Goal: Task Accomplishment & Management: Use online tool/utility

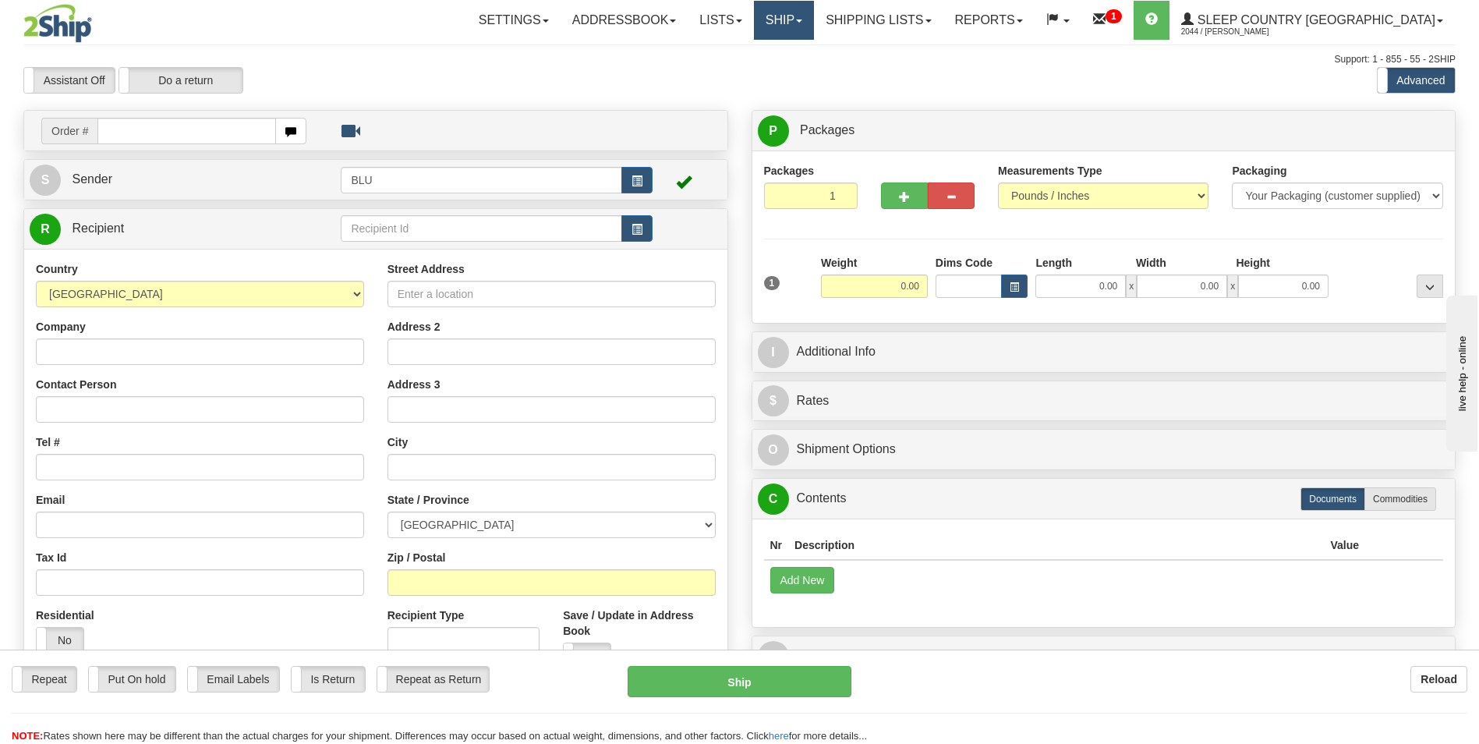
click at [803, 20] on span at bounding box center [799, 20] width 6 height 3
click at [798, 74] on span "OnHold / Order Queue" at bounding box center [743, 75] width 110 height 12
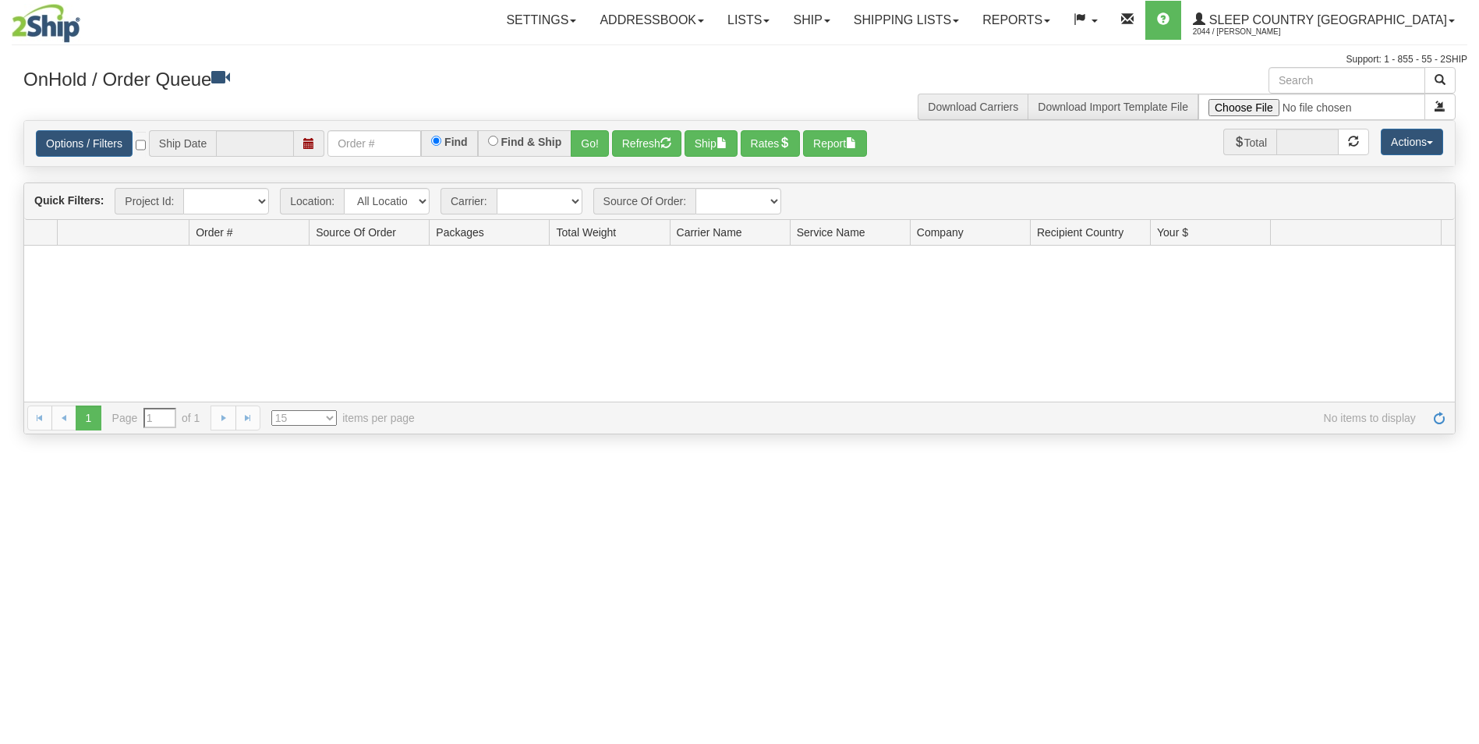
type input "[DATE]"
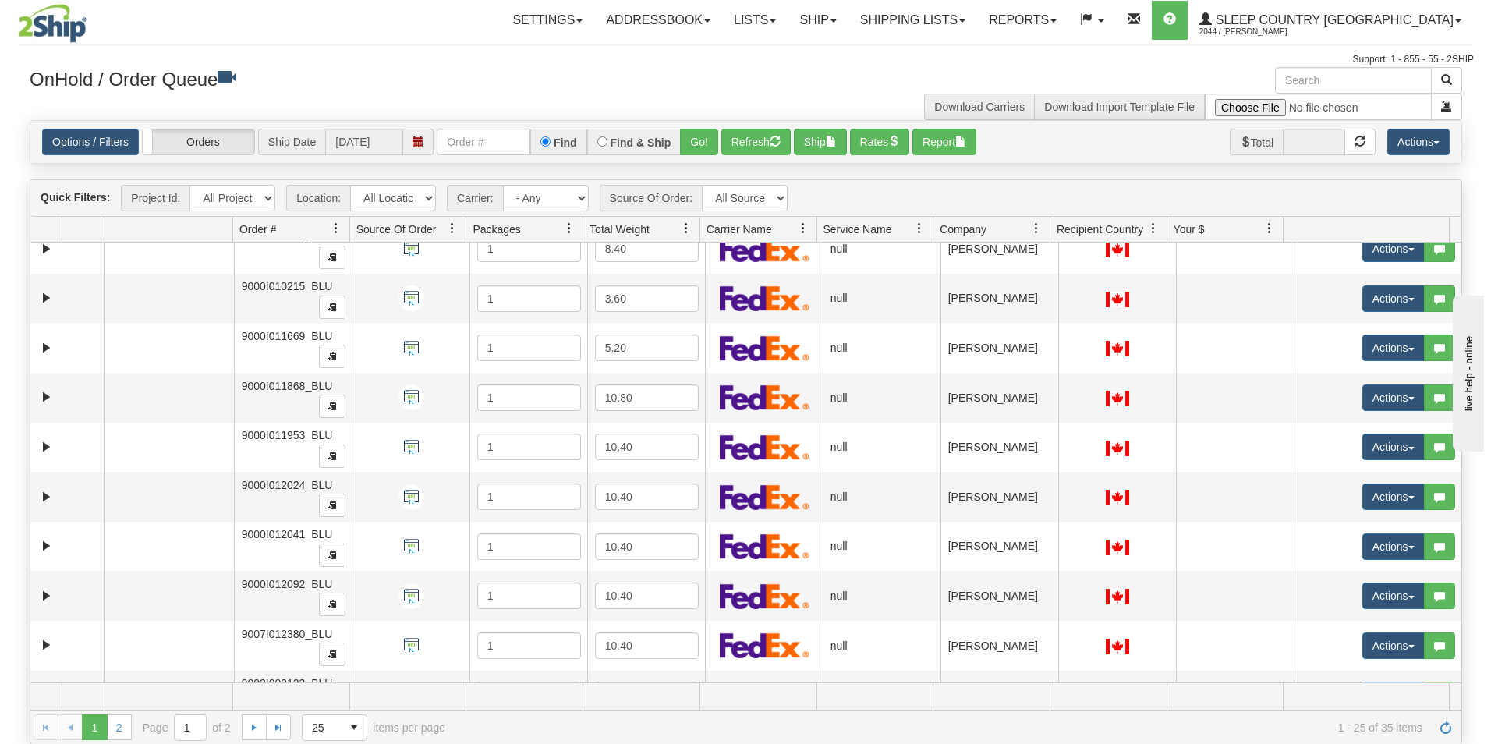
scroll to position [645, 0]
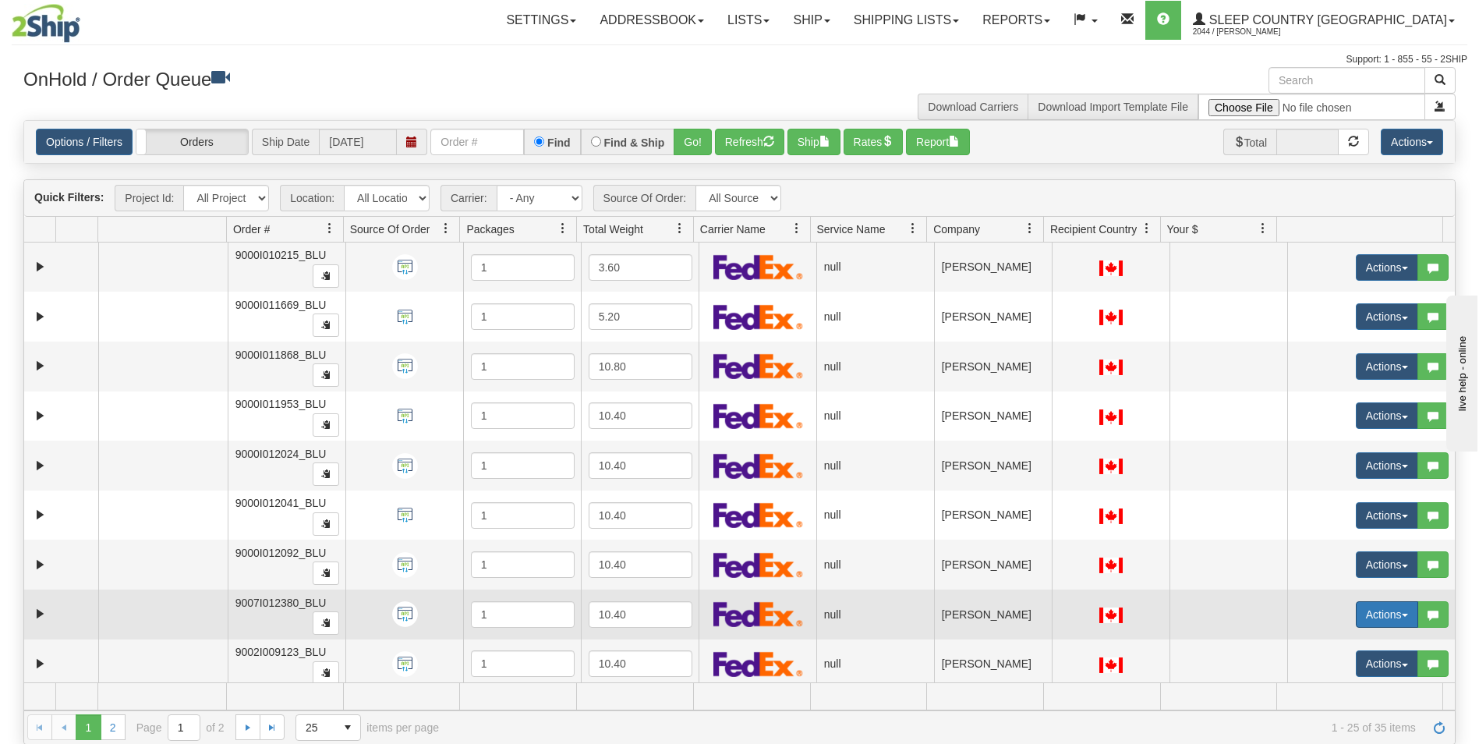
click at [1380, 611] on button "Actions" at bounding box center [1387, 614] width 62 height 27
click at [1307, 642] on span "Open" at bounding box center [1317, 644] width 37 height 12
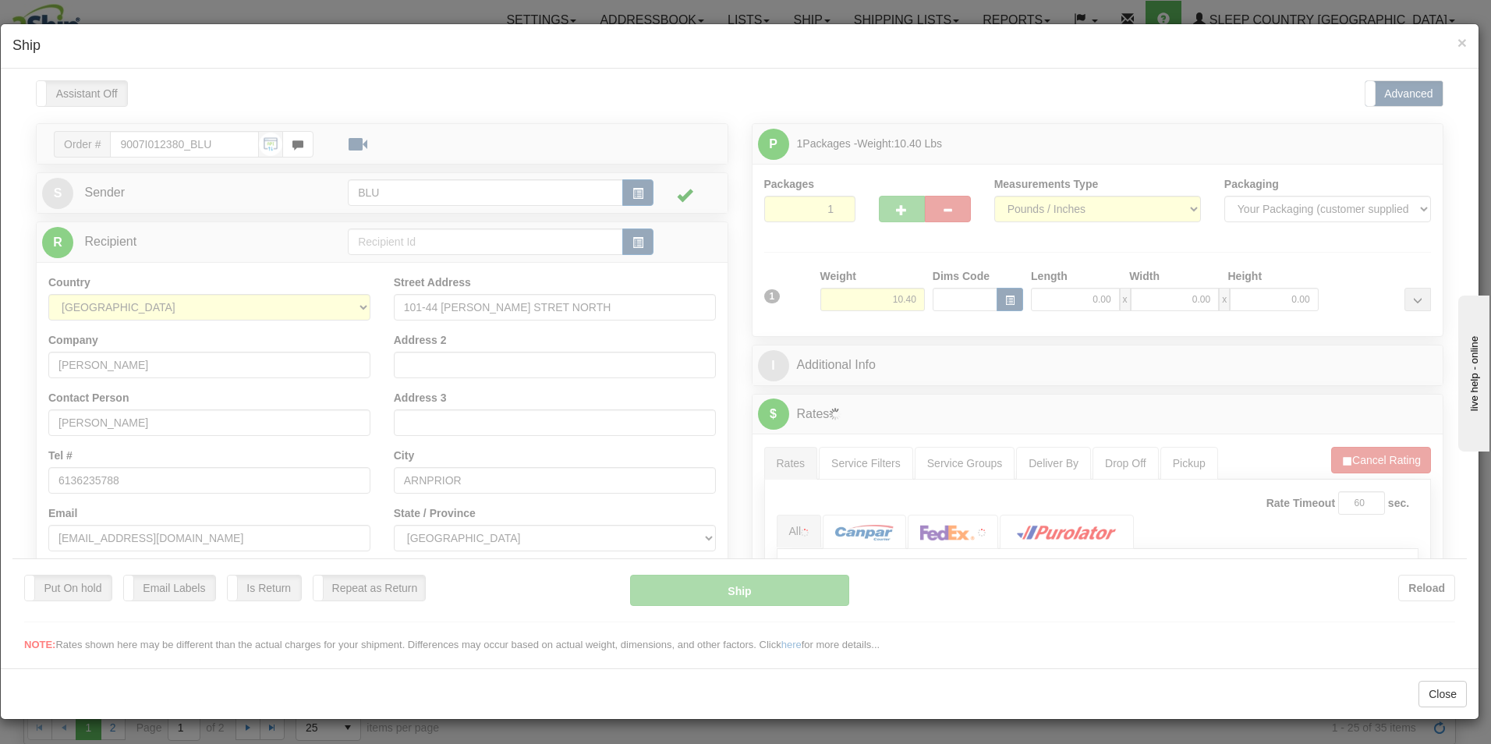
scroll to position [0, 0]
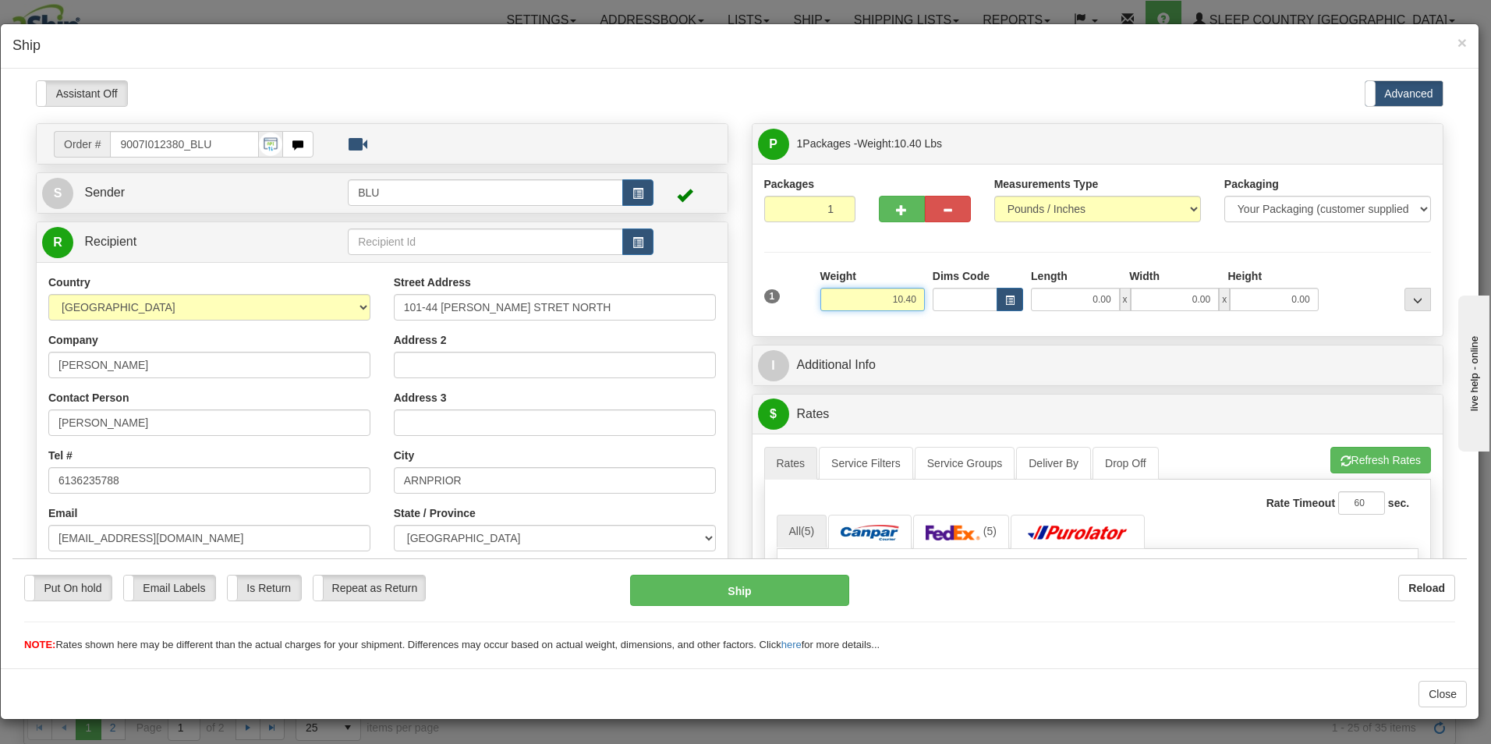
click at [911, 299] on input "10.40" at bounding box center [872, 298] width 105 height 23
type input "1"
type input "10.00"
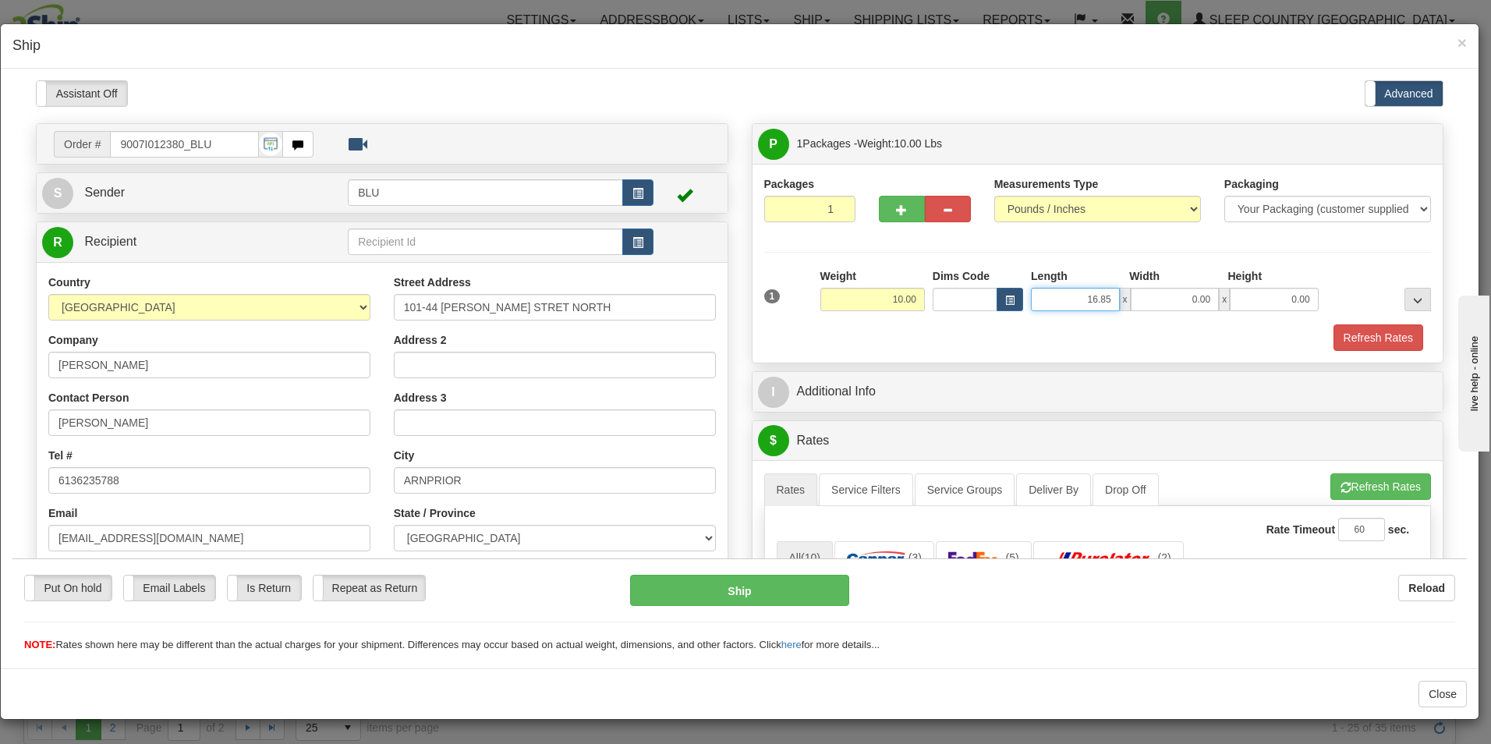
click at [1106, 299] on input "16.85" at bounding box center [1075, 298] width 89 height 23
type input "16.00"
click at [1178, 300] on input "8" at bounding box center [1175, 298] width 89 height 23
click at [1203, 299] on input "0.01" at bounding box center [1175, 298] width 89 height 23
type input "0"
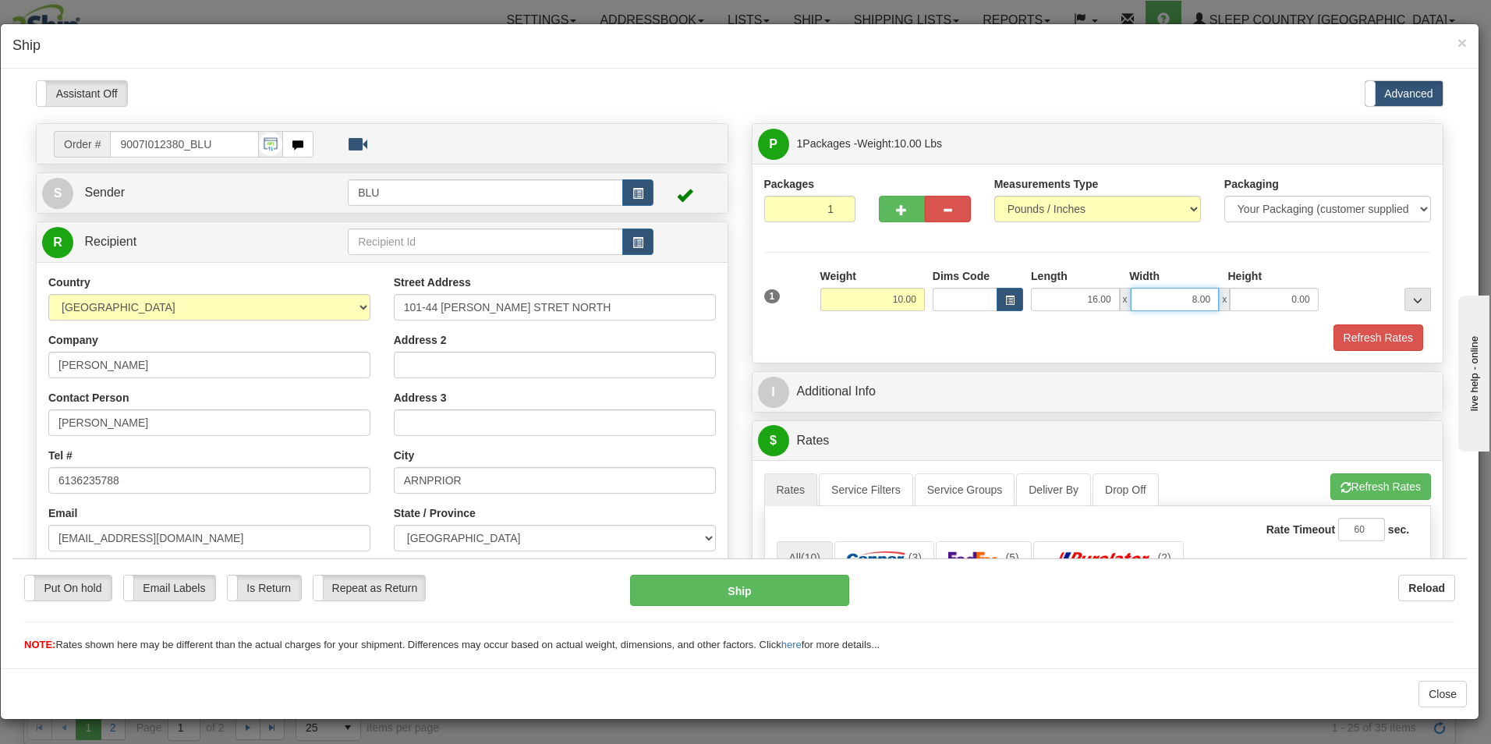
type input "8.00"
type input "16.00"
click at [1354, 332] on button "Refresh Rates" at bounding box center [1379, 337] width 90 height 27
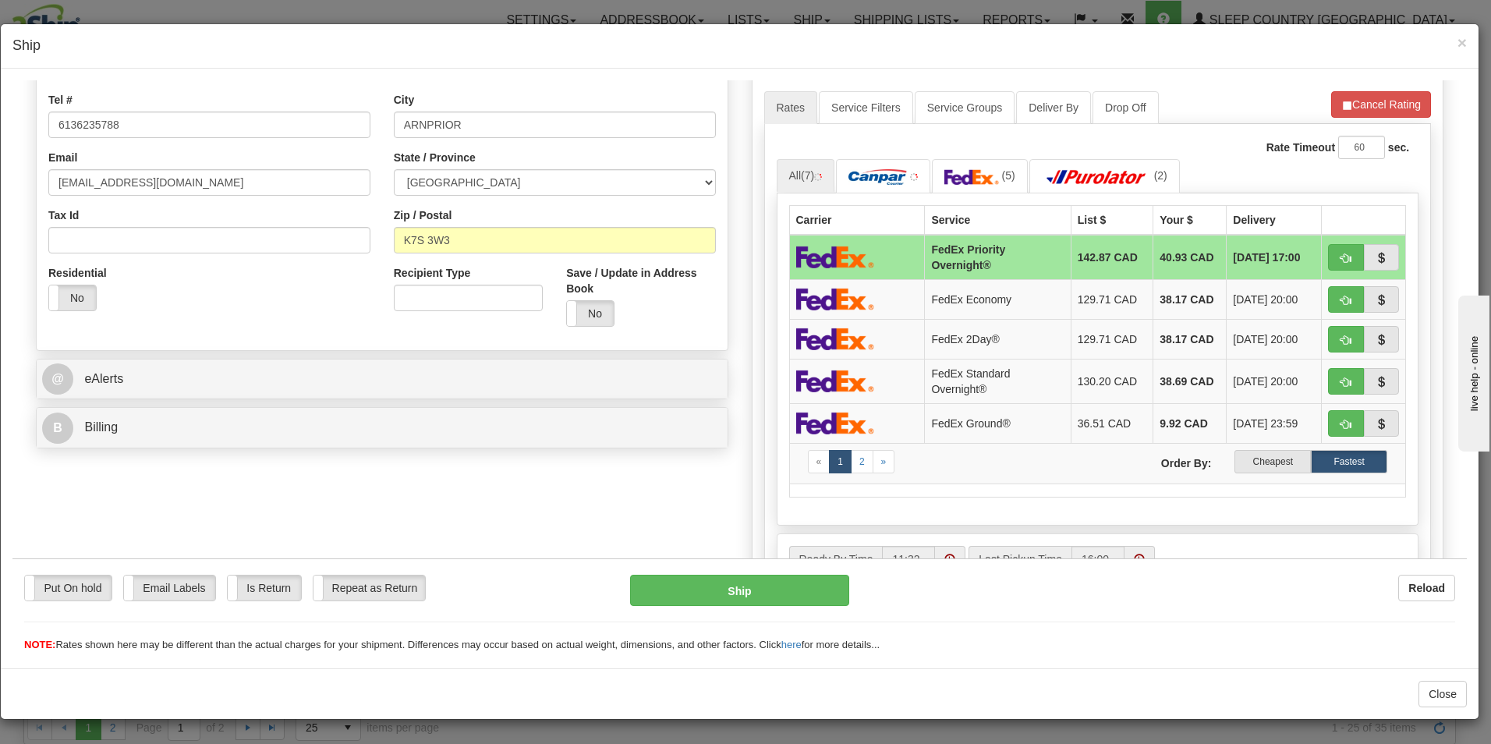
scroll to position [409, 0]
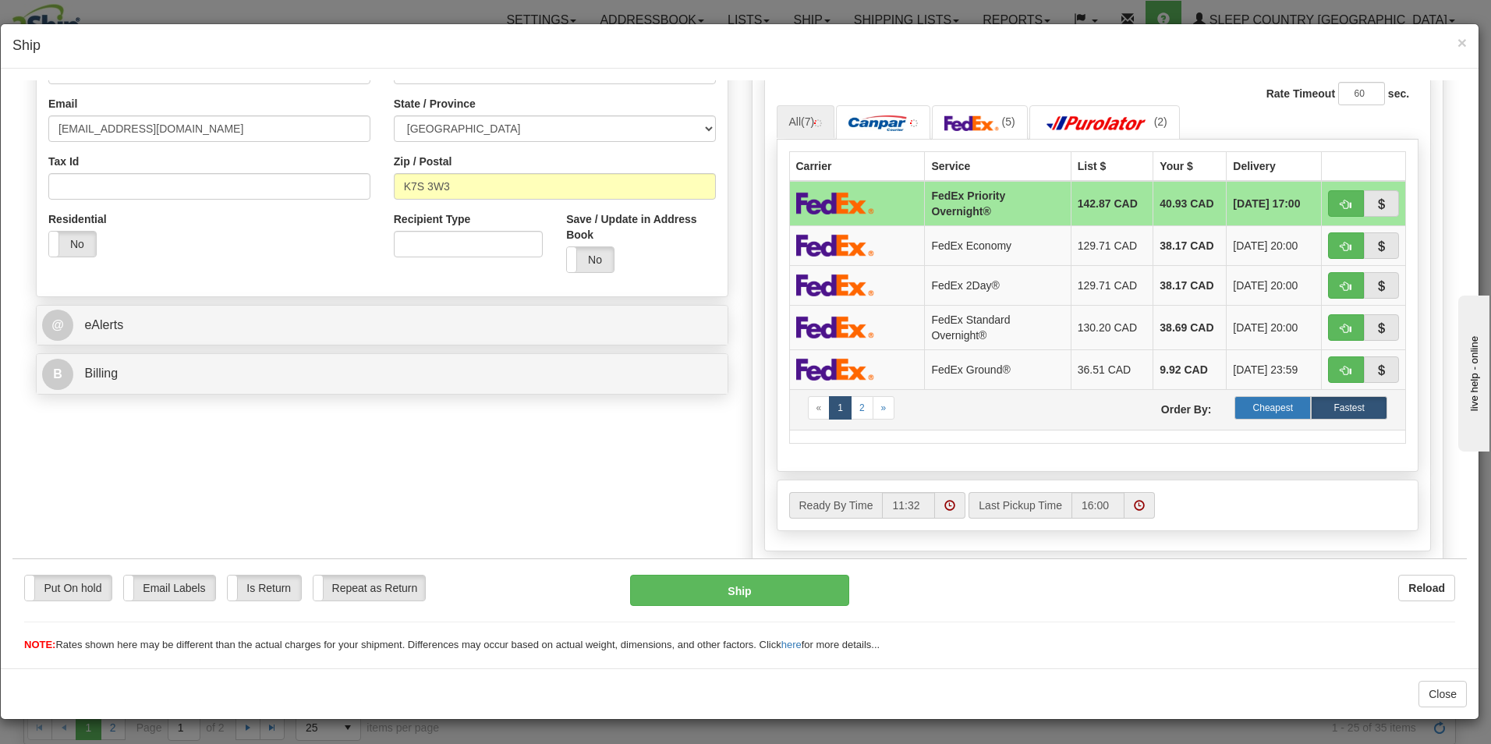
click at [1264, 404] on label "Cheapest" at bounding box center [1273, 406] width 76 height 23
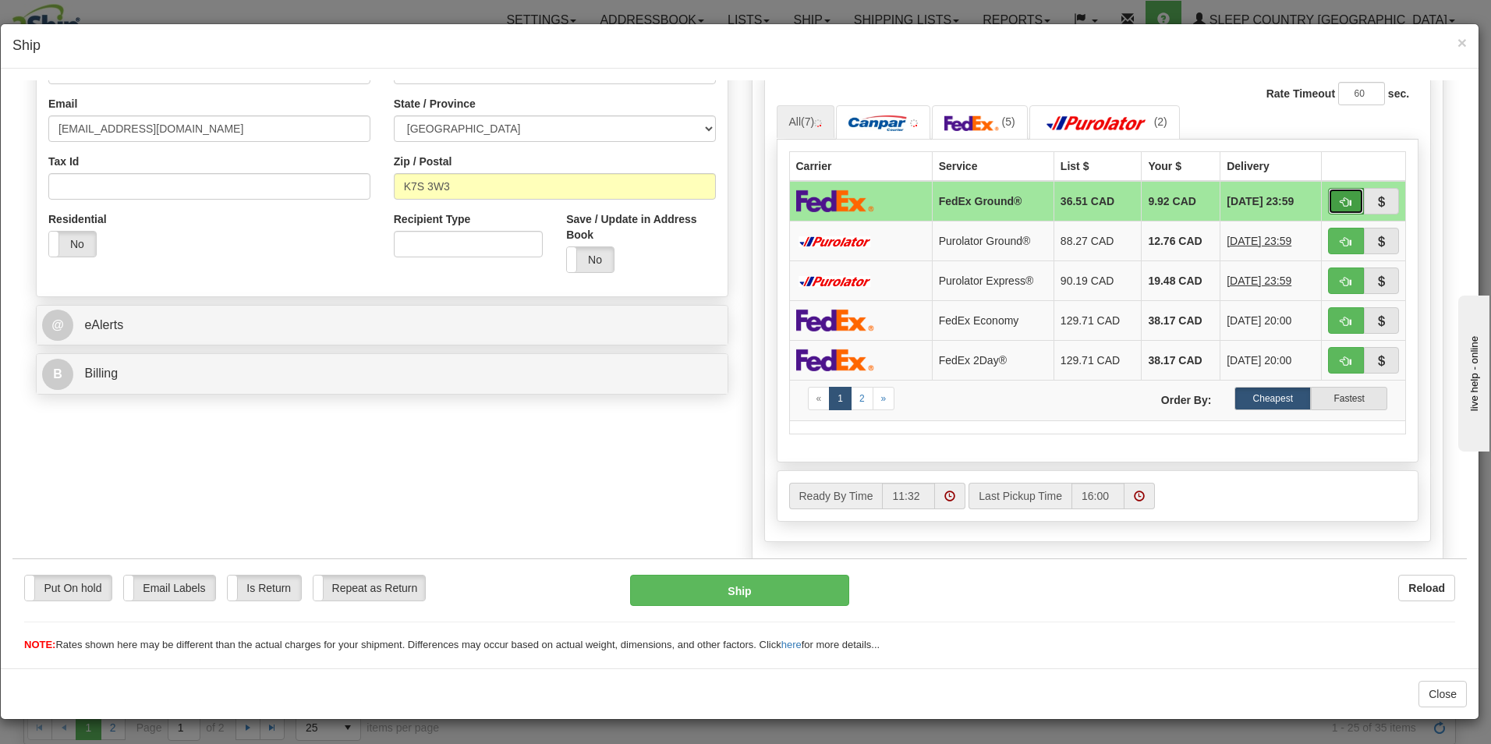
click at [1341, 200] on span "button" at bounding box center [1346, 202] width 11 height 10
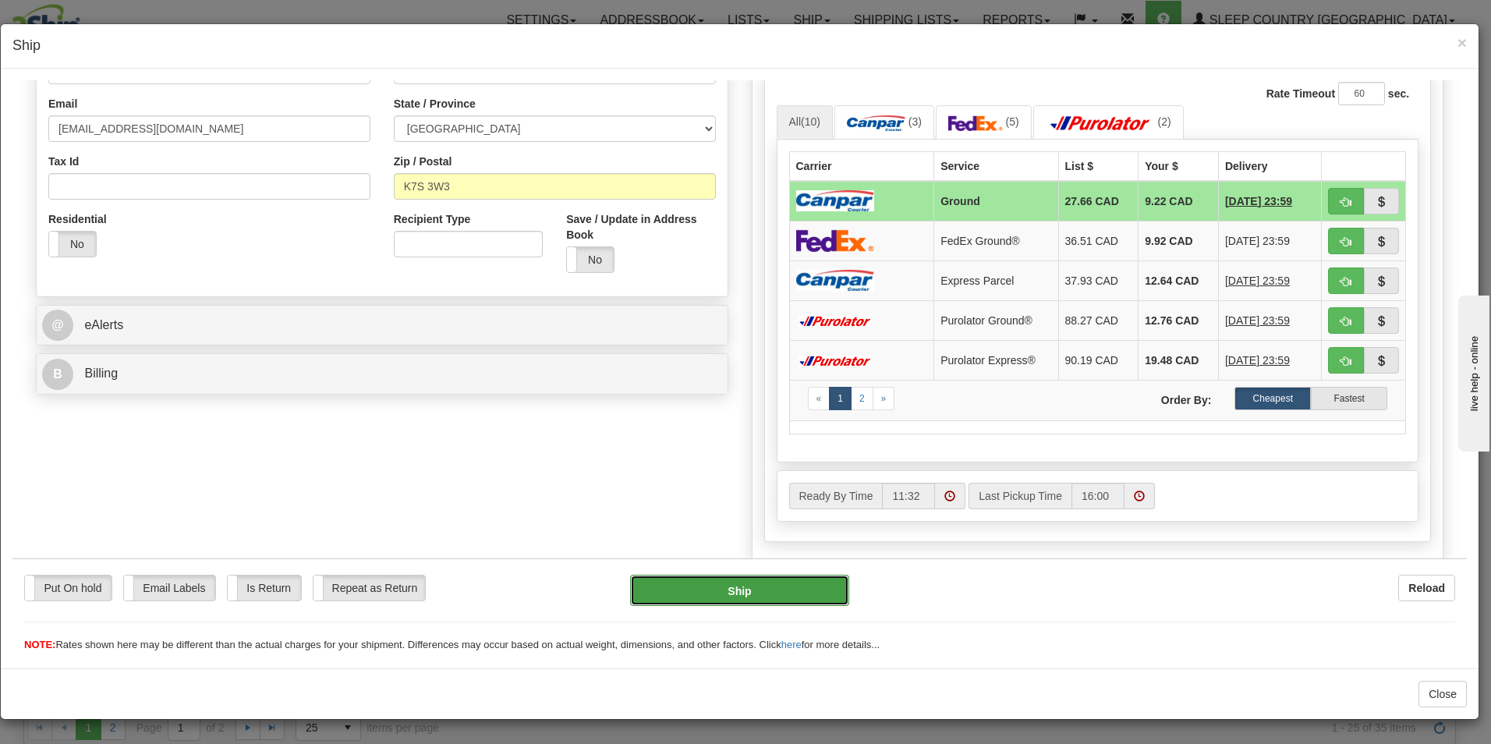
click at [739, 590] on button "Ship" at bounding box center [739, 589] width 219 height 31
type input "1"
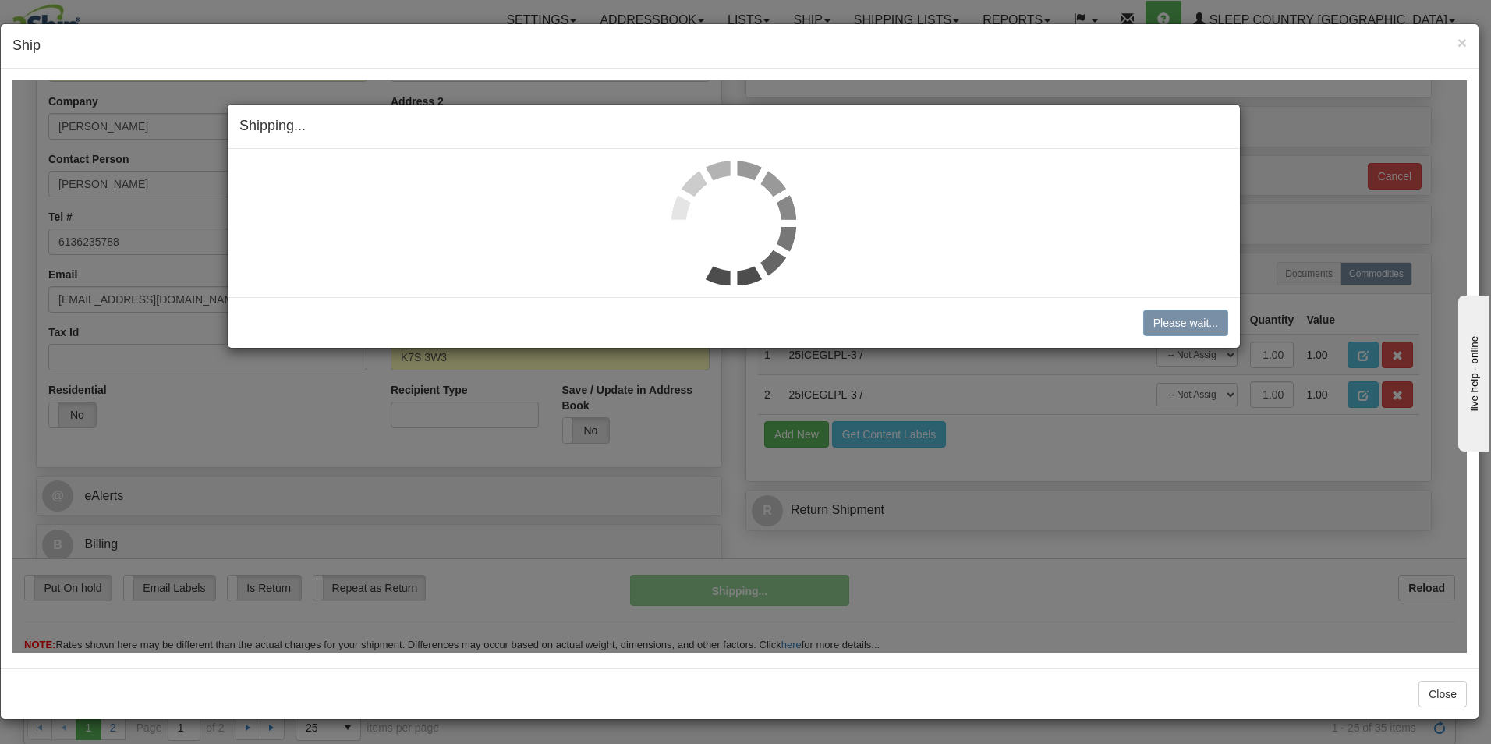
scroll to position [239, 0]
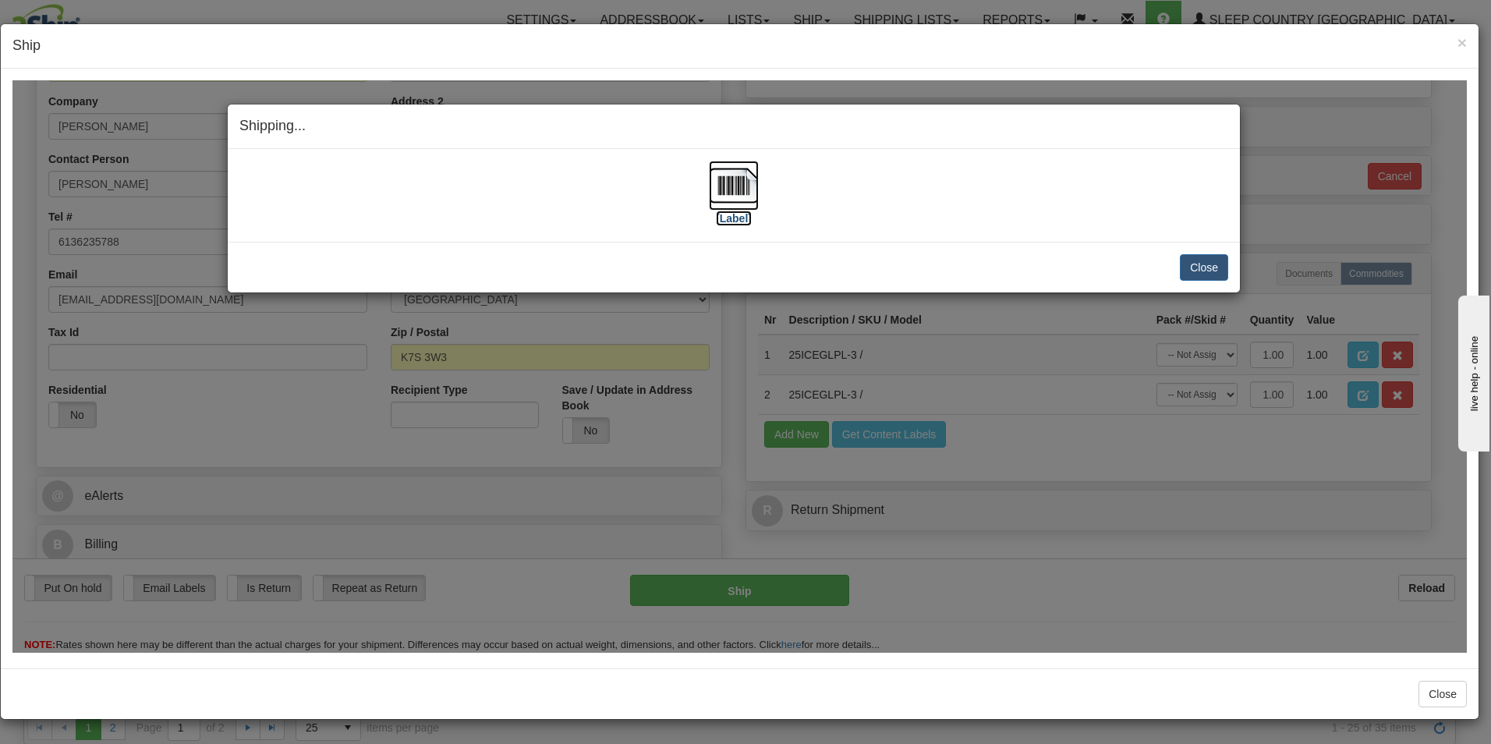
click at [728, 217] on label "[Label]" at bounding box center [734, 218] width 36 height 16
click at [1205, 264] on button "Close" at bounding box center [1204, 266] width 48 height 27
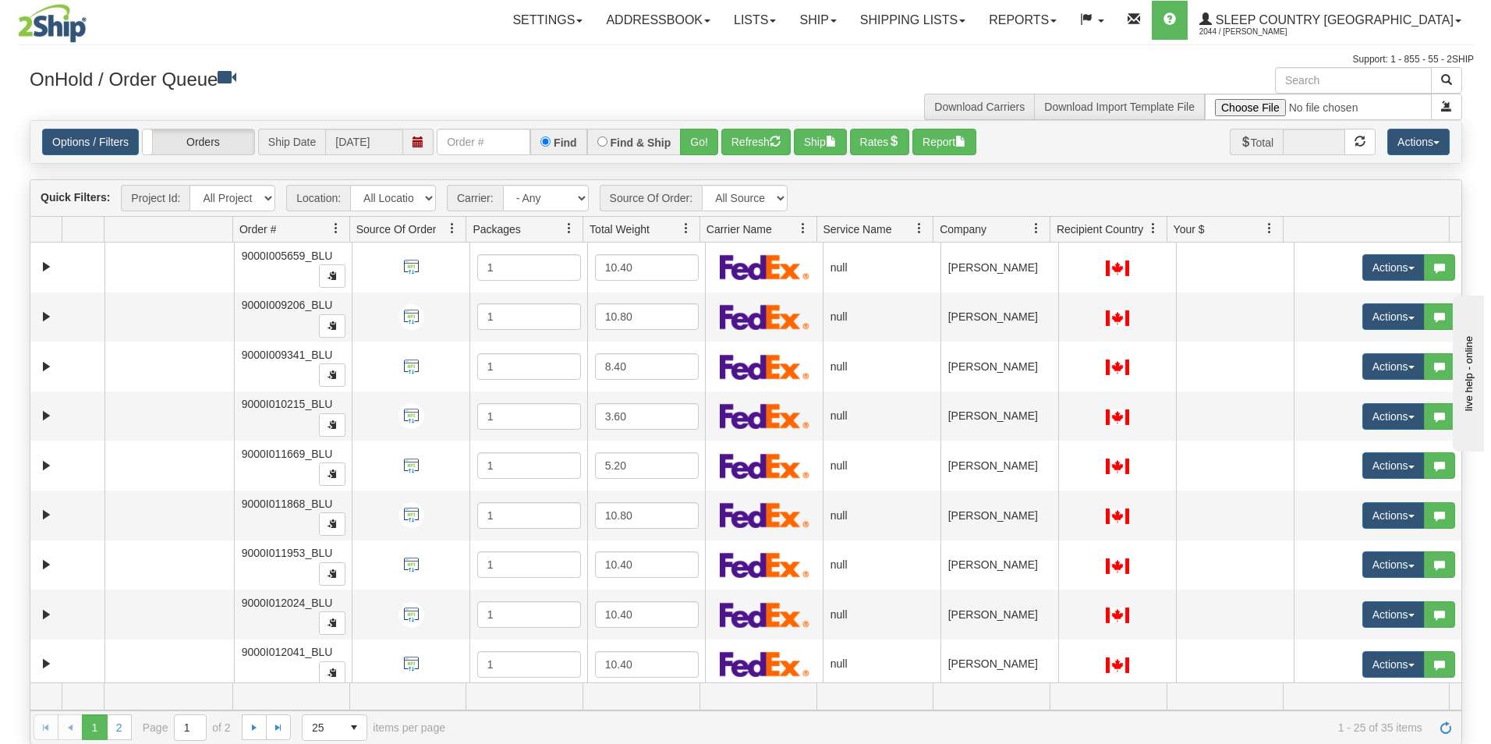
scroll to position [494, 0]
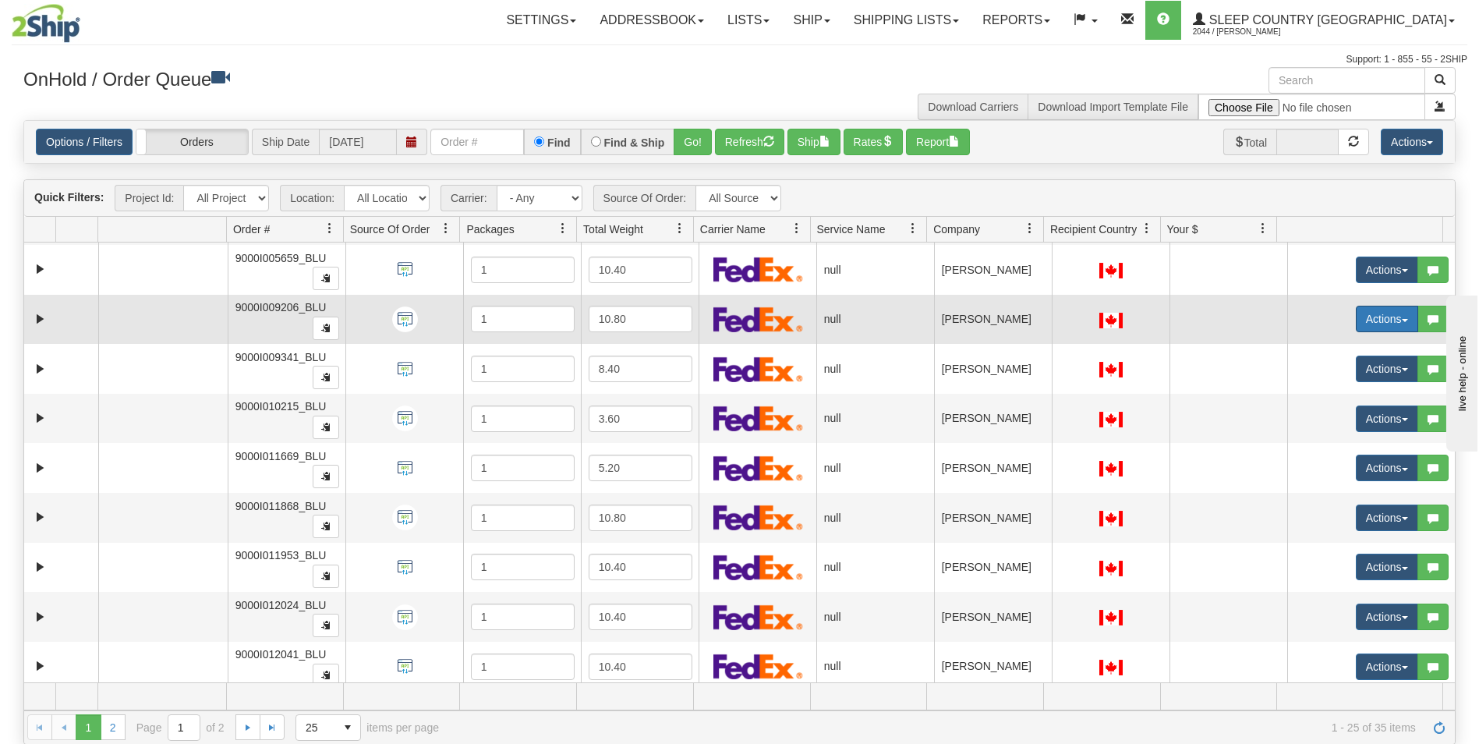
click at [1356, 311] on button "Actions" at bounding box center [1387, 319] width 62 height 27
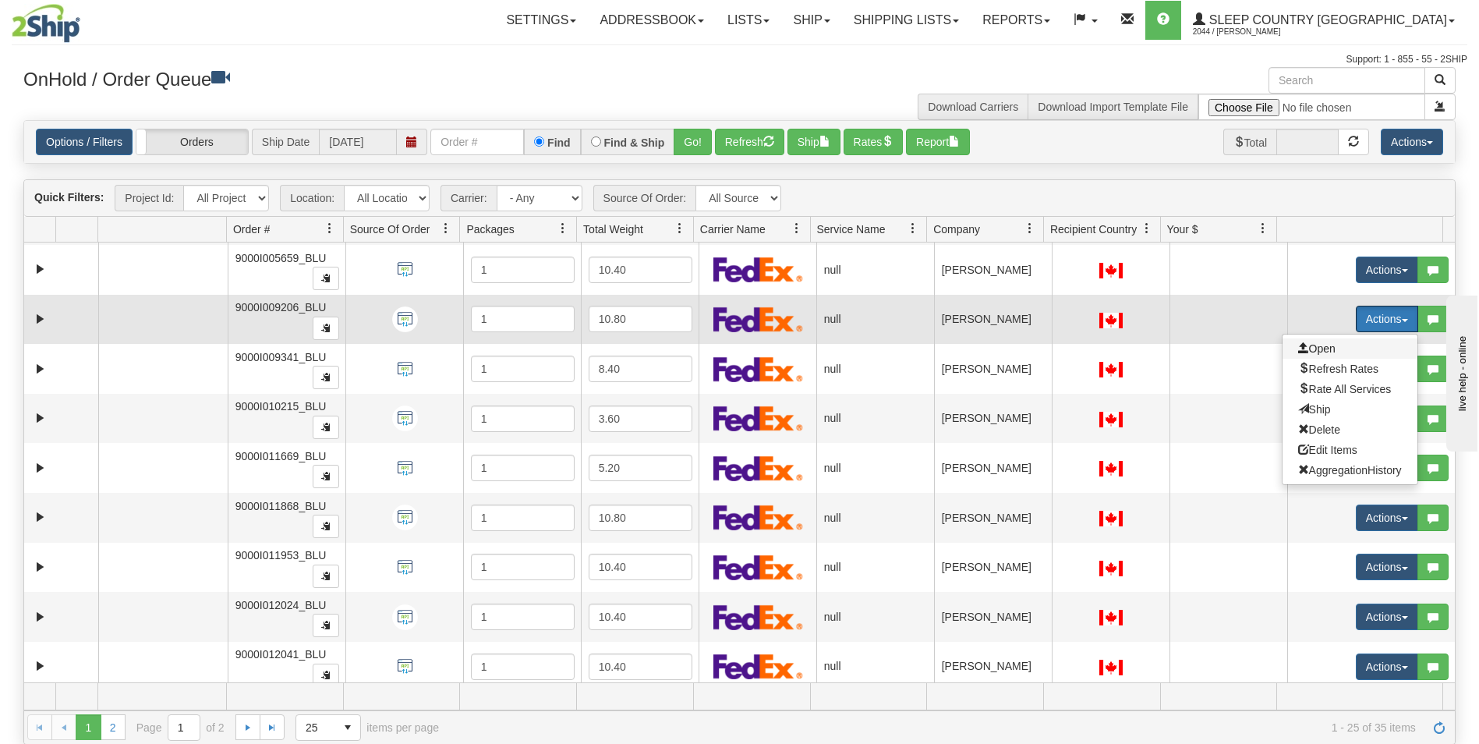
click at [1306, 350] on span "Open" at bounding box center [1317, 348] width 37 height 12
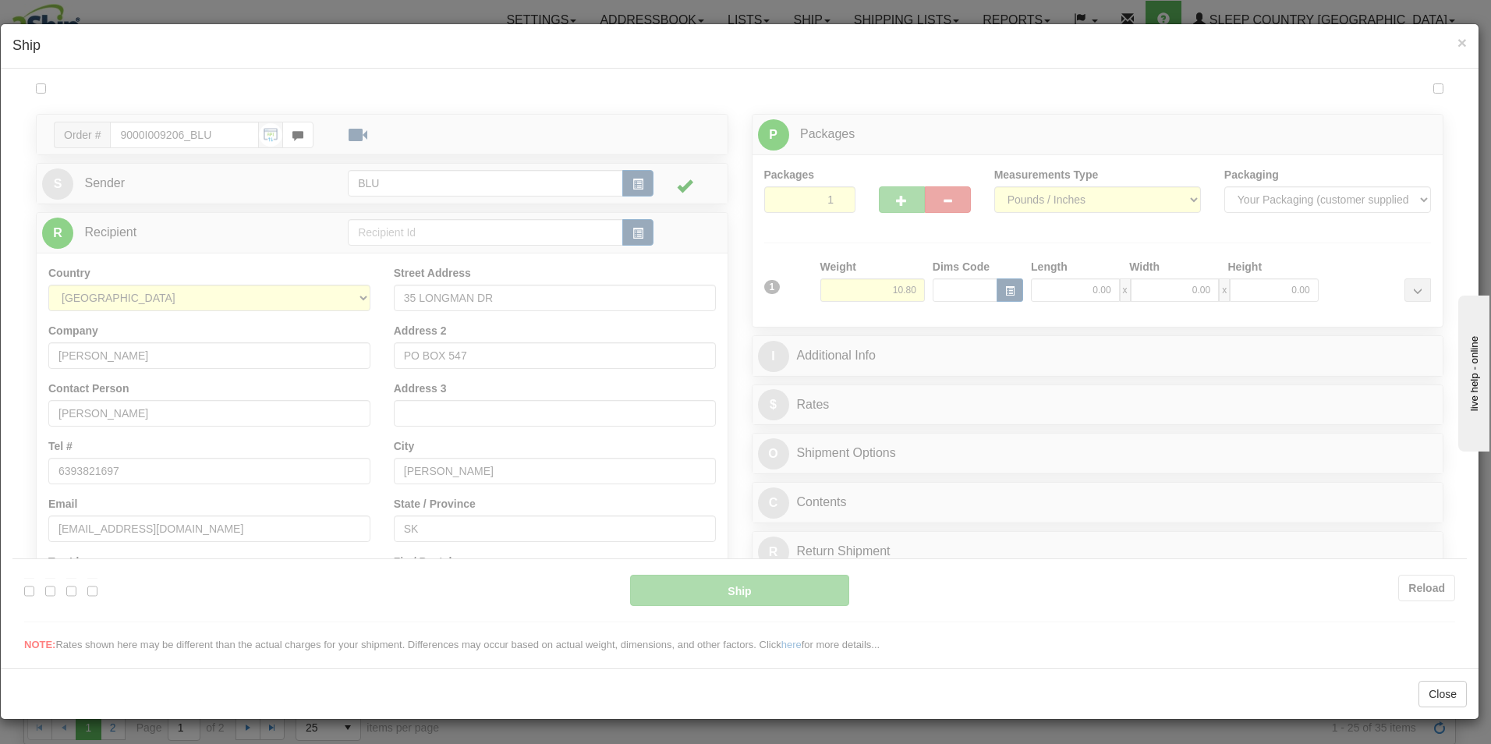
scroll to position [0, 0]
type input "11:35"
type input "16:00"
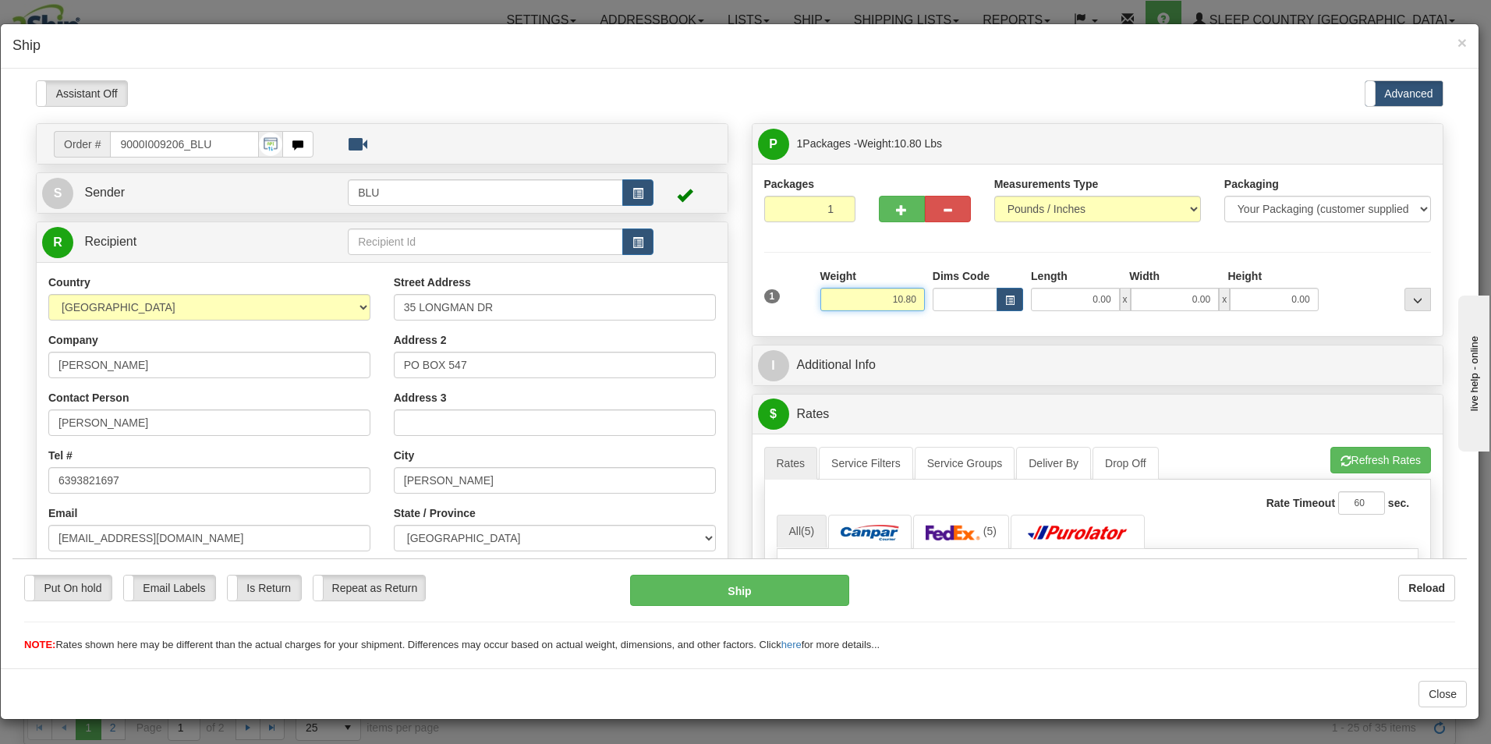
click at [913, 300] on input "10.80" at bounding box center [872, 298] width 105 height 23
type input "1"
type input "9.00"
click at [1103, 302] on input "0.00" at bounding box center [1075, 298] width 89 height 23
type input "16.00"
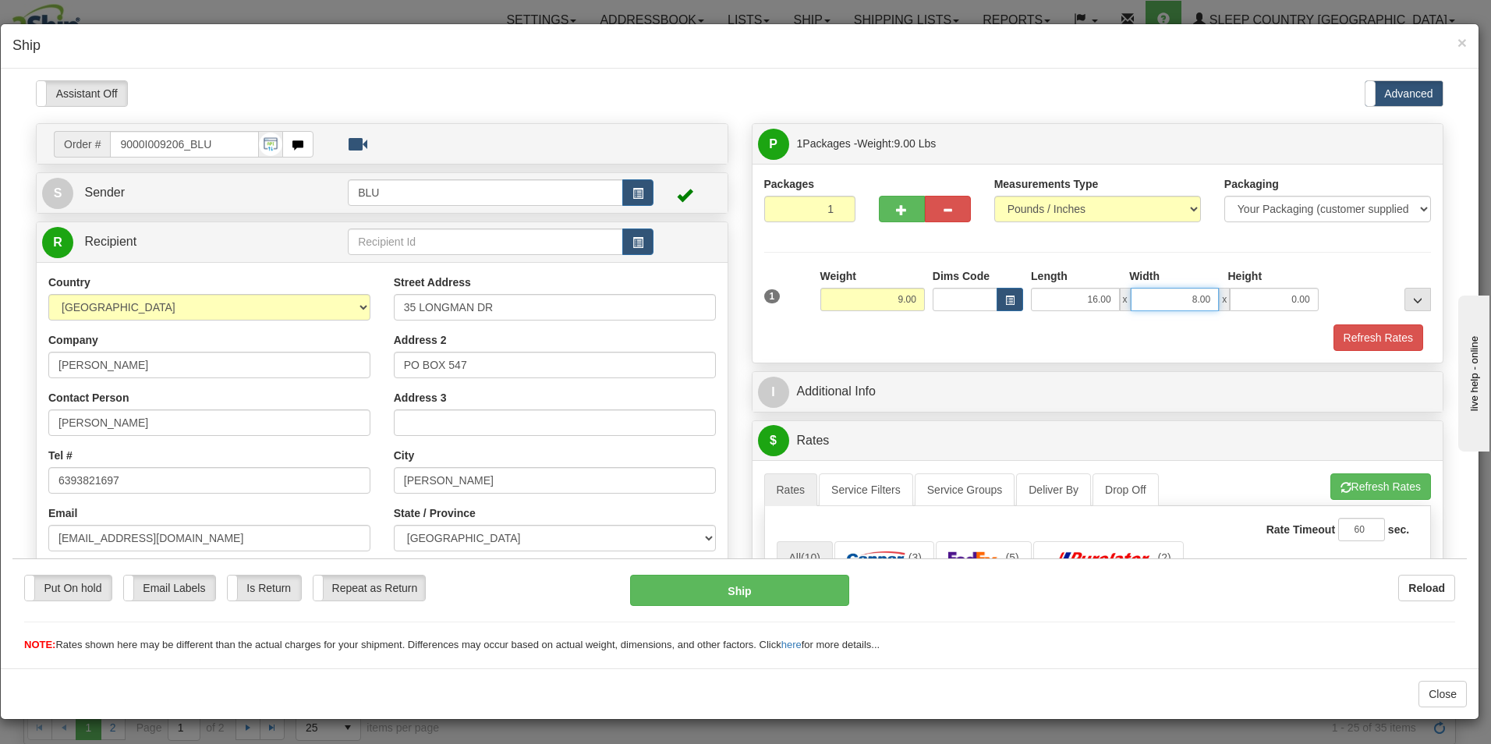
type input "8.00"
type input "16.00"
click at [1366, 333] on button "Refresh Rates" at bounding box center [1379, 337] width 90 height 27
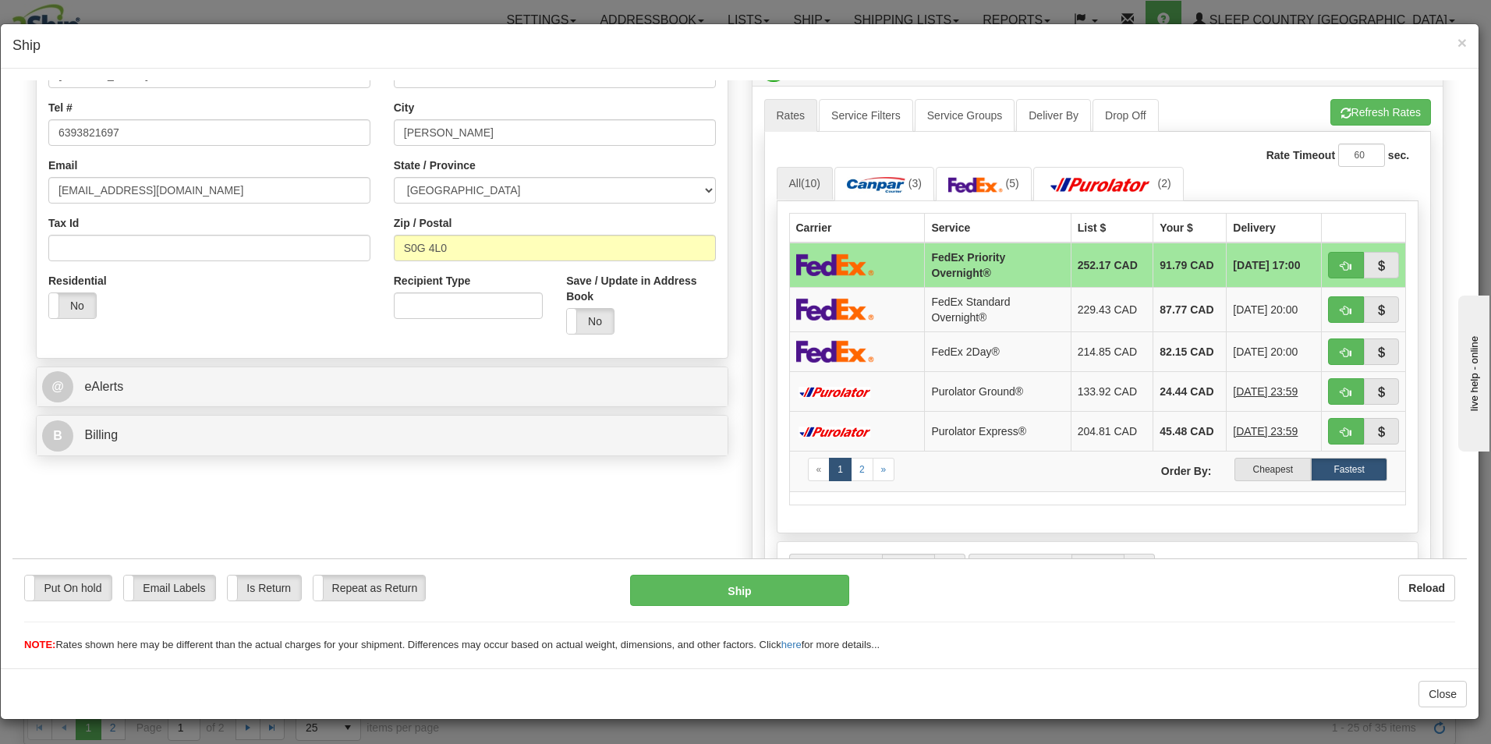
scroll to position [371, 0]
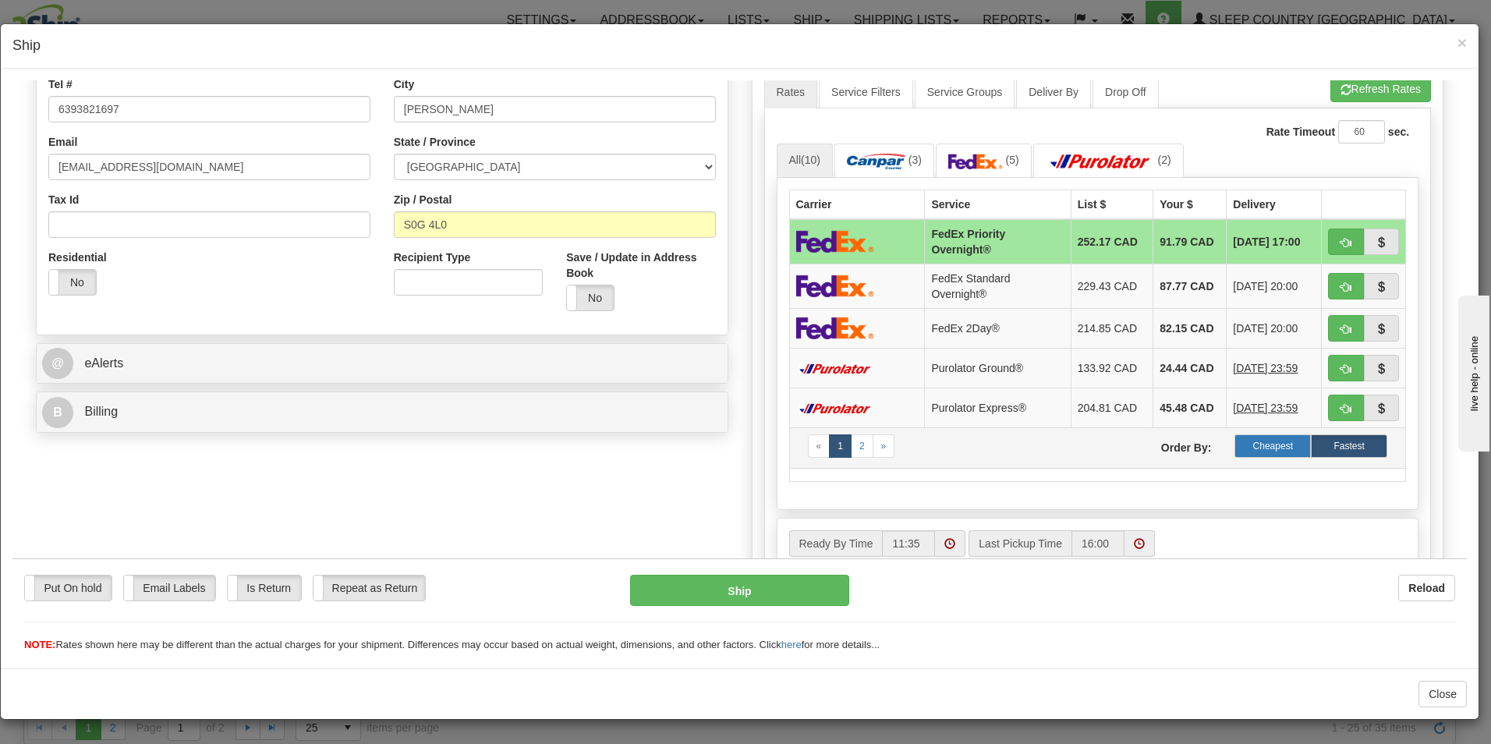
click at [1244, 441] on label "Cheapest" at bounding box center [1273, 445] width 76 height 23
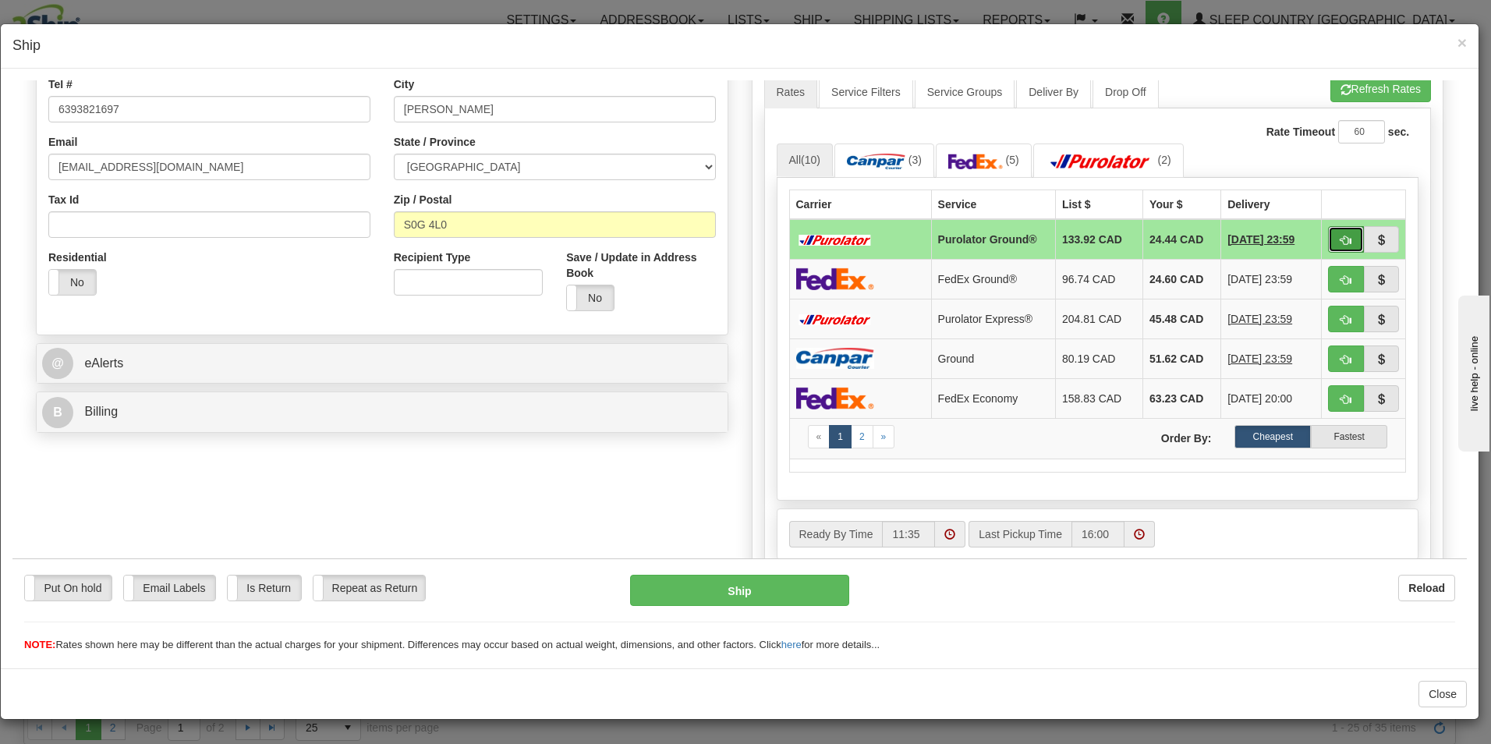
click at [1341, 235] on span "button" at bounding box center [1346, 240] width 11 height 10
type input "260"
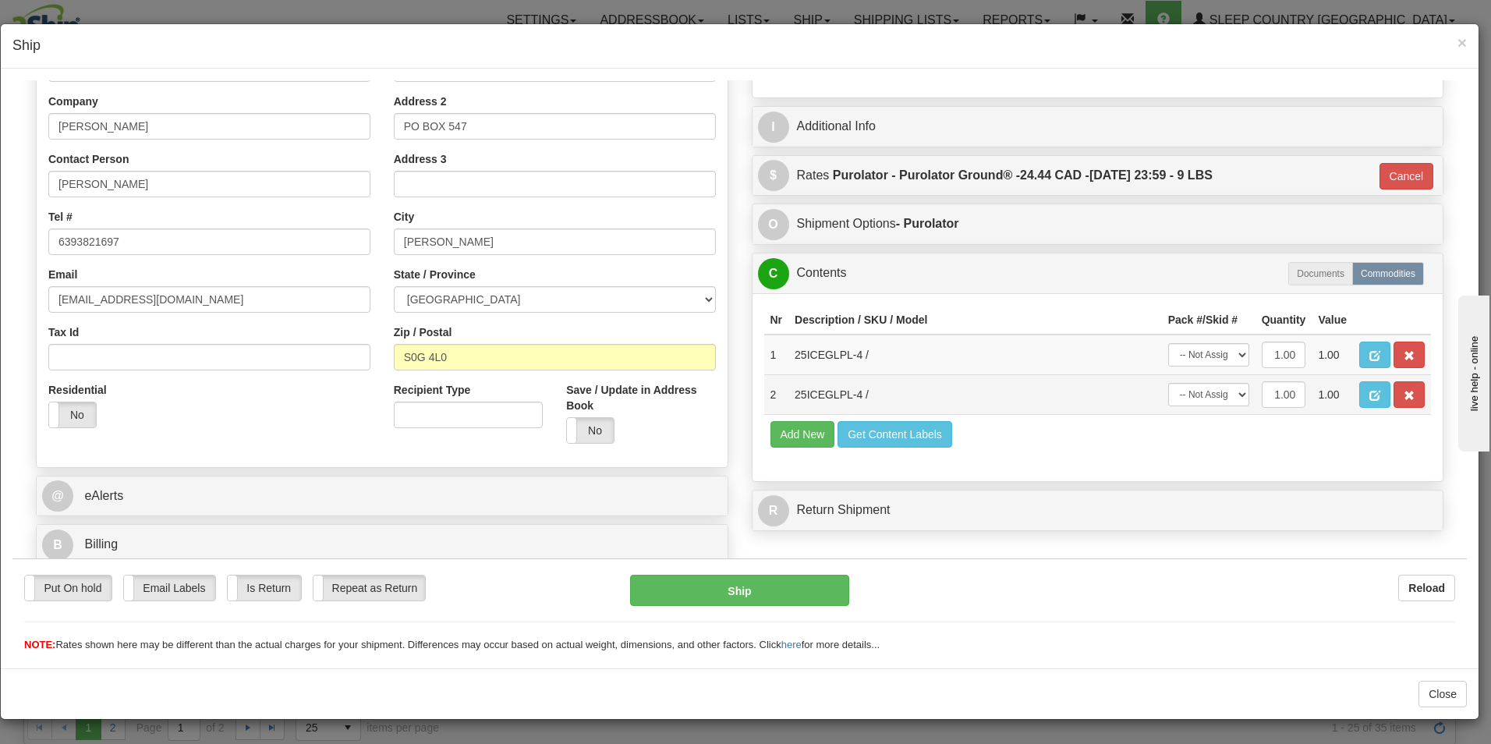
scroll to position [239, 0]
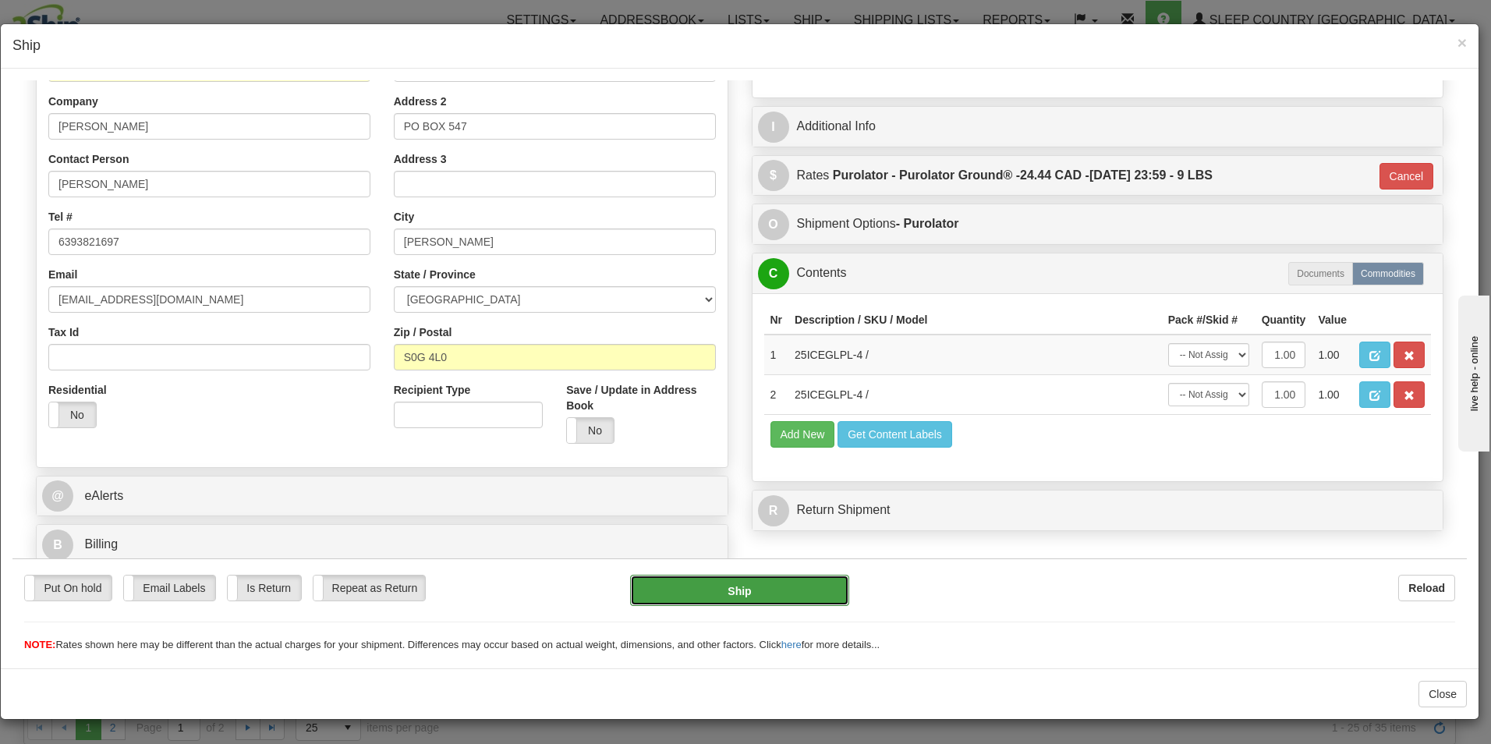
click at [734, 590] on button "Ship" at bounding box center [739, 589] width 219 height 31
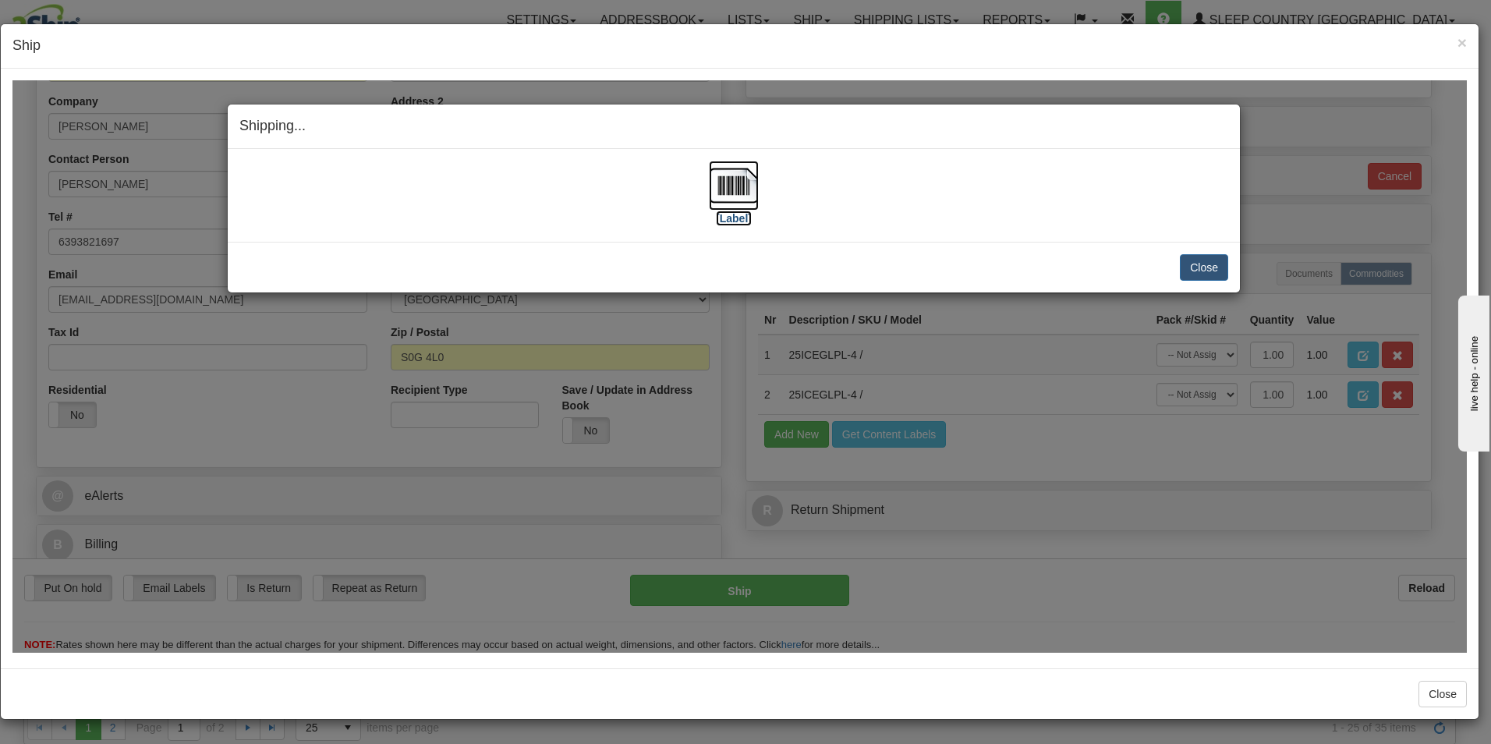
click at [735, 216] on label "[Label]" at bounding box center [734, 218] width 36 height 16
click at [1204, 266] on button "Close" at bounding box center [1204, 266] width 48 height 27
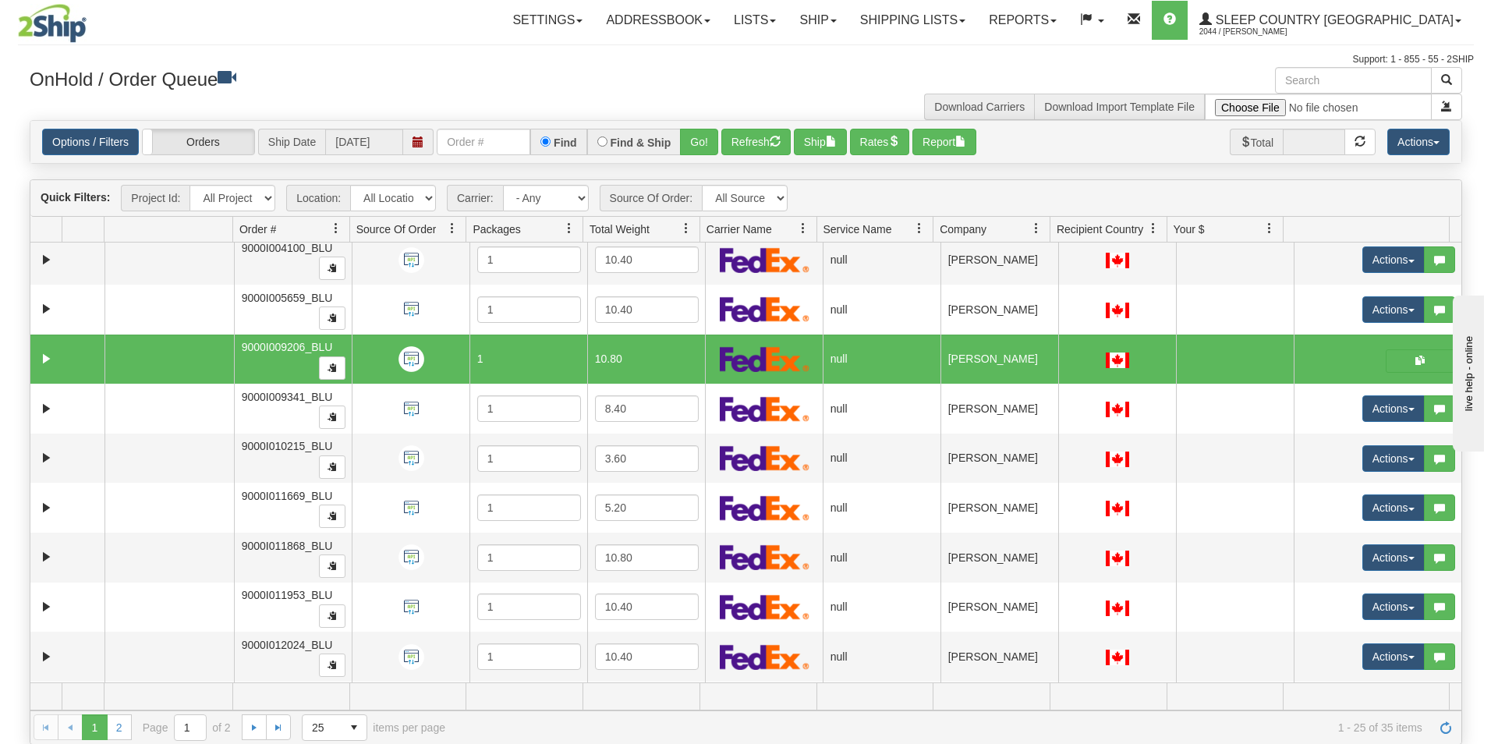
scroll to position [468, 0]
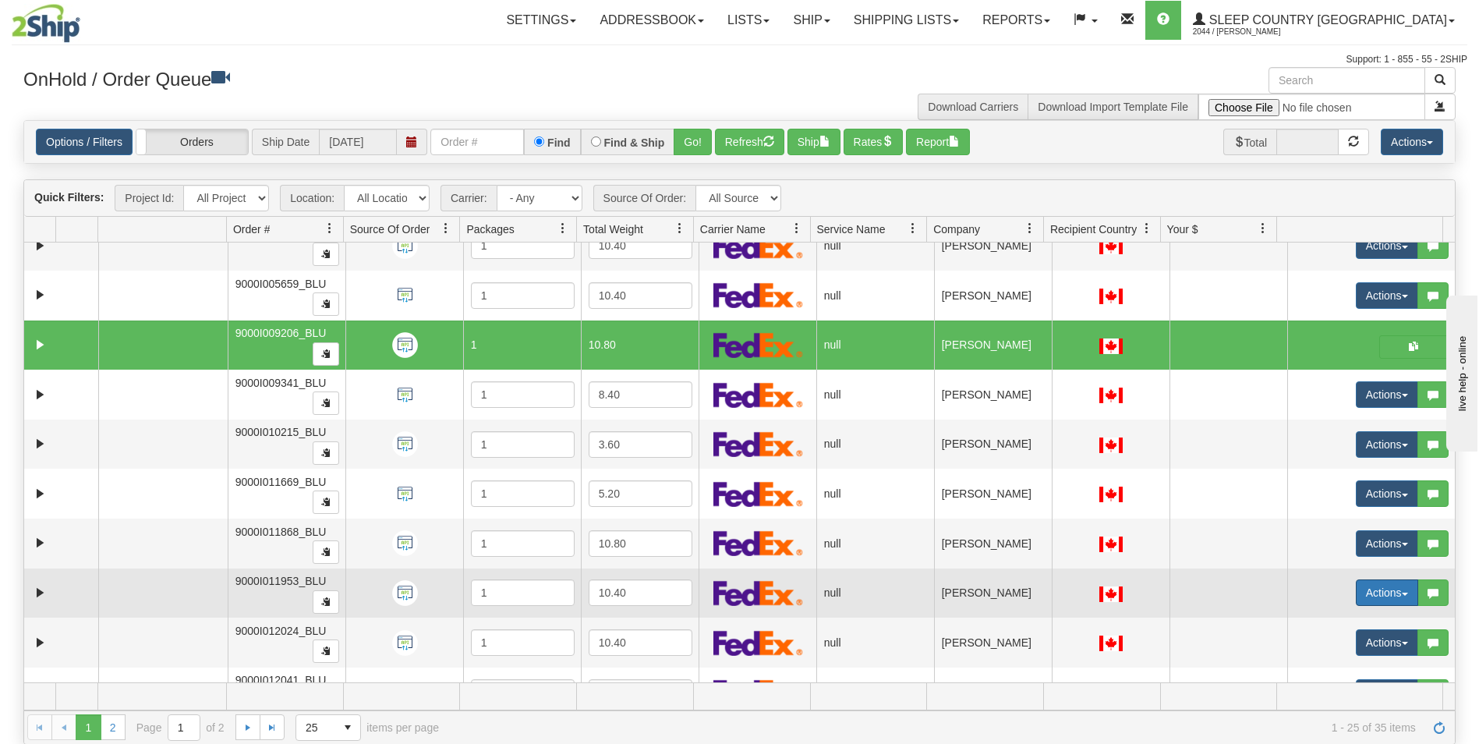
click at [1366, 594] on button "Actions" at bounding box center [1387, 592] width 62 height 27
click at [1313, 618] on span "Open" at bounding box center [1317, 622] width 37 height 12
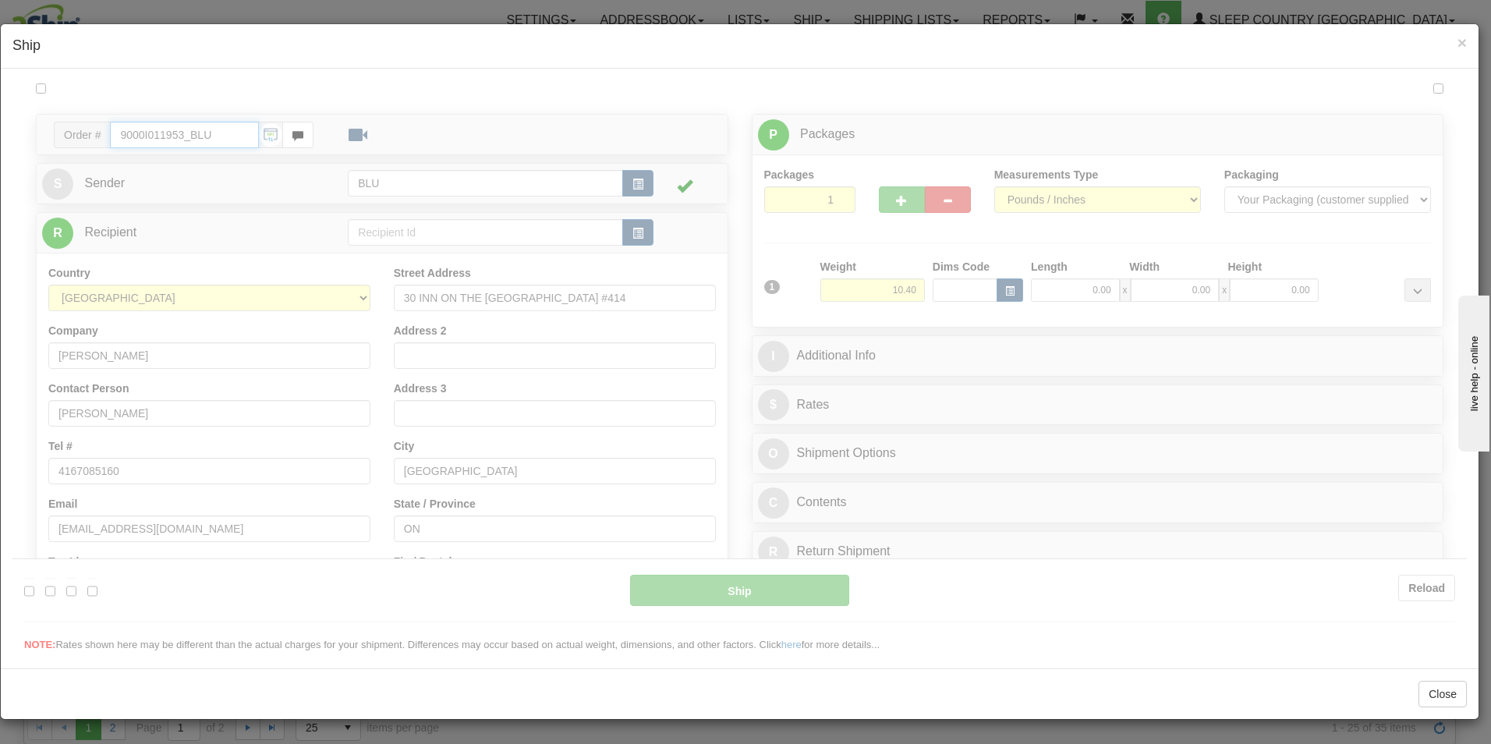
type input "11:38"
type input "16:00"
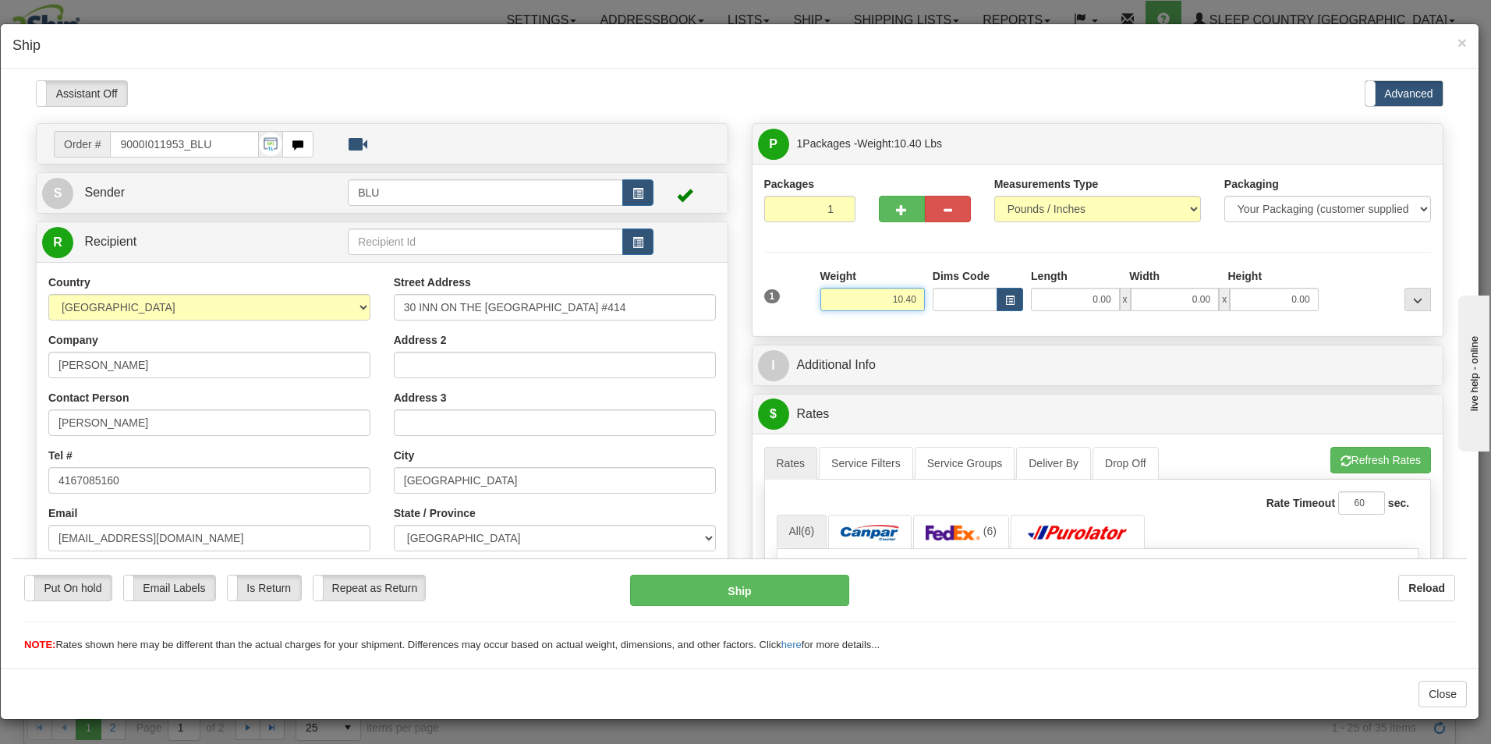
click at [910, 295] on input "10.40" at bounding box center [872, 298] width 105 height 23
type input "1"
type input "9.00"
type input "16.00"
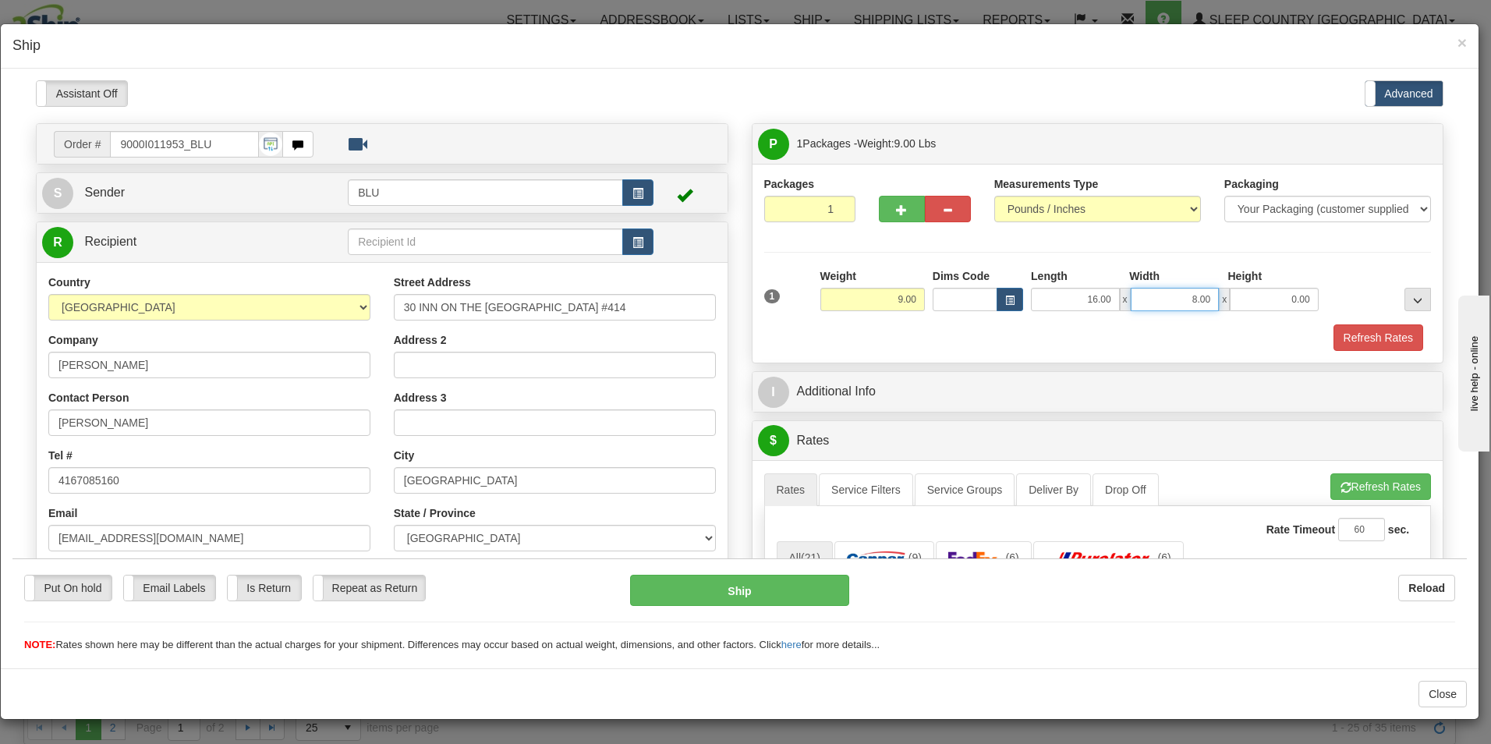
type input "8.00"
type input "16.00"
click at [1369, 331] on button "Refresh Rates" at bounding box center [1379, 337] width 90 height 27
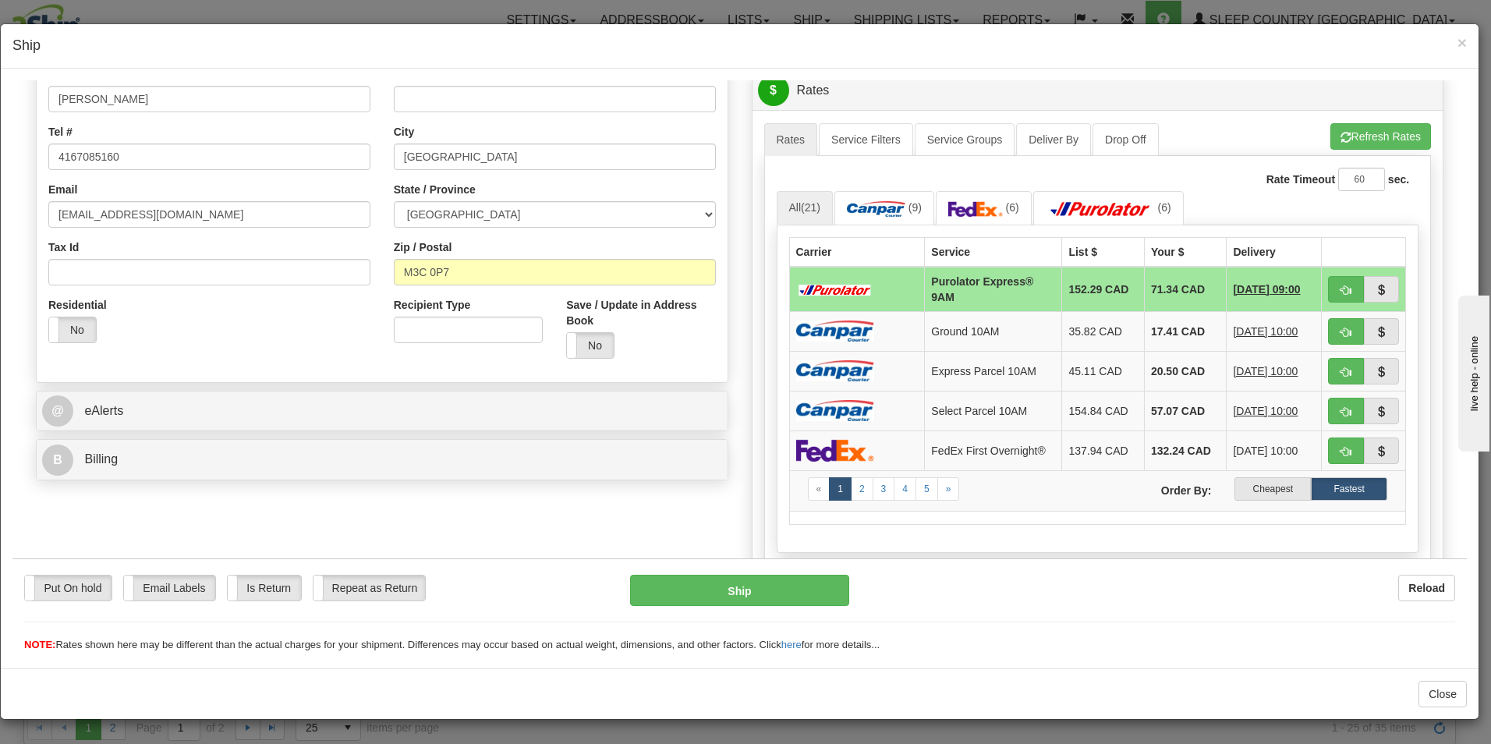
scroll to position [343, 0]
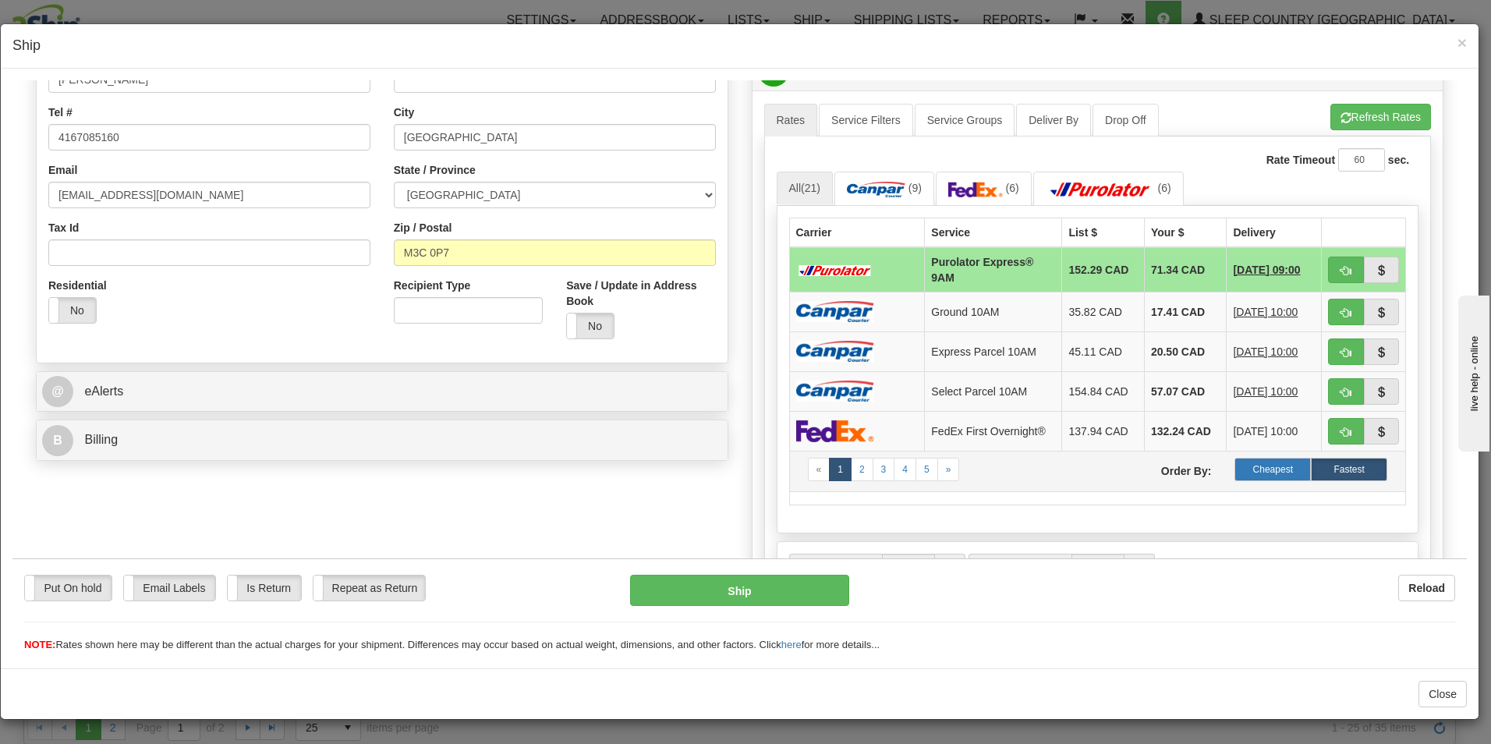
click at [1258, 466] on label "Cheapest" at bounding box center [1273, 468] width 76 height 23
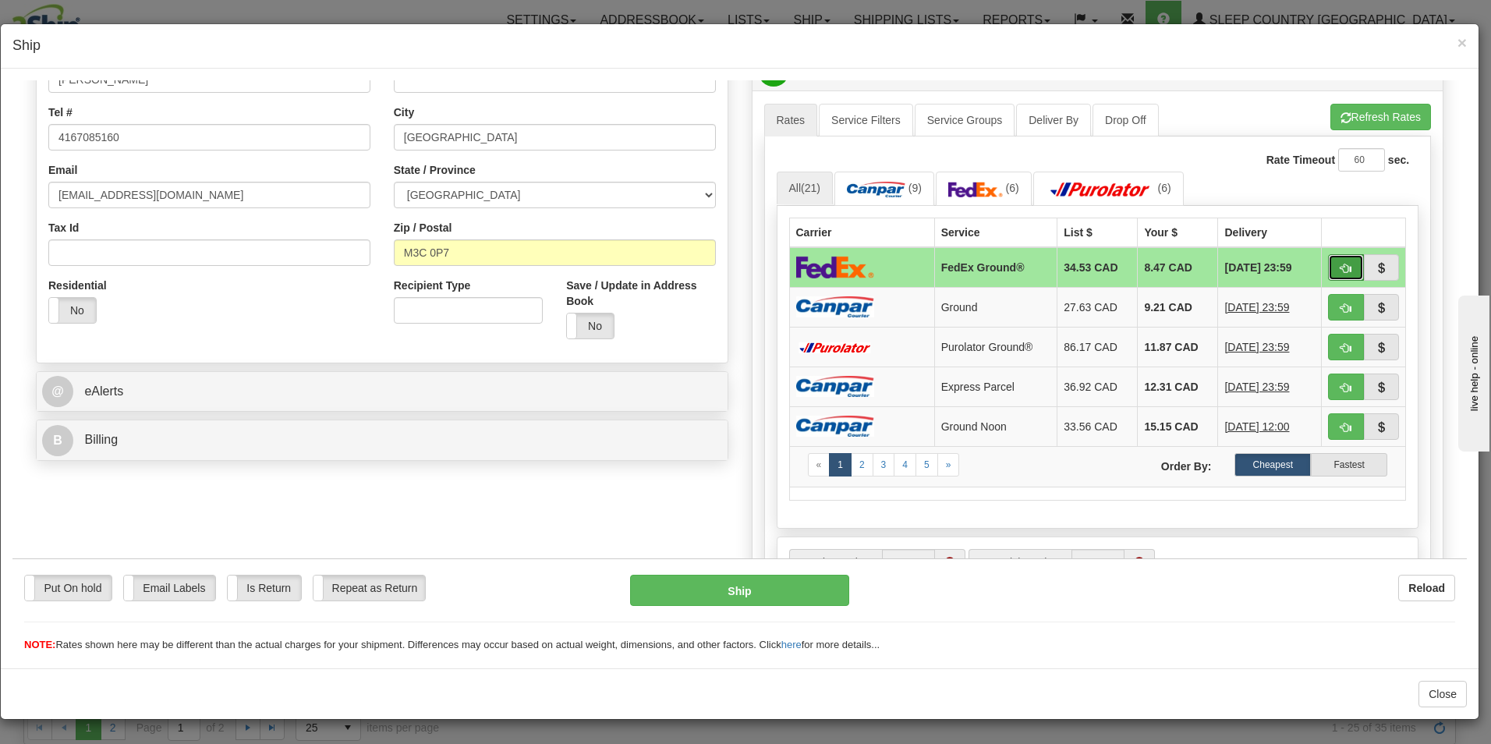
click at [1328, 265] on button "button" at bounding box center [1346, 266] width 36 height 27
type input "92"
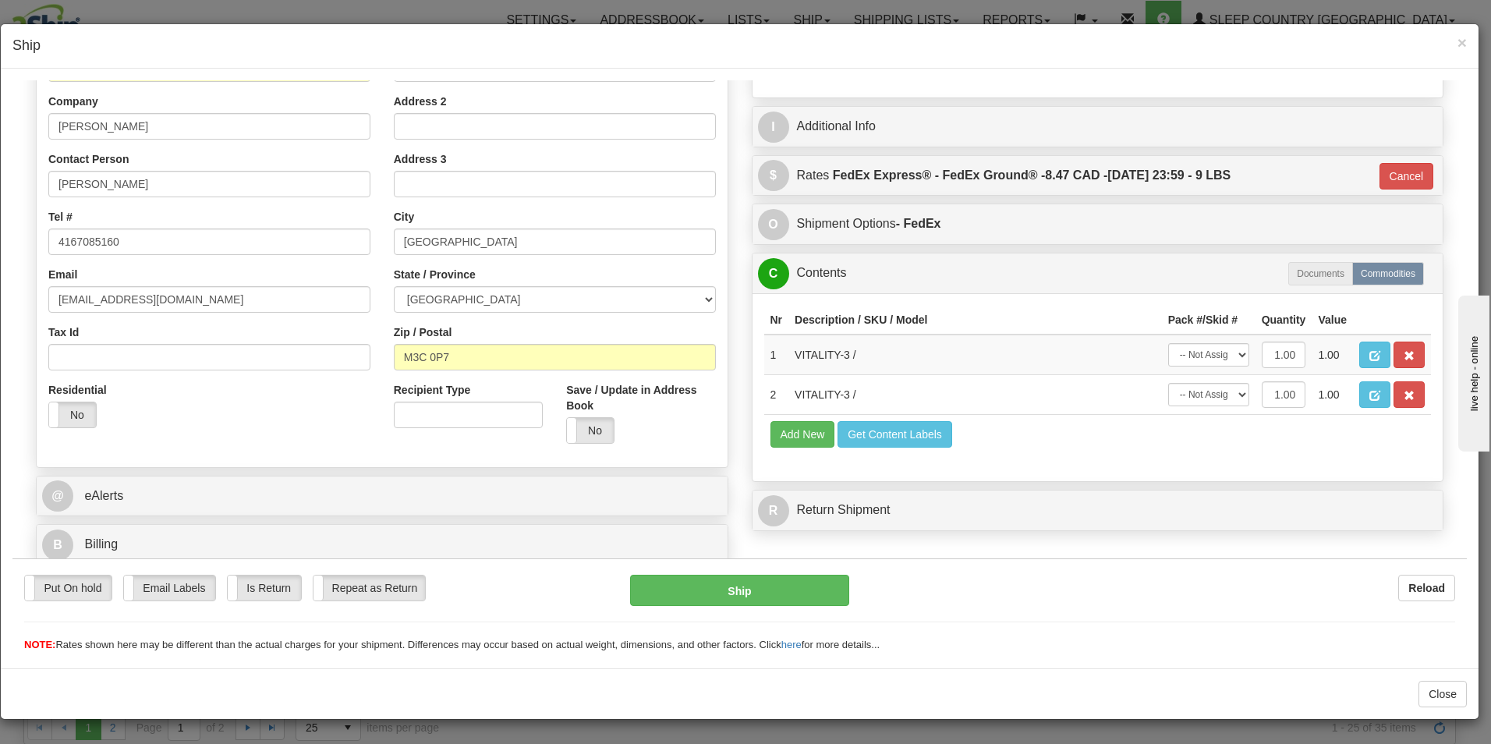
scroll to position [239, 0]
click at [746, 590] on button "Ship" at bounding box center [739, 589] width 219 height 31
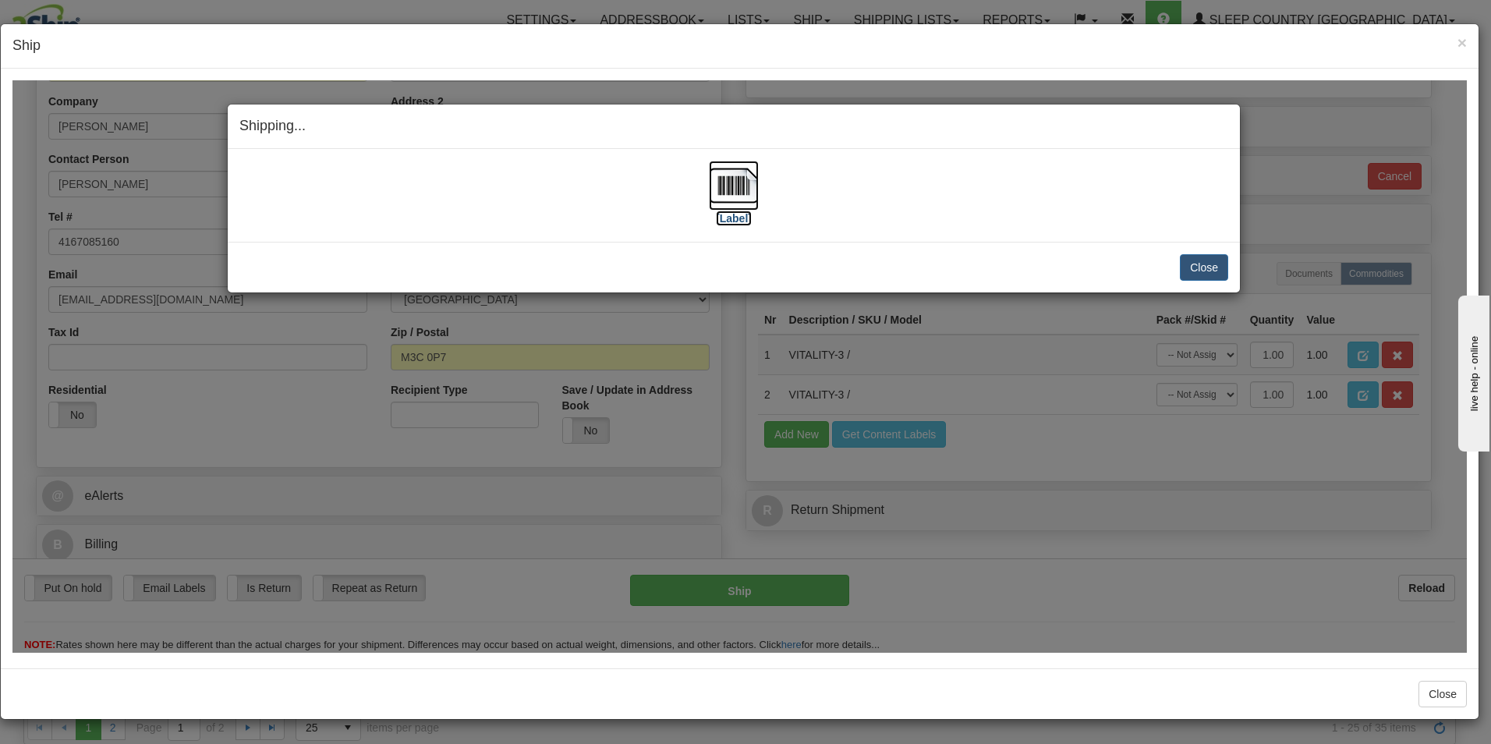
click at [734, 200] on img at bounding box center [734, 185] width 50 height 50
click at [1191, 266] on button "Close" at bounding box center [1204, 266] width 48 height 27
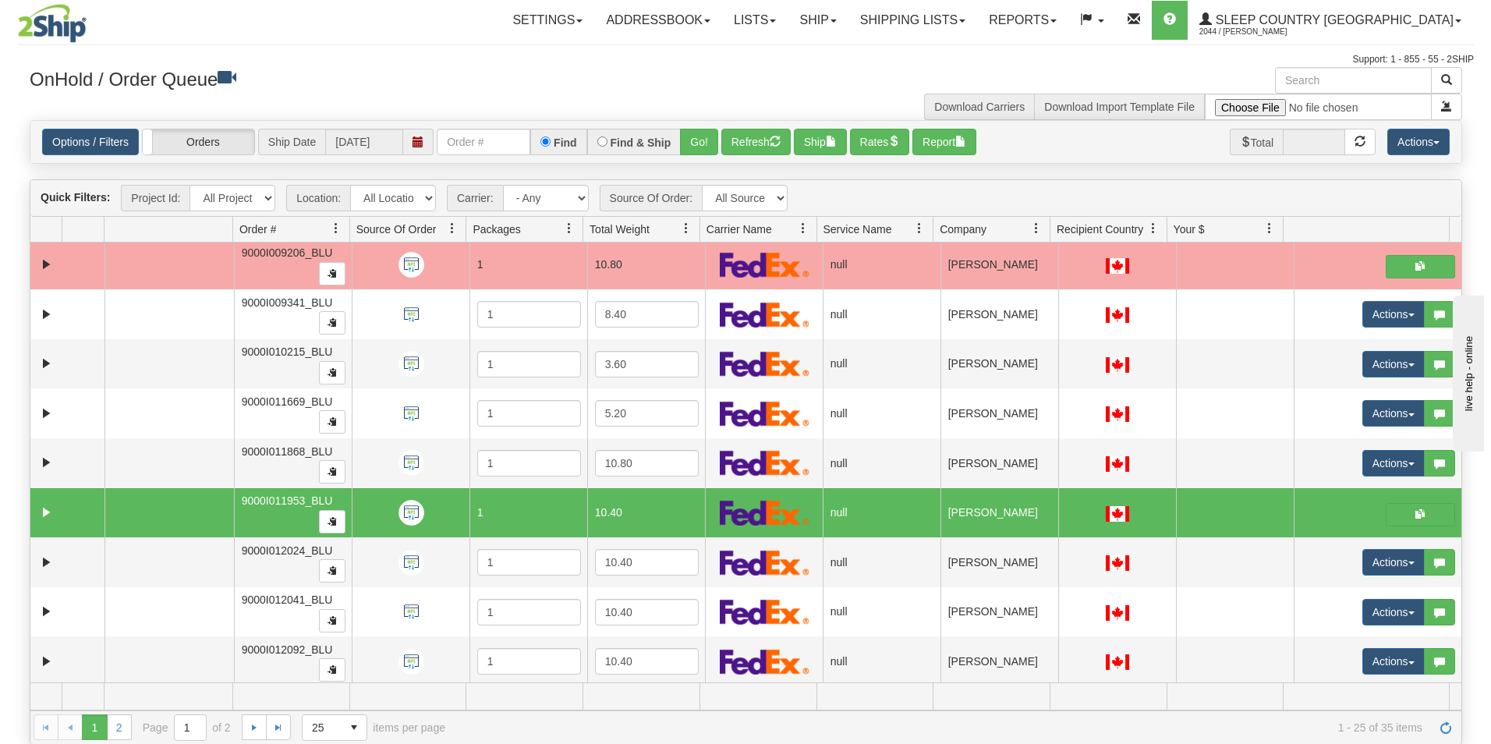
scroll to position [562, 0]
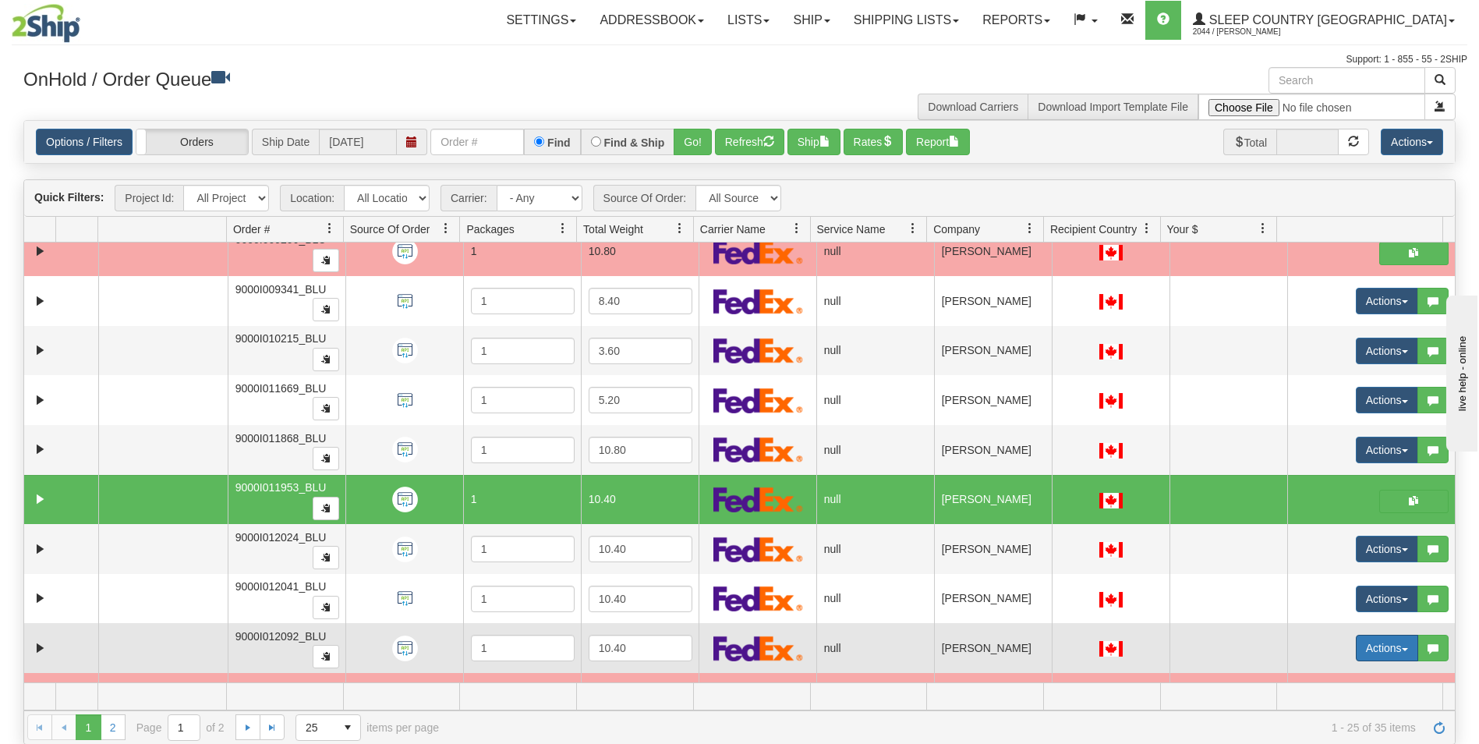
click at [1371, 646] on button "Actions" at bounding box center [1387, 648] width 62 height 27
click at [1351, 673] on link "Open" at bounding box center [1350, 678] width 135 height 20
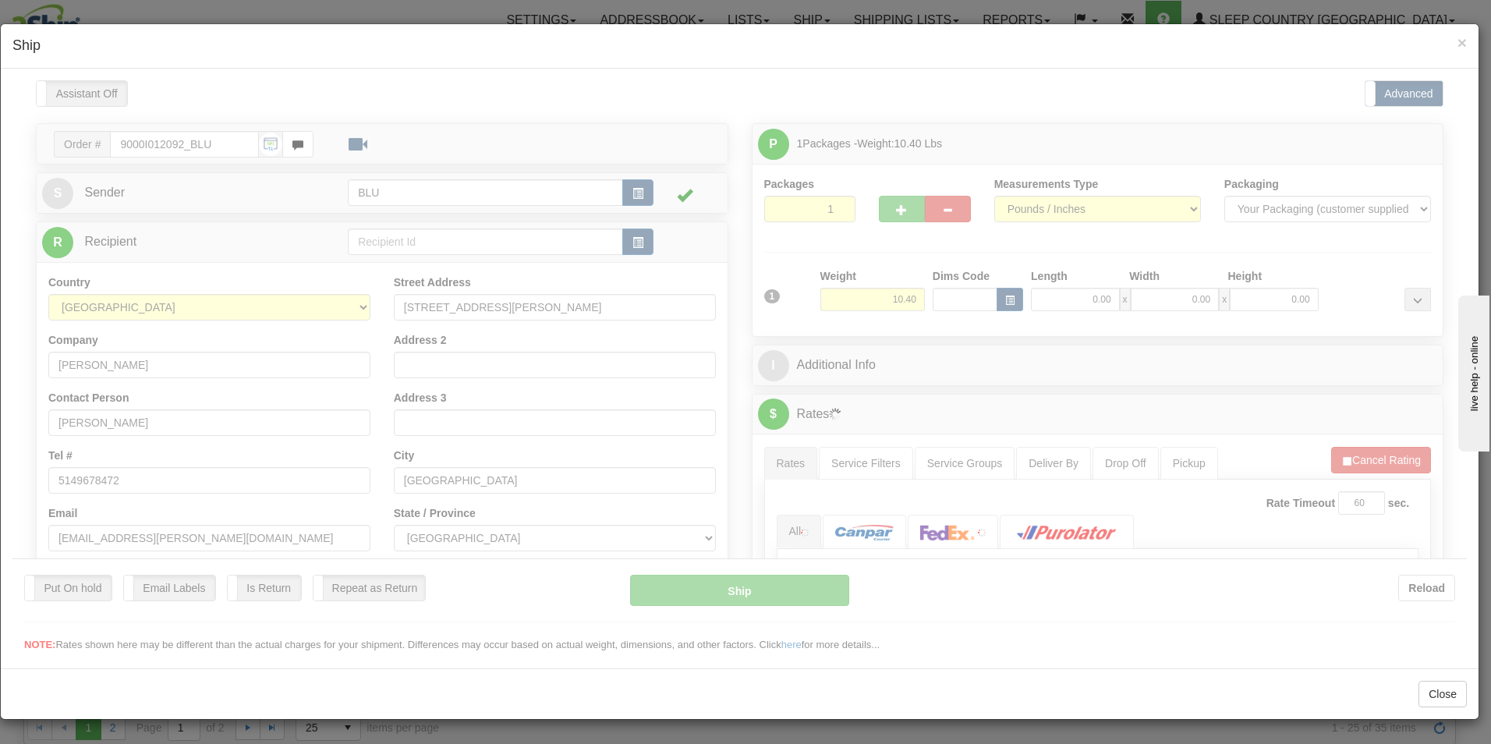
scroll to position [0, 0]
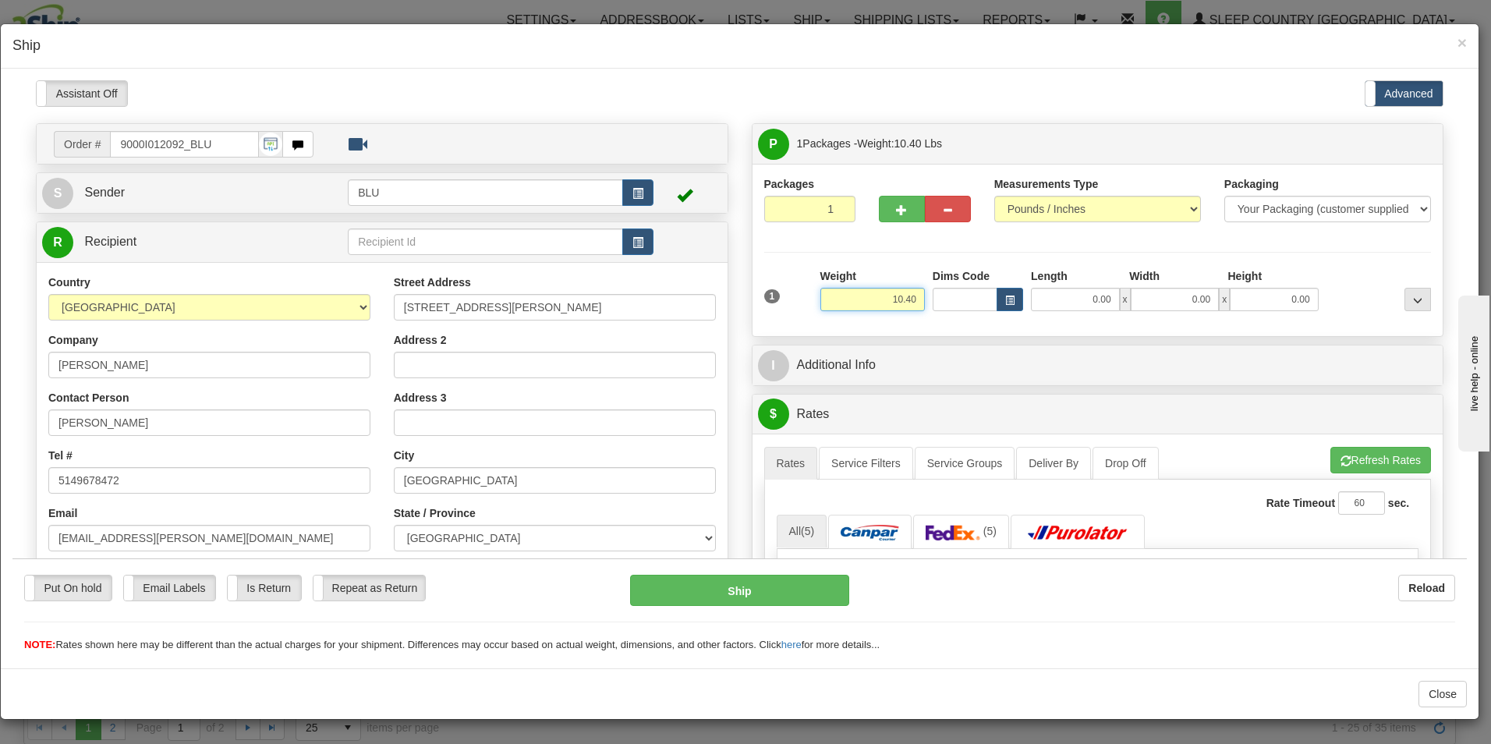
click at [911, 297] on input "10.40" at bounding box center [872, 298] width 105 height 23
type input "1"
type input "9.00"
type input "16.00"
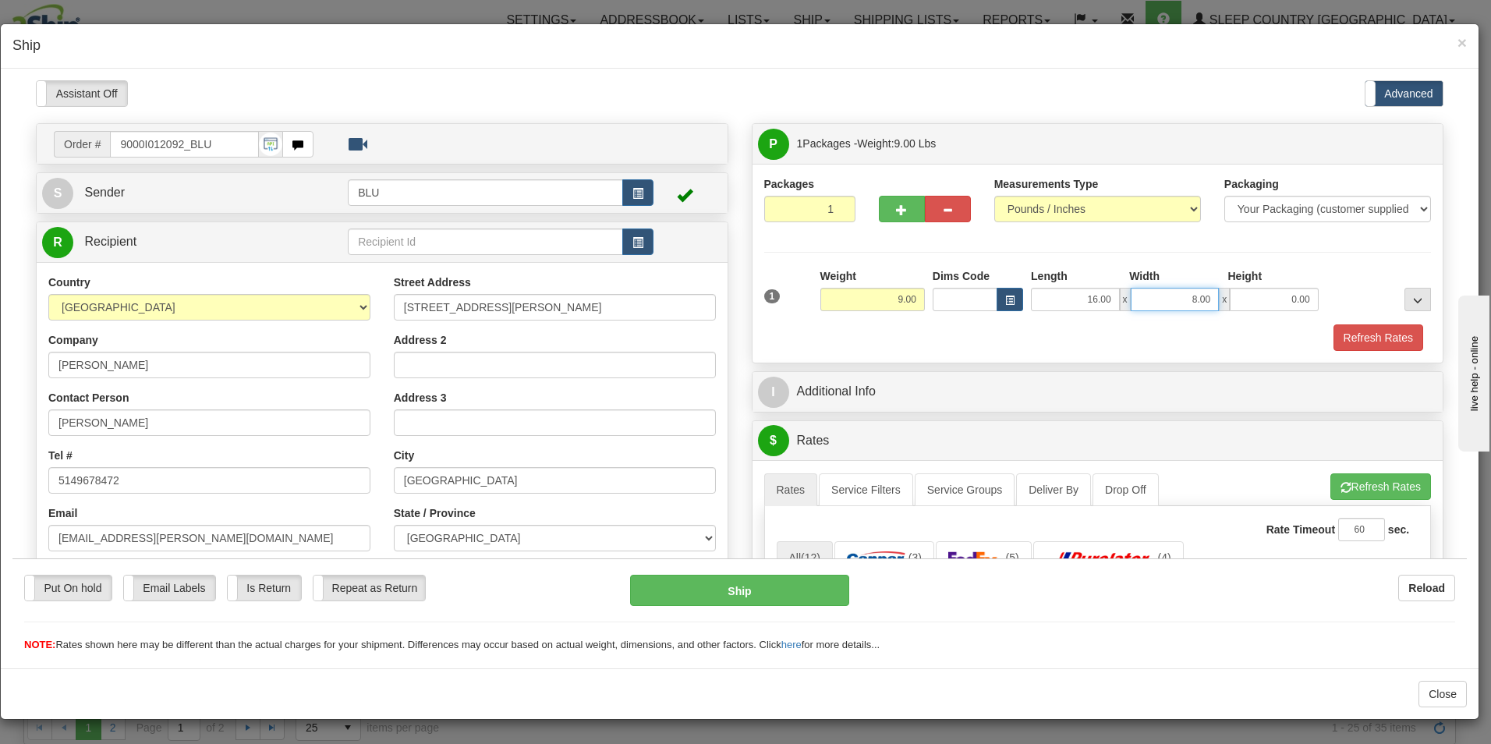
type input "8.00"
type input "16.00"
click at [1338, 335] on button "Refresh Rates" at bounding box center [1379, 337] width 90 height 27
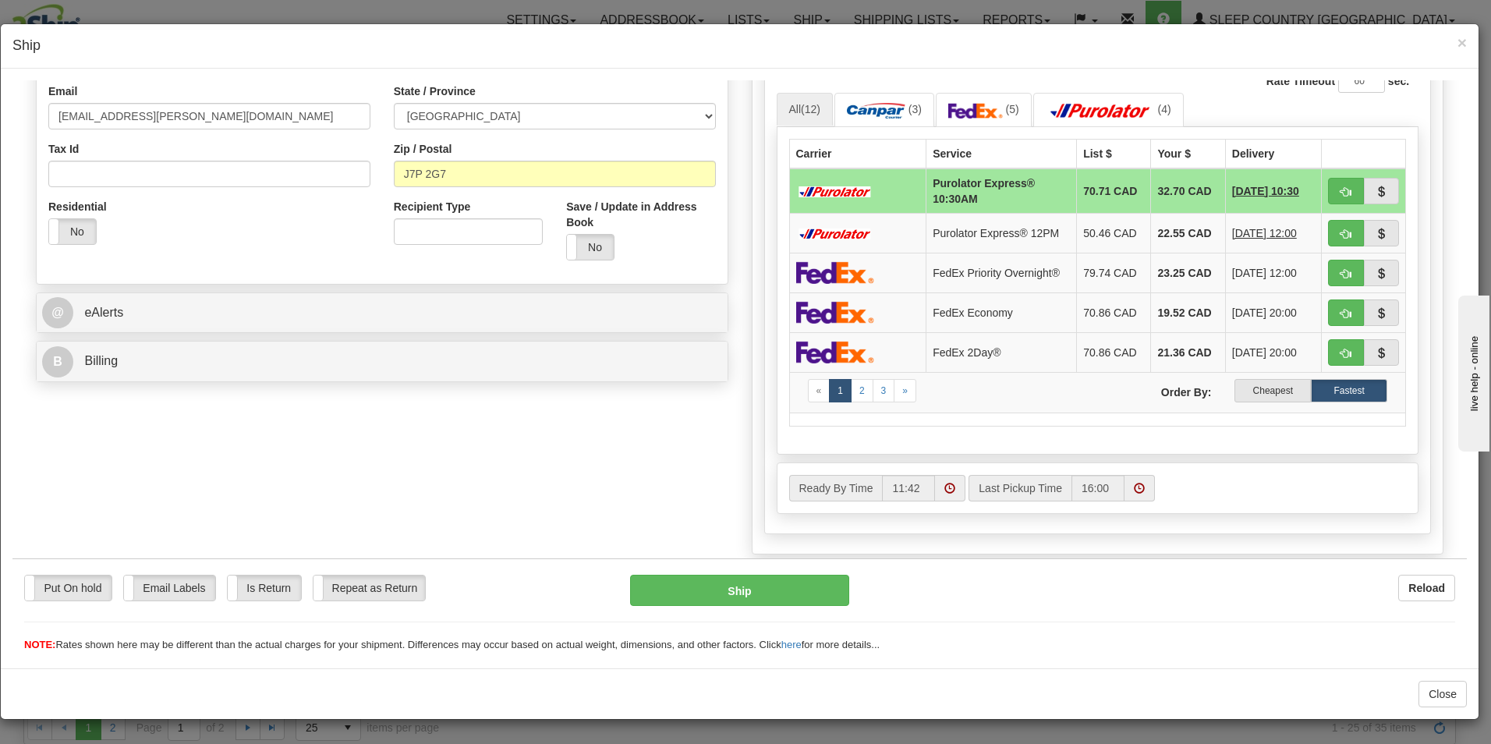
scroll to position [431, 0]
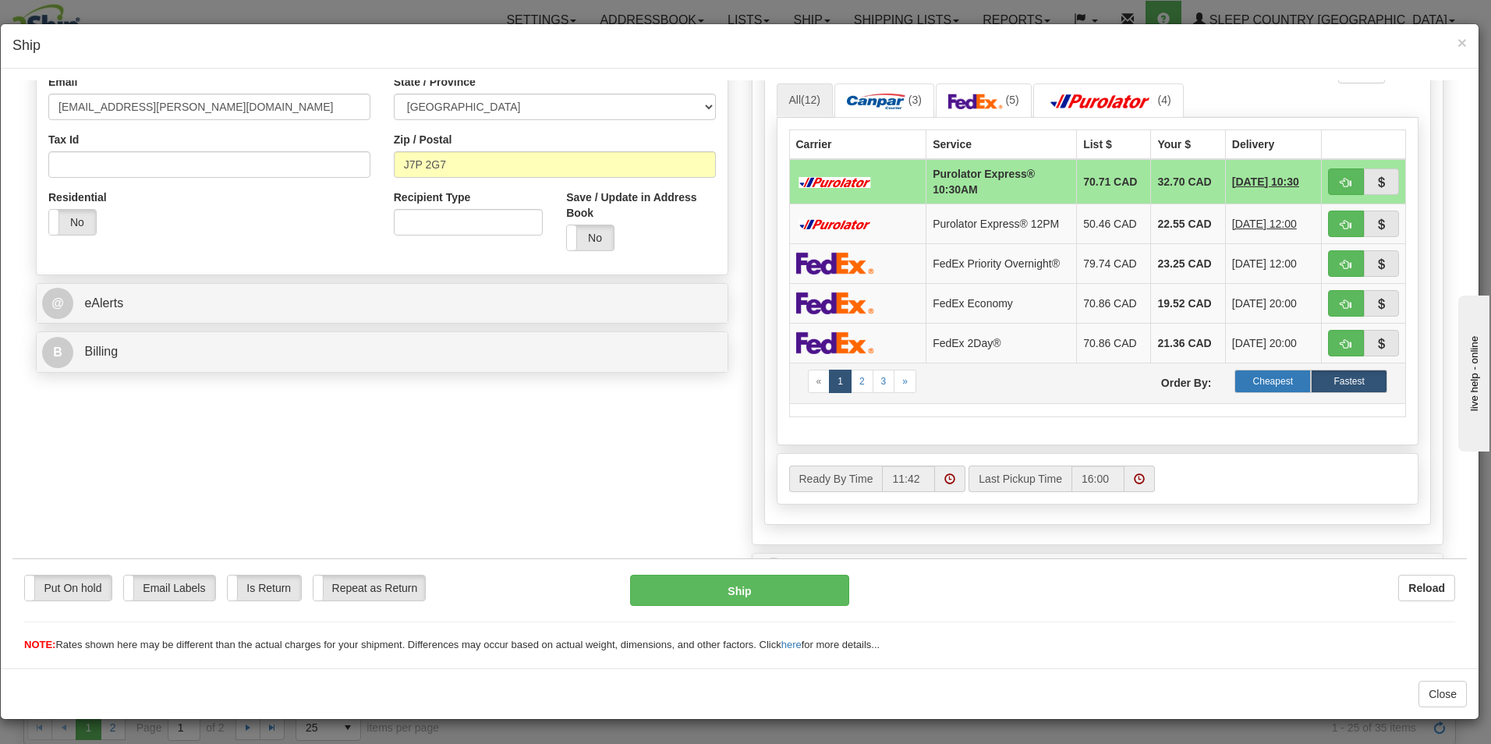
click at [1255, 377] on label "Cheapest" at bounding box center [1273, 380] width 76 height 23
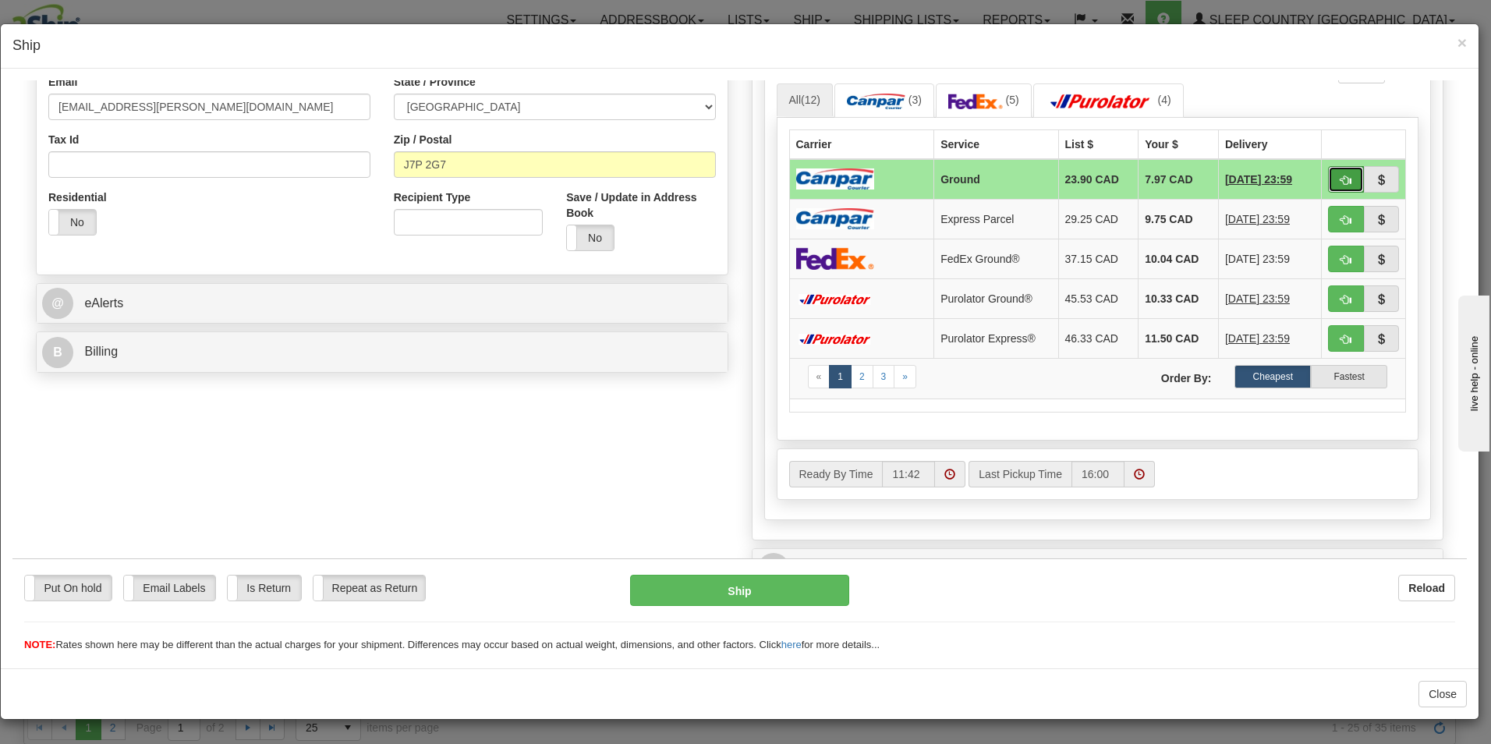
click at [1341, 176] on span "button" at bounding box center [1346, 180] width 11 height 10
type input "1"
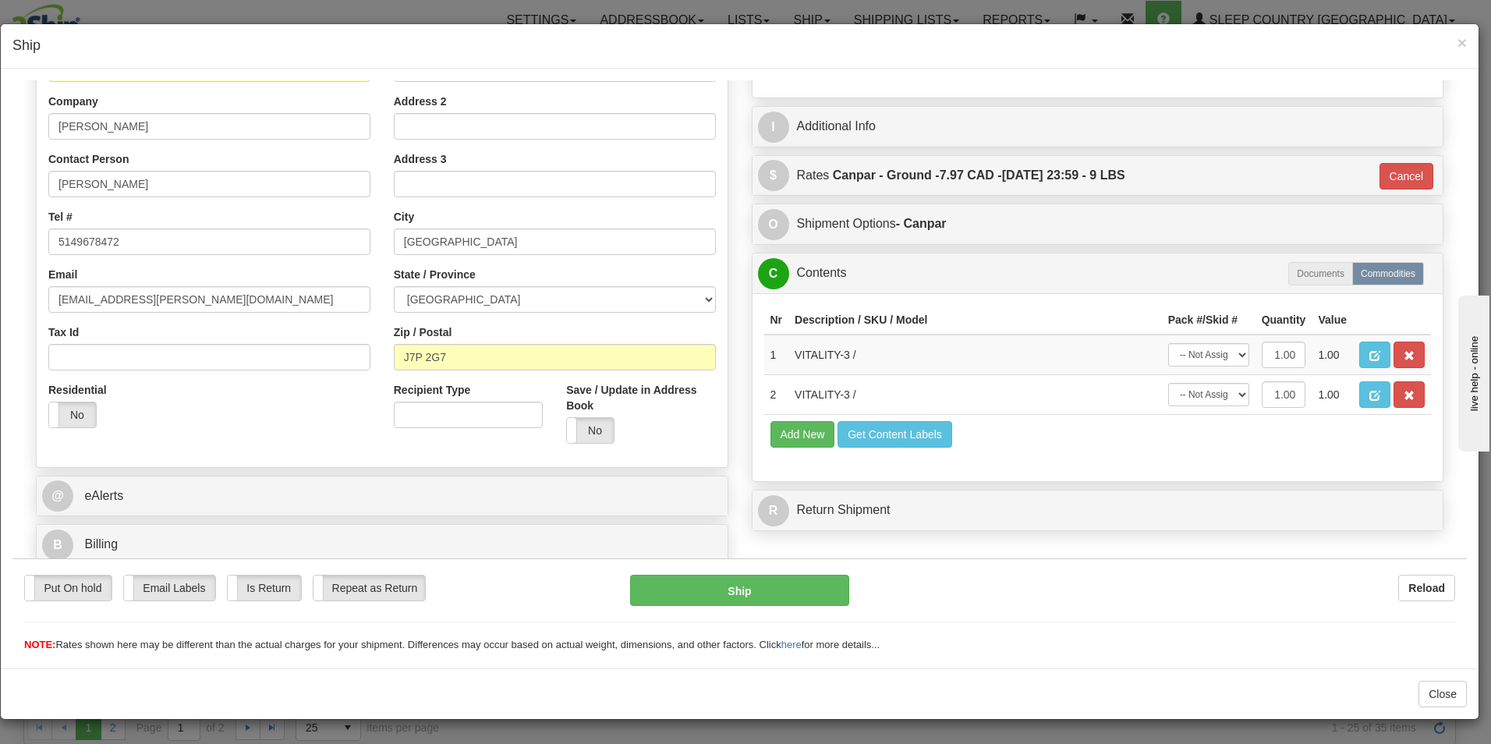
scroll to position [239, 0]
click at [790, 585] on button "Ship" at bounding box center [739, 589] width 219 height 31
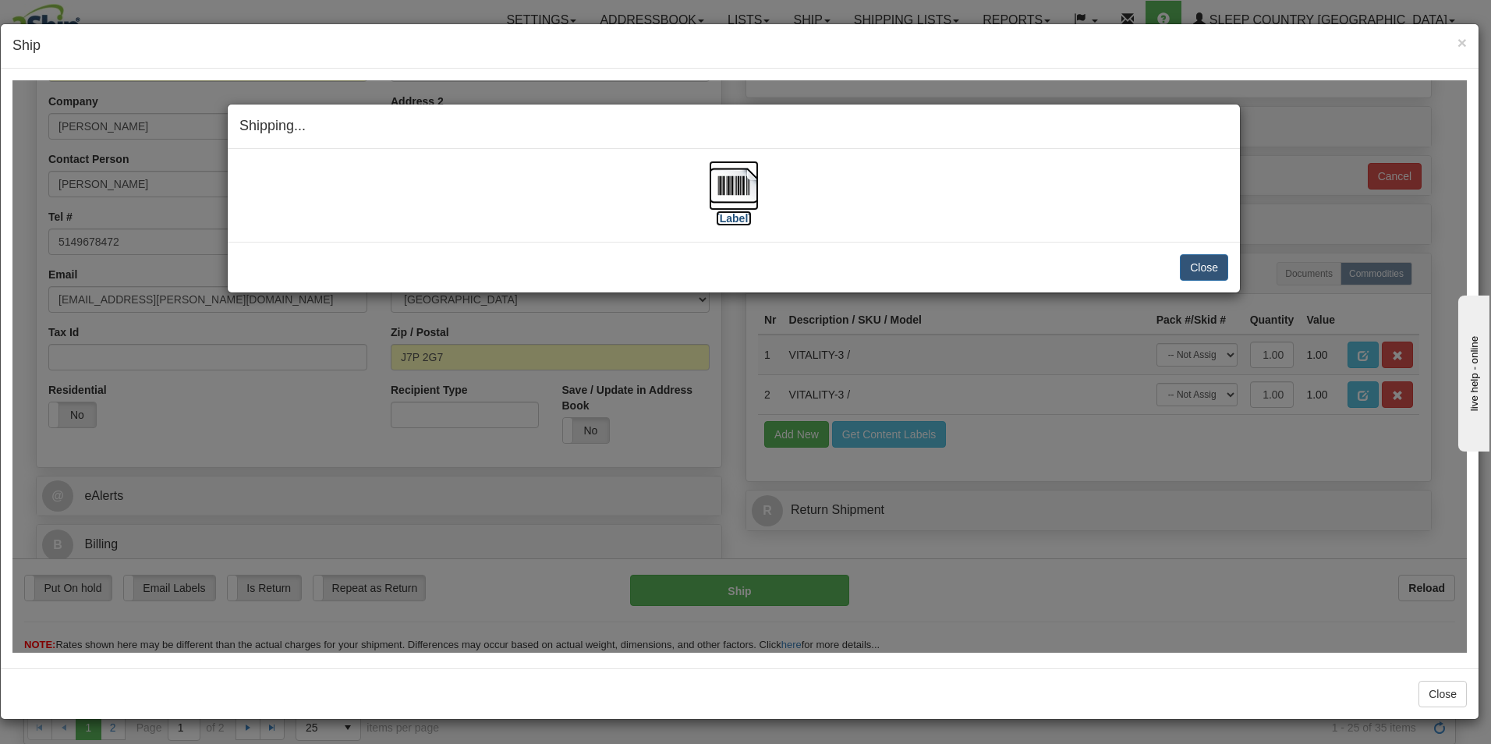
click at [742, 221] on label "[Label]" at bounding box center [734, 218] width 36 height 16
click at [1200, 265] on button "Close" at bounding box center [1204, 266] width 48 height 27
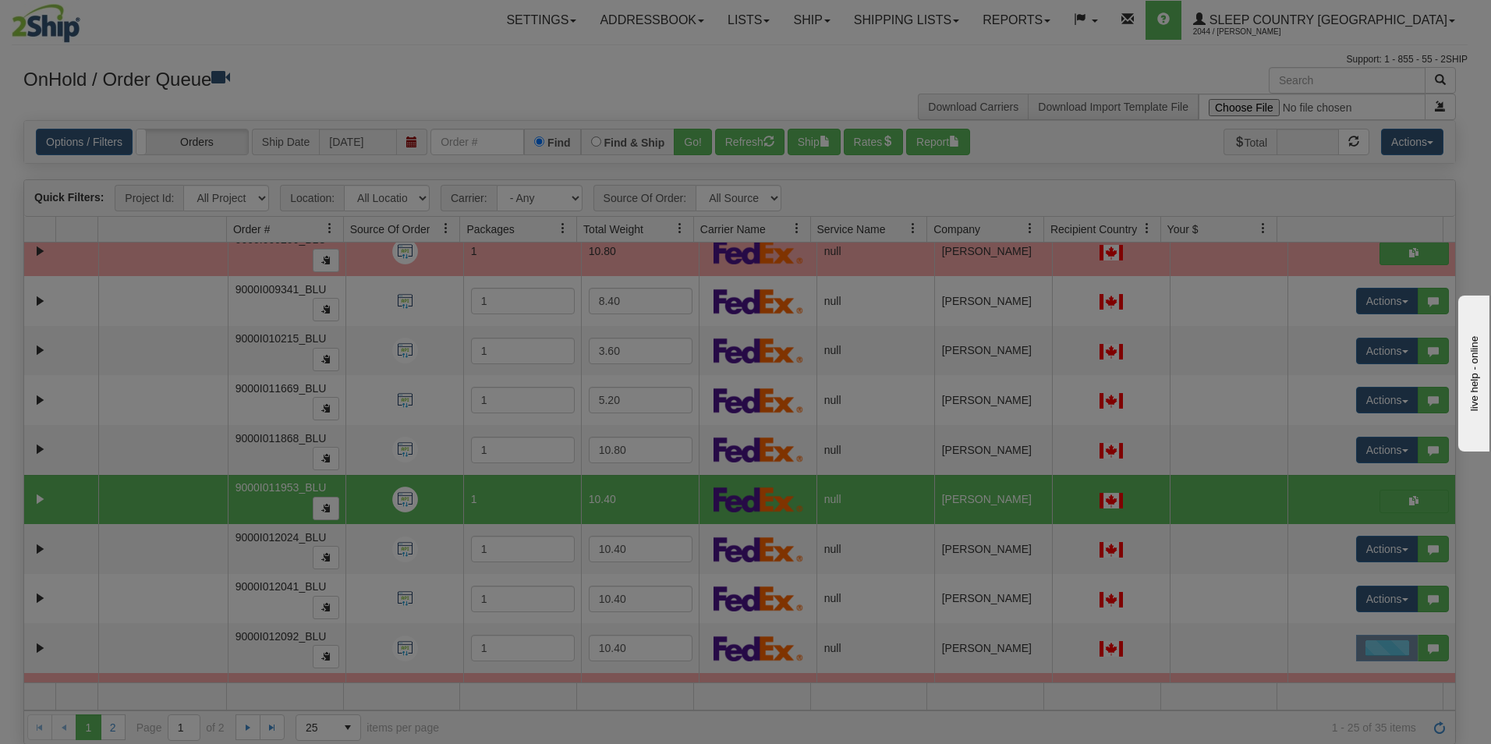
scroll to position [0, 0]
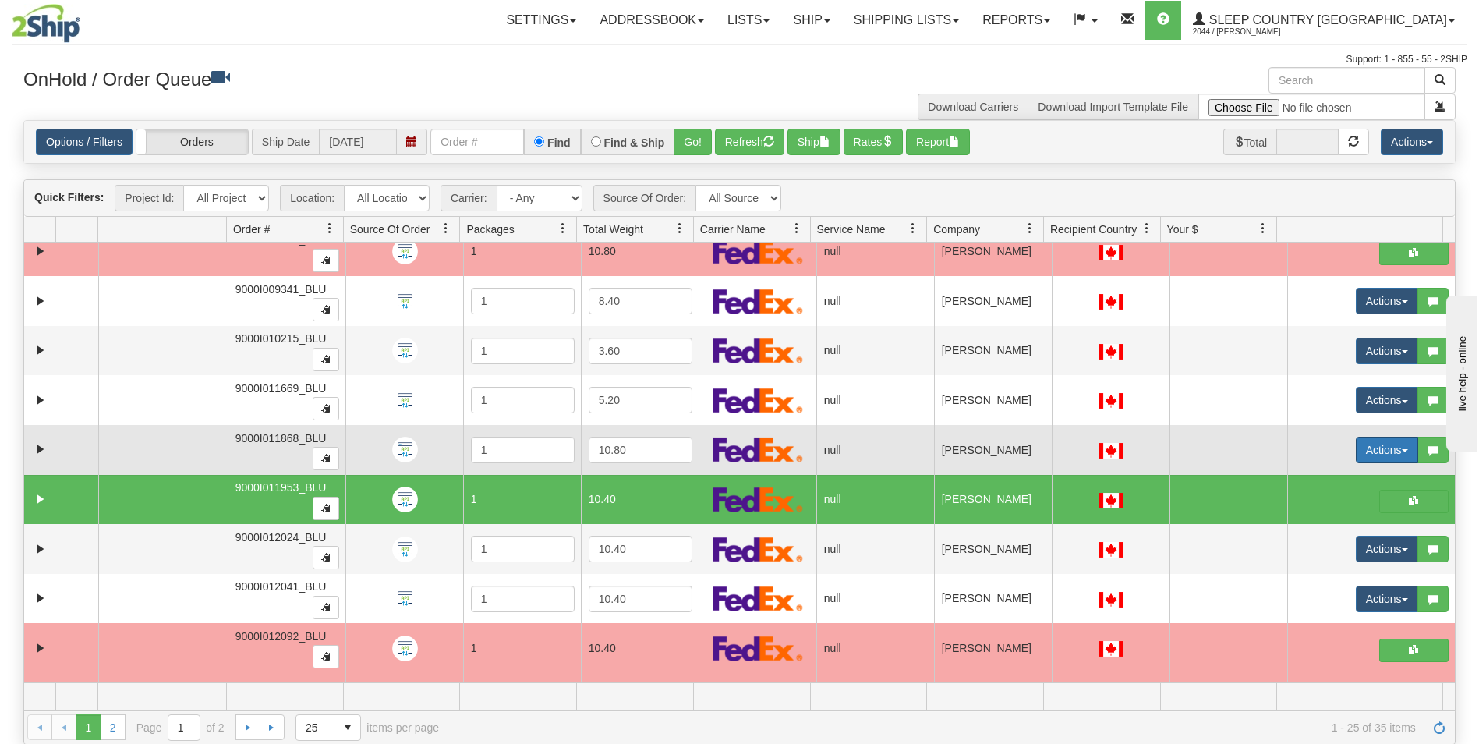
click at [1377, 445] on button "Actions" at bounding box center [1387, 450] width 62 height 27
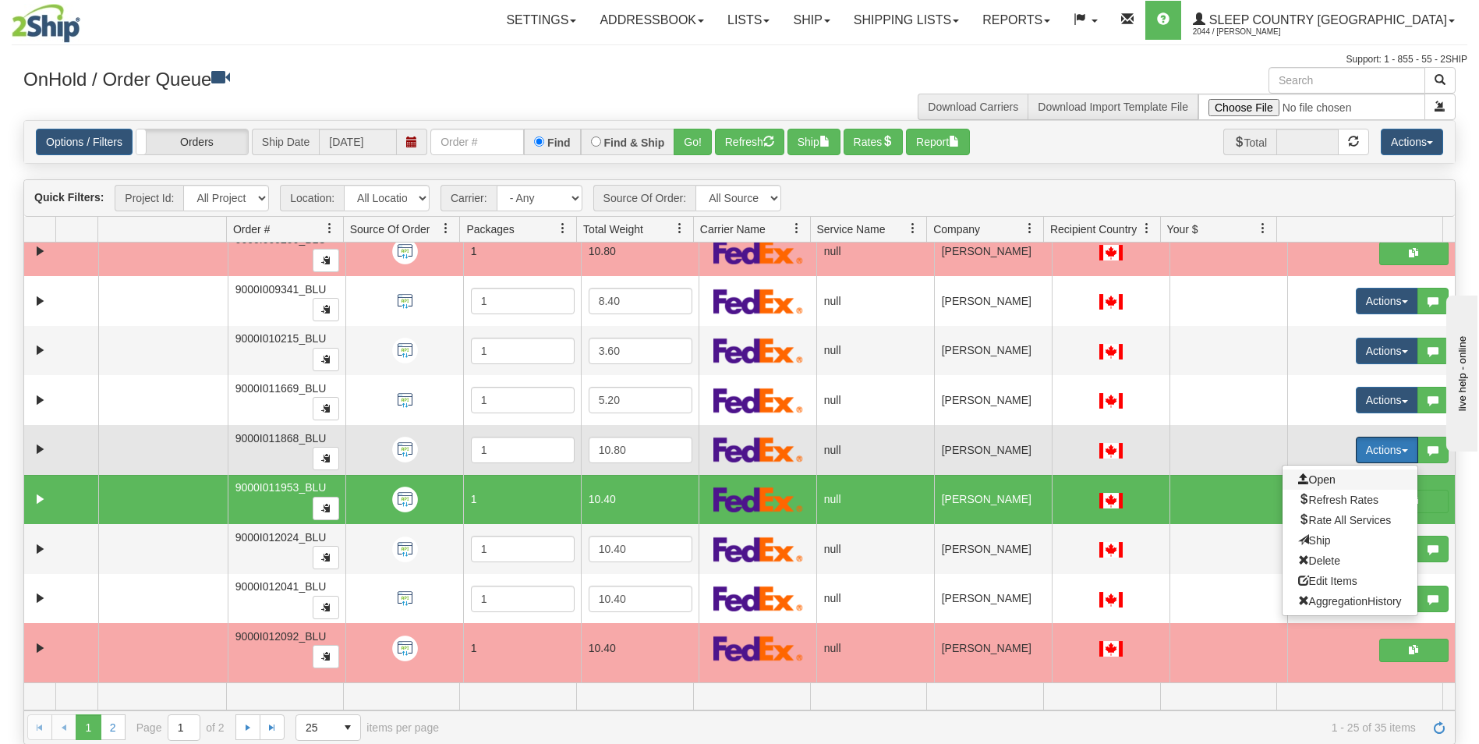
click at [1303, 478] on span "Open" at bounding box center [1317, 479] width 37 height 12
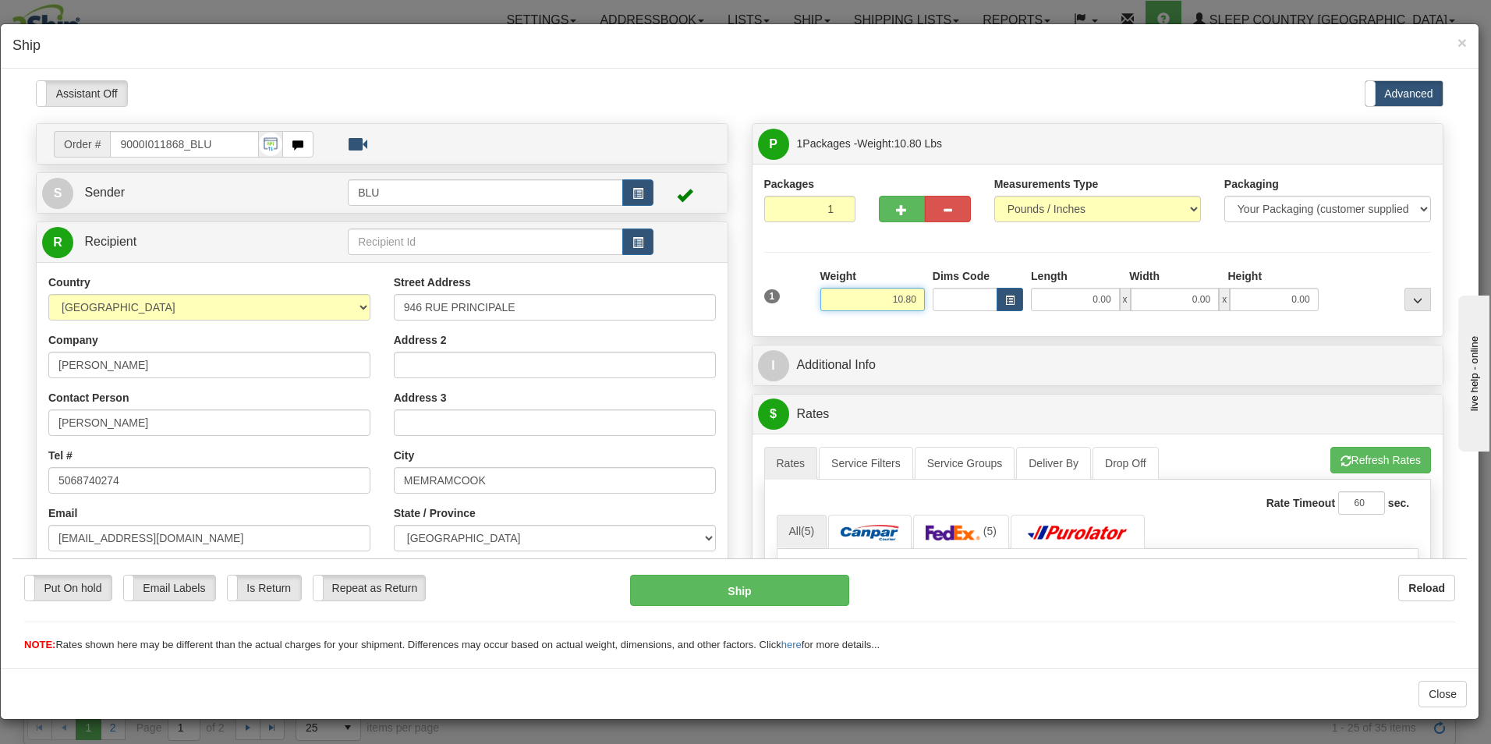
click at [912, 298] on input "10.80" at bounding box center [872, 298] width 105 height 23
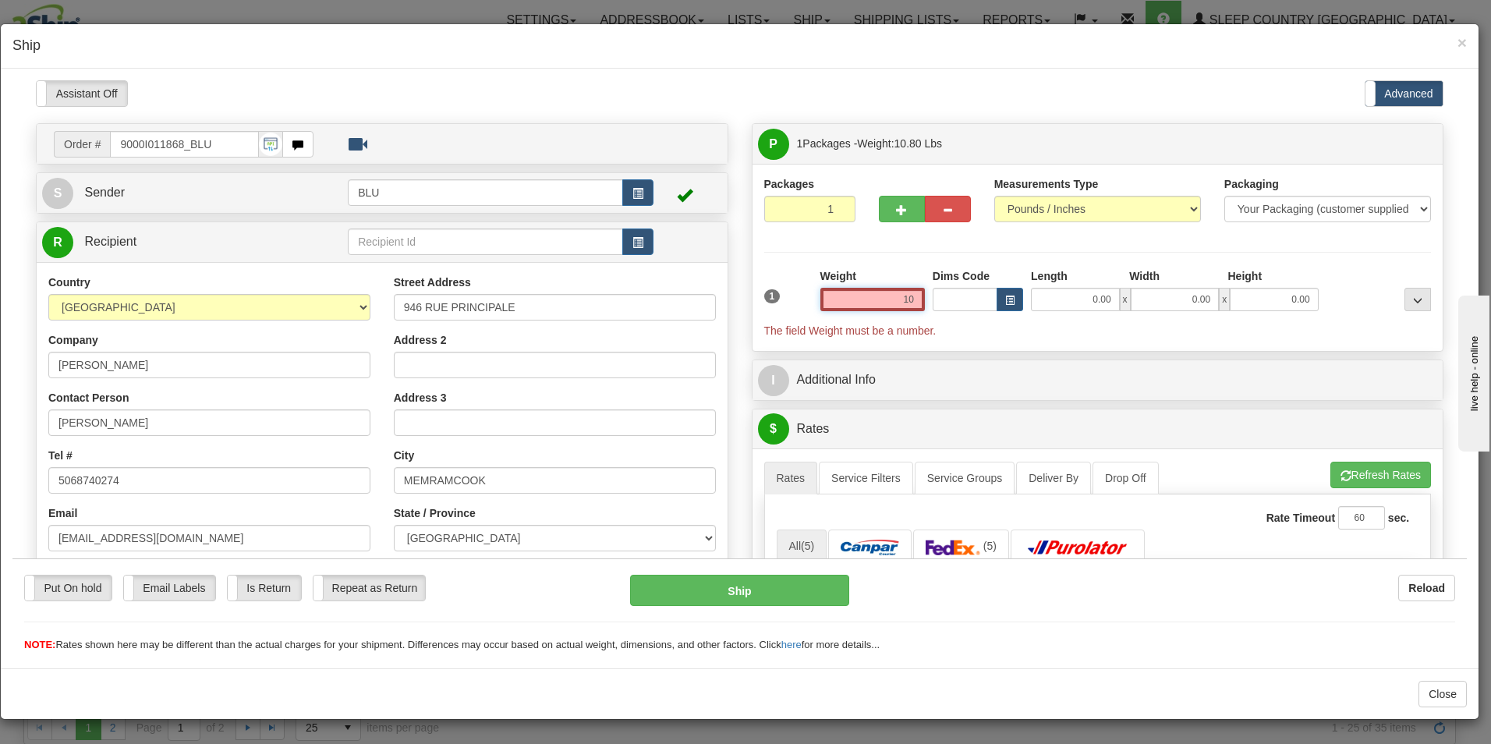
type input "1"
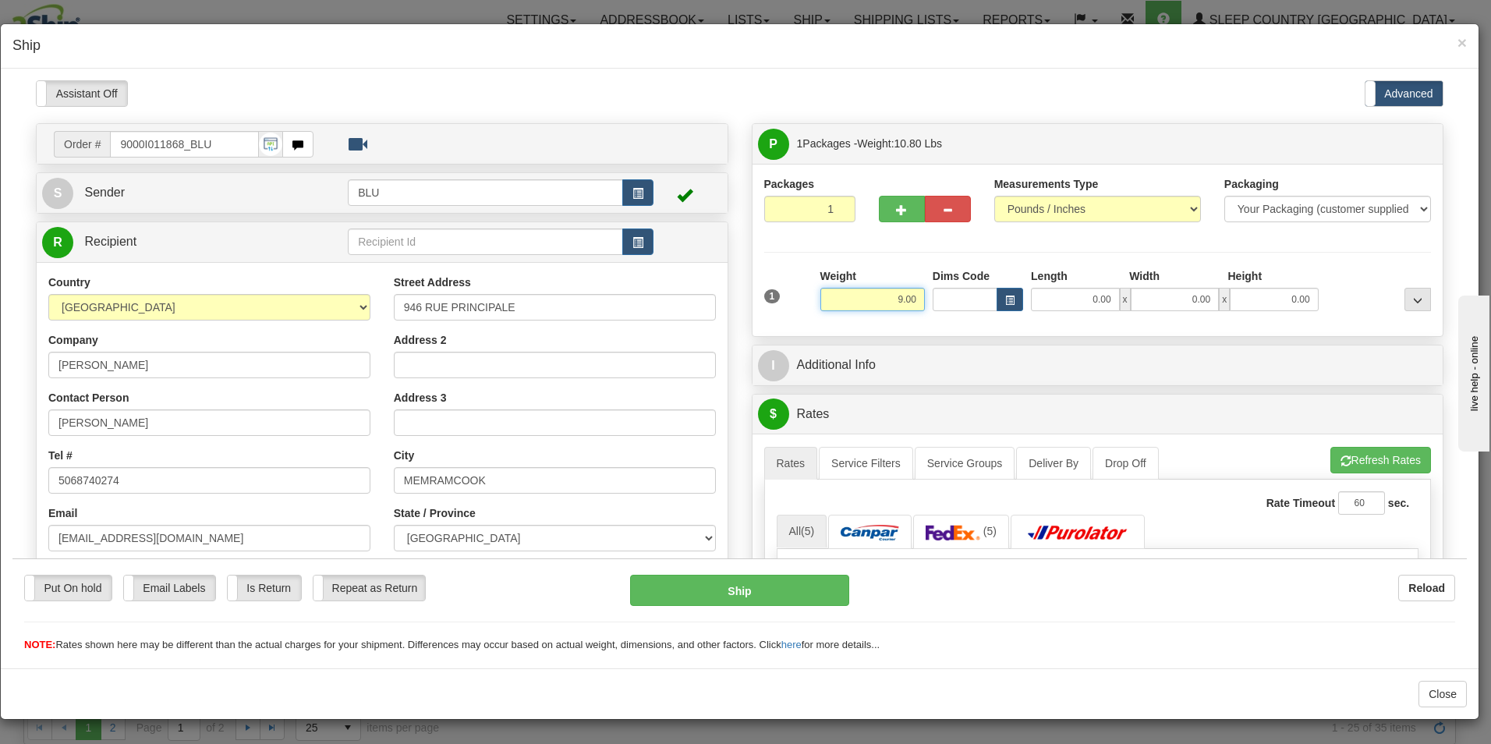
type input "9.00"
type input "16.00"
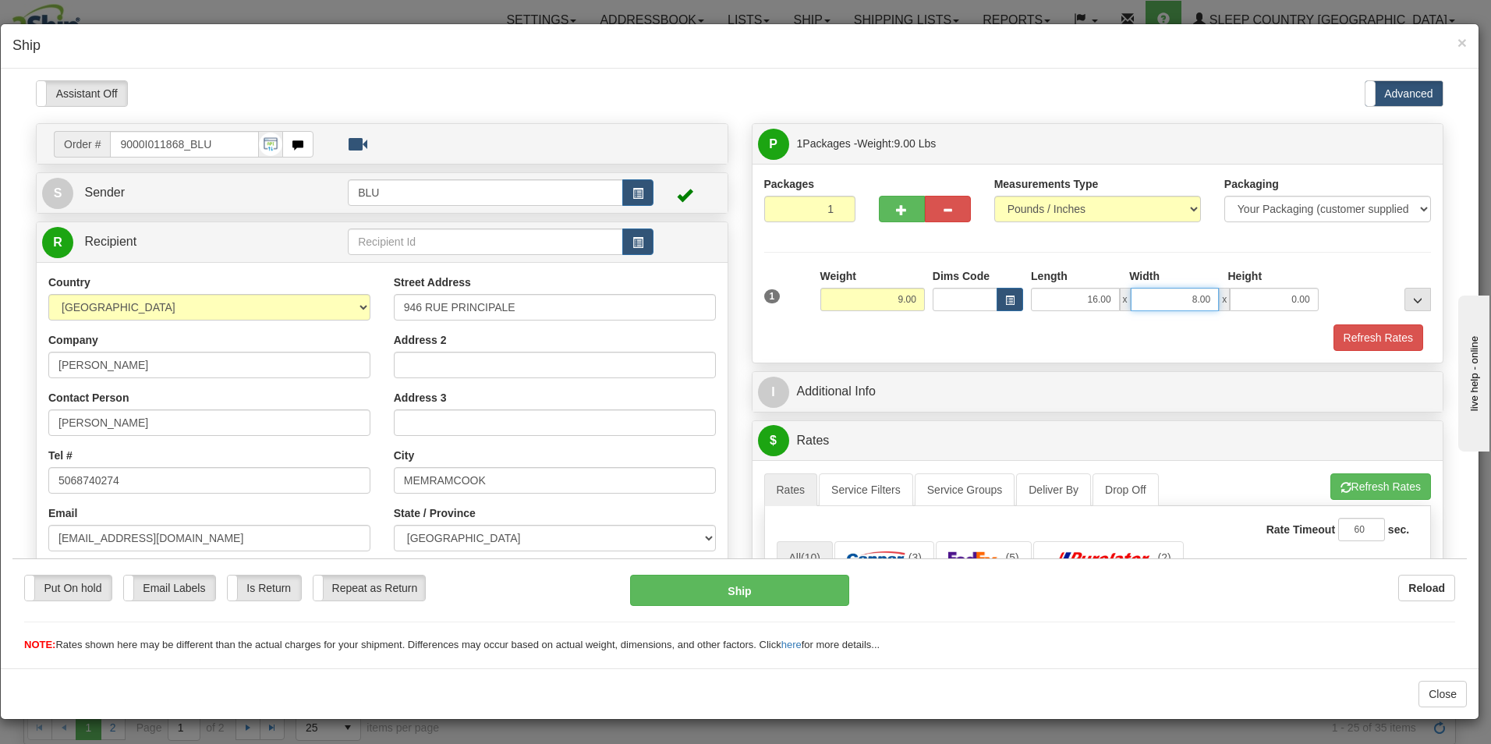
type input "8.00"
type input "16.00"
click at [1337, 334] on button "Refresh Rates" at bounding box center [1379, 337] width 90 height 27
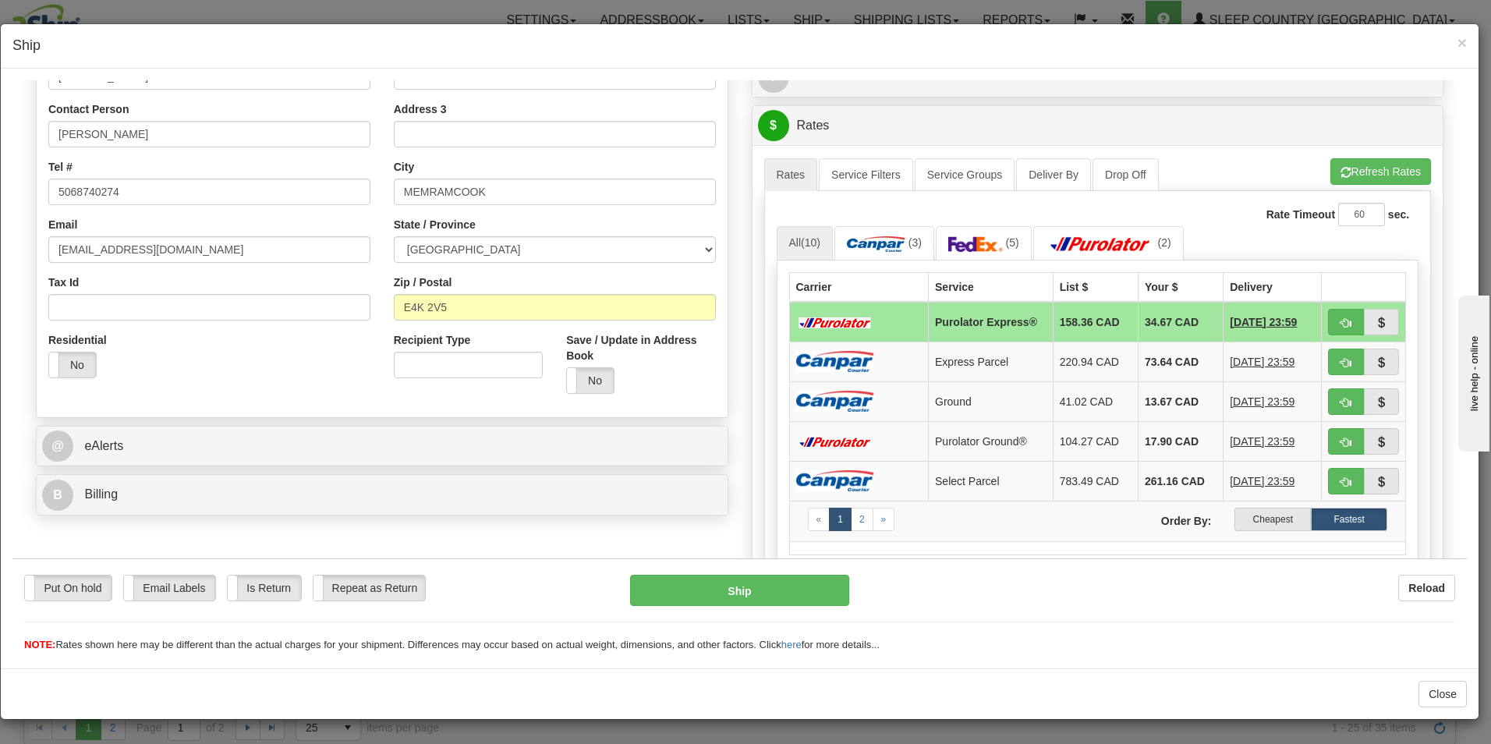
scroll to position [306, 0]
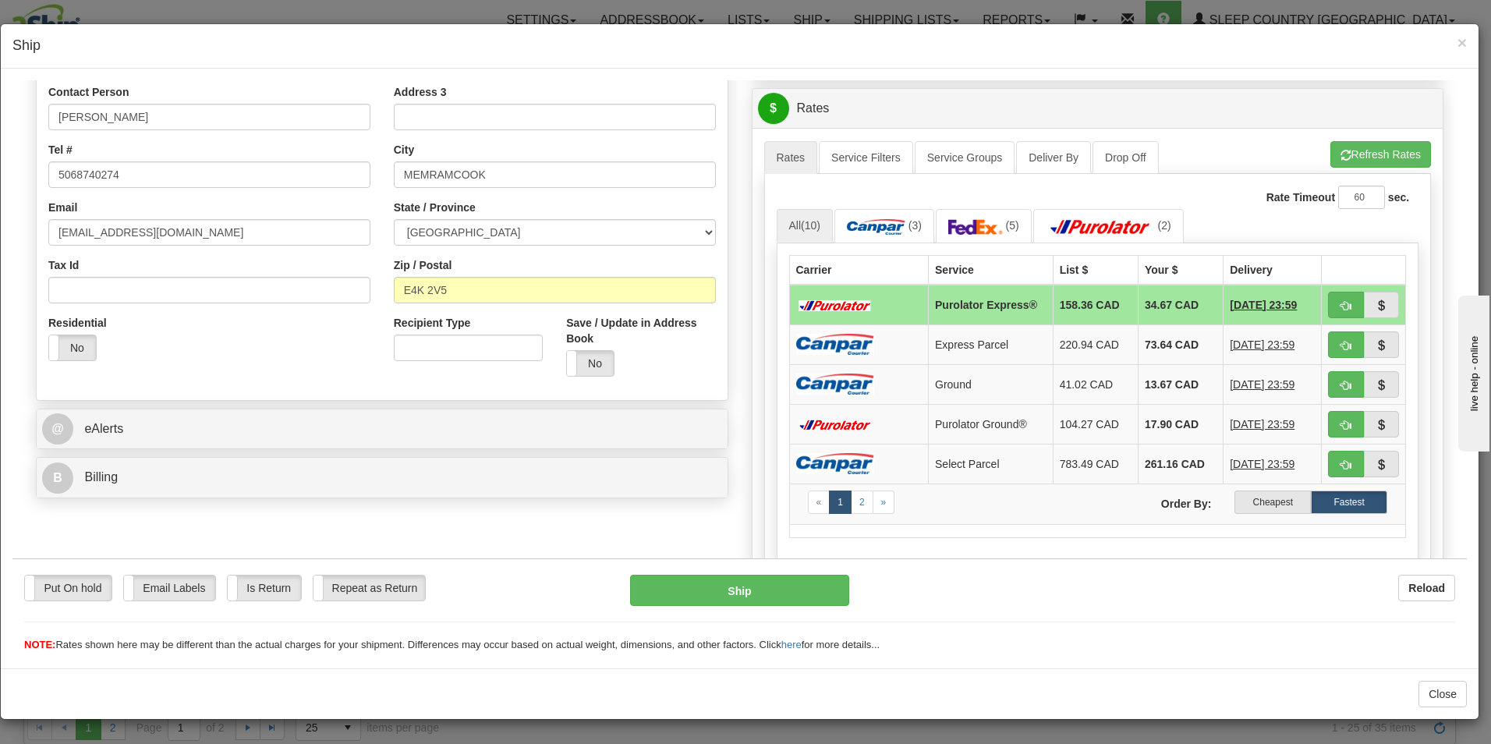
drag, startPoint x: 1462, startPoint y: 283, endPoint x: 55, endPoint y: 108, distance: 1417.7
click at [1253, 495] on label "Cheapest" at bounding box center [1273, 501] width 76 height 23
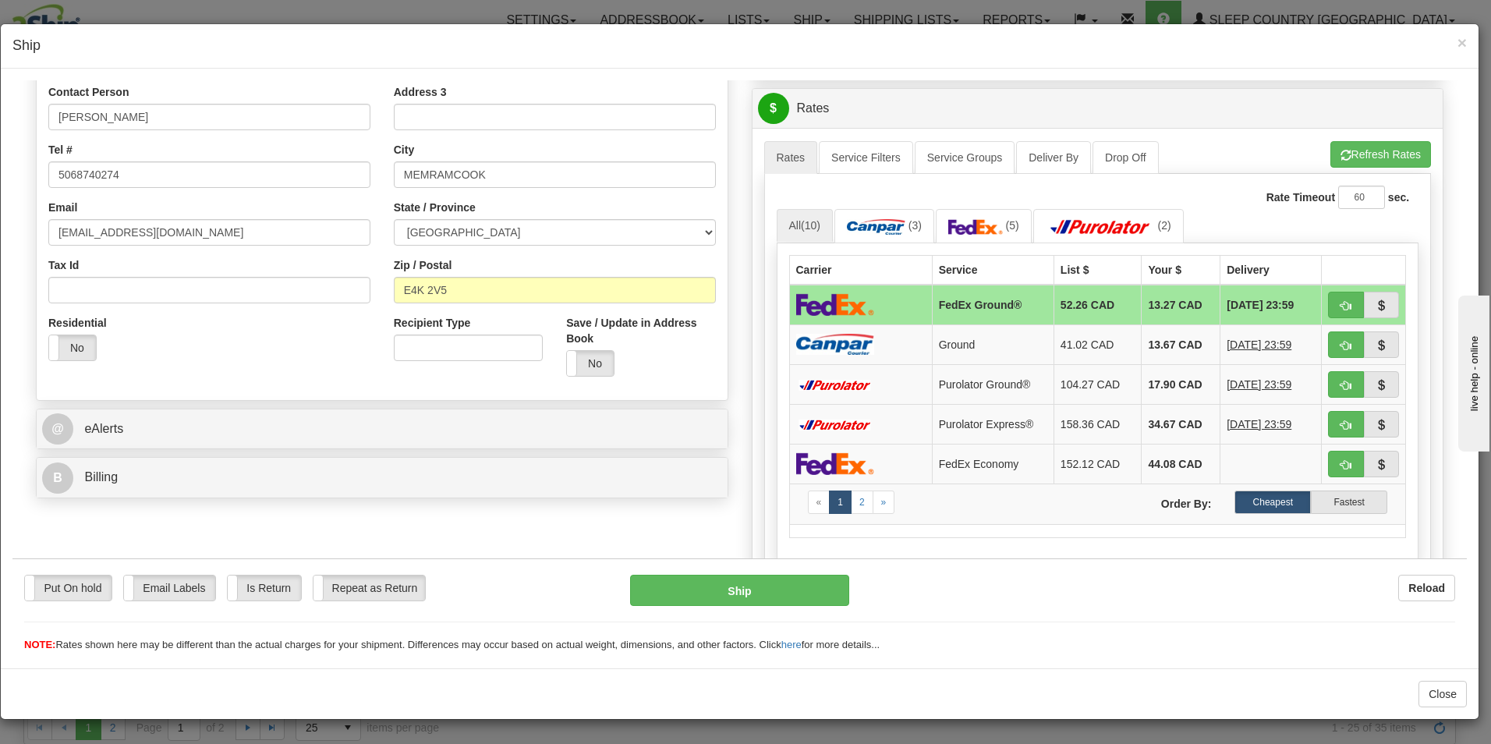
click at [1253, 495] on label "Cheapest" at bounding box center [1273, 501] width 76 height 23
click at [1328, 303] on button "button" at bounding box center [1346, 304] width 36 height 27
type input "92"
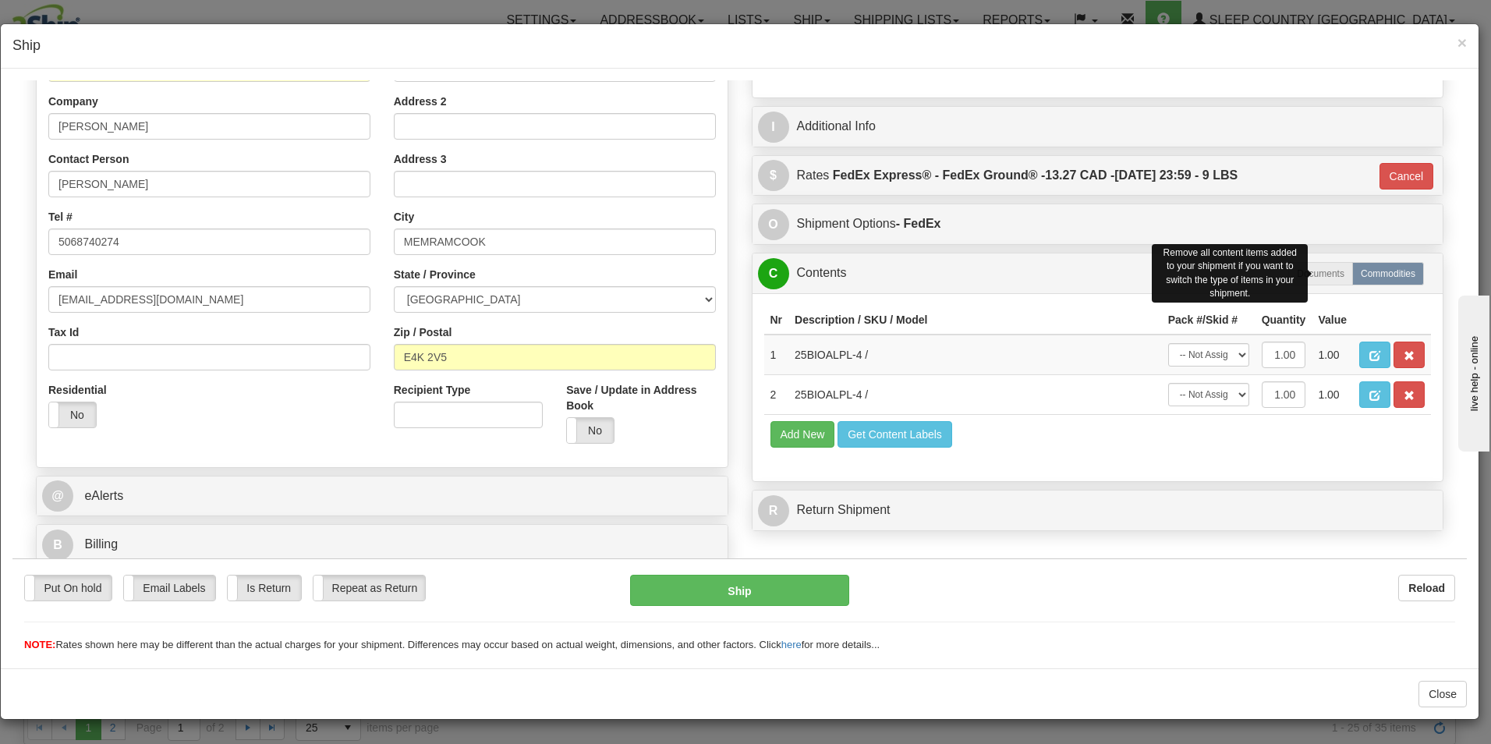
scroll to position [239, 0]
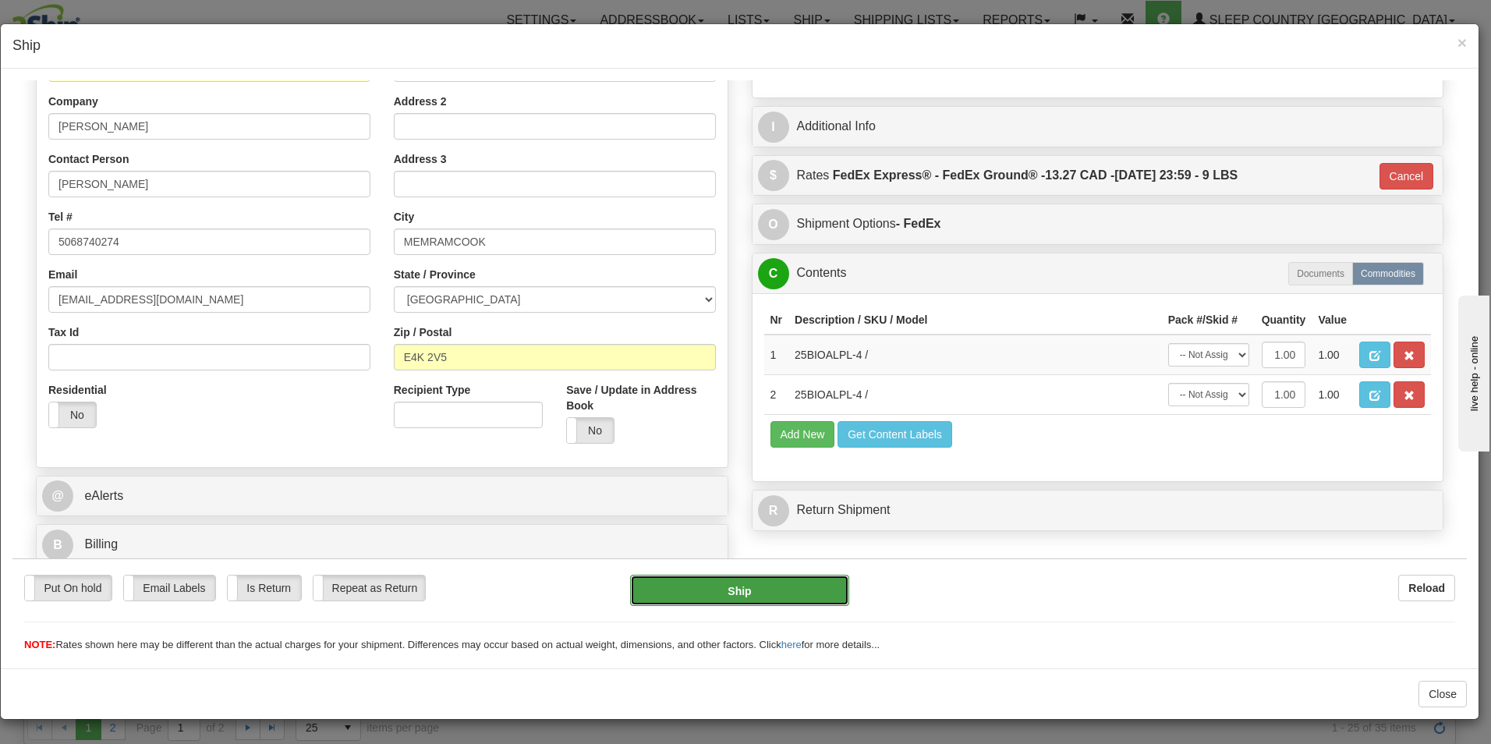
click at [745, 580] on button "Ship" at bounding box center [739, 589] width 219 height 31
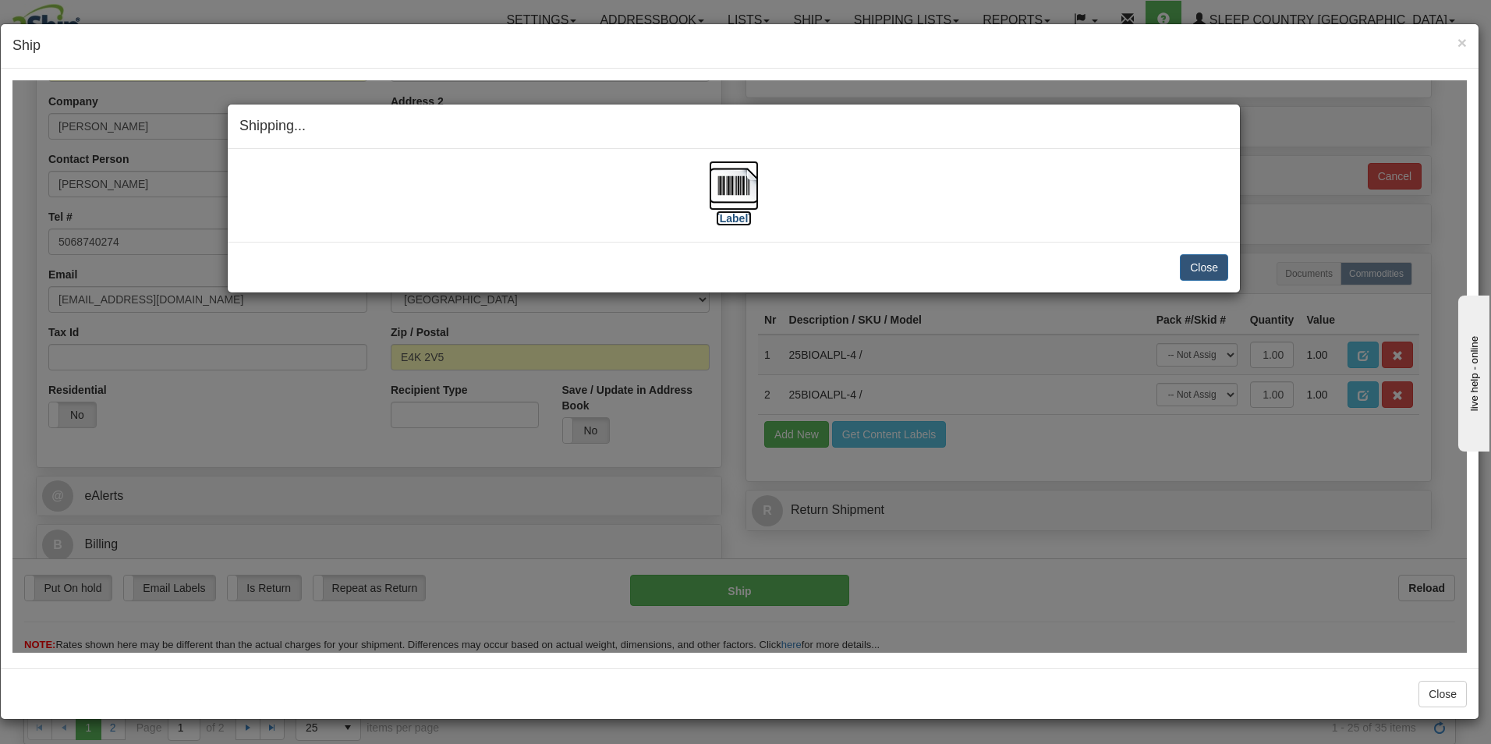
click at [742, 216] on label "[Label]" at bounding box center [734, 218] width 36 height 16
click at [1197, 268] on button "Close" at bounding box center [1204, 266] width 48 height 27
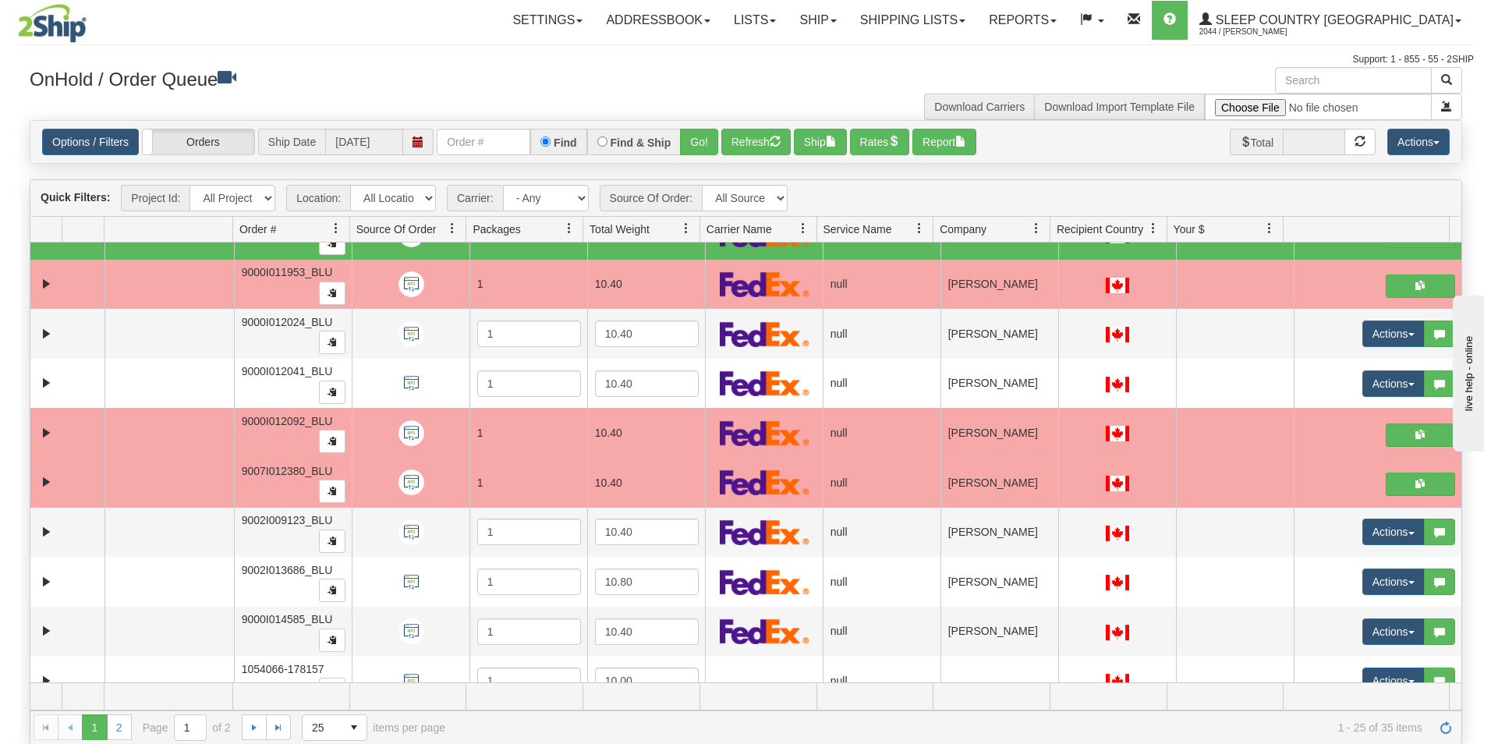
scroll to position [800, 0]
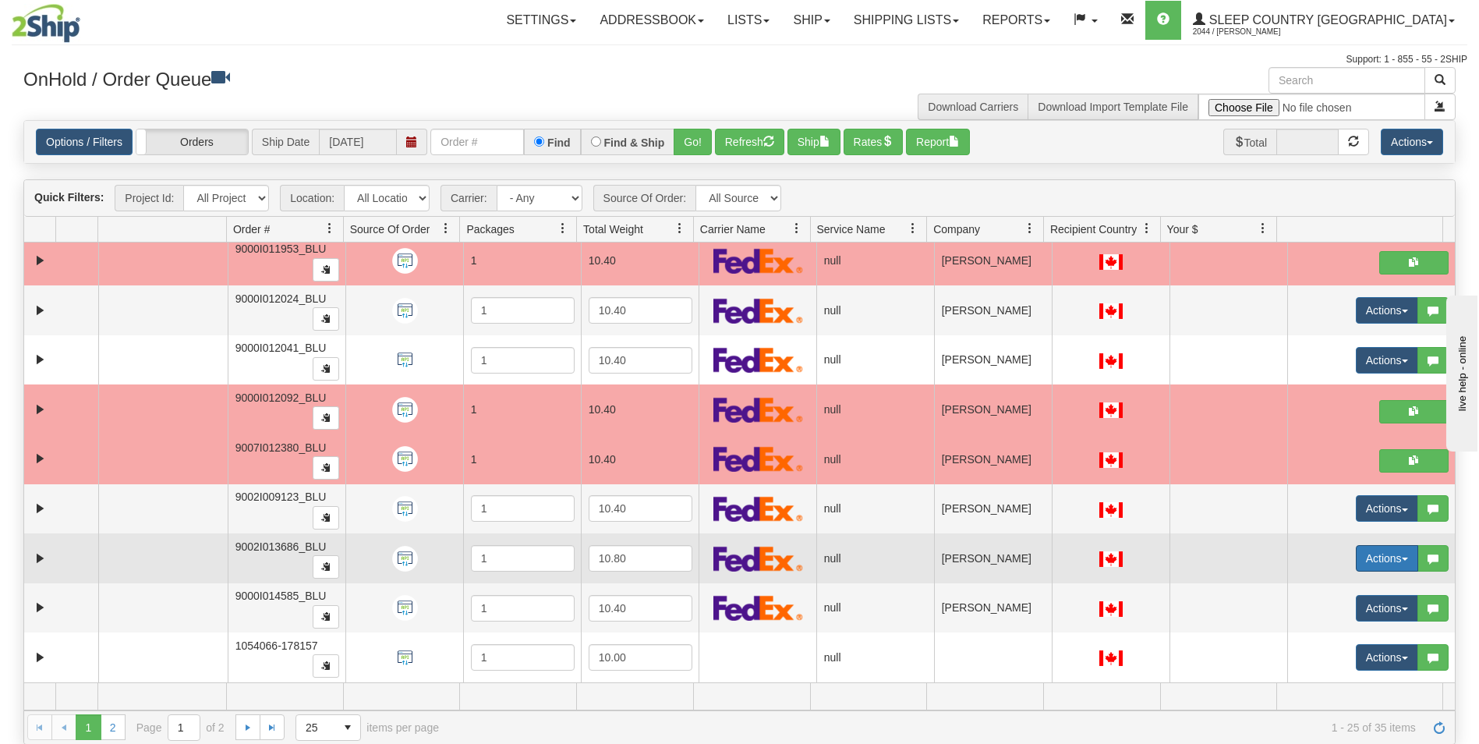
click at [1370, 561] on button "Actions" at bounding box center [1387, 558] width 62 height 27
click at [1318, 588] on span "Open" at bounding box center [1317, 588] width 37 height 12
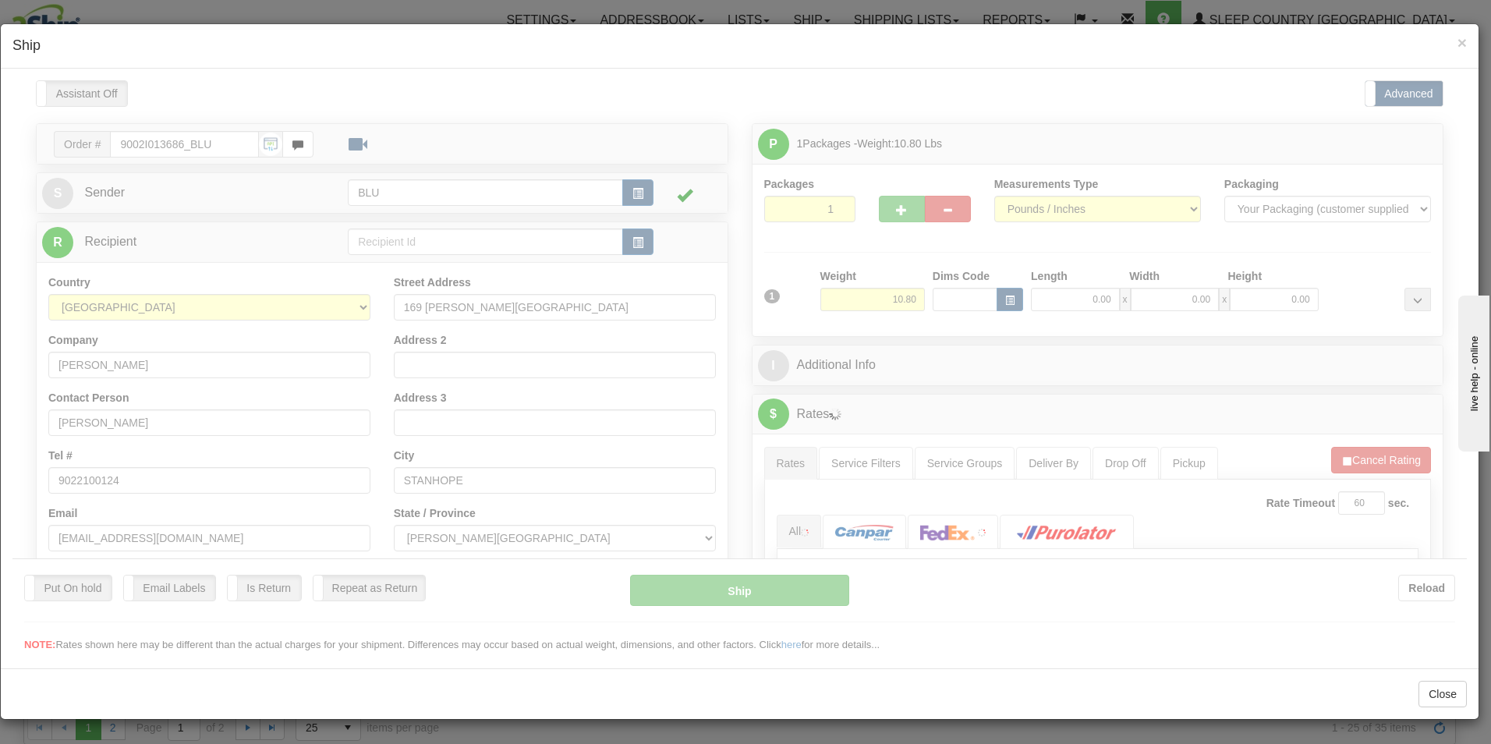
scroll to position [0, 0]
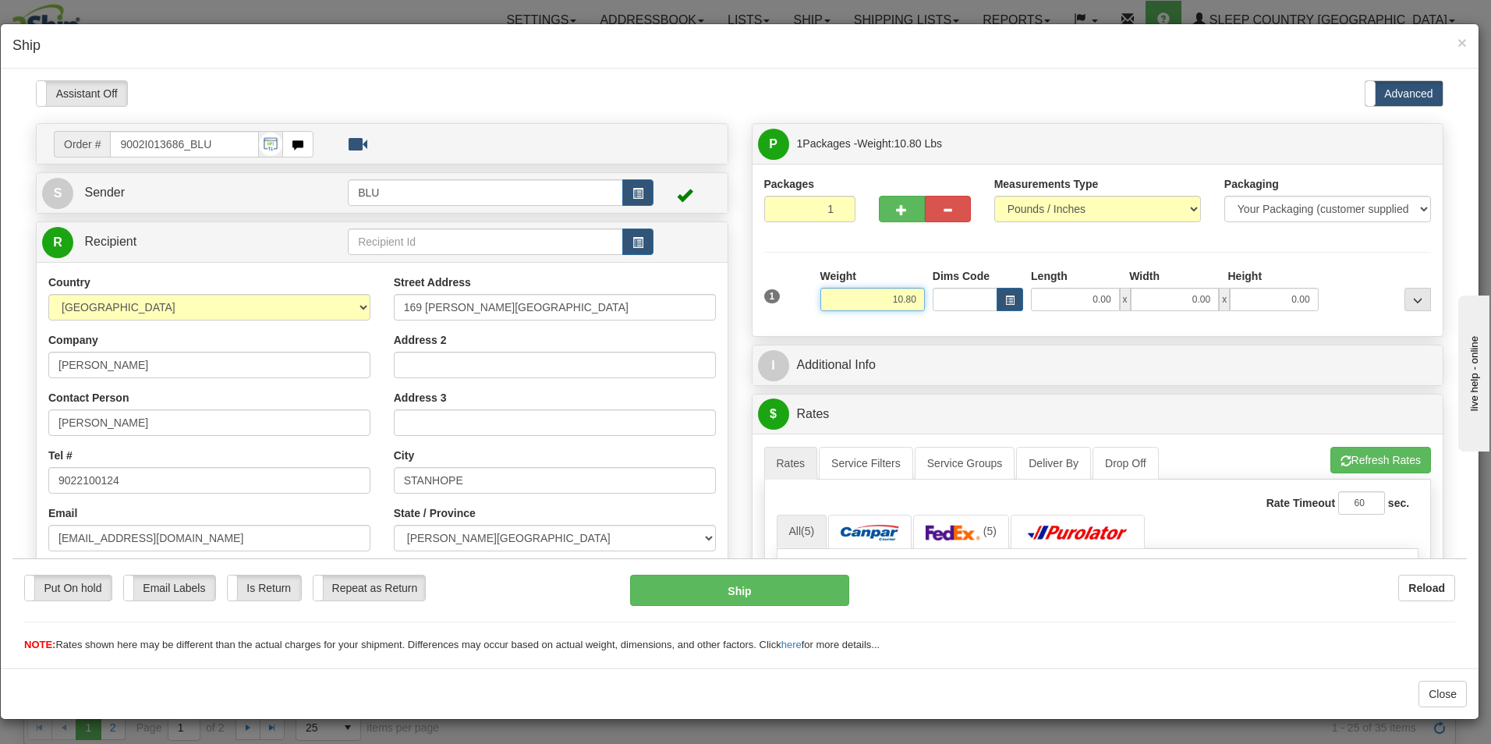
click at [909, 299] on input "10.80" at bounding box center [872, 298] width 105 height 23
type input "1"
type input "9.00"
type input "16.00"
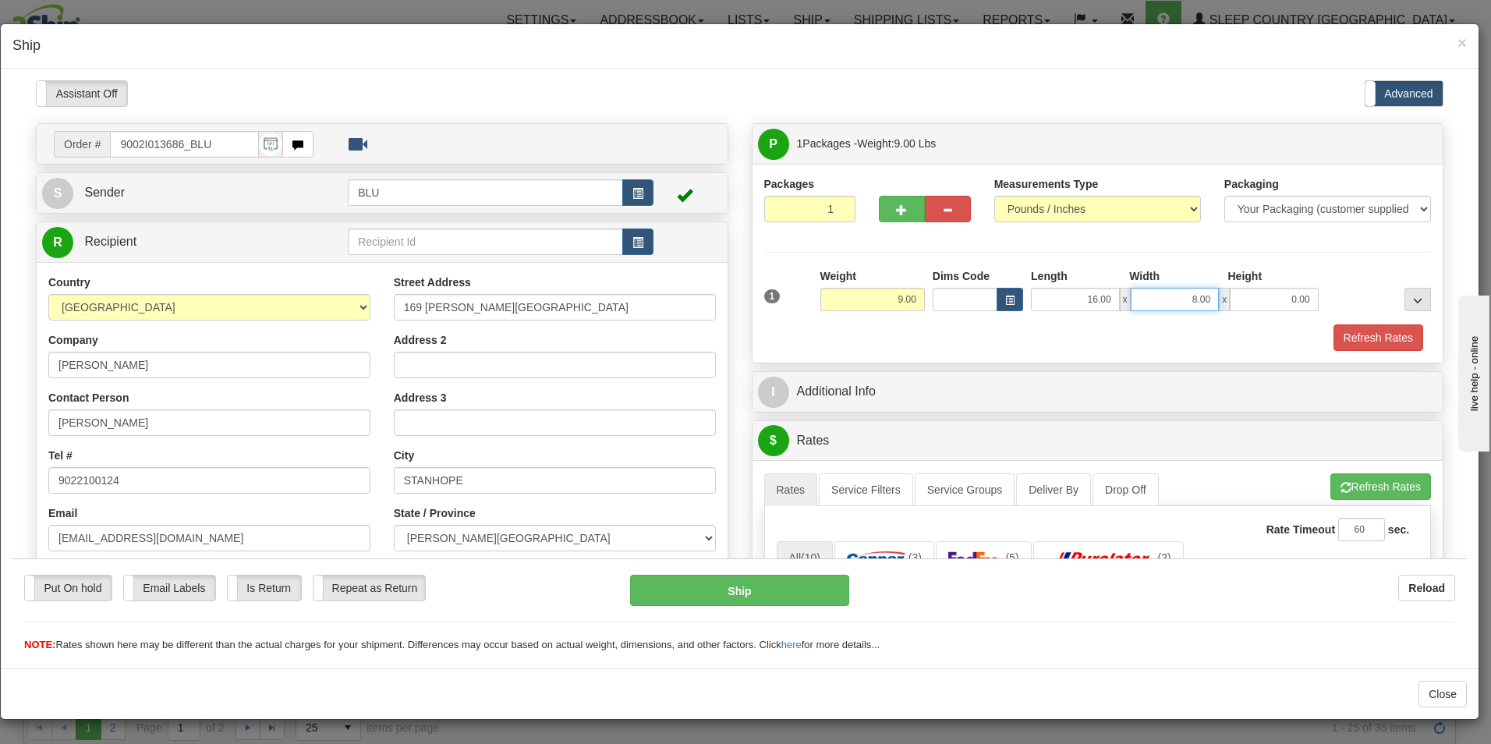
type input "8.00"
type input "16.00"
click at [1377, 335] on button "Refresh Rates" at bounding box center [1379, 337] width 90 height 27
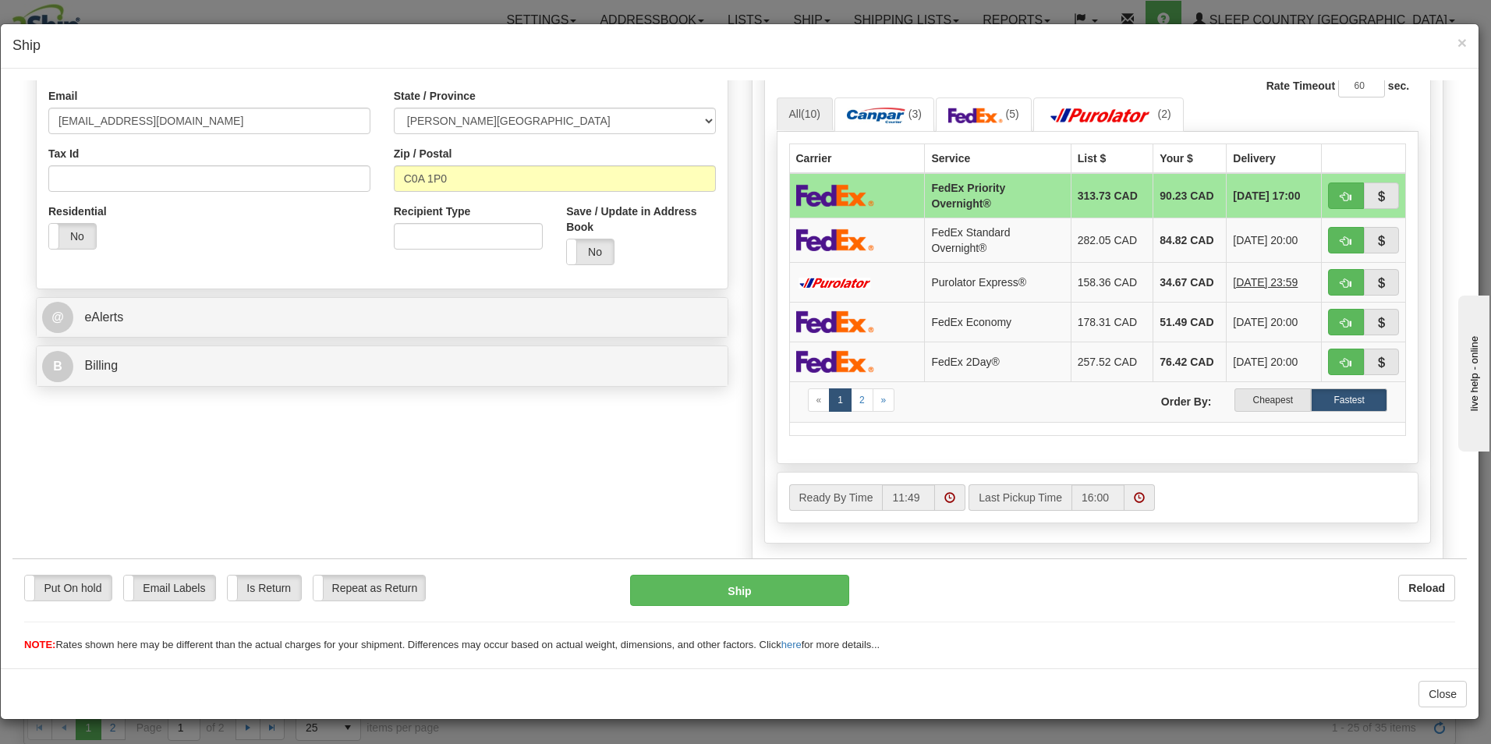
scroll to position [454, 0]
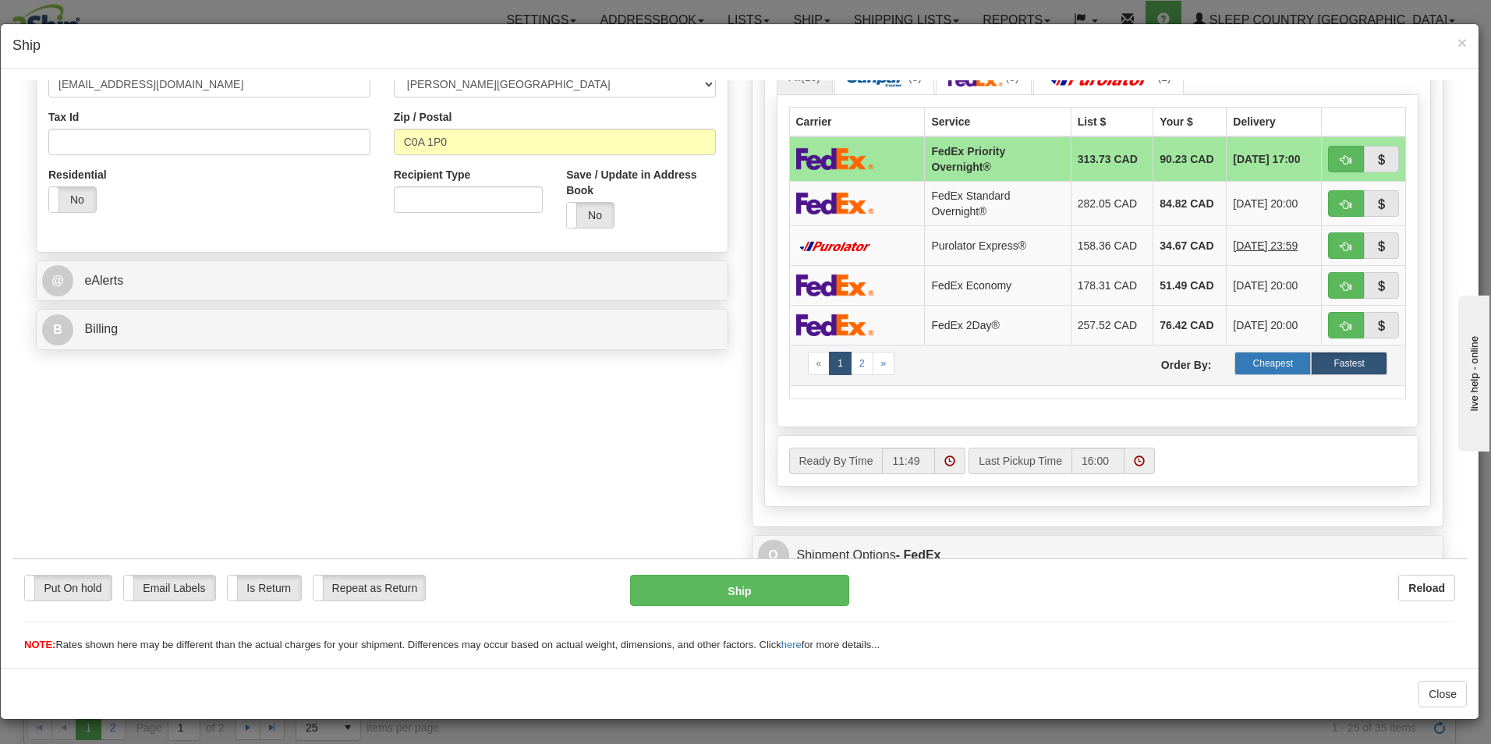
click at [1267, 356] on label "Cheapest" at bounding box center [1273, 362] width 76 height 23
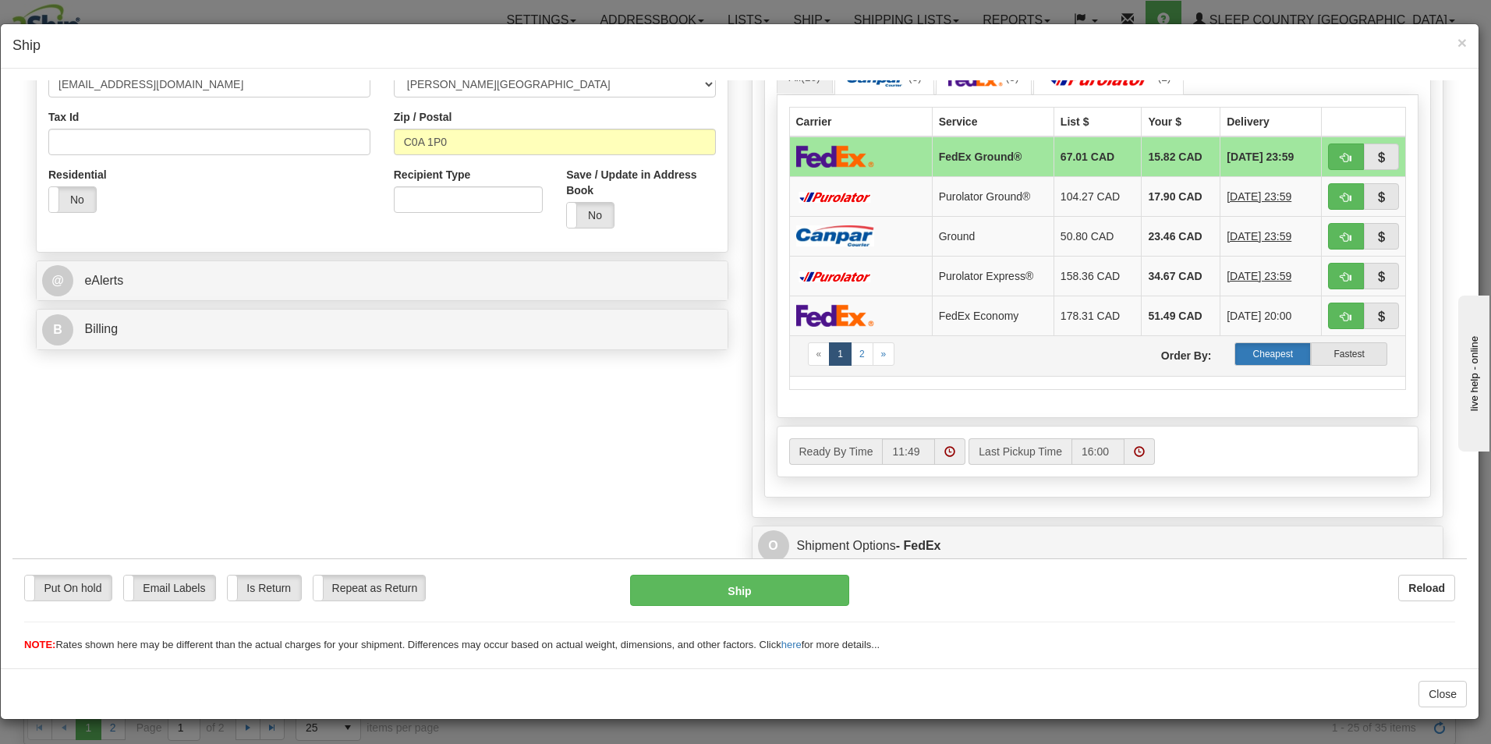
click at [1274, 350] on label "Cheapest" at bounding box center [1273, 353] width 76 height 23
click at [1341, 152] on span "button" at bounding box center [1346, 157] width 11 height 10
type input "92"
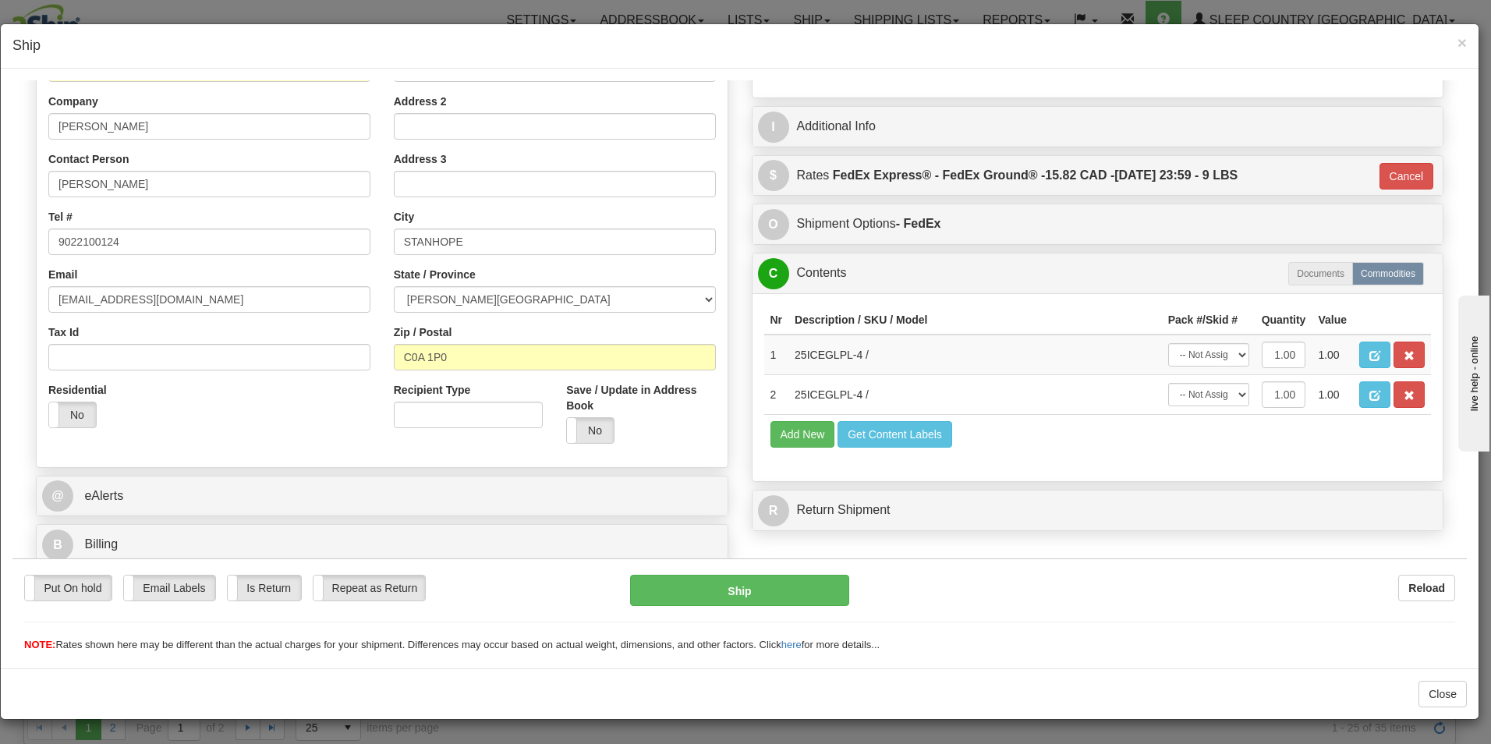
scroll to position [239, 0]
click at [780, 587] on button "Ship" at bounding box center [739, 589] width 219 height 31
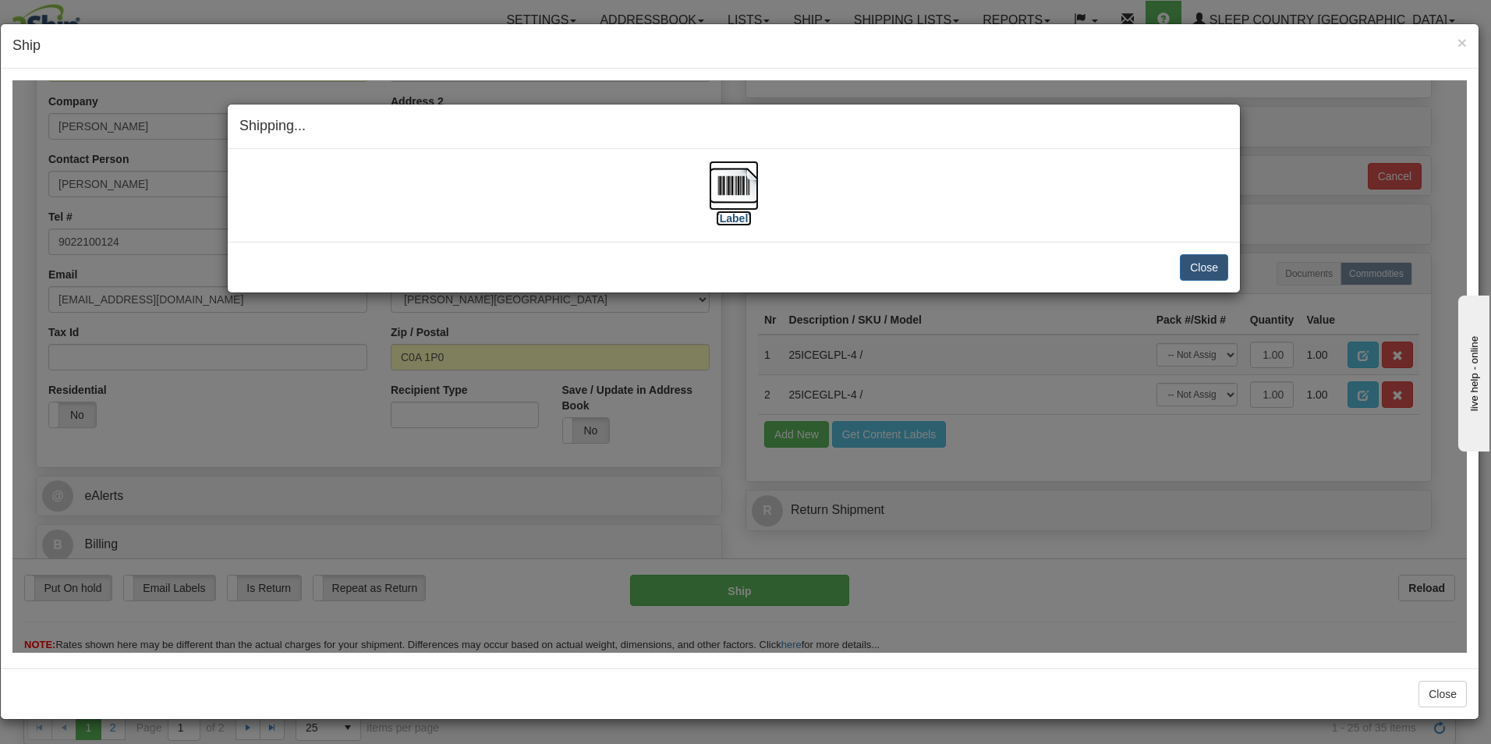
click at [739, 221] on label "[Label]" at bounding box center [734, 218] width 36 height 16
click at [1198, 269] on button "Close" at bounding box center [1204, 266] width 48 height 27
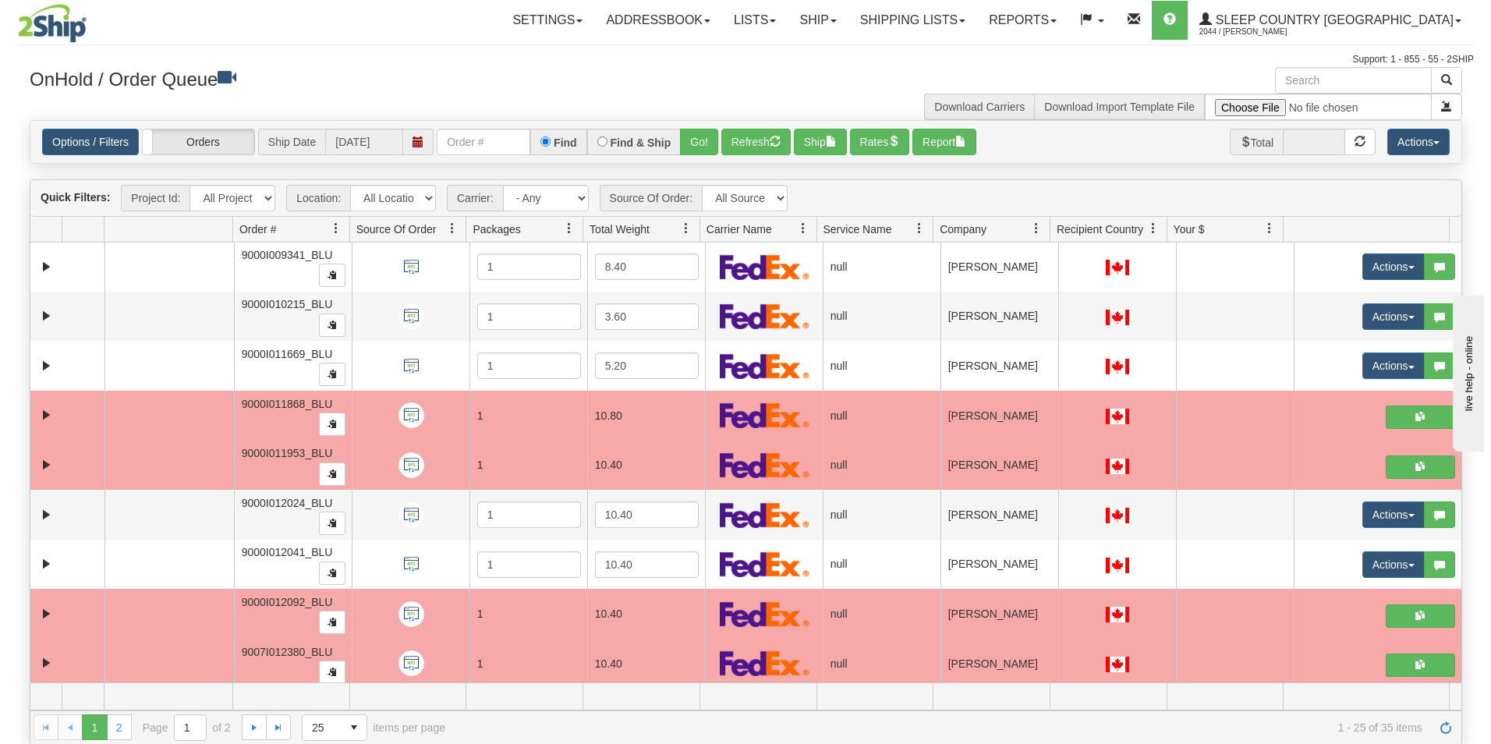
scroll to position [582, 0]
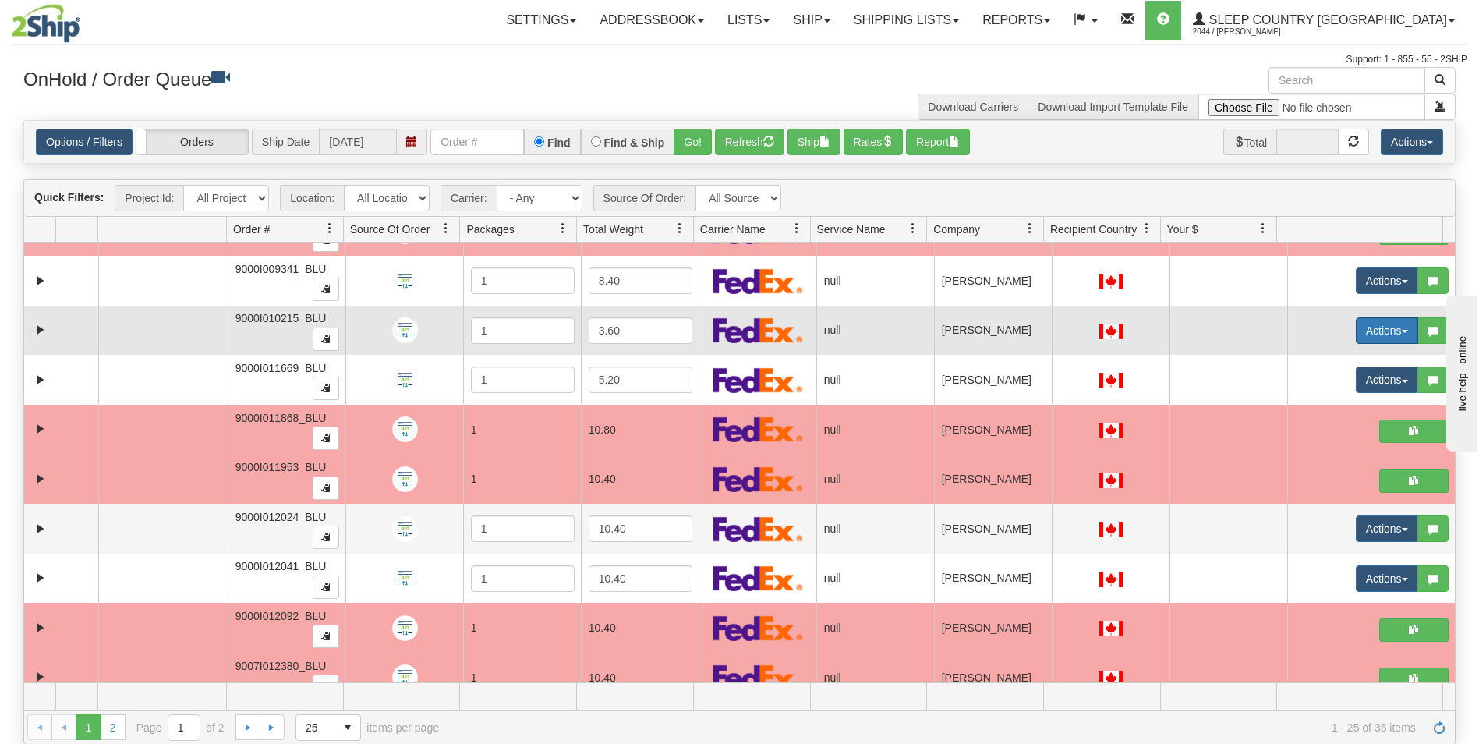
click at [1356, 324] on button "Actions" at bounding box center [1387, 330] width 62 height 27
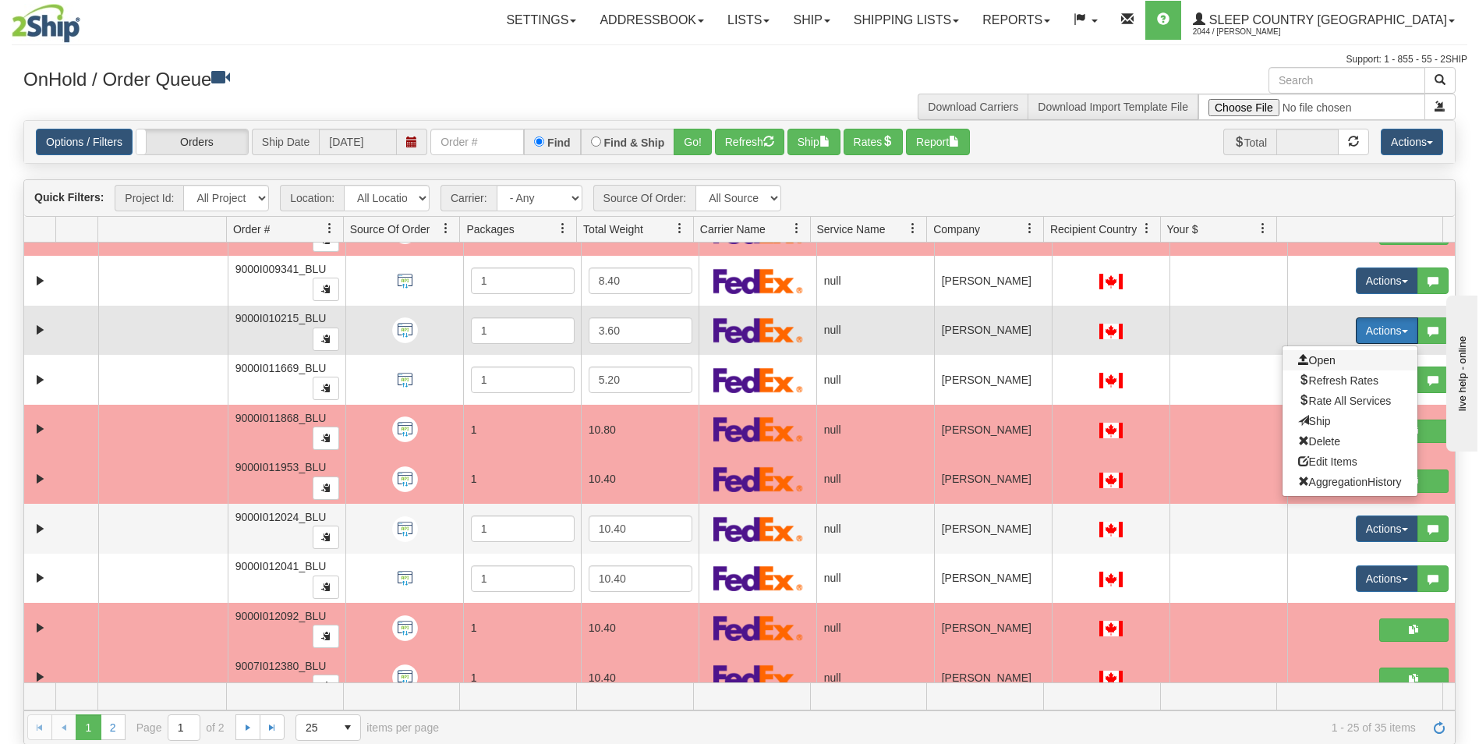
click at [1311, 358] on span "Open" at bounding box center [1317, 360] width 37 height 12
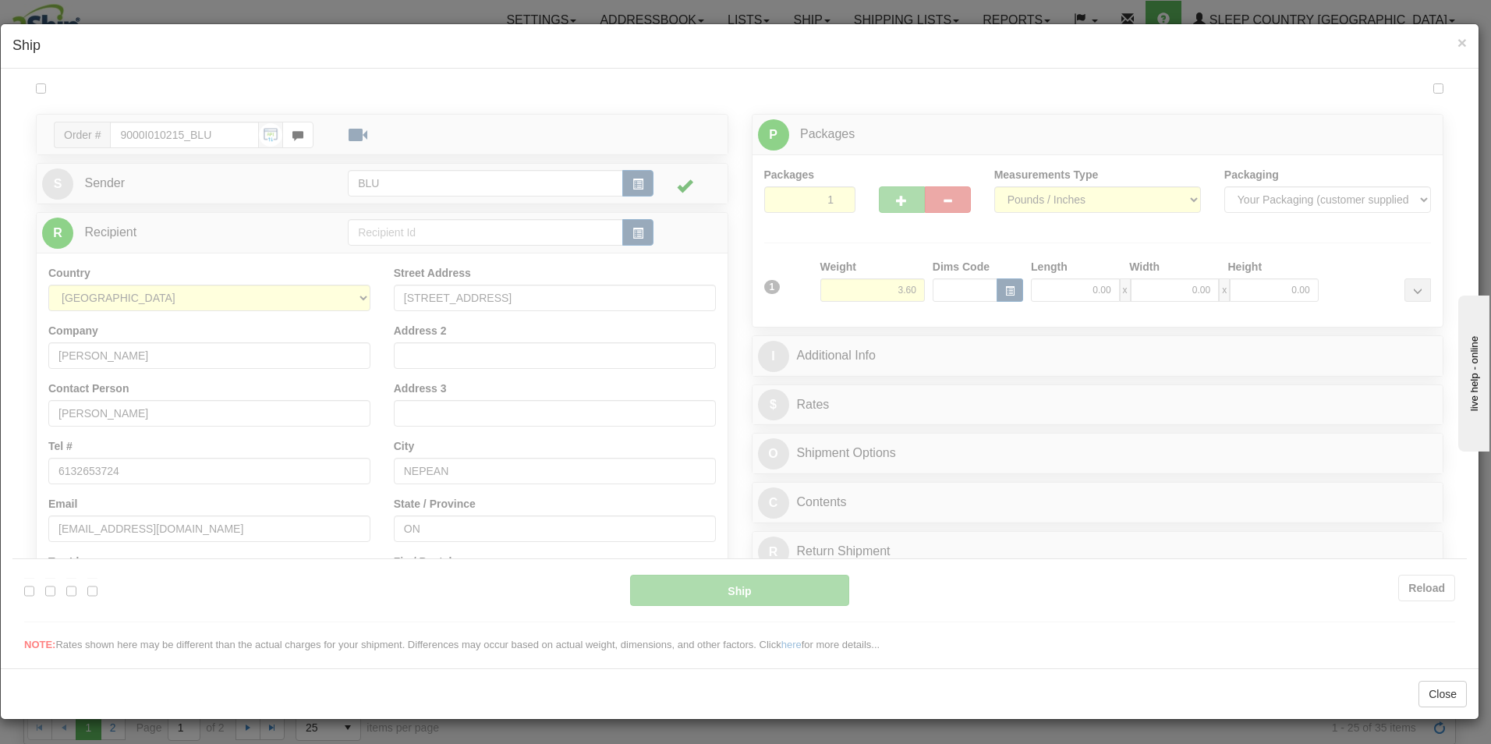
scroll to position [0, 0]
type input "11:51"
type input "16:00"
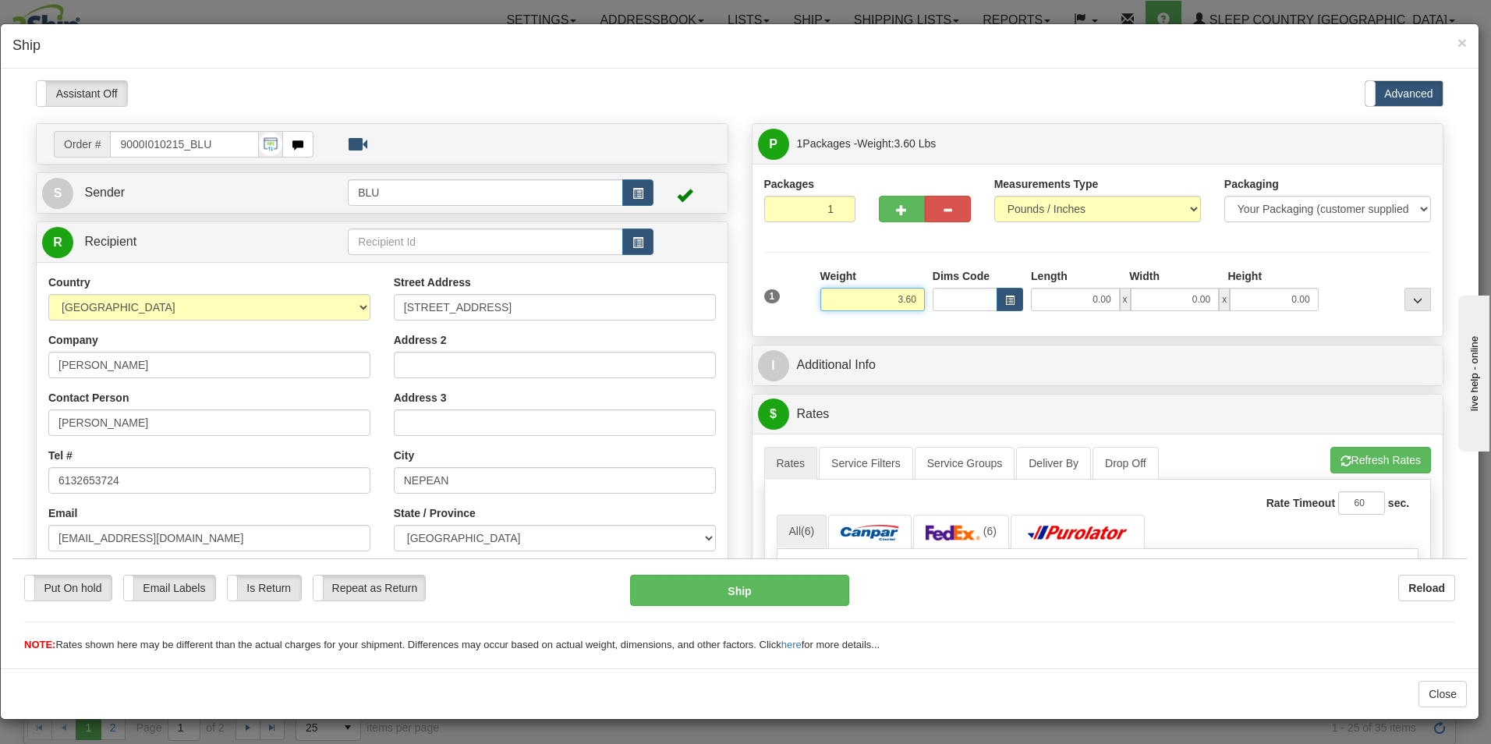
click at [911, 295] on input "3.60" at bounding box center [872, 298] width 105 height 23
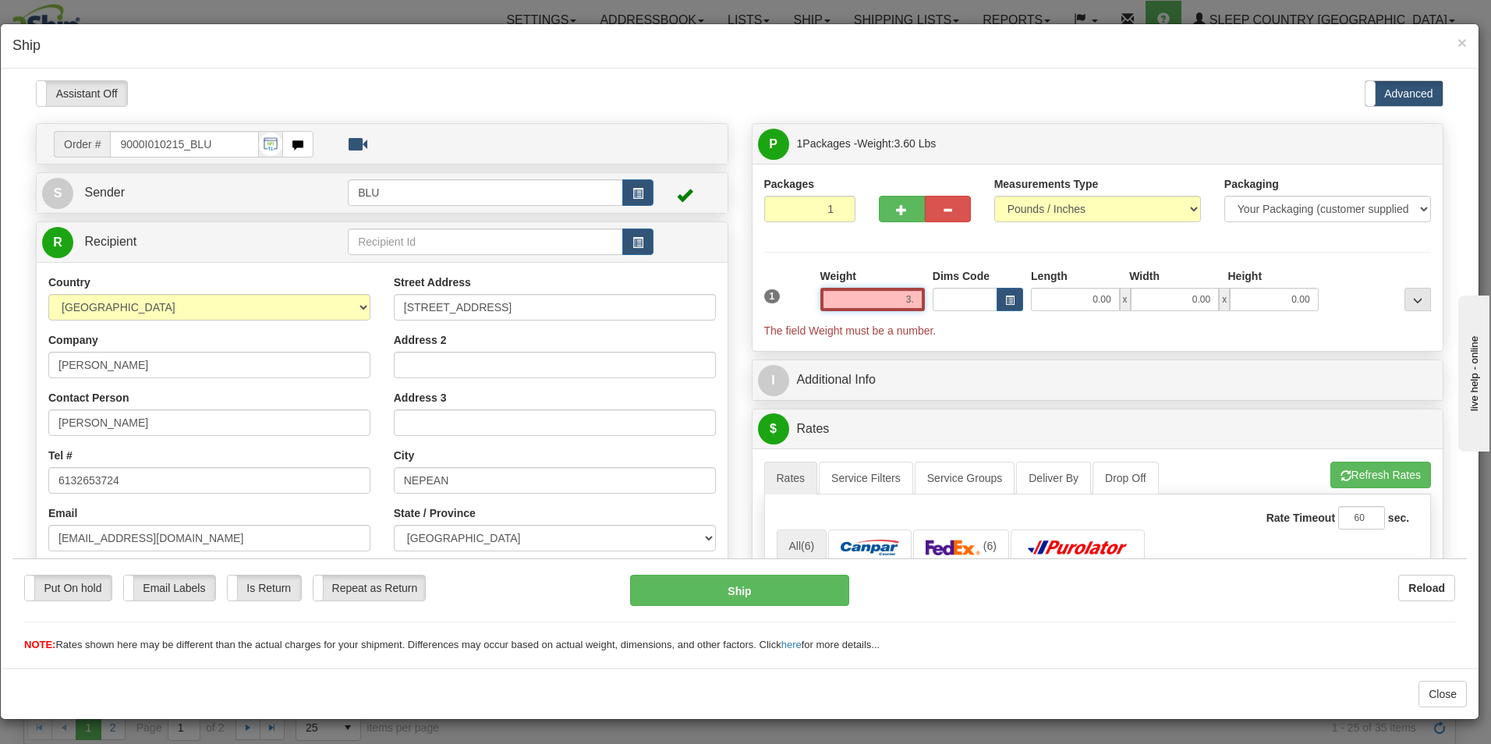
type input "3"
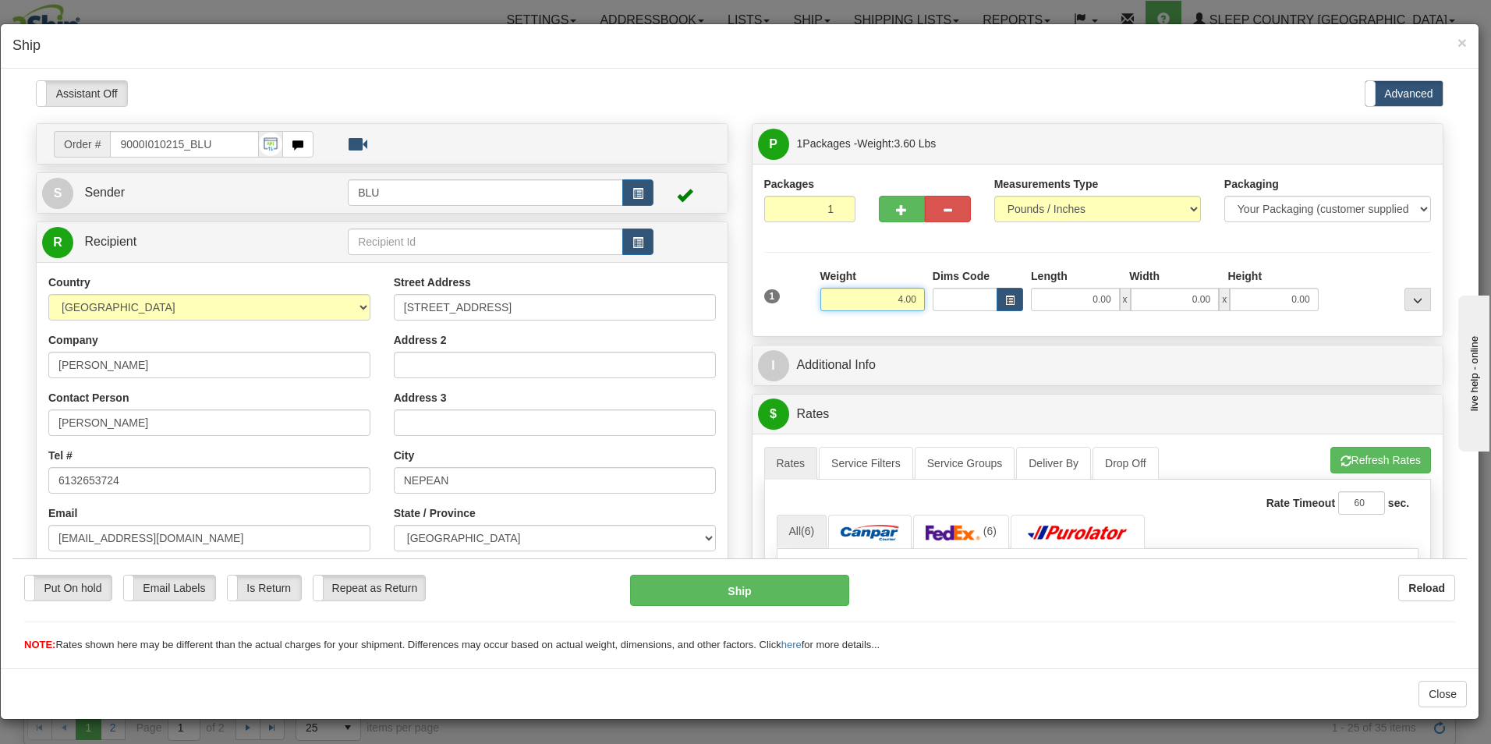
type input "4.00"
type input "16.00"
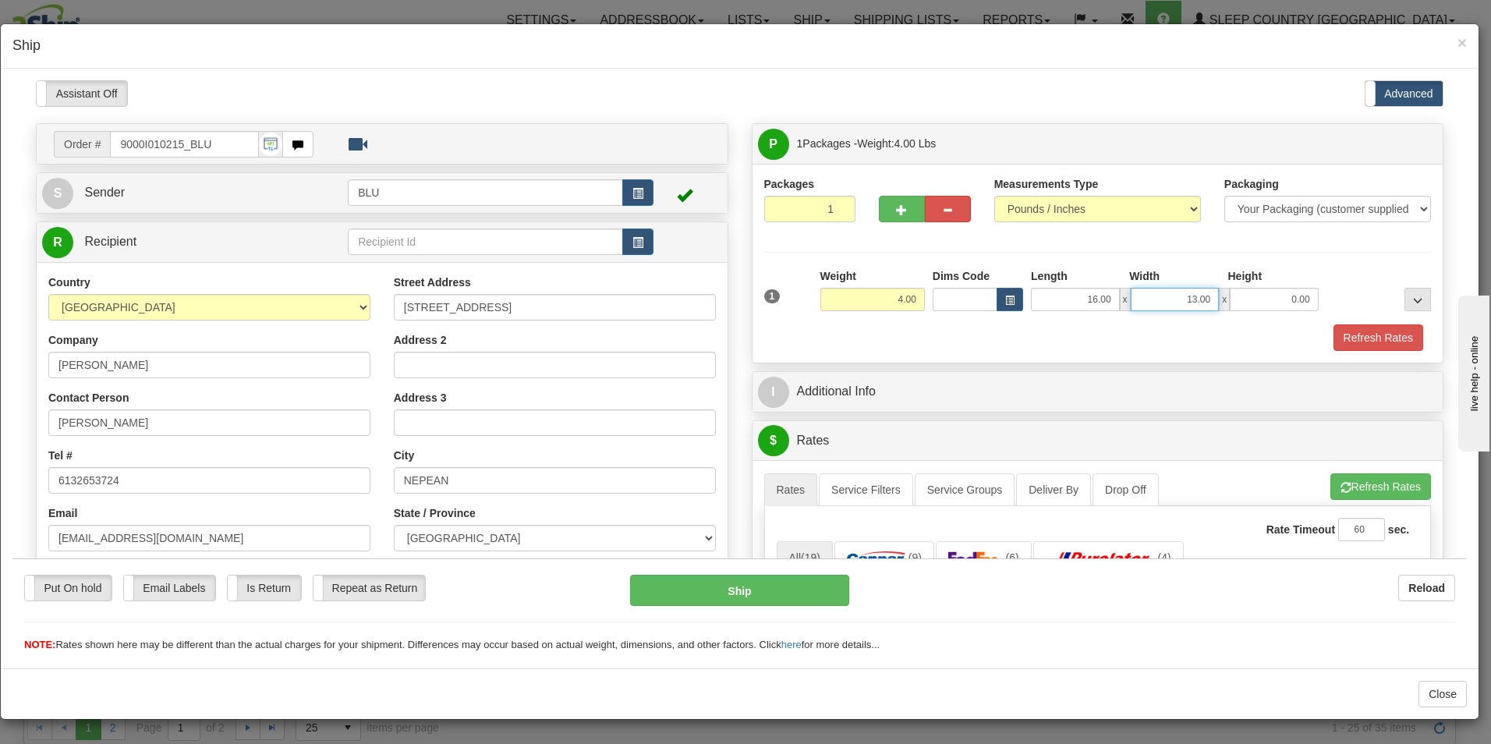
type input "13.00"
type input "4.00"
click at [1352, 335] on button "Refresh Rates" at bounding box center [1379, 337] width 90 height 27
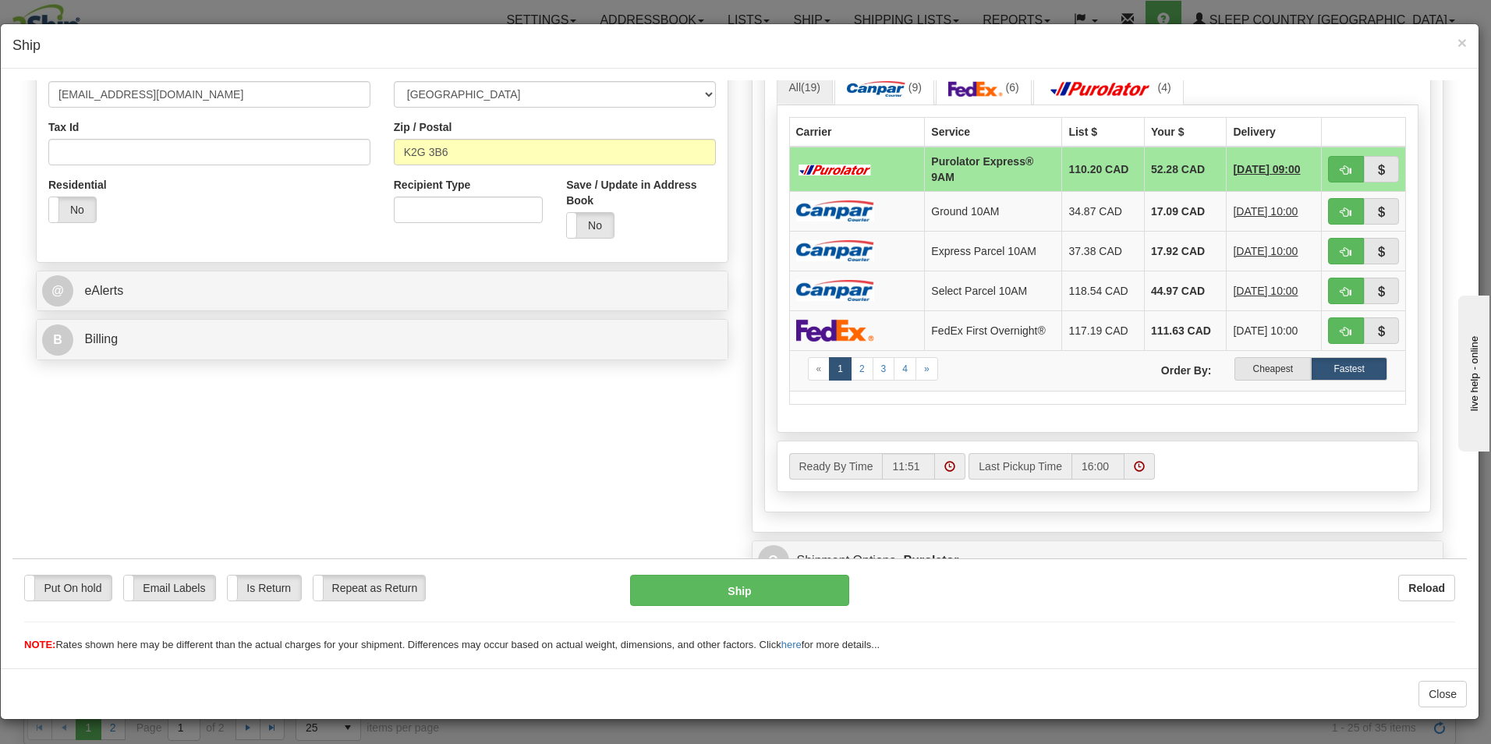
scroll to position [461, 0]
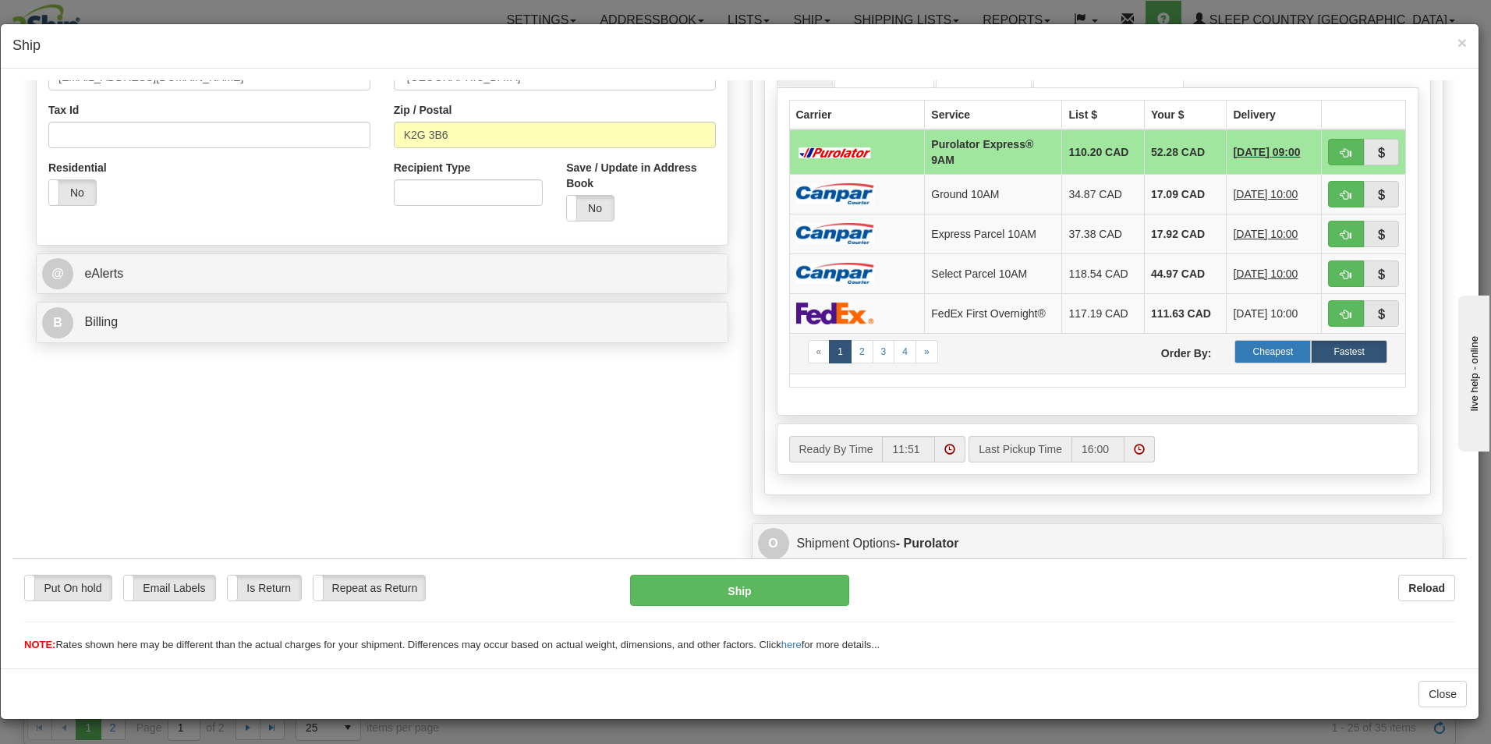
click at [1273, 348] on label "Cheapest" at bounding box center [1273, 350] width 76 height 23
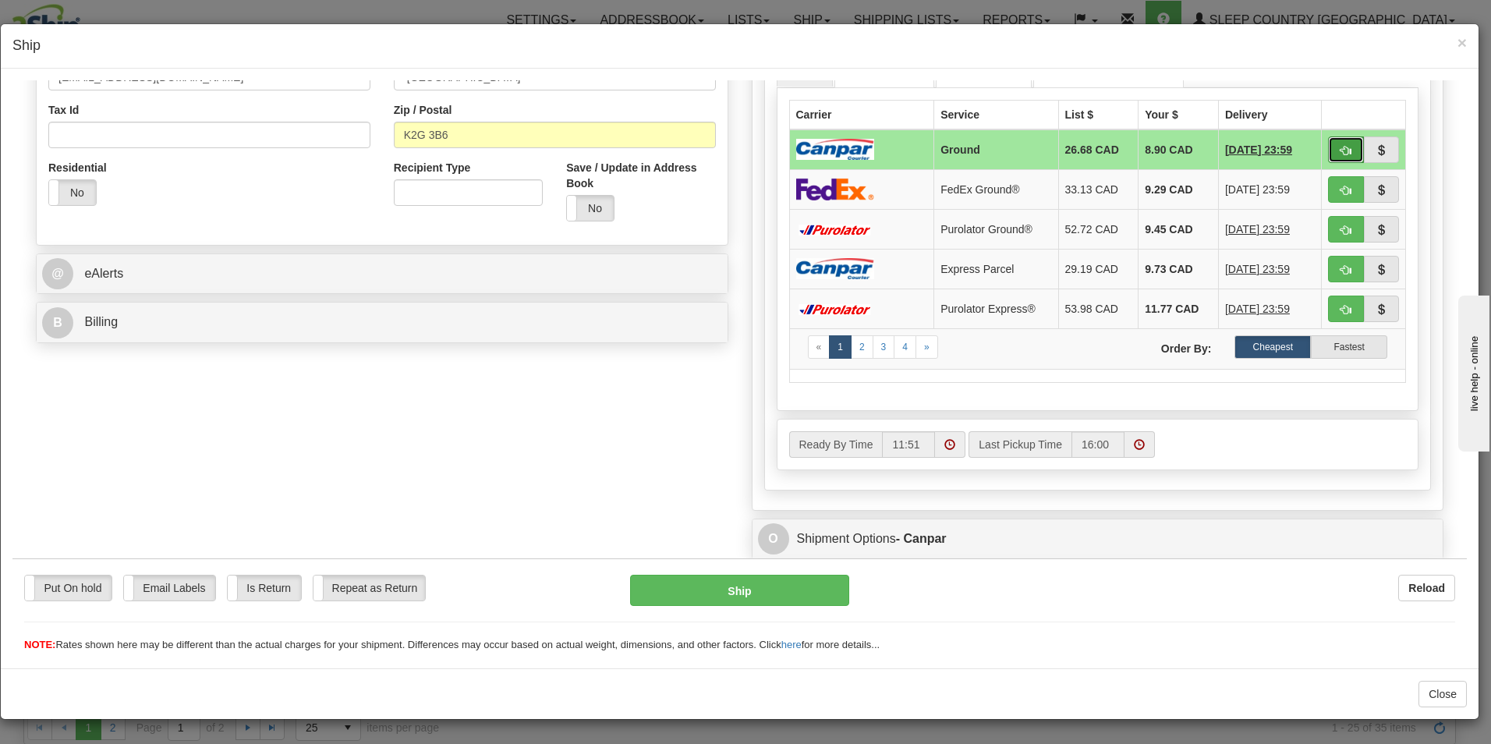
drag, startPoint x: 1330, startPoint y: 147, endPoint x: 1329, endPoint y: 155, distance: 8.6
click at [1341, 147] on span "button" at bounding box center [1346, 150] width 11 height 10
type input "1"
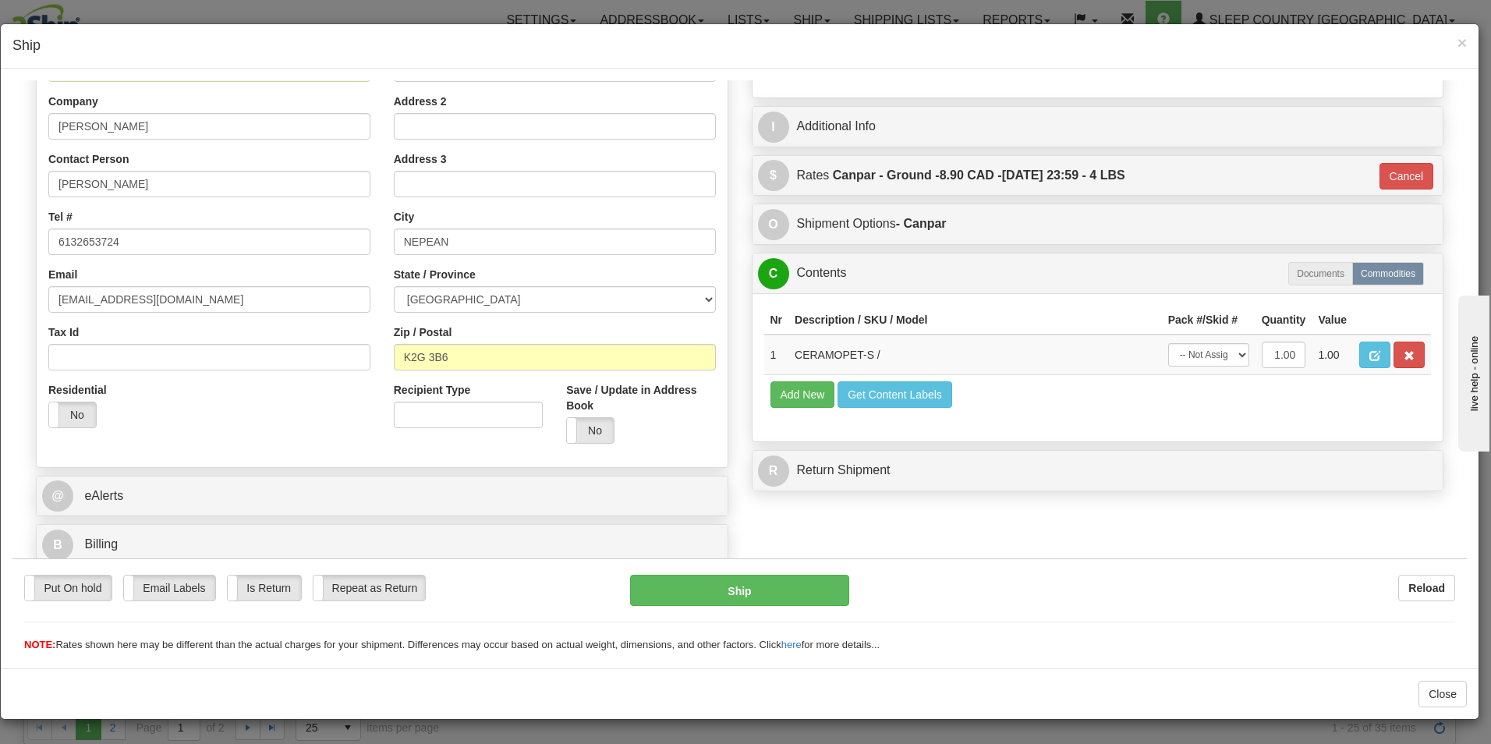
scroll to position [239, 0]
click at [778, 592] on button "Ship" at bounding box center [739, 589] width 219 height 31
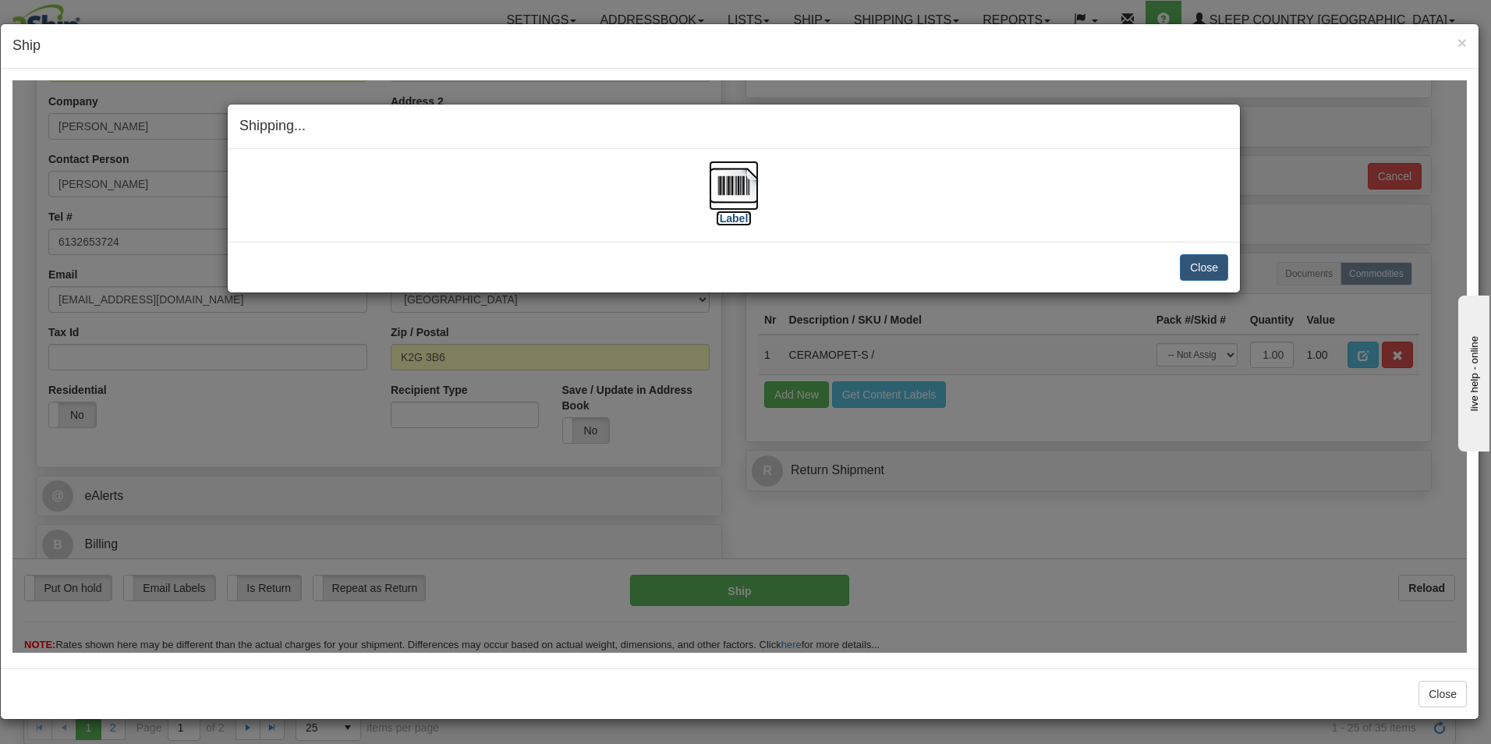
click at [735, 221] on label "[Label]" at bounding box center [734, 218] width 36 height 16
click at [1221, 260] on button "Close" at bounding box center [1204, 266] width 48 height 27
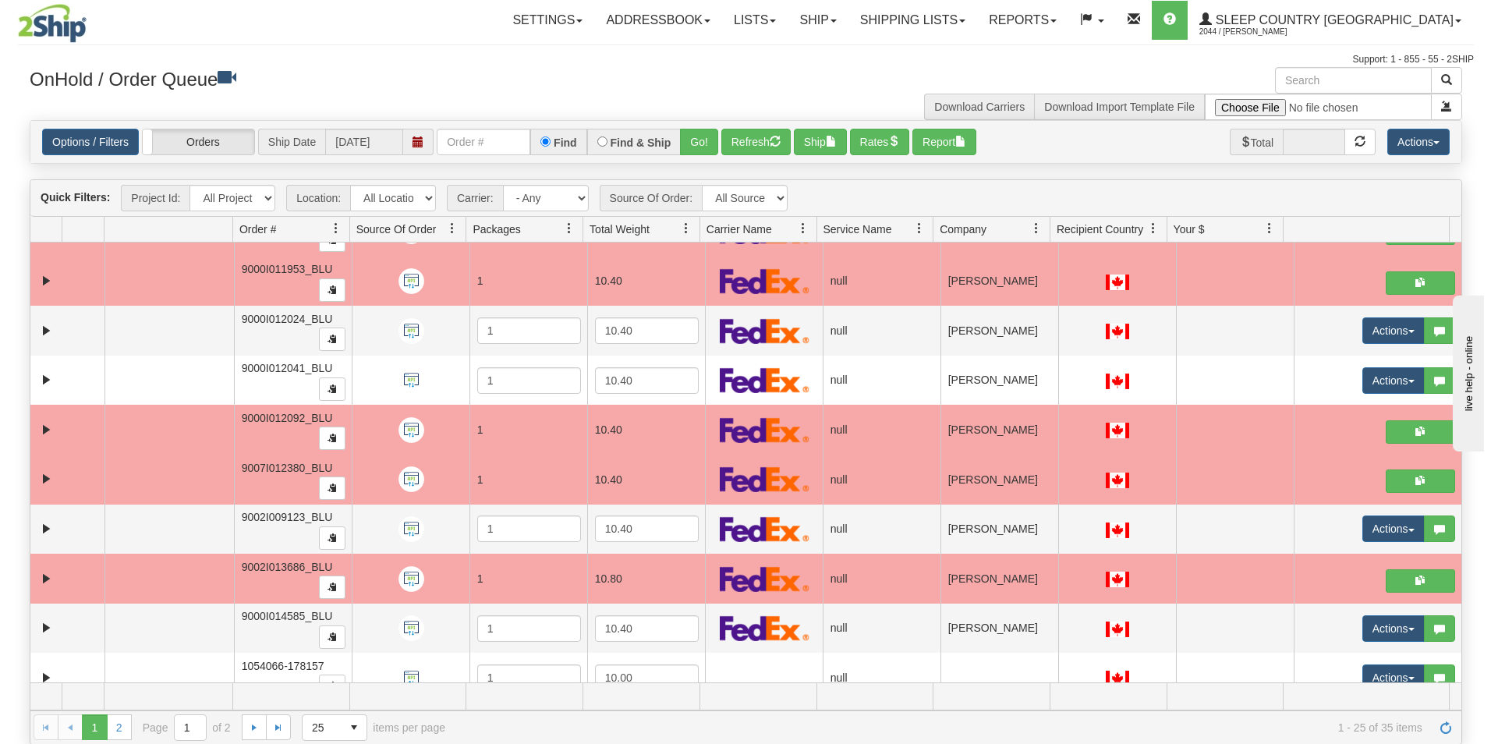
scroll to position [800, 0]
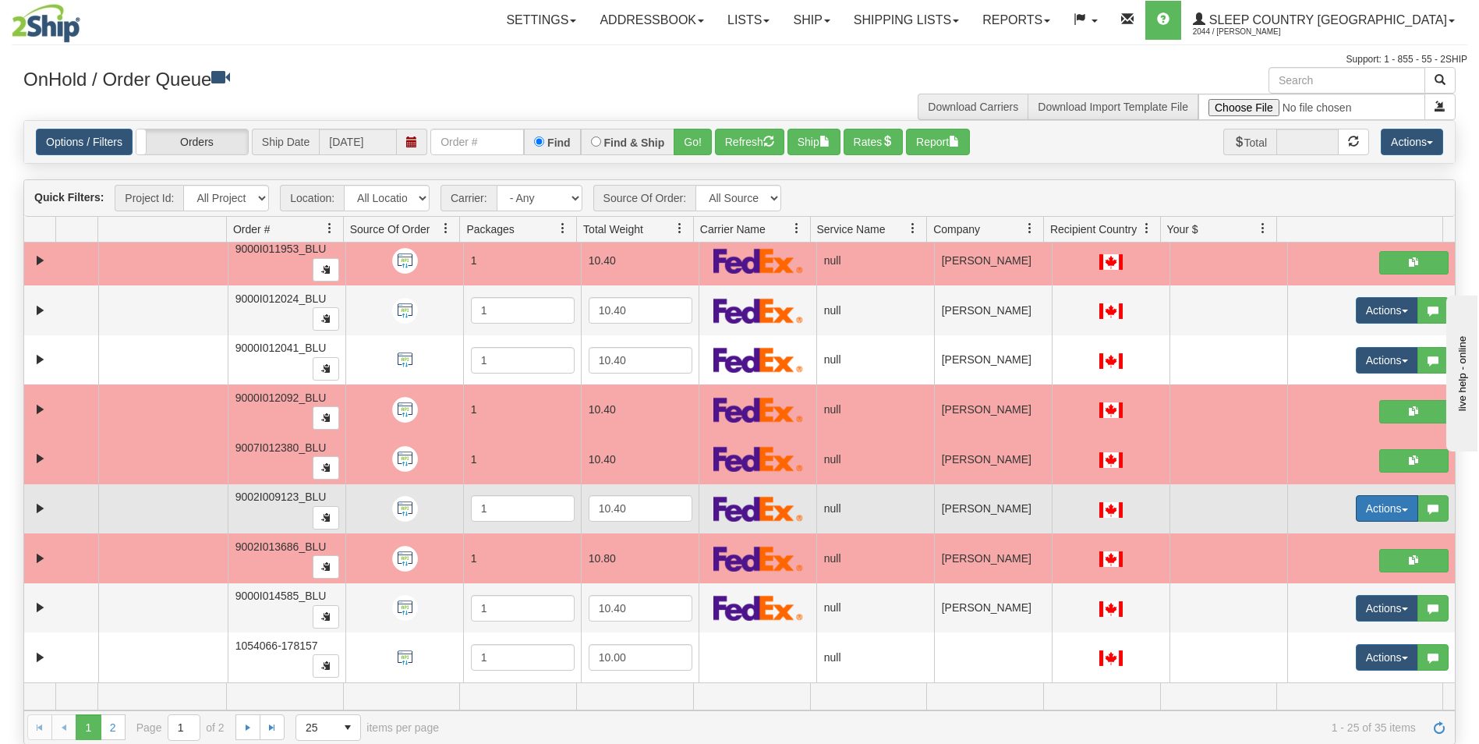
click at [1360, 503] on button "Actions" at bounding box center [1387, 508] width 62 height 27
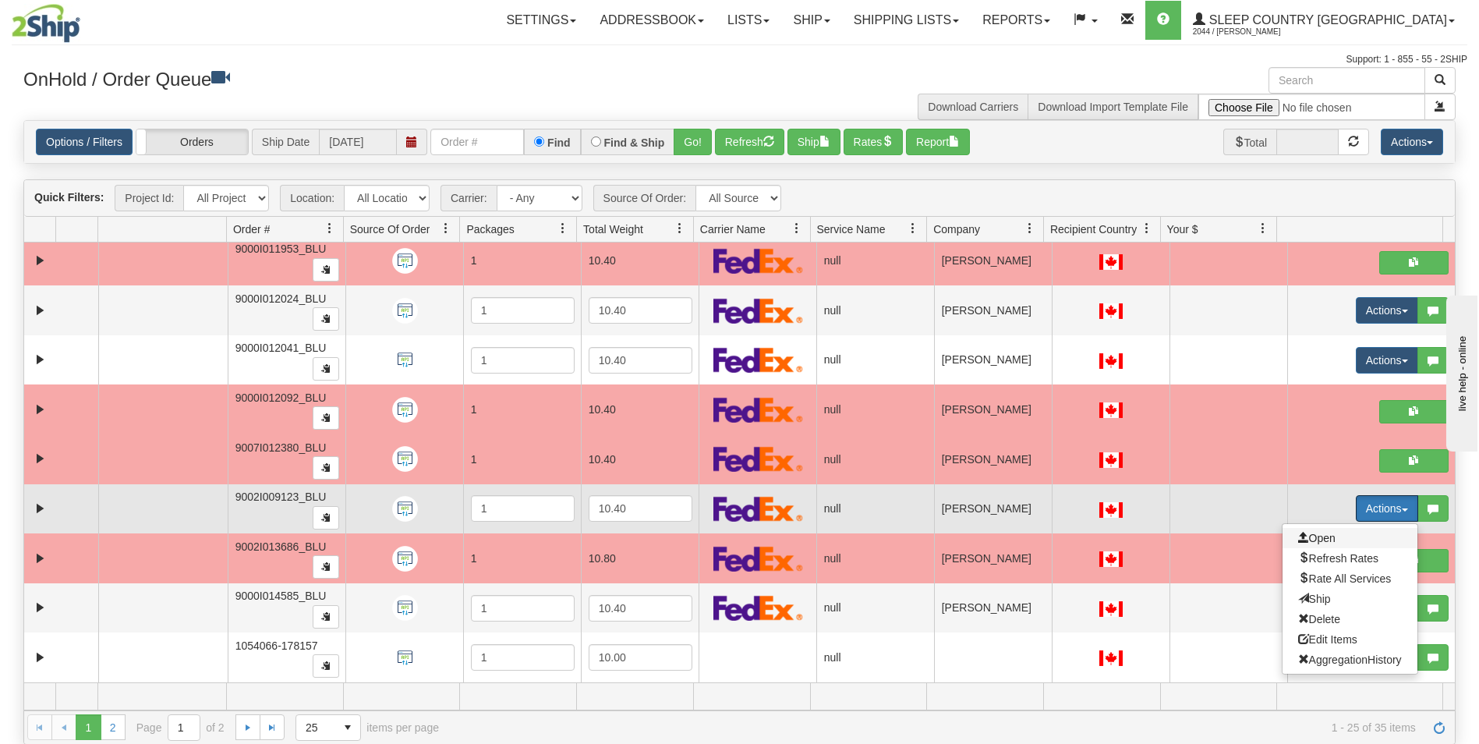
click at [1315, 533] on span "Open" at bounding box center [1317, 538] width 37 height 12
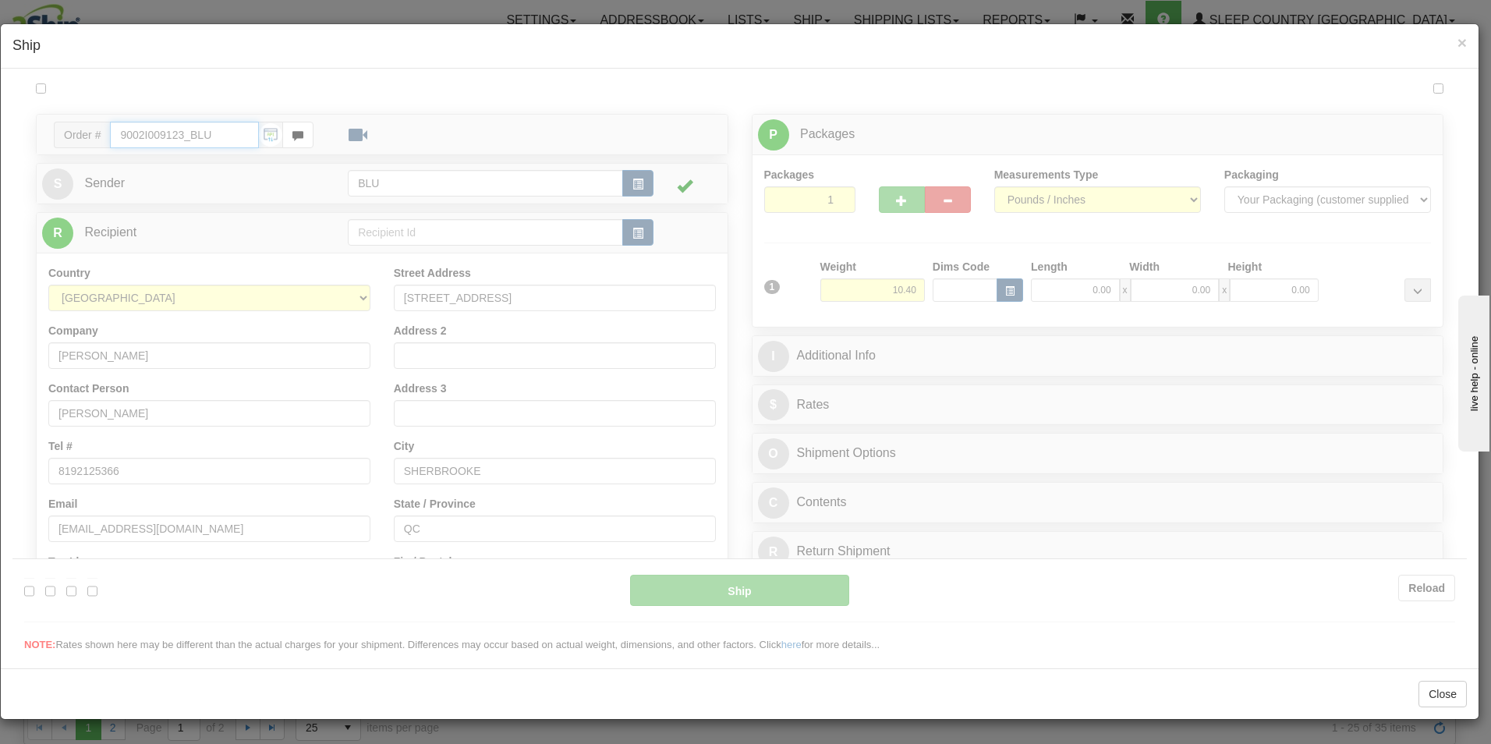
type input "11:53"
type input "16:00"
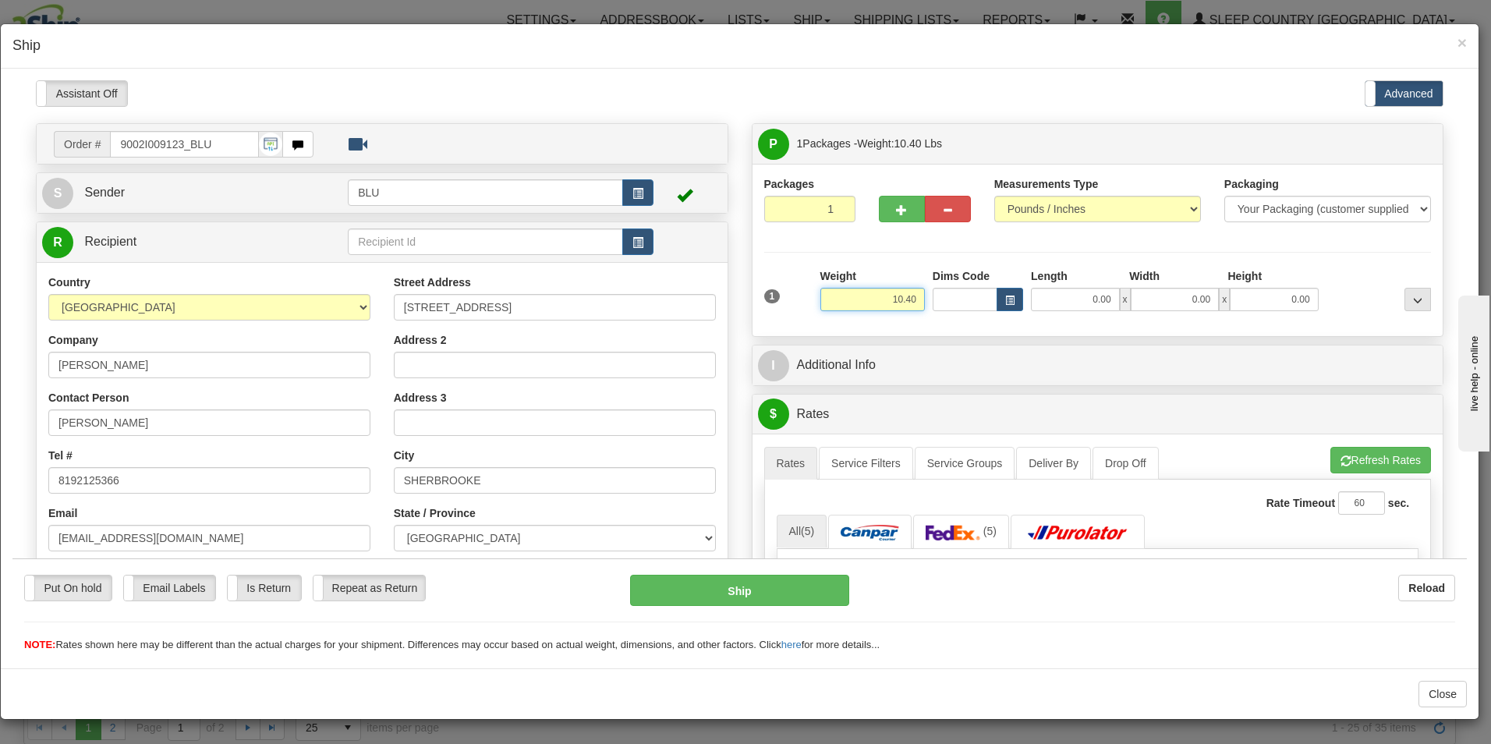
click at [909, 297] on input "10.40" at bounding box center [872, 298] width 105 height 23
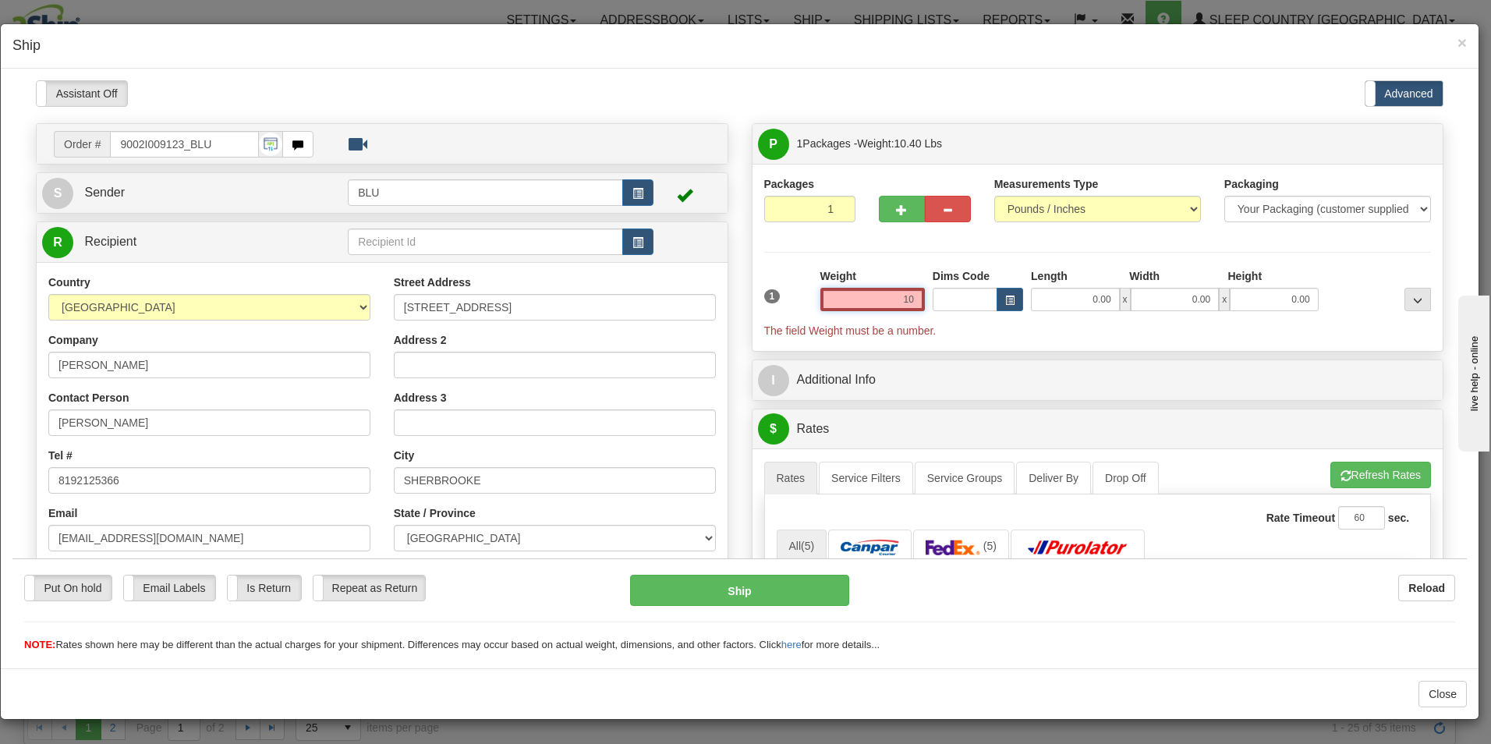
type input "1"
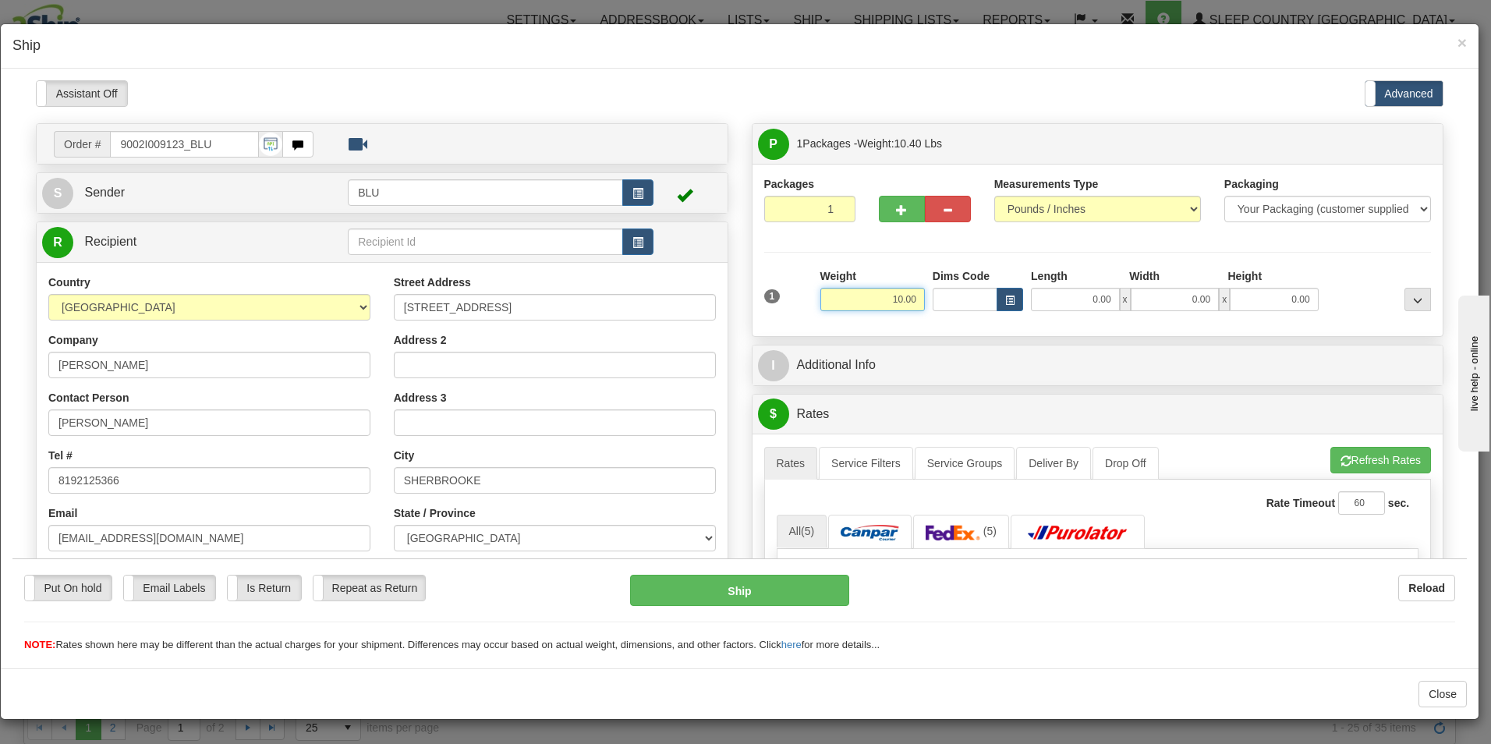
type input "10.00"
type input "16.00"
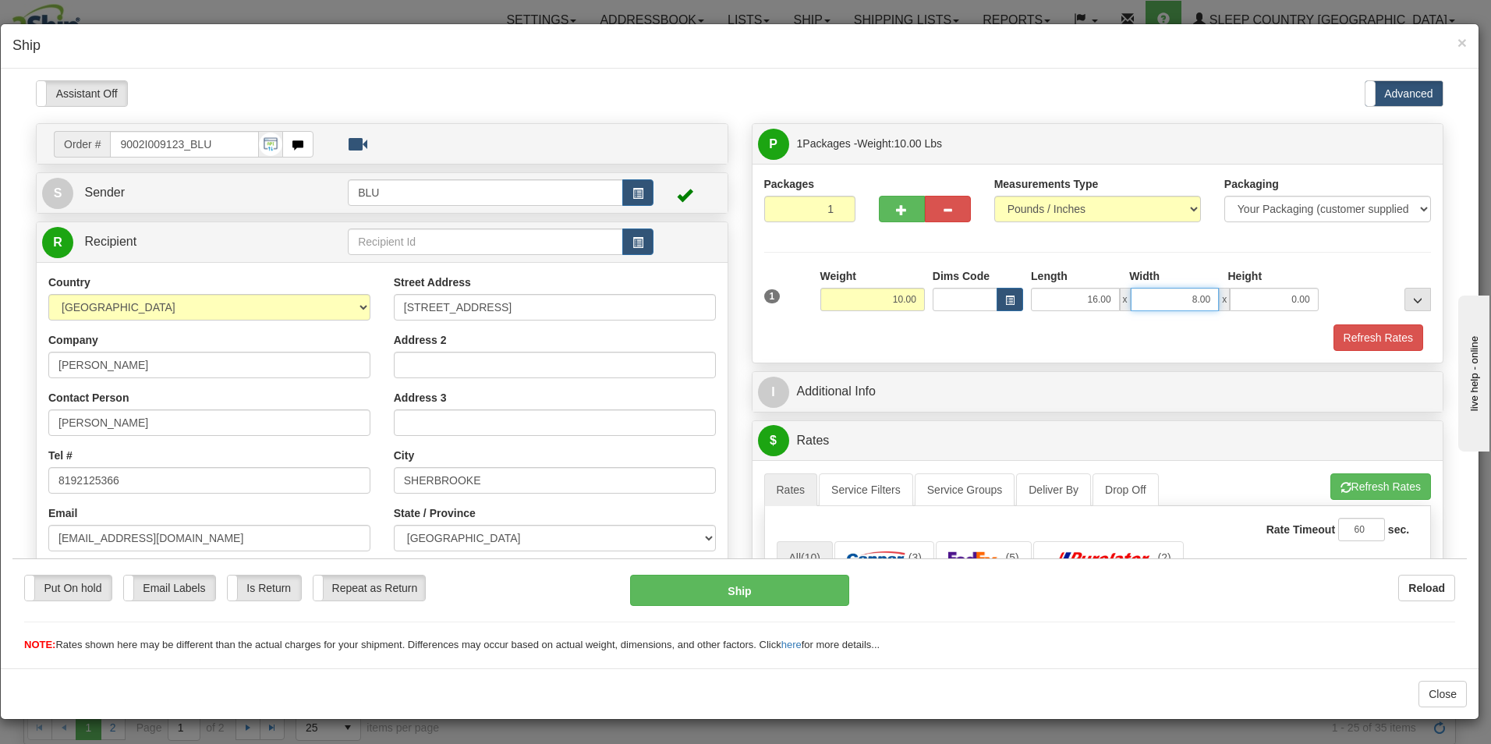
type input "8.00"
type input "16.00"
click at [1335, 331] on button "Refresh Rates" at bounding box center [1379, 337] width 90 height 27
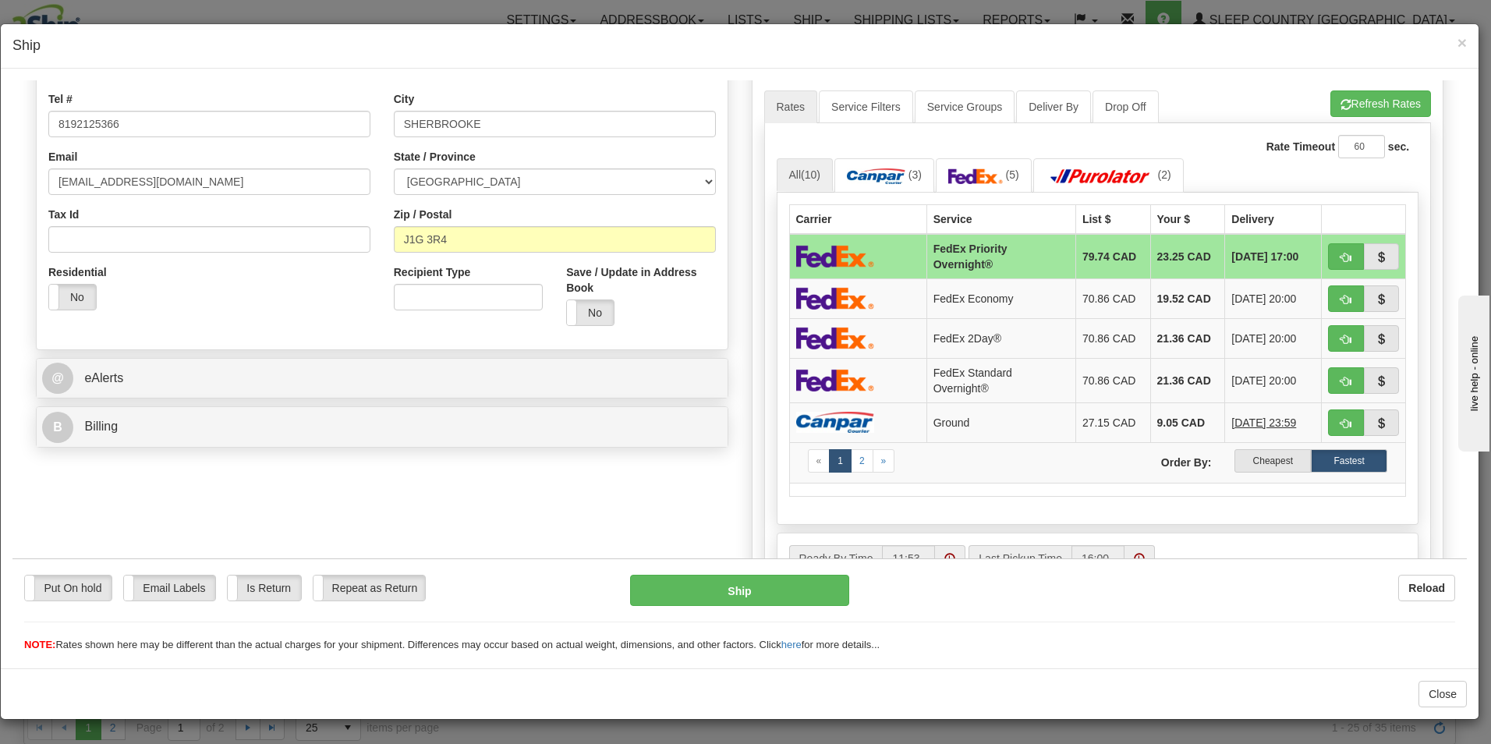
scroll to position [360, 0]
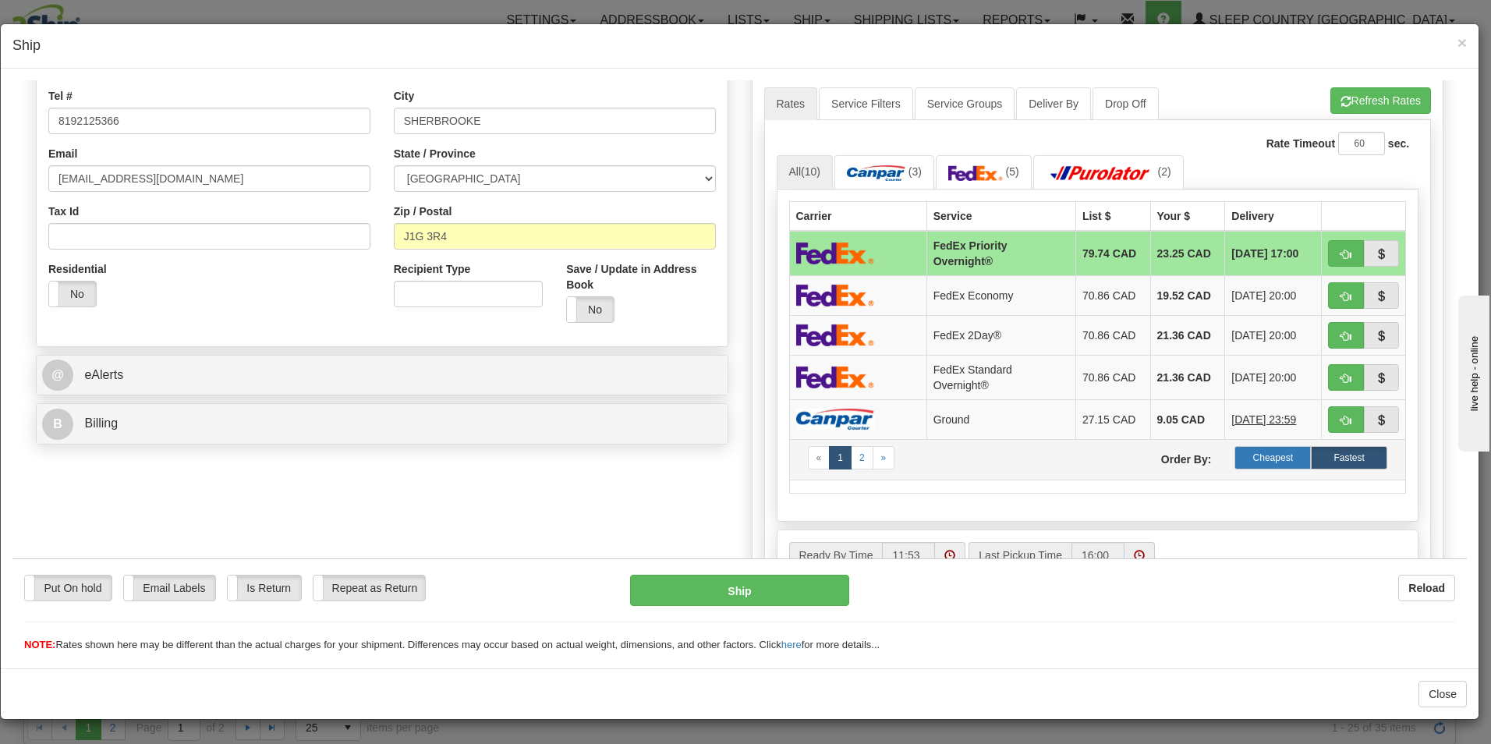
click at [1249, 456] on label "Cheapest" at bounding box center [1273, 456] width 76 height 23
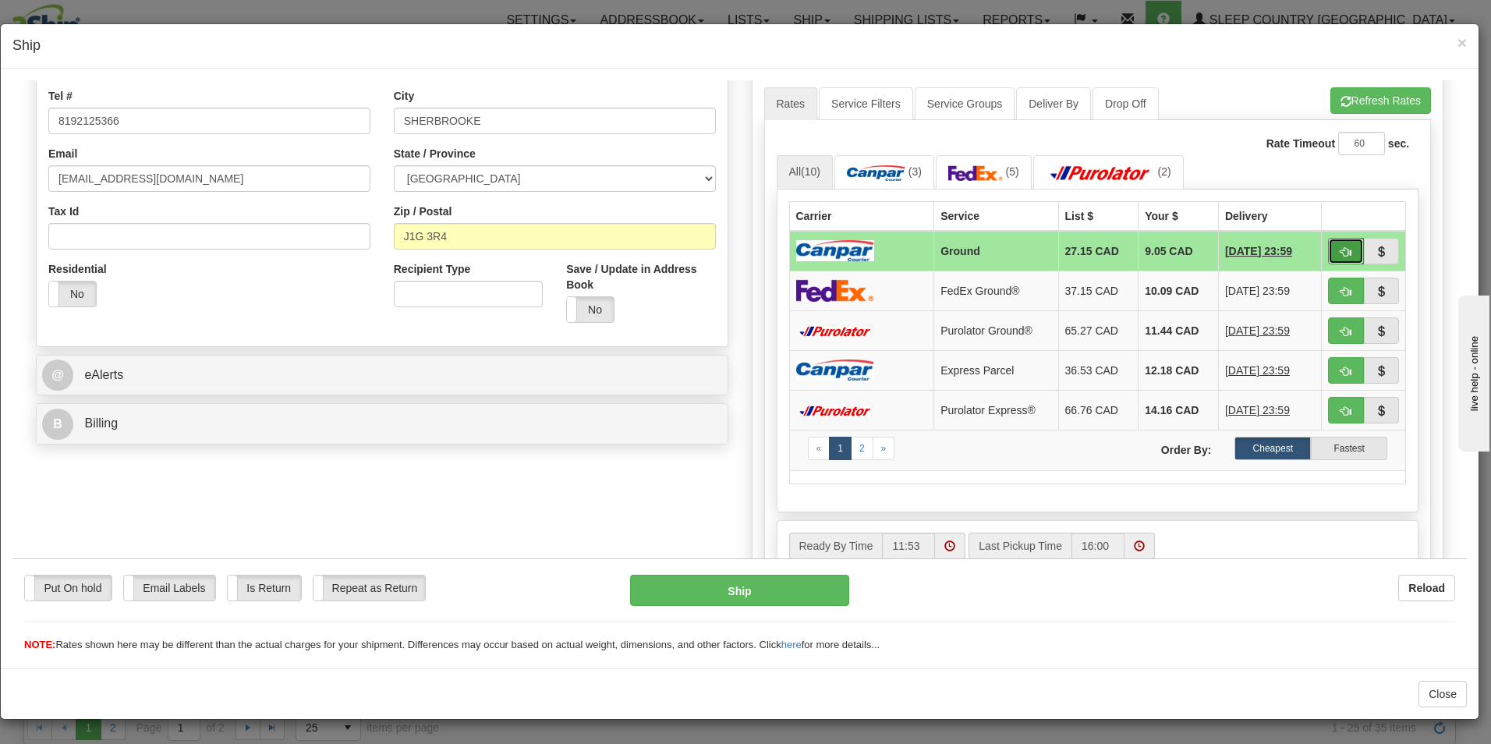
click at [1341, 250] on span "button" at bounding box center [1346, 251] width 11 height 10
type input "1"
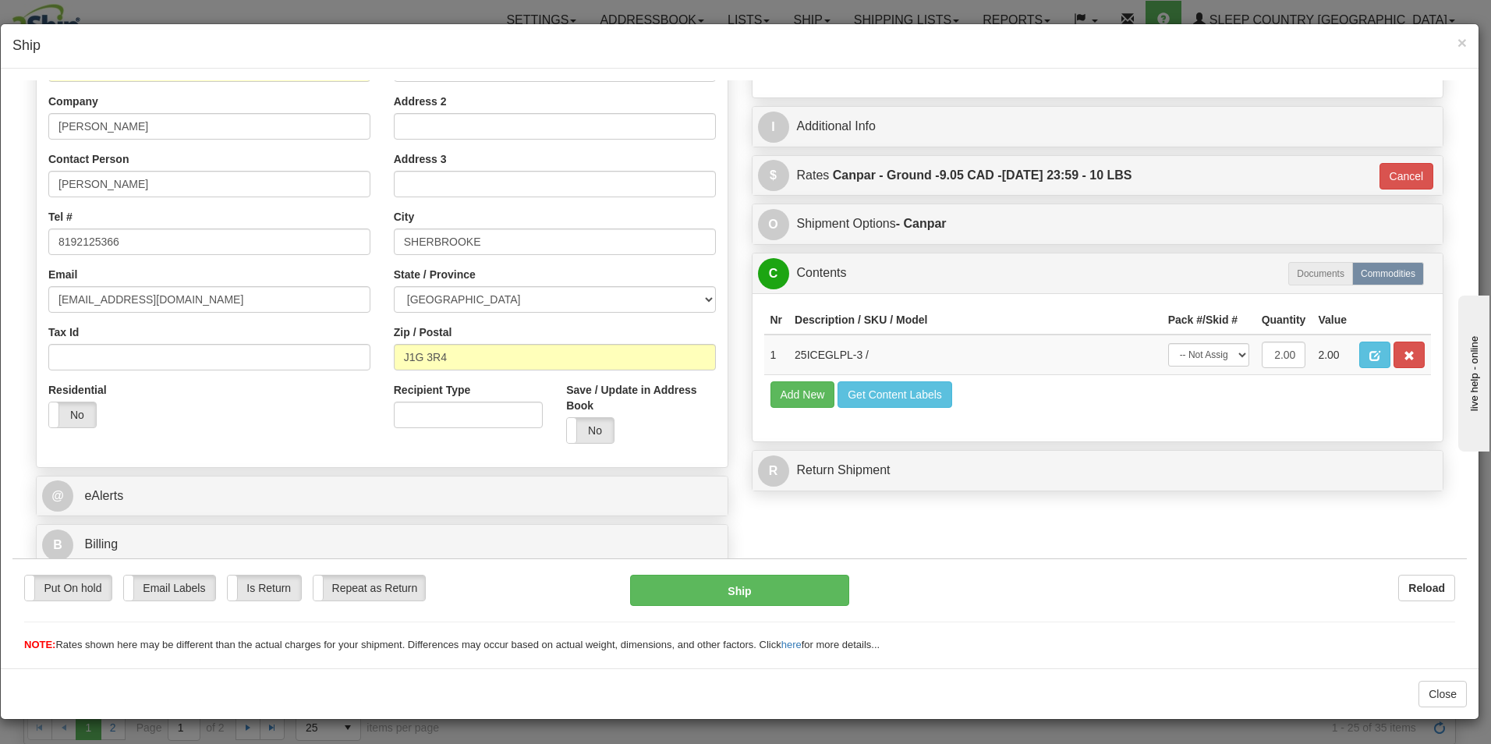
scroll to position [239, 0]
click at [764, 583] on button "Ship" at bounding box center [739, 589] width 219 height 31
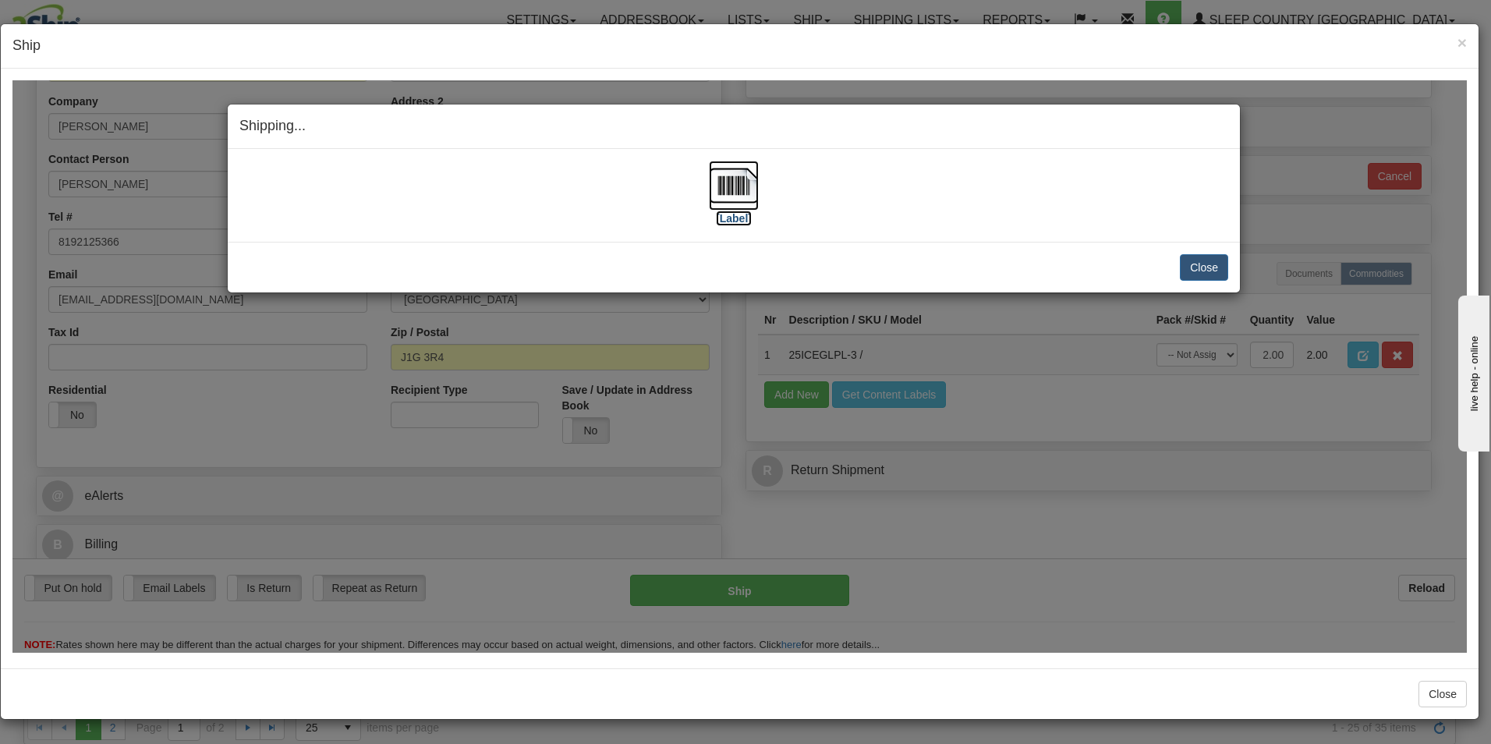
click at [722, 218] on label "[Label]" at bounding box center [734, 218] width 36 height 16
click at [1211, 265] on button "Close" at bounding box center [1204, 266] width 48 height 27
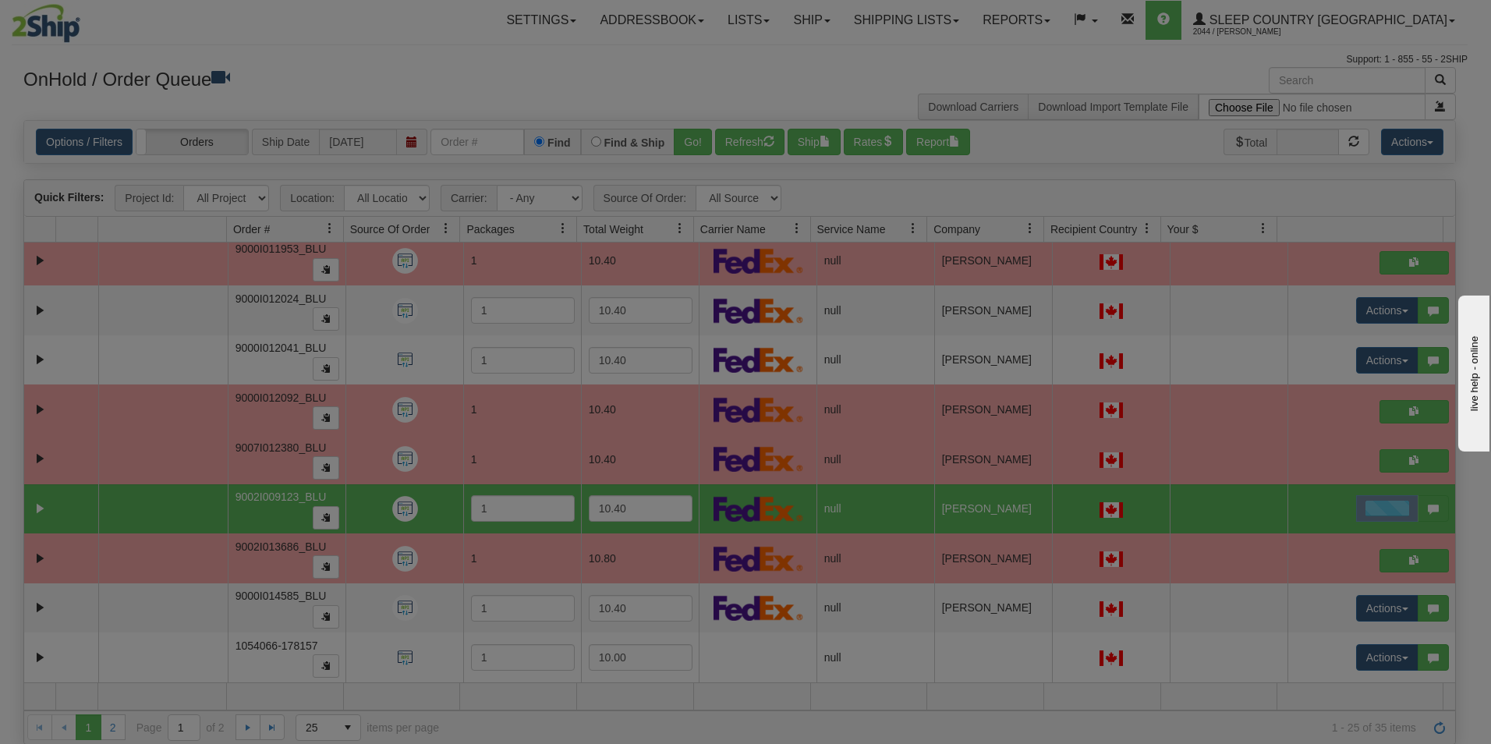
scroll to position [0, 0]
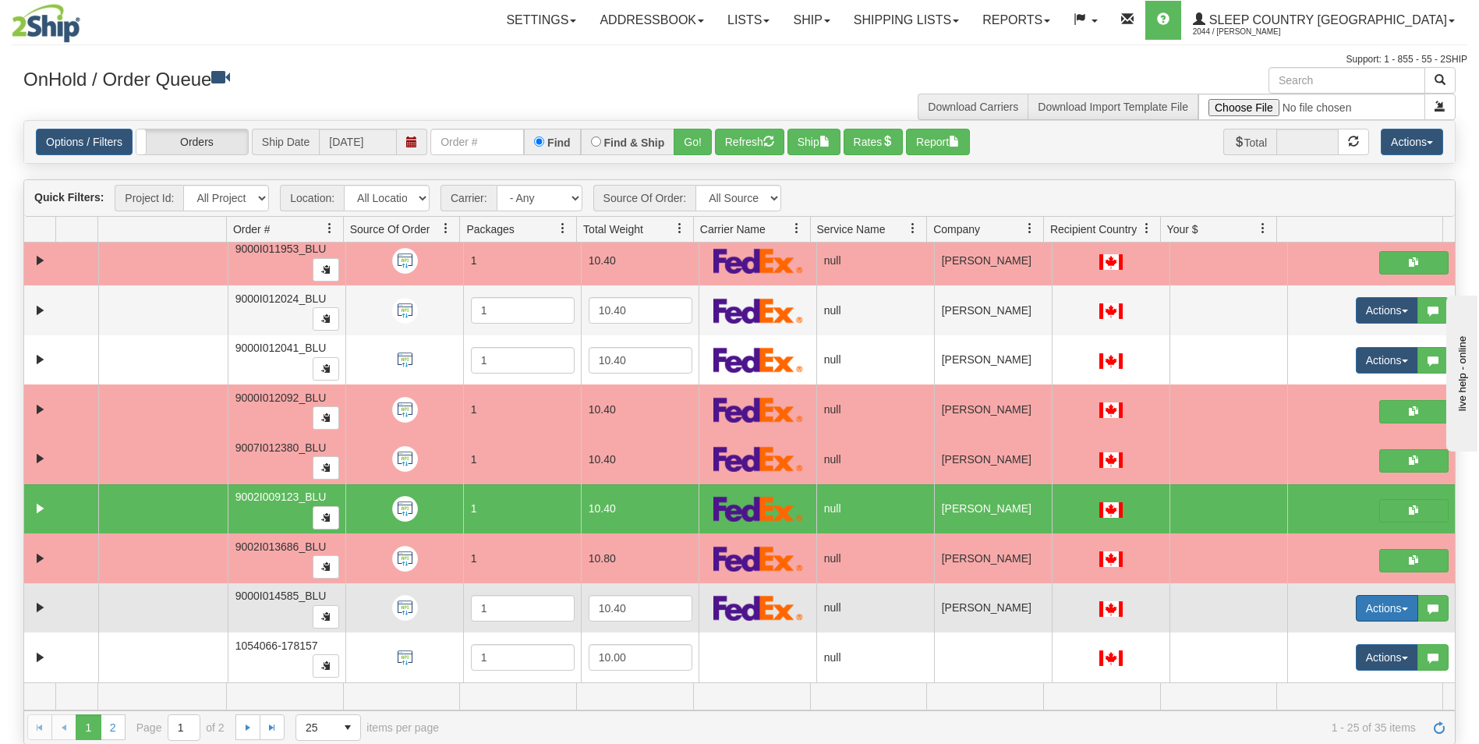
click at [1362, 604] on button "Actions" at bounding box center [1387, 608] width 62 height 27
click at [1306, 636] on span "Open" at bounding box center [1317, 638] width 37 height 12
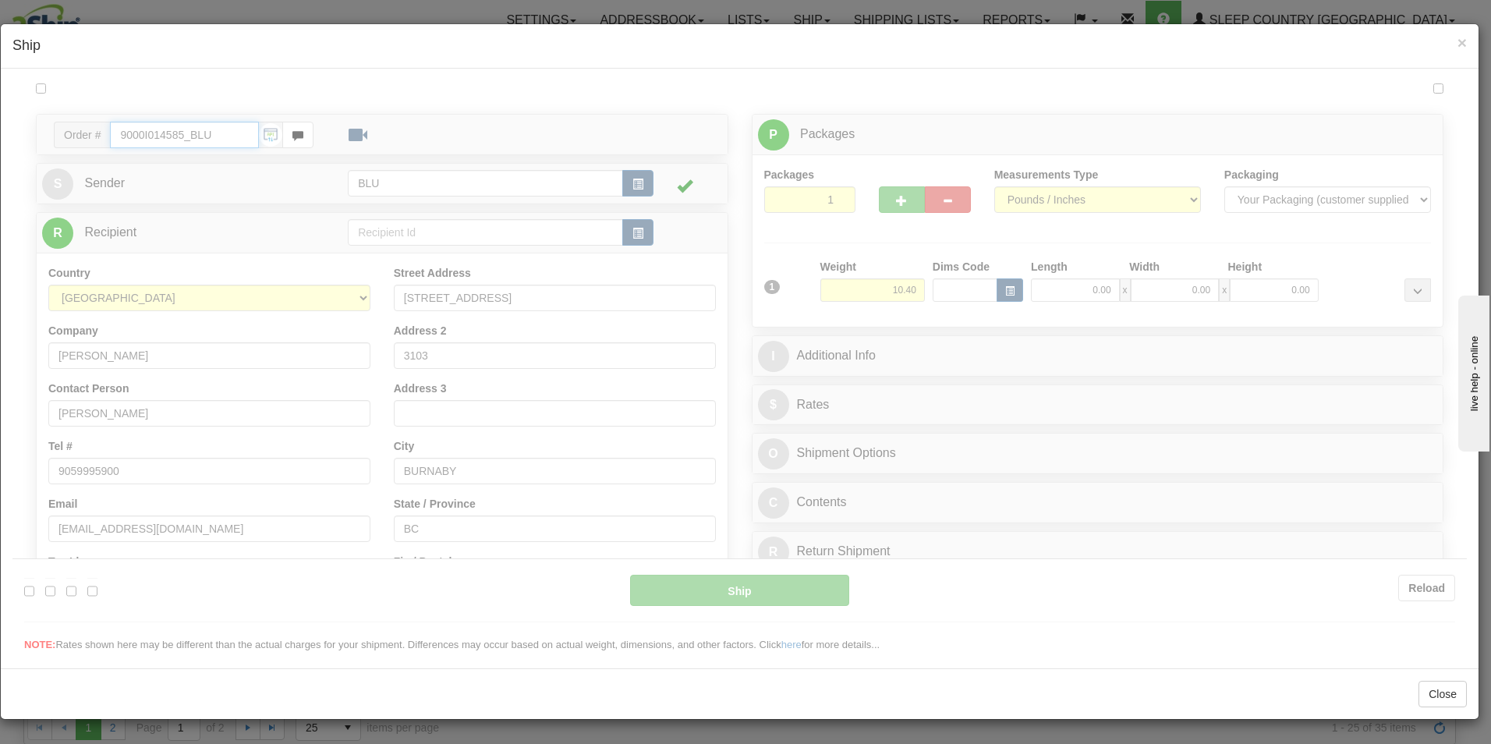
type input "12:01"
type input "16:00"
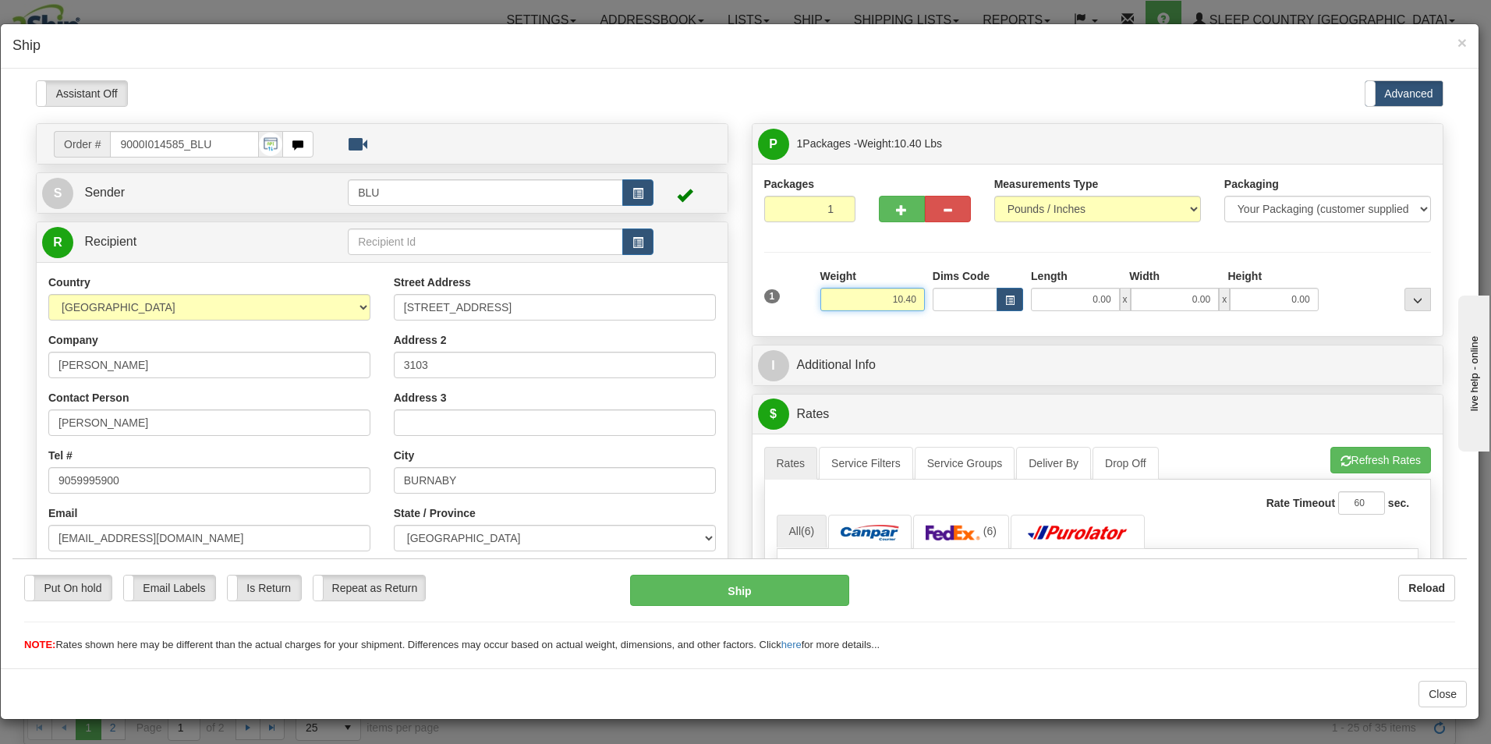
click at [912, 299] on input "10.40" at bounding box center [872, 298] width 105 height 23
type input "1"
type input "10.00"
type input "16.00"
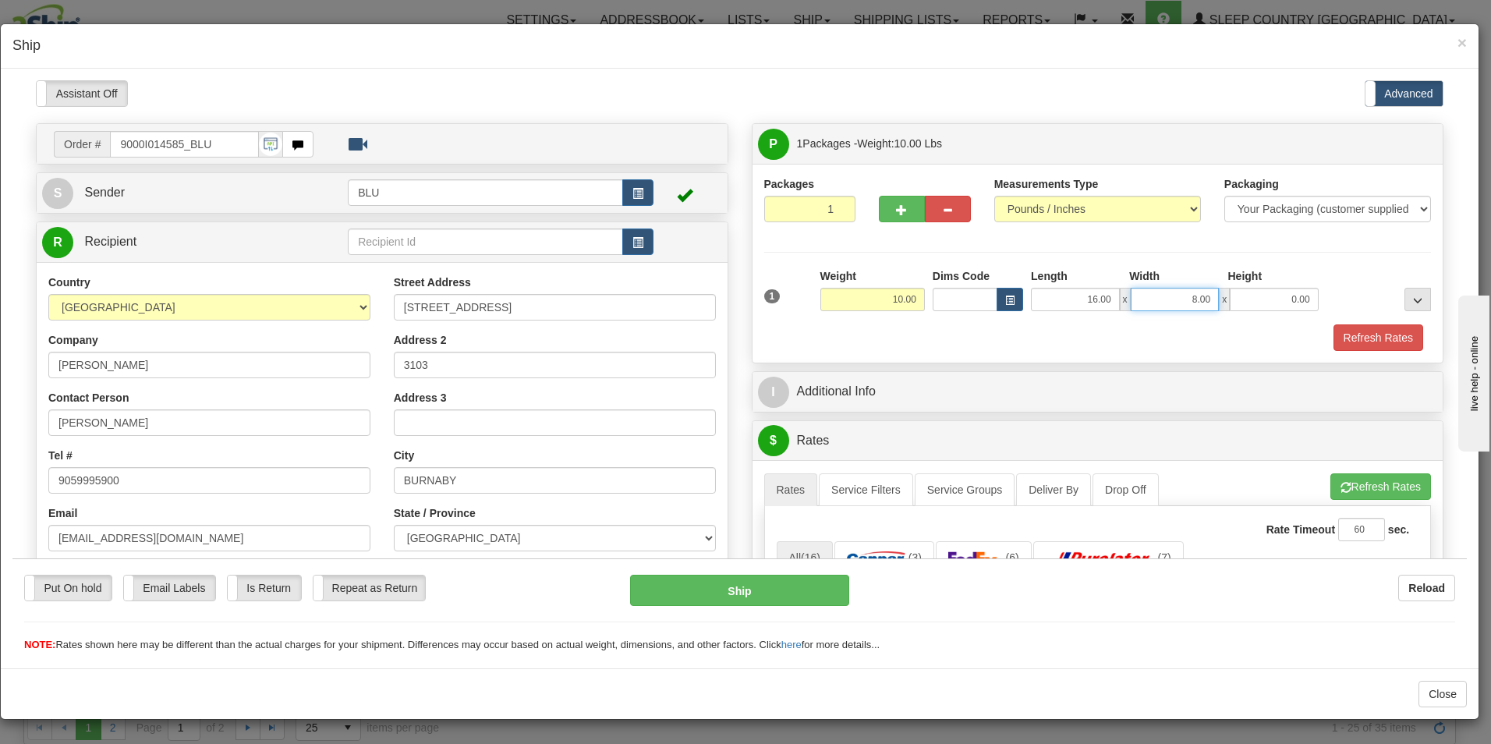
type input "8.00"
type input "16.00"
click at [1361, 342] on button "Refresh Rates" at bounding box center [1379, 337] width 90 height 27
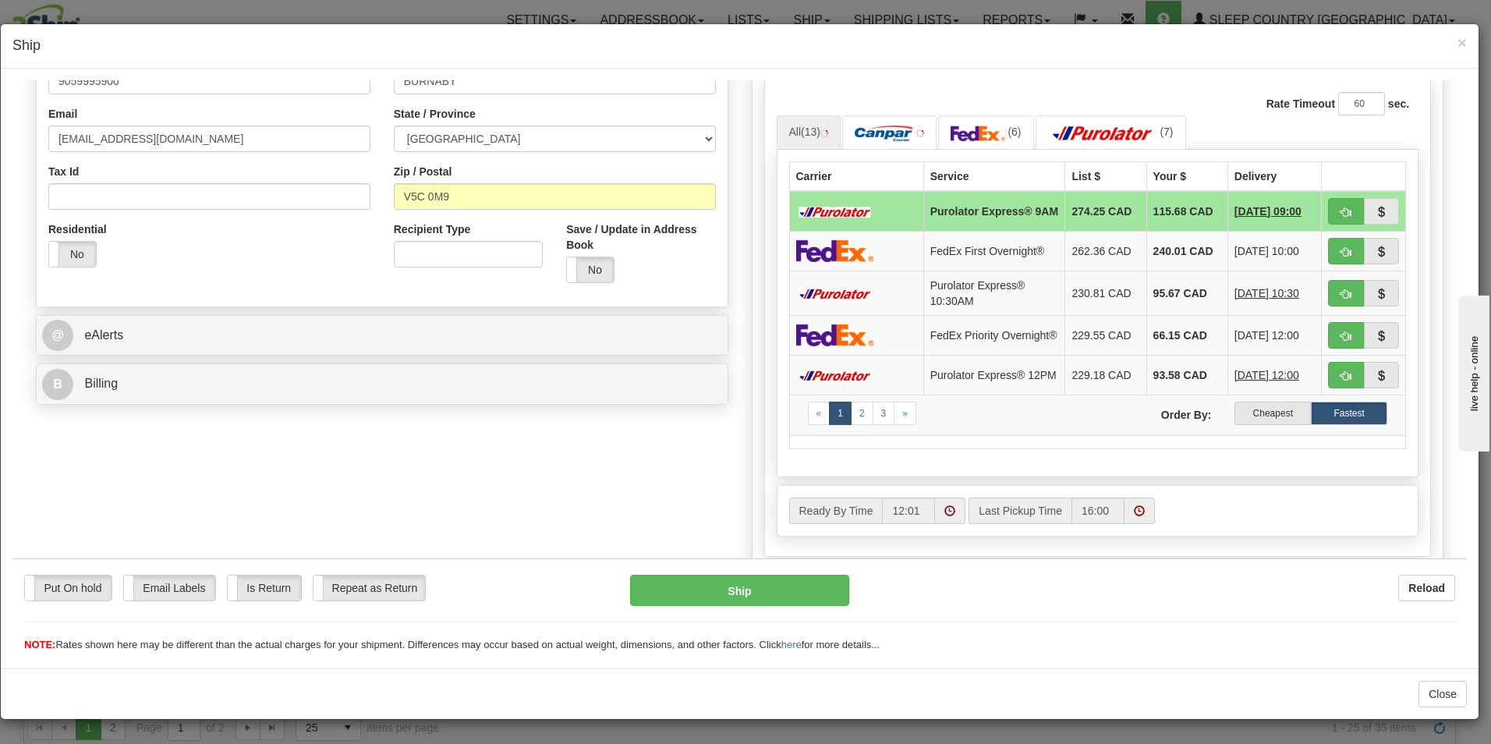
scroll to position [409, 0]
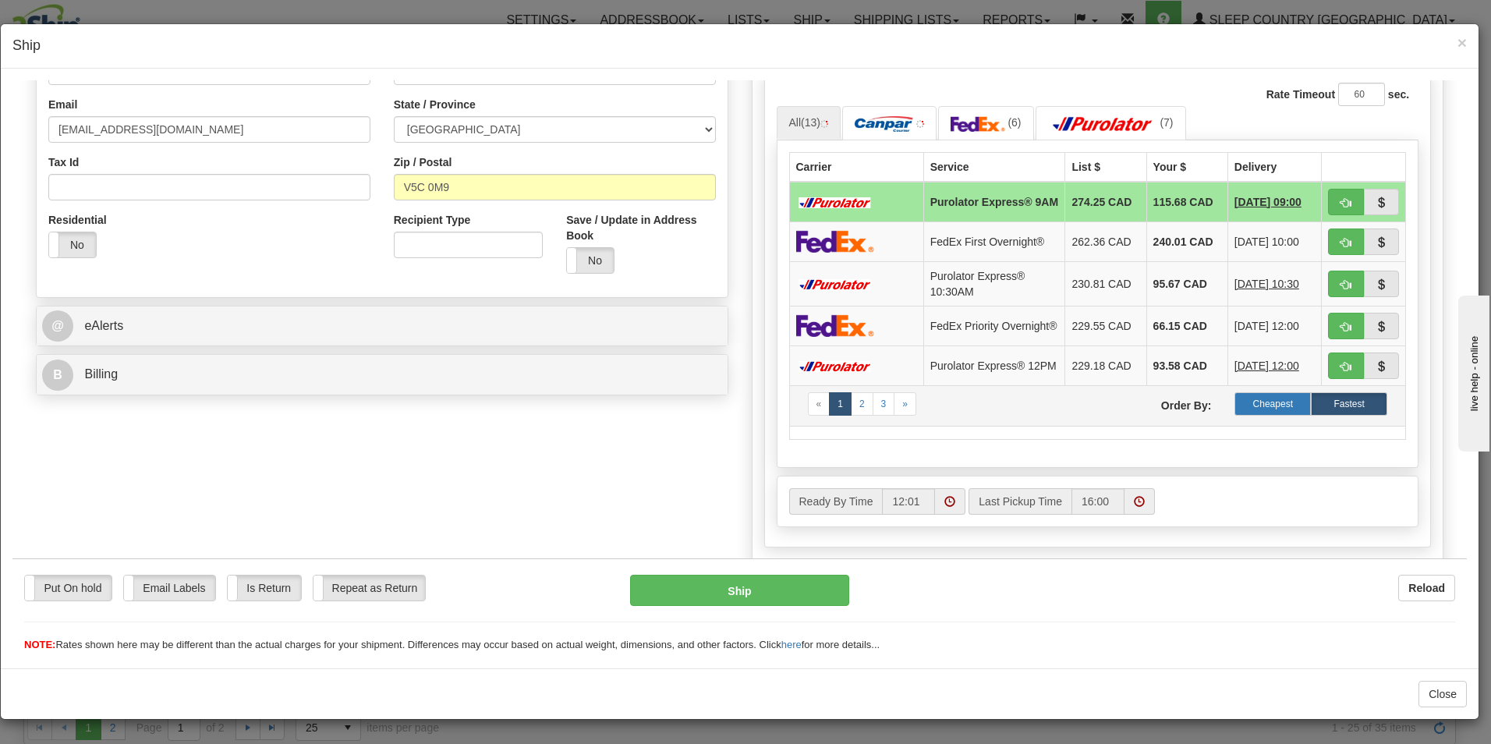
click at [1274, 415] on label "Cheapest" at bounding box center [1273, 403] width 76 height 23
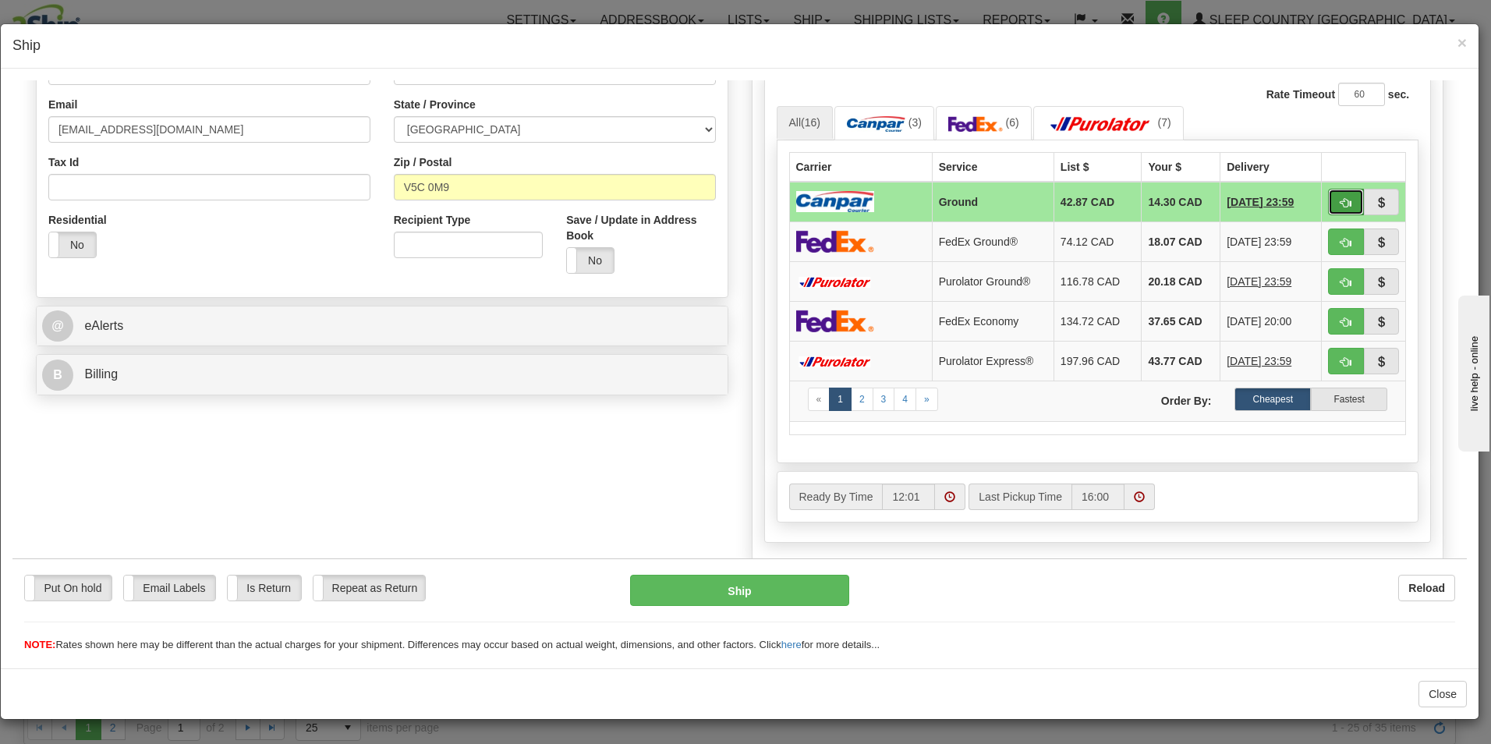
click at [1328, 200] on button "button" at bounding box center [1346, 201] width 36 height 27
type input "1"
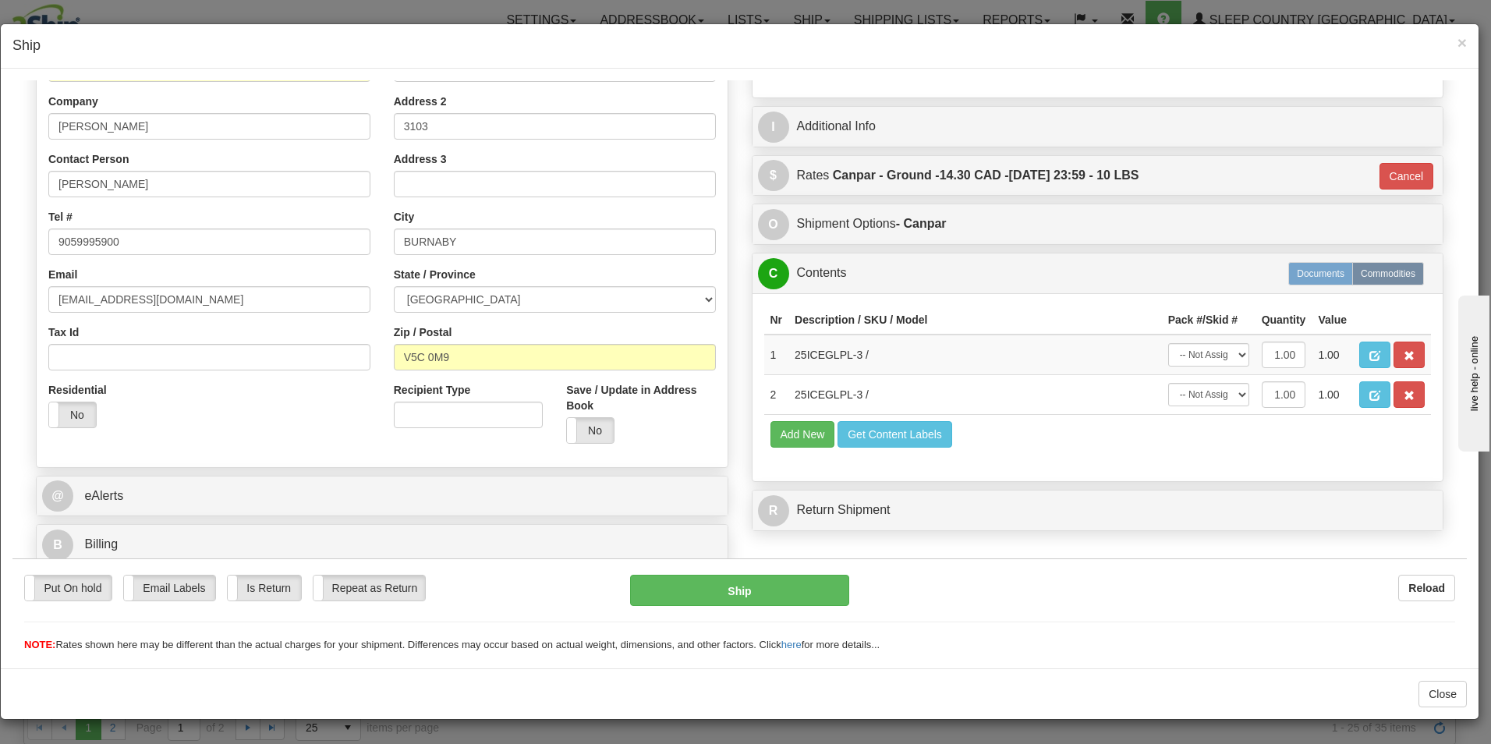
scroll to position [239, 0]
click at [728, 580] on button "Ship" at bounding box center [739, 589] width 219 height 31
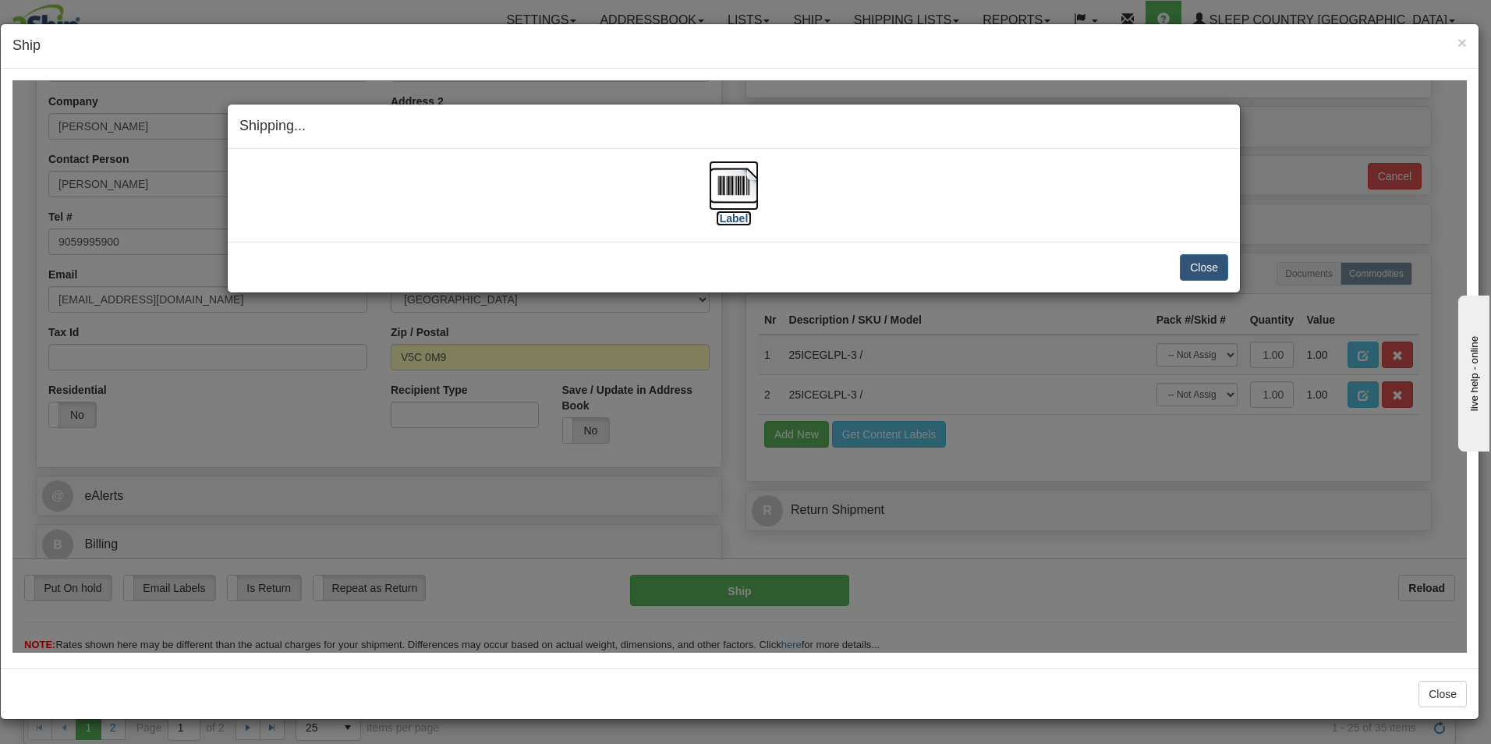
click at [743, 217] on label "[Label]" at bounding box center [734, 218] width 36 height 16
click at [1214, 267] on button "Close" at bounding box center [1204, 266] width 48 height 27
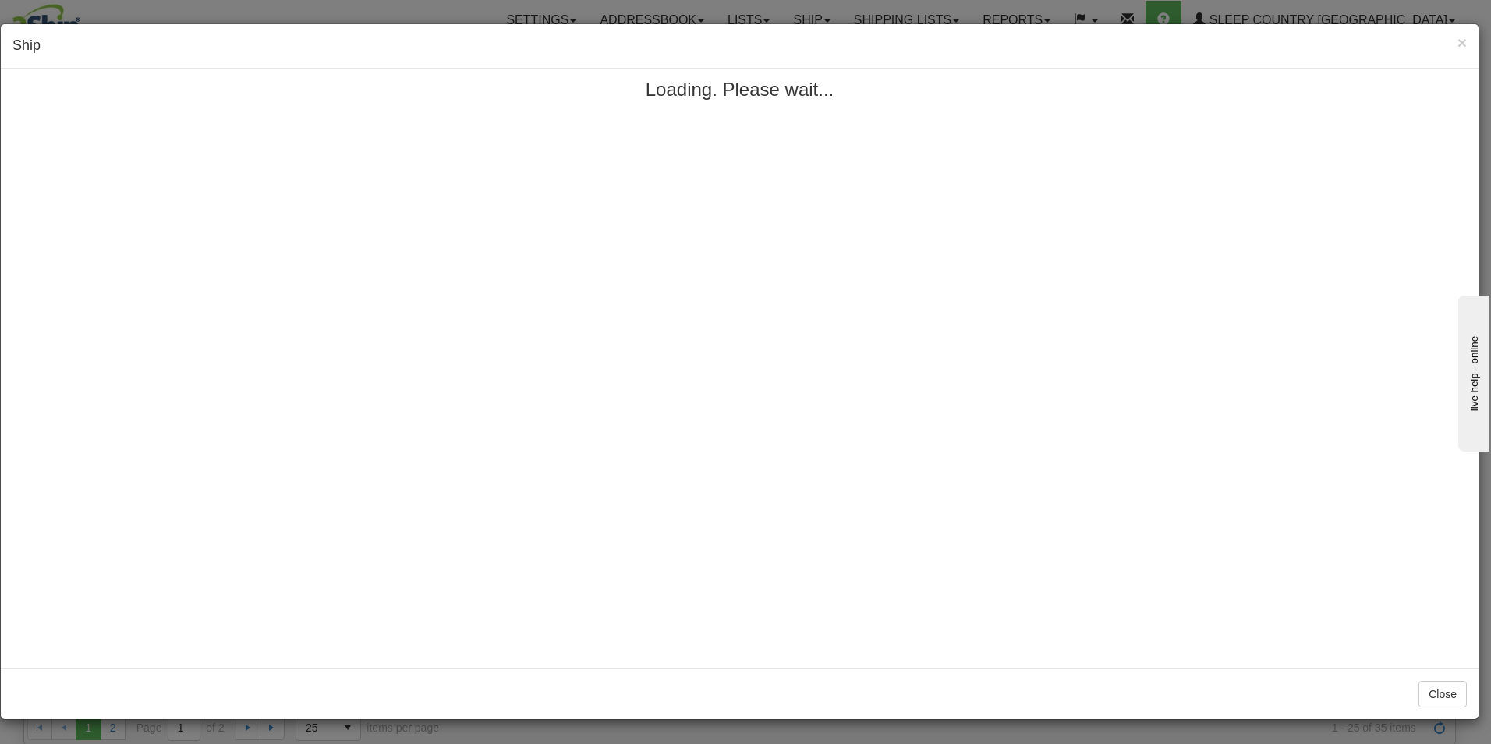
scroll to position [0, 0]
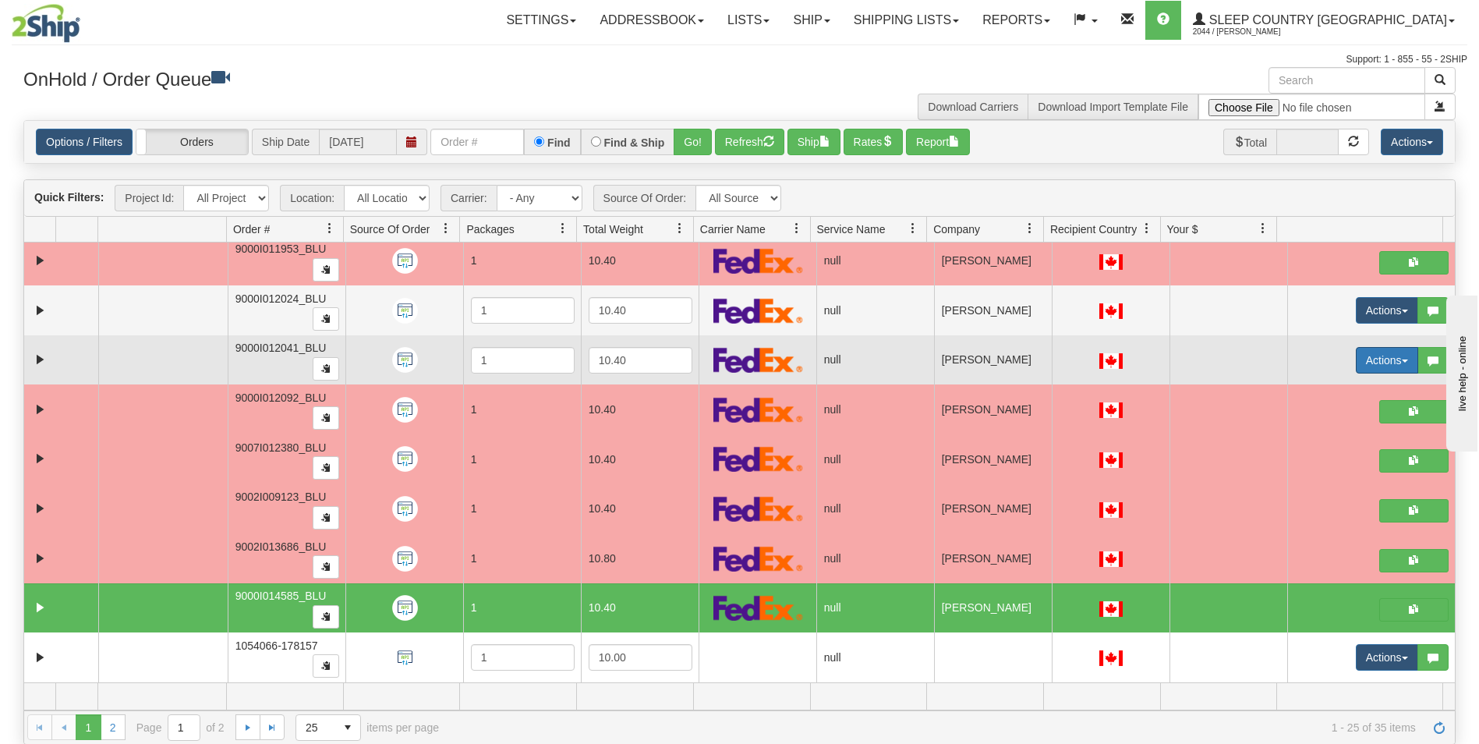
click at [1365, 357] on button "Actions" at bounding box center [1387, 360] width 62 height 27
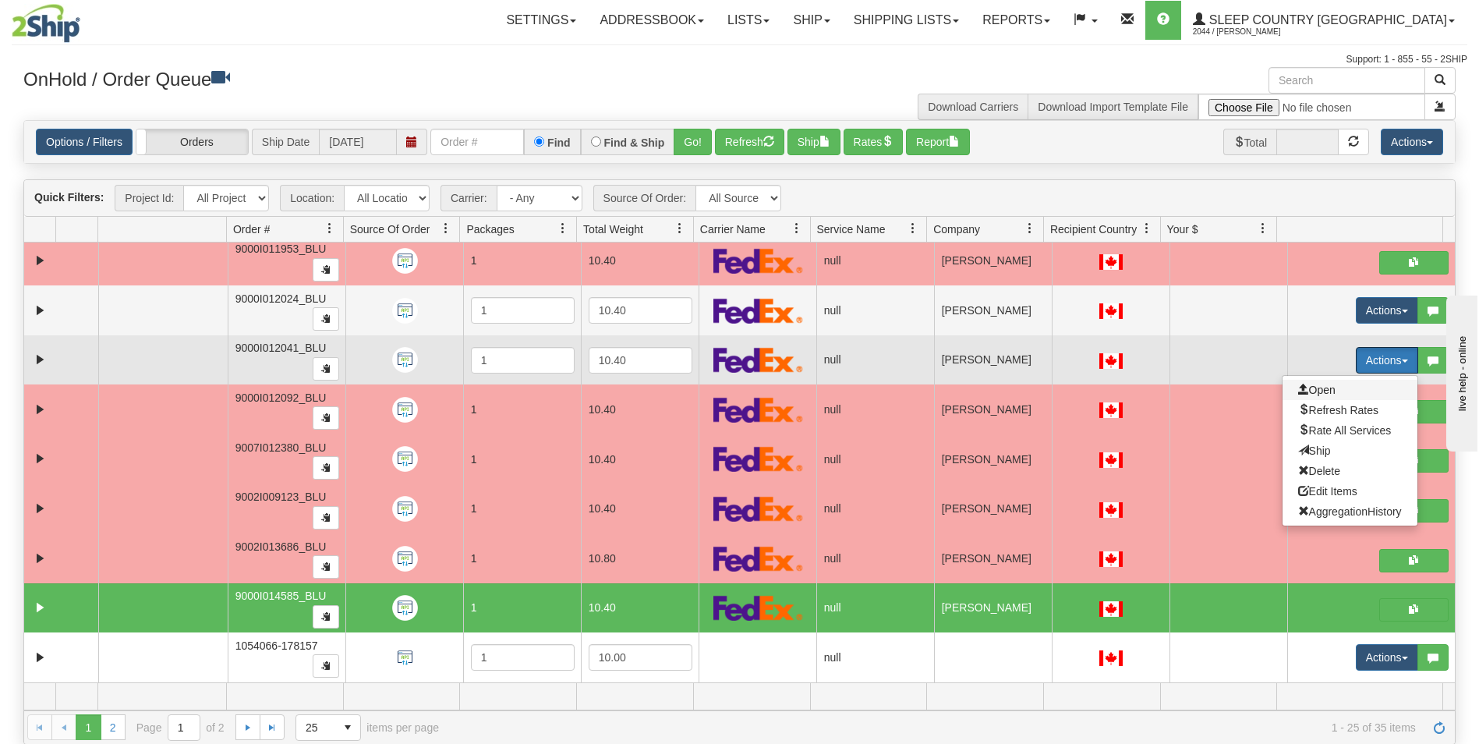
click at [1320, 387] on span "Open" at bounding box center [1317, 390] width 37 height 12
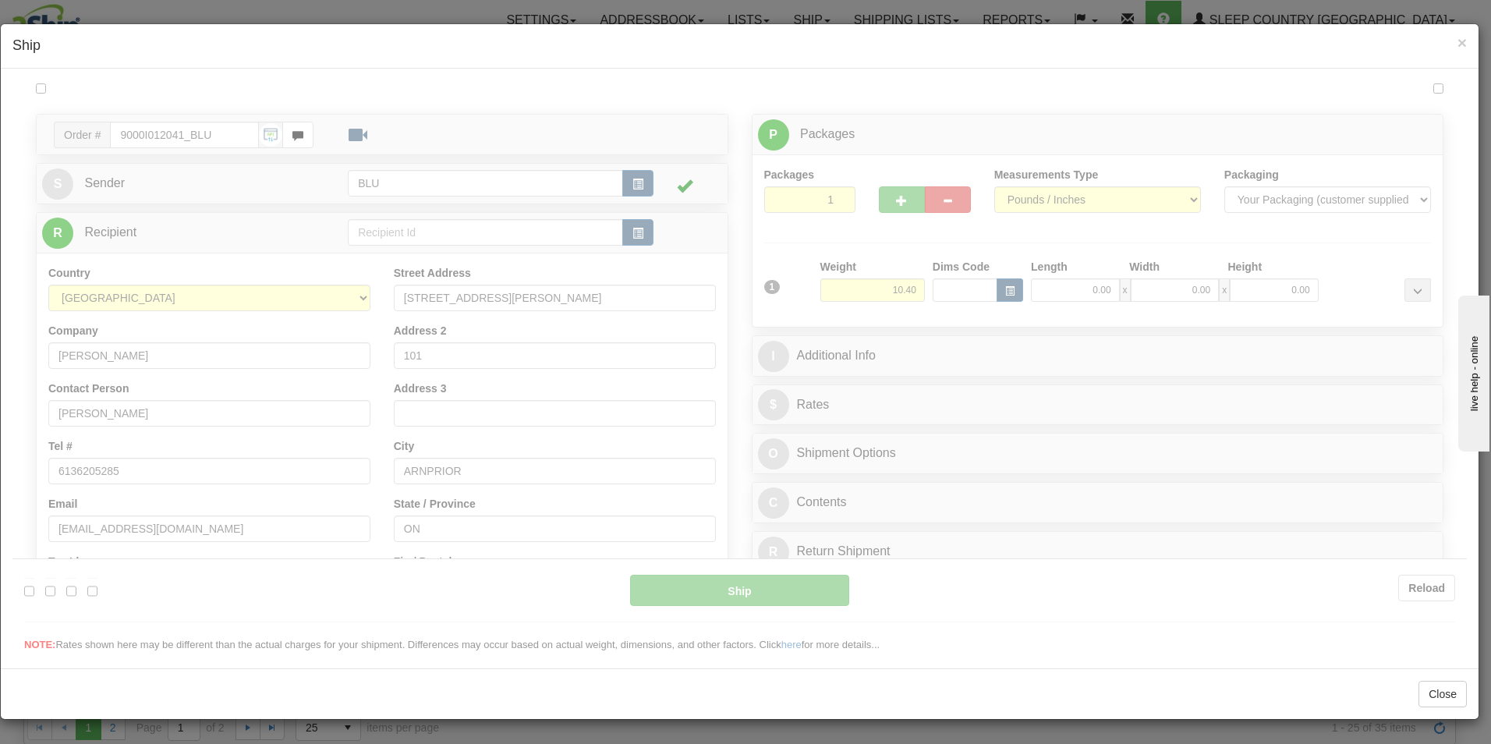
type input "12:03"
type input "16:00"
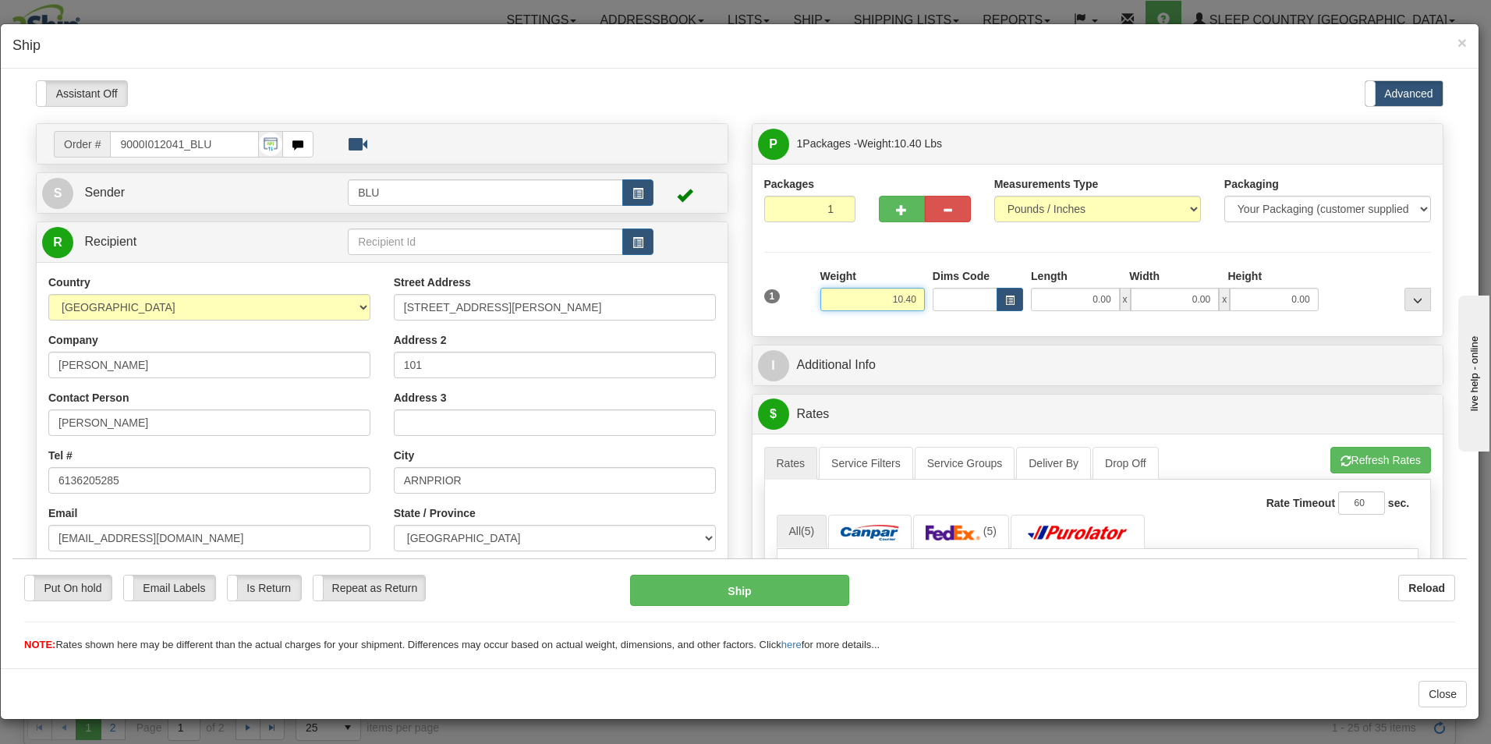
click at [915, 296] on input "10.40" at bounding box center [872, 298] width 105 height 23
type input "1"
type input "10.00"
type input "16.00"
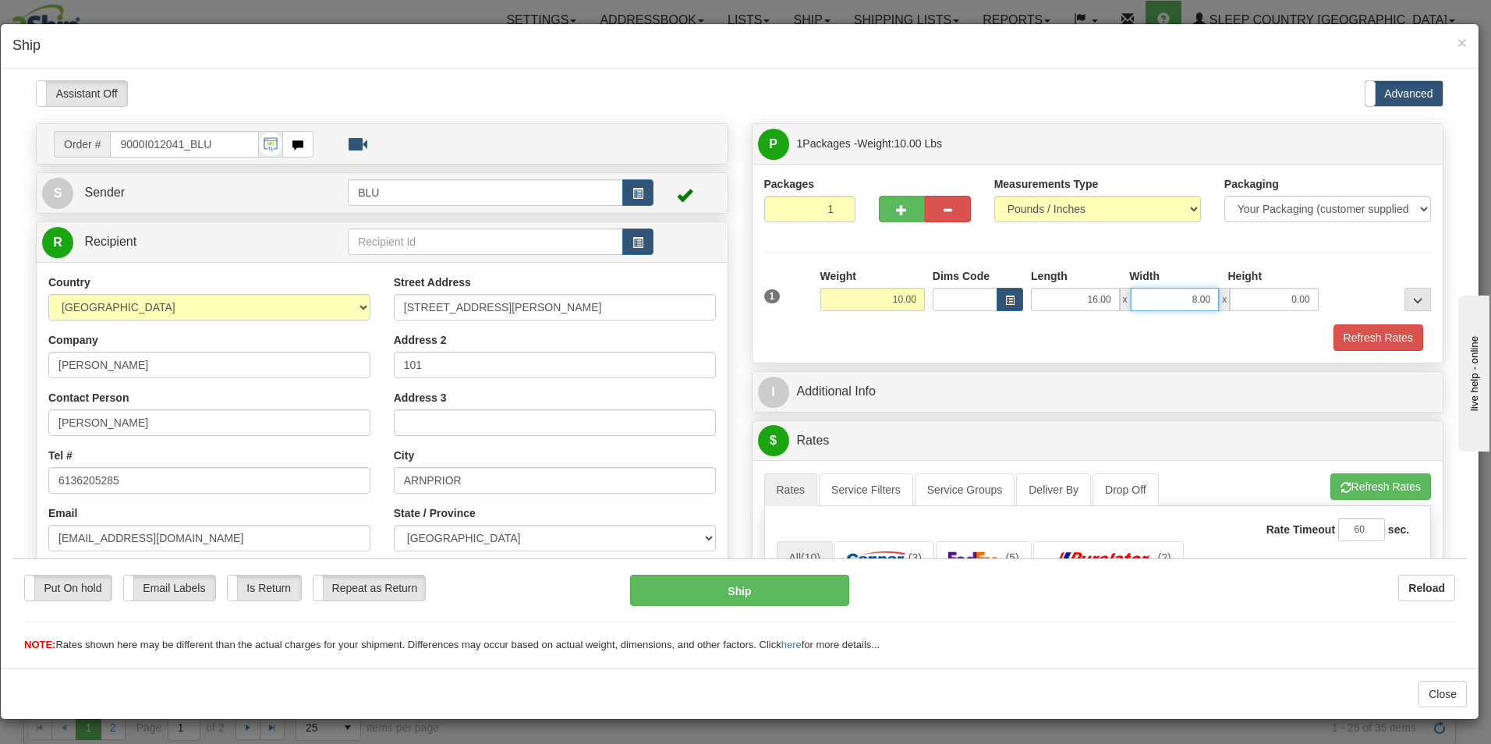
type input "8.00"
type input "16.00"
click at [1352, 338] on button "Refresh Rates" at bounding box center [1379, 337] width 90 height 27
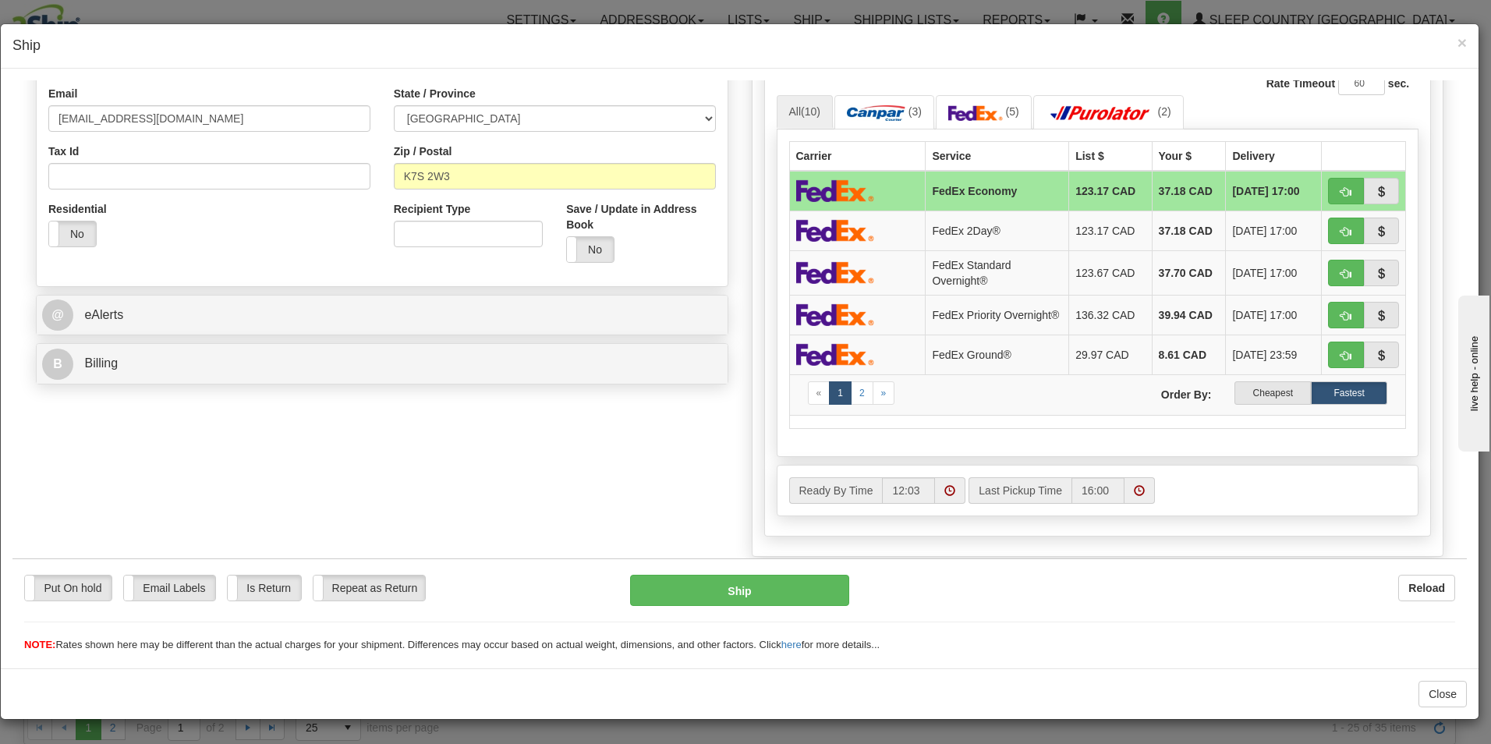
scroll to position [425, 0]
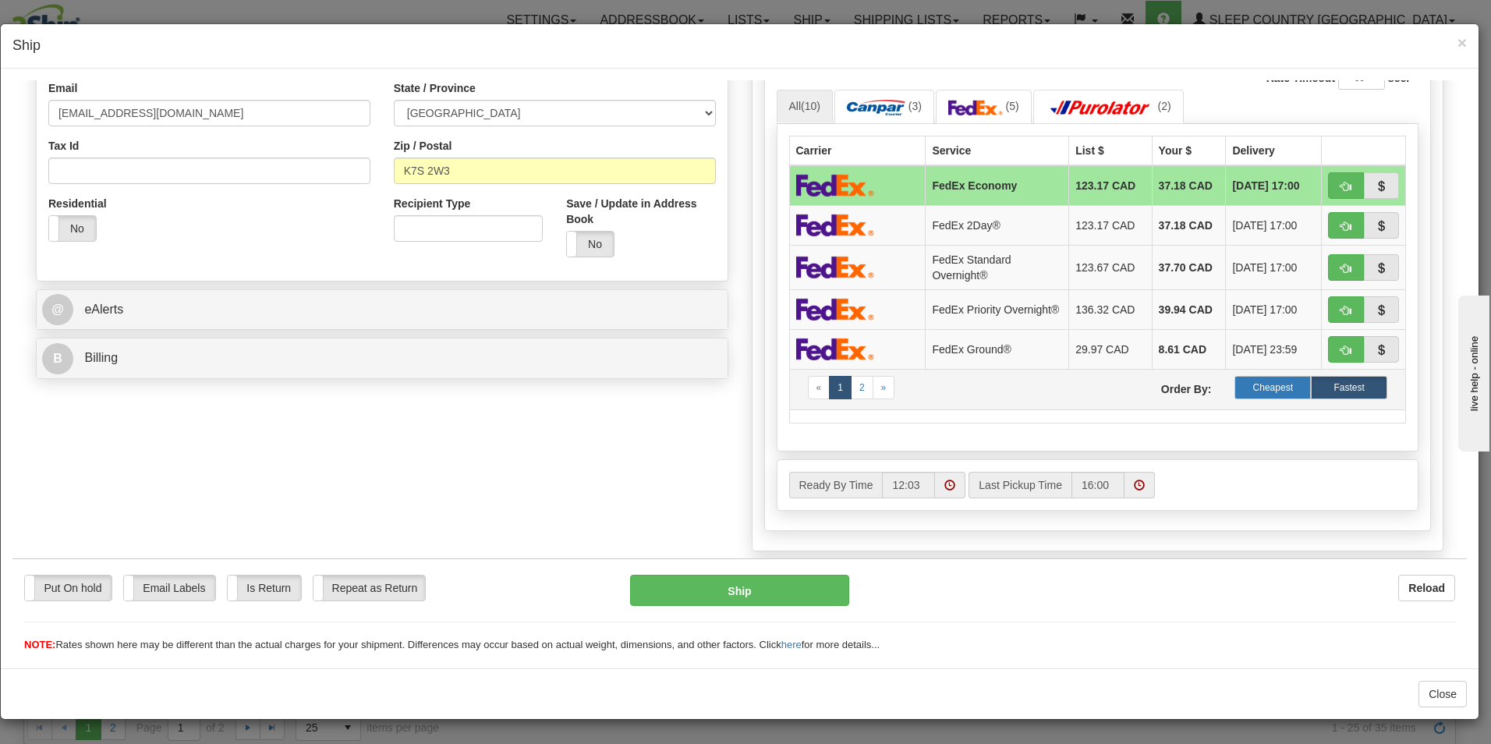
click at [1272, 390] on label "Cheapest" at bounding box center [1273, 386] width 76 height 23
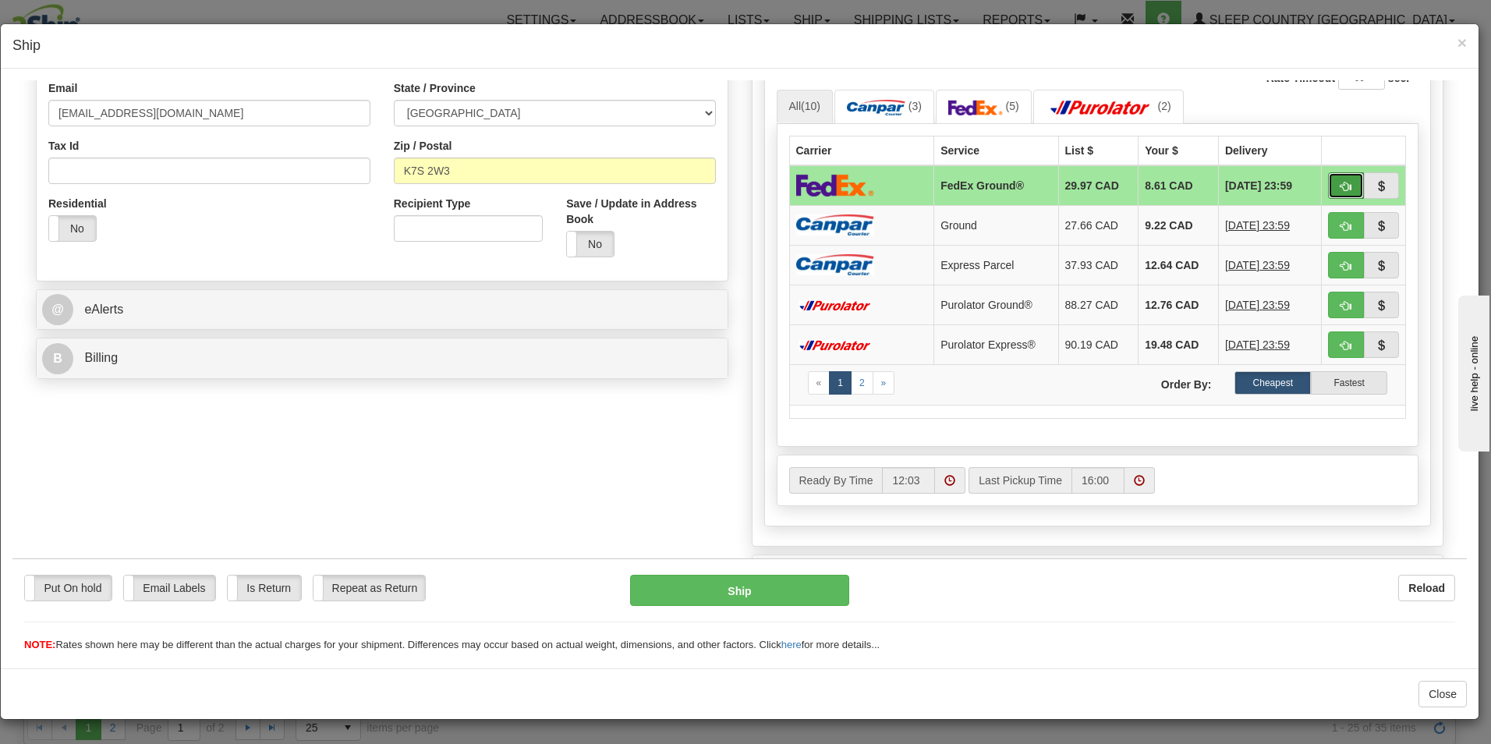
click at [1341, 181] on span "button" at bounding box center [1346, 186] width 11 height 10
type input "92"
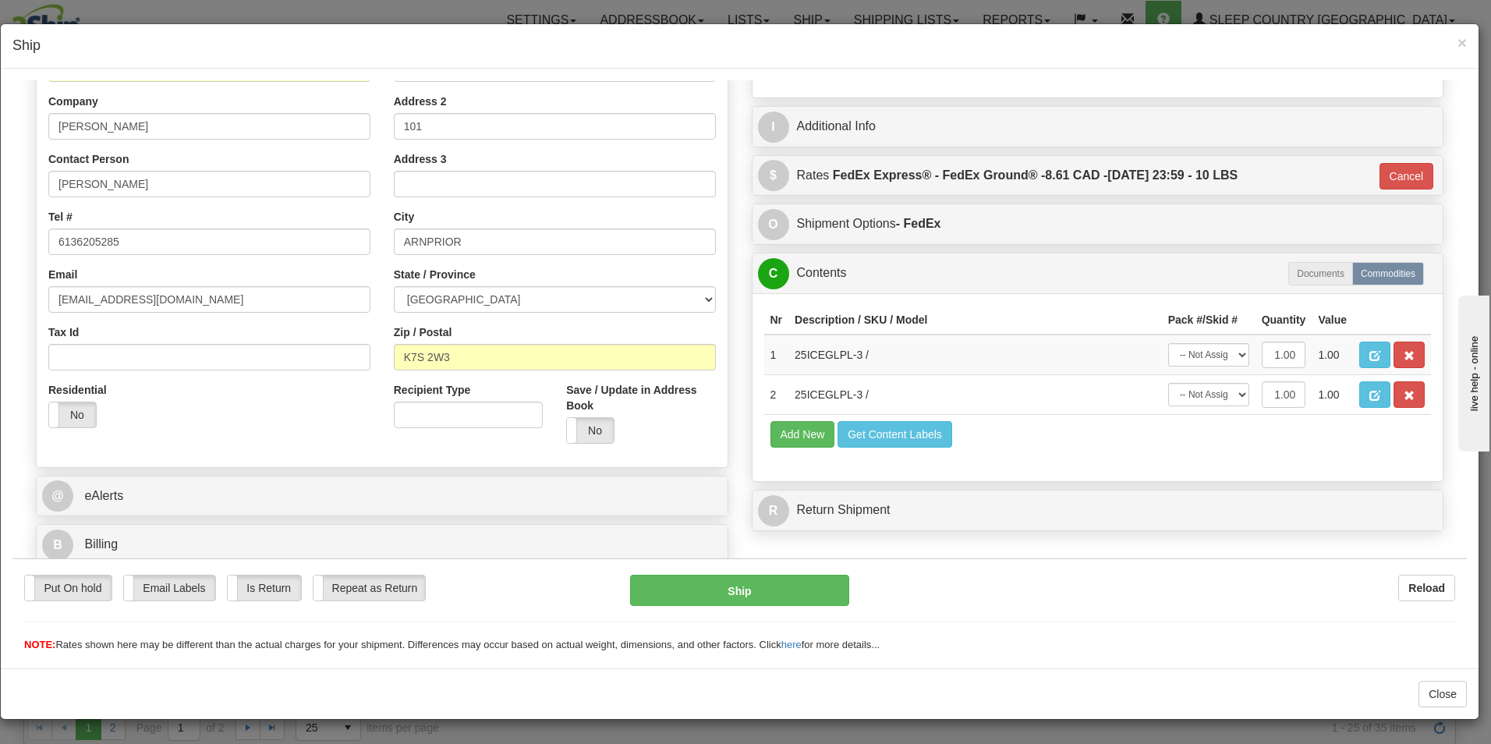
scroll to position [239, 0]
click at [770, 585] on button "Ship" at bounding box center [739, 589] width 219 height 31
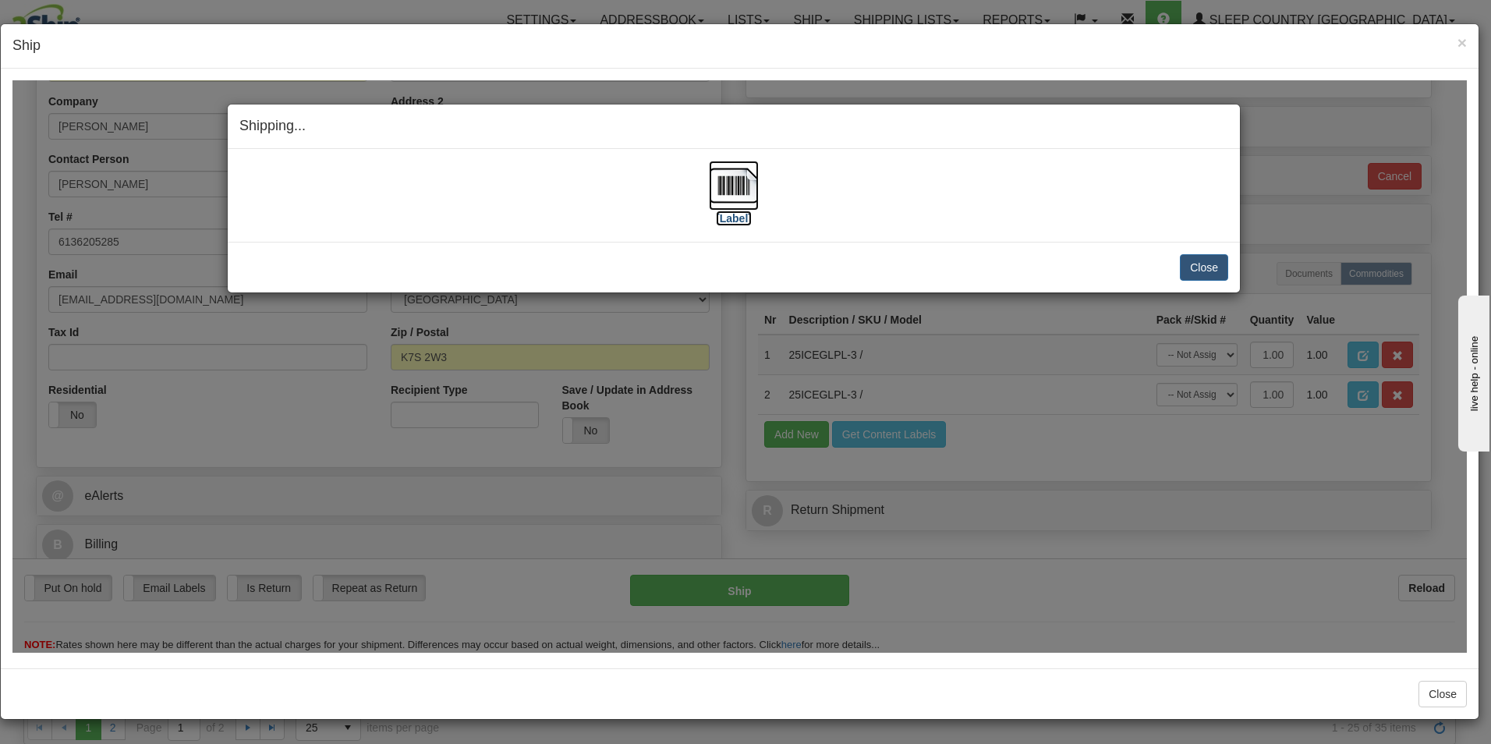
click at [728, 211] on label "[Label]" at bounding box center [734, 218] width 36 height 16
click at [1198, 264] on button "Close" at bounding box center [1204, 266] width 48 height 27
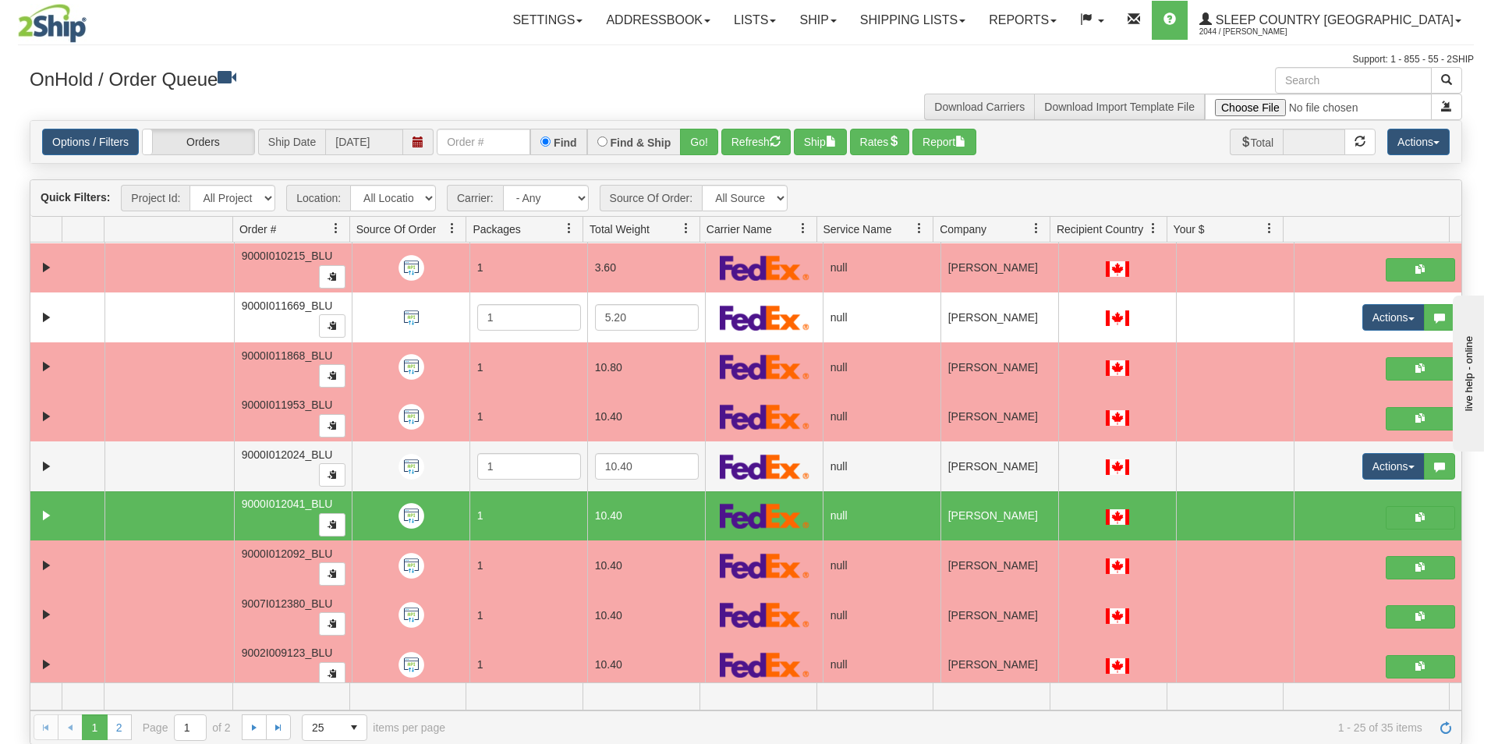
scroll to position [613, 0]
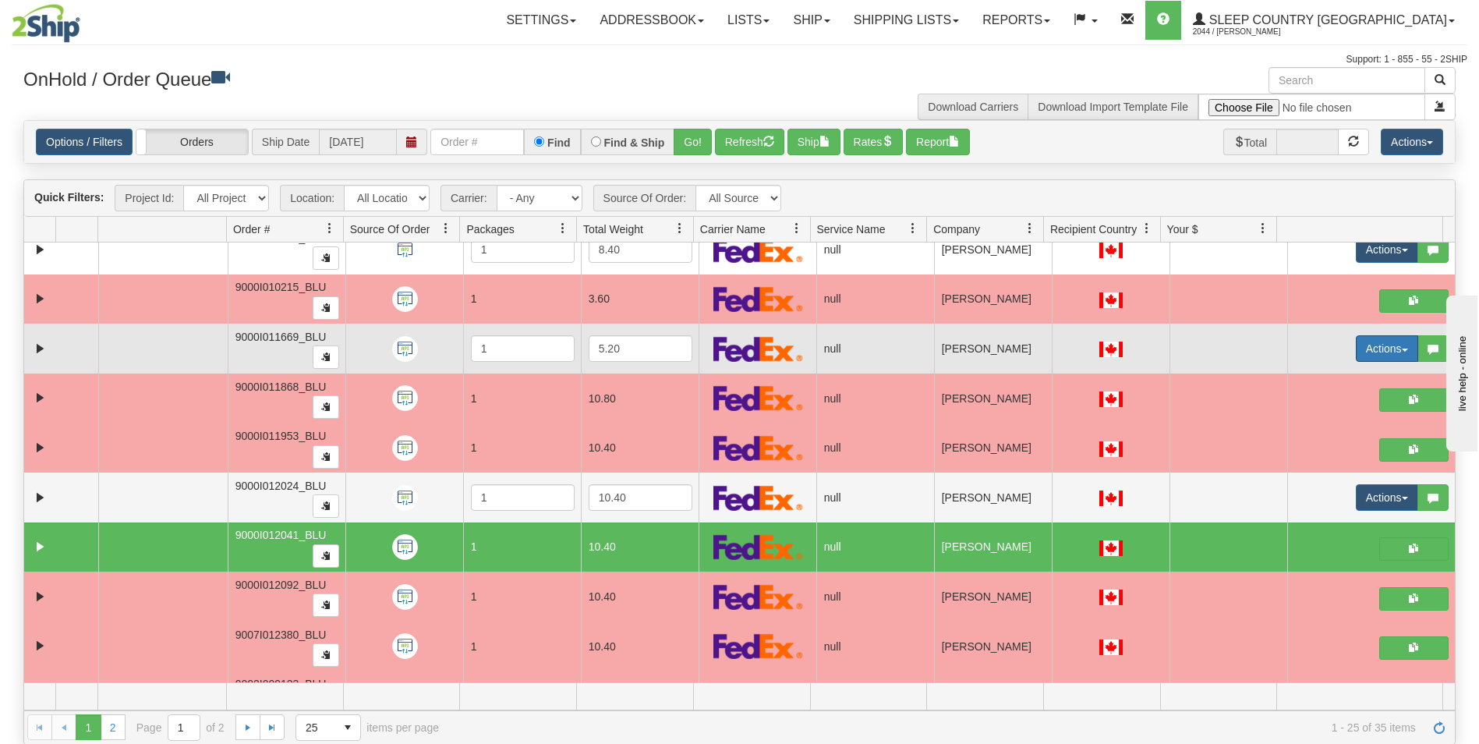
click at [1356, 351] on button "Actions" at bounding box center [1387, 348] width 62 height 27
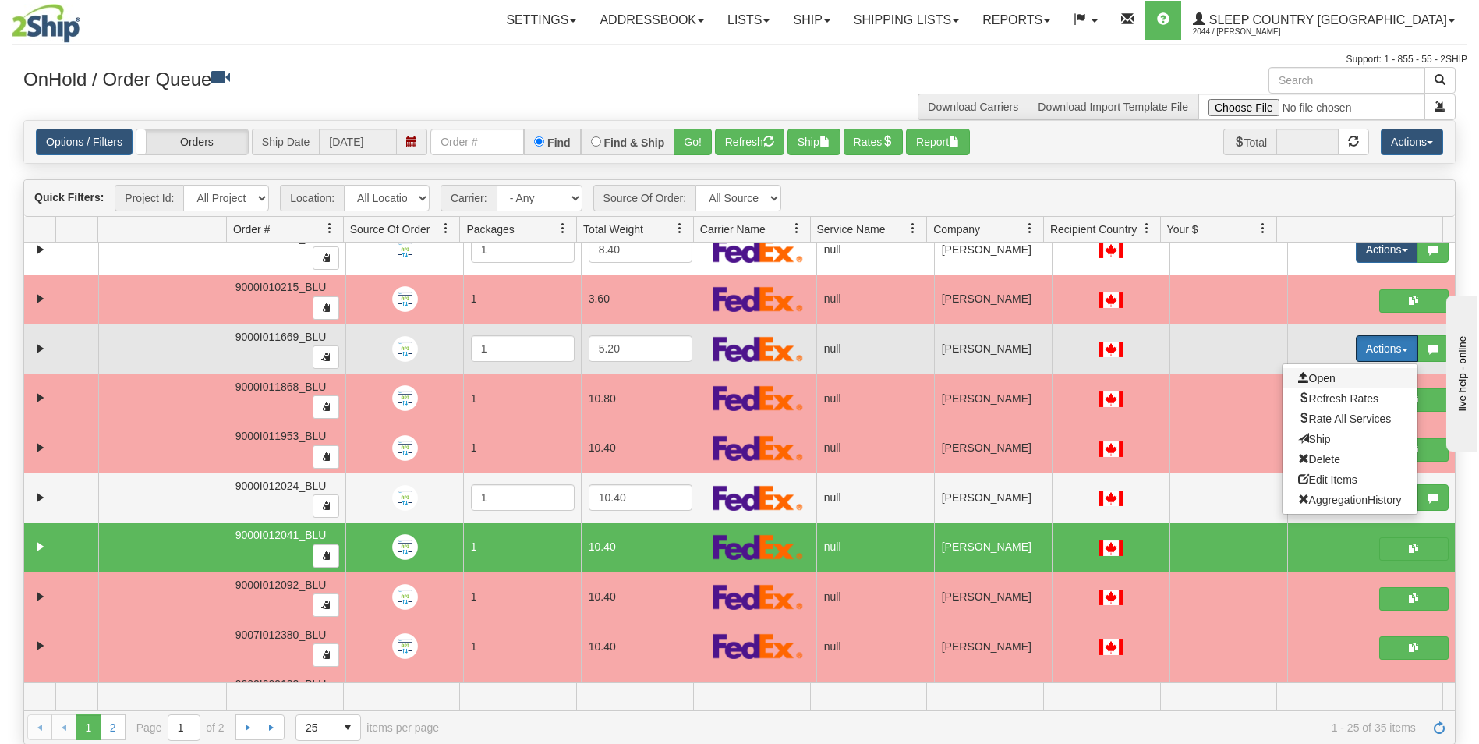
click at [1299, 377] on span "Open" at bounding box center [1317, 378] width 37 height 12
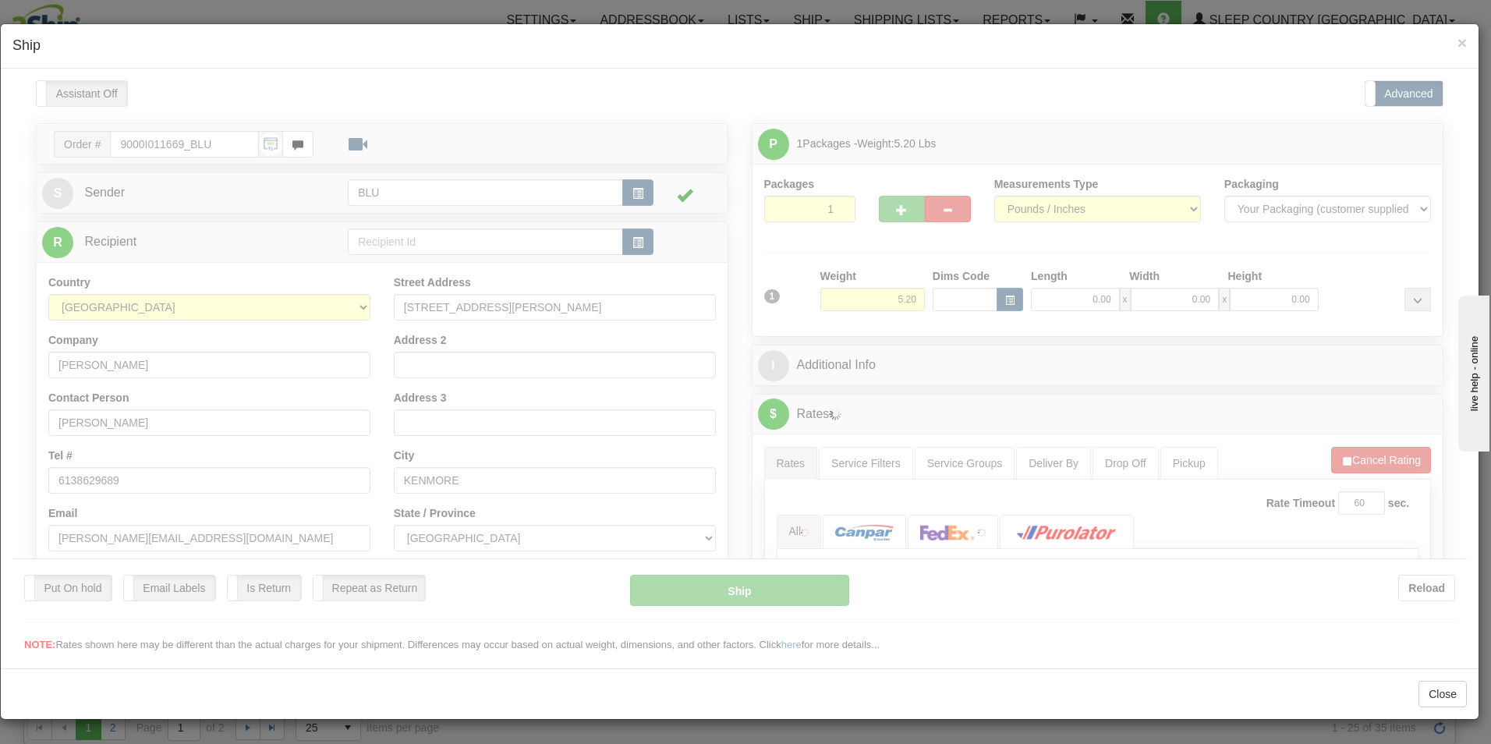
scroll to position [0, 0]
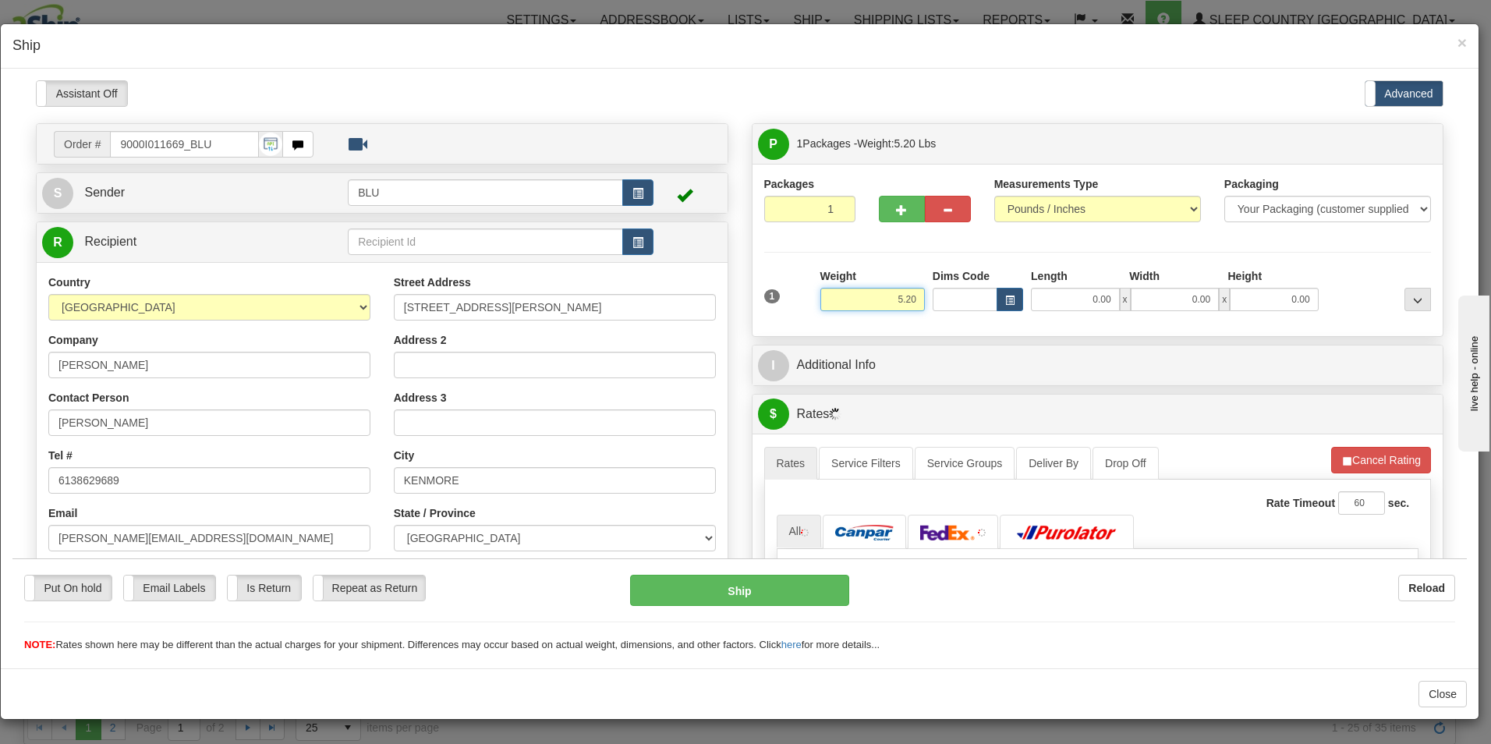
click at [912, 302] on input "5.20" at bounding box center [872, 298] width 105 height 23
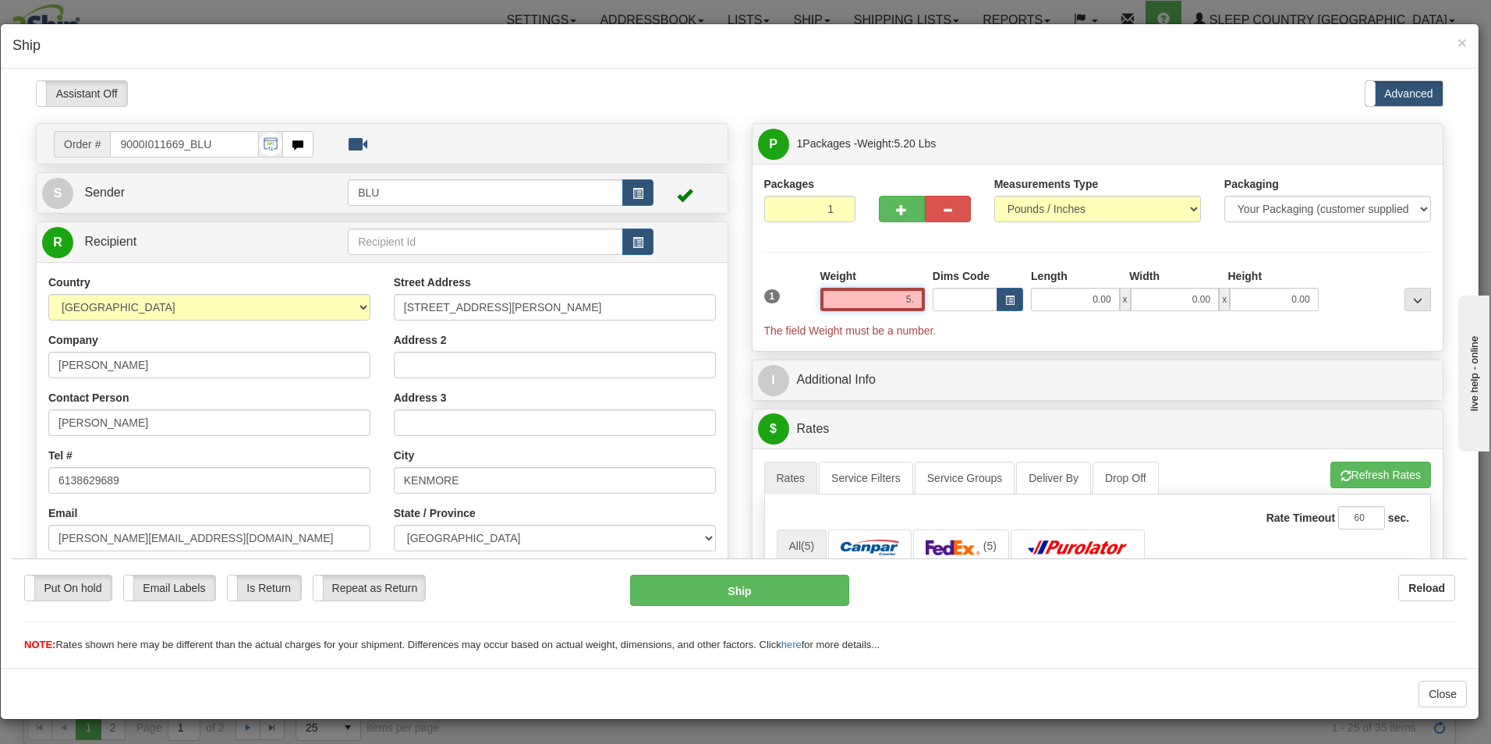
type input "5"
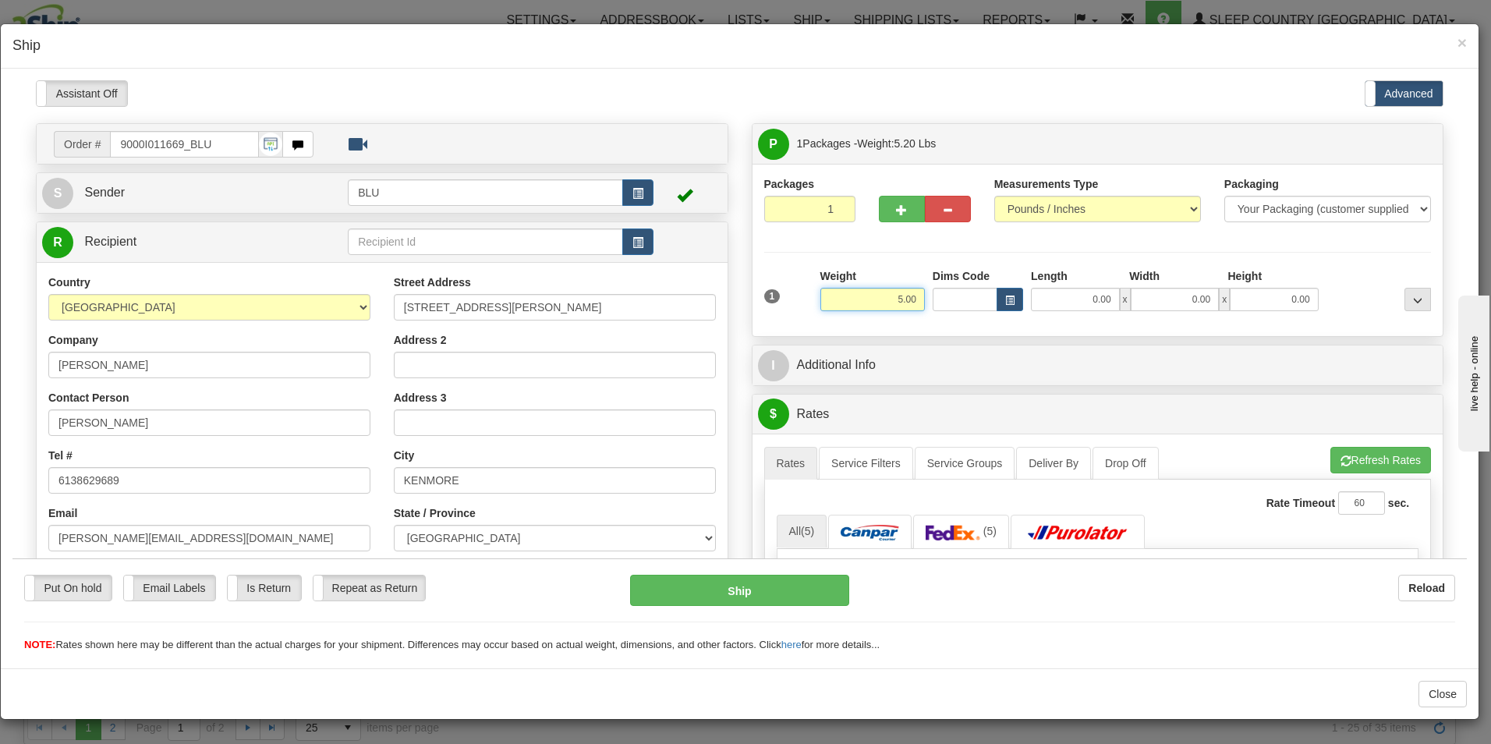
type input "5.00"
type input "8.00"
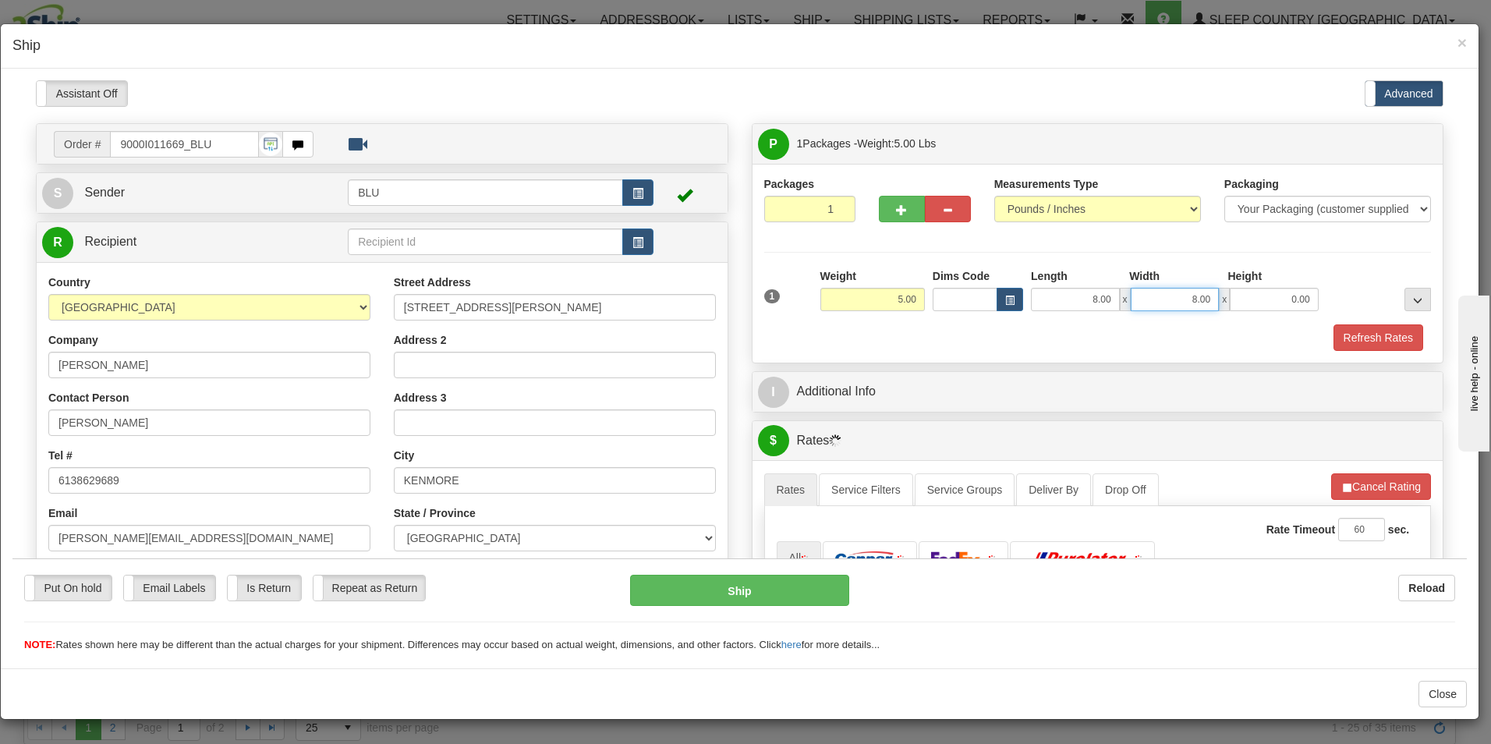
type input "8.00"
type input "16.00"
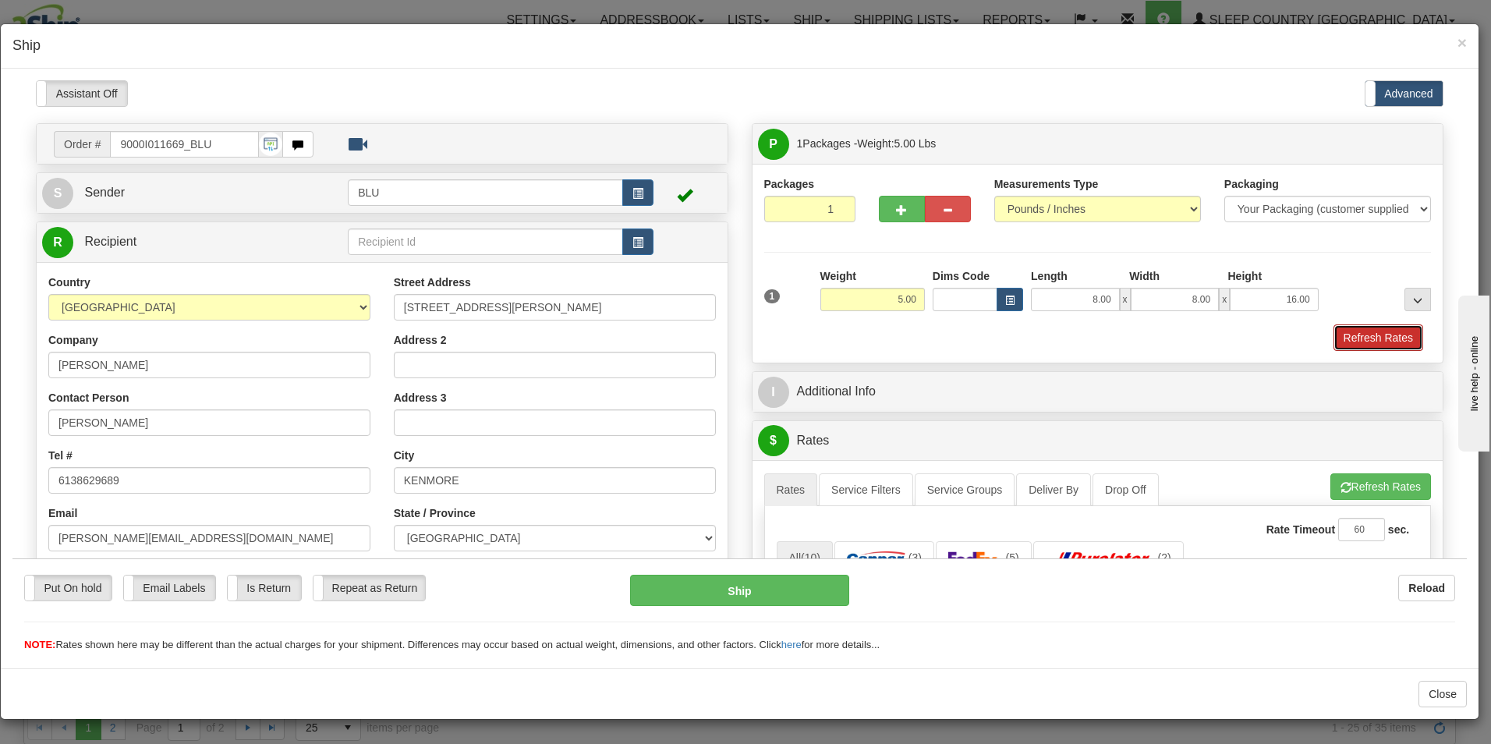
click at [1343, 335] on button "Refresh Rates" at bounding box center [1379, 337] width 90 height 27
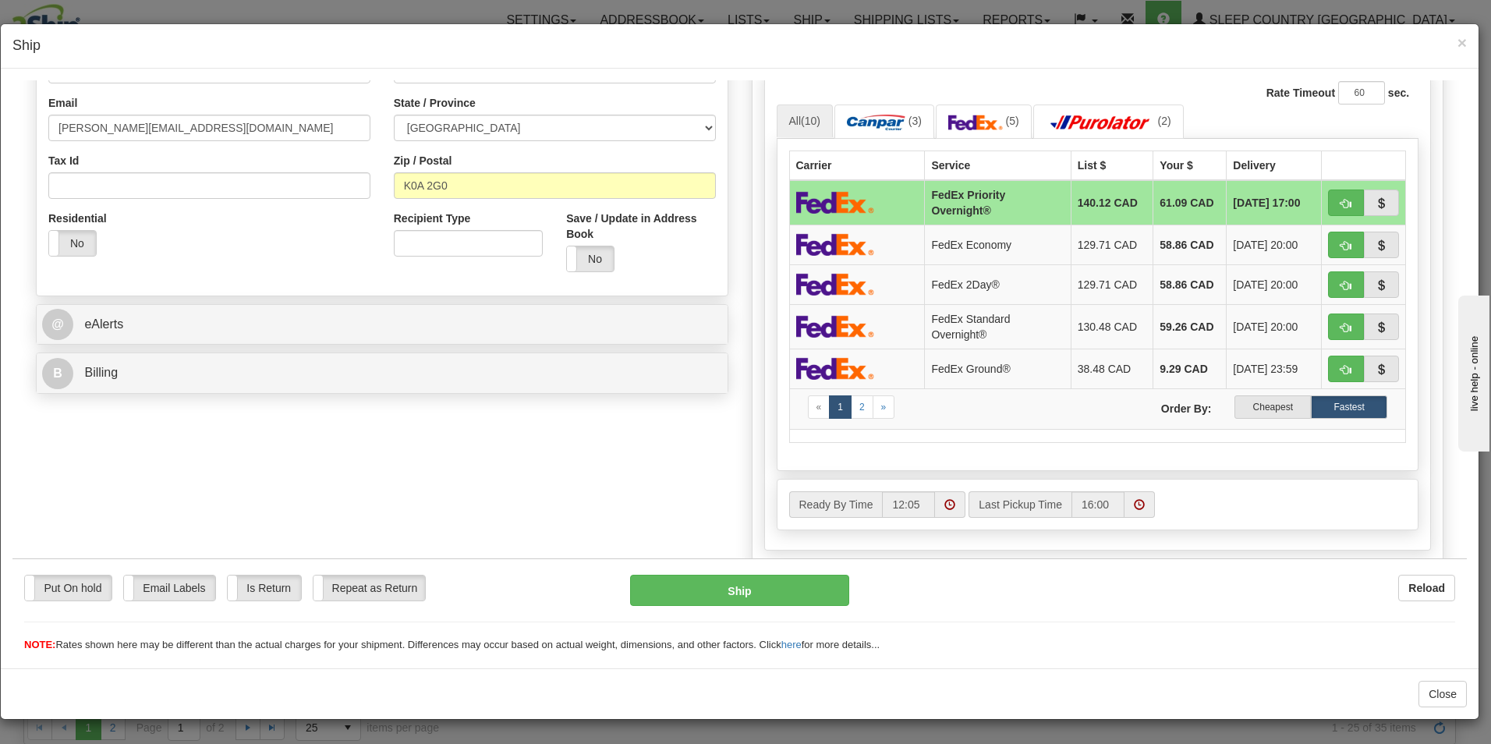
scroll to position [420, 0]
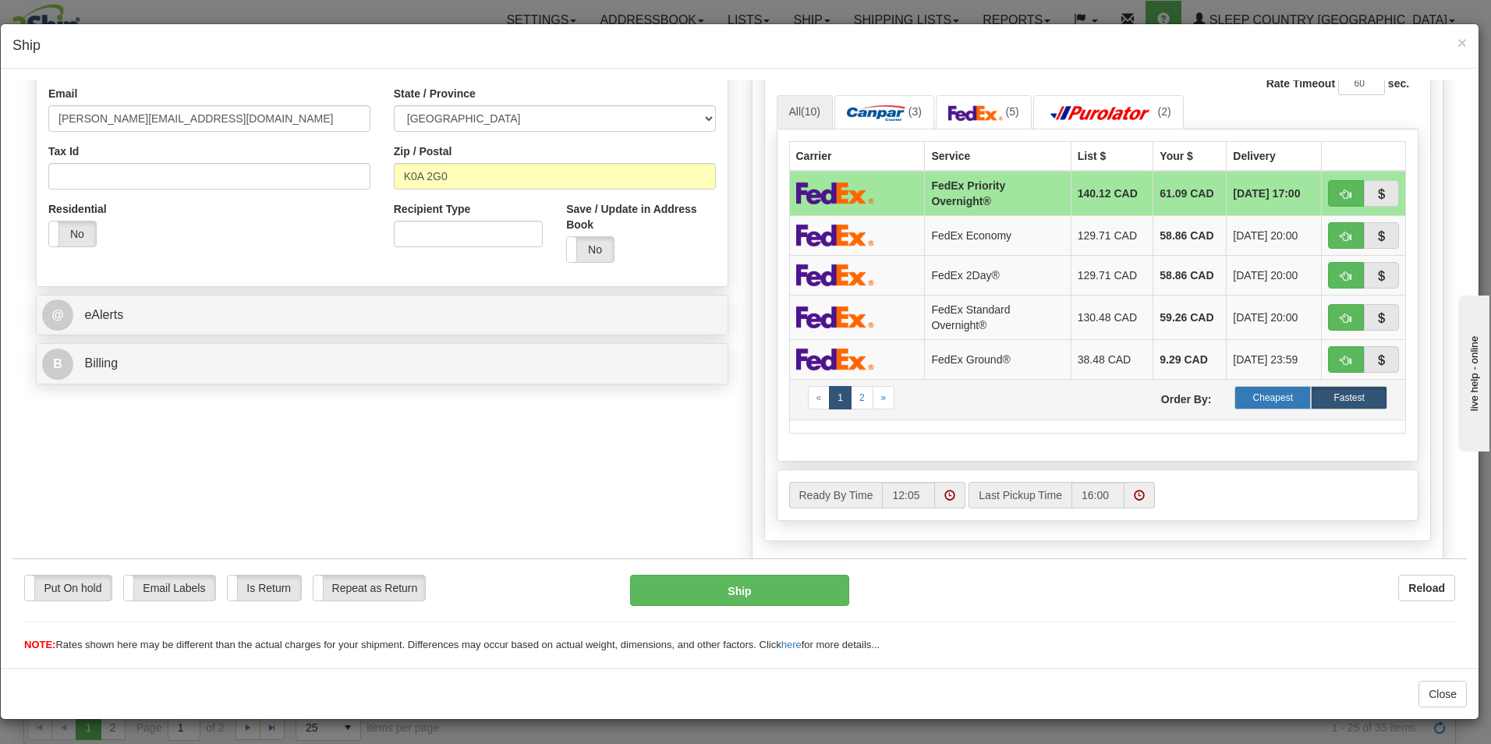
click at [1256, 396] on label "Cheapest" at bounding box center [1273, 396] width 76 height 23
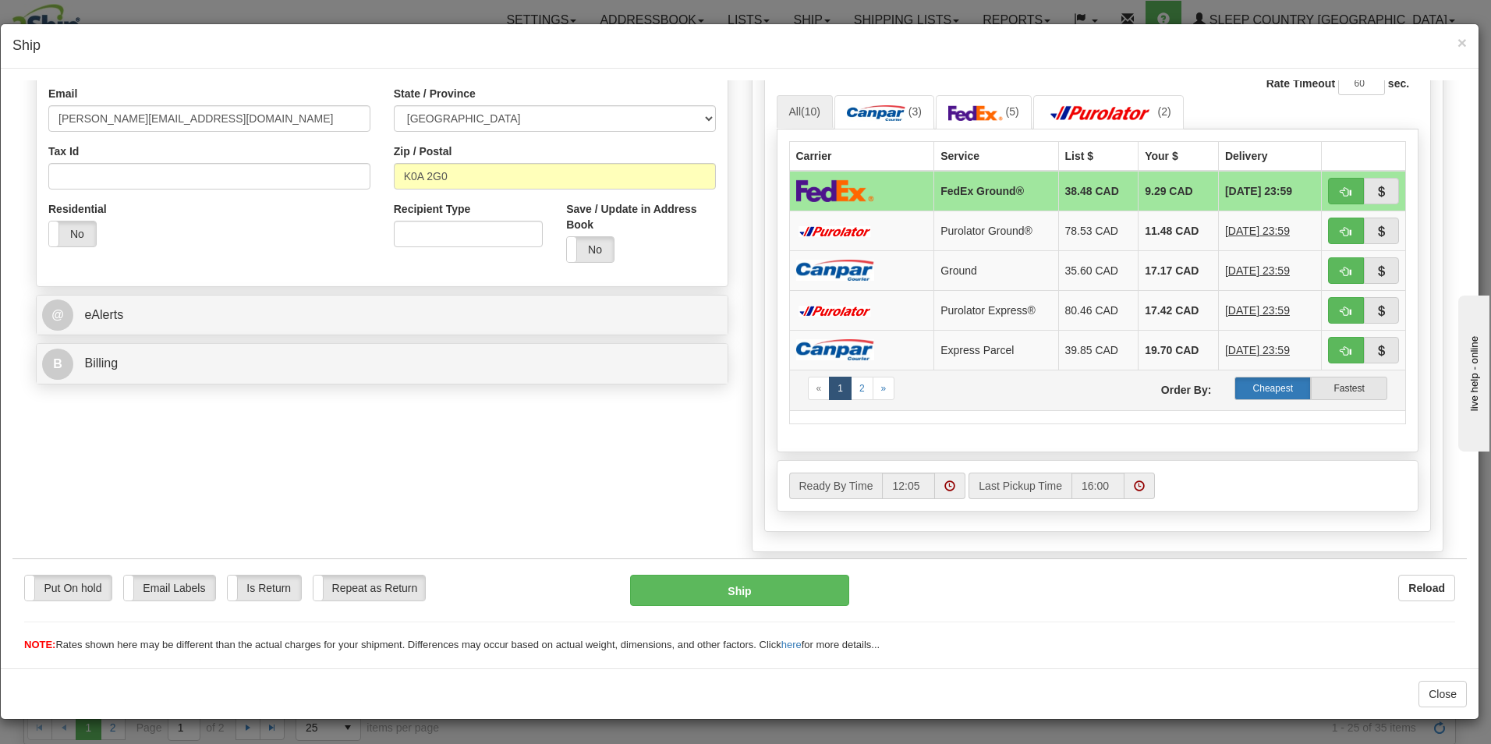
click at [1256, 382] on label "Cheapest" at bounding box center [1273, 387] width 76 height 23
click at [1341, 189] on span "button" at bounding box center [1346, 191] width 11 height 10
type input "92"
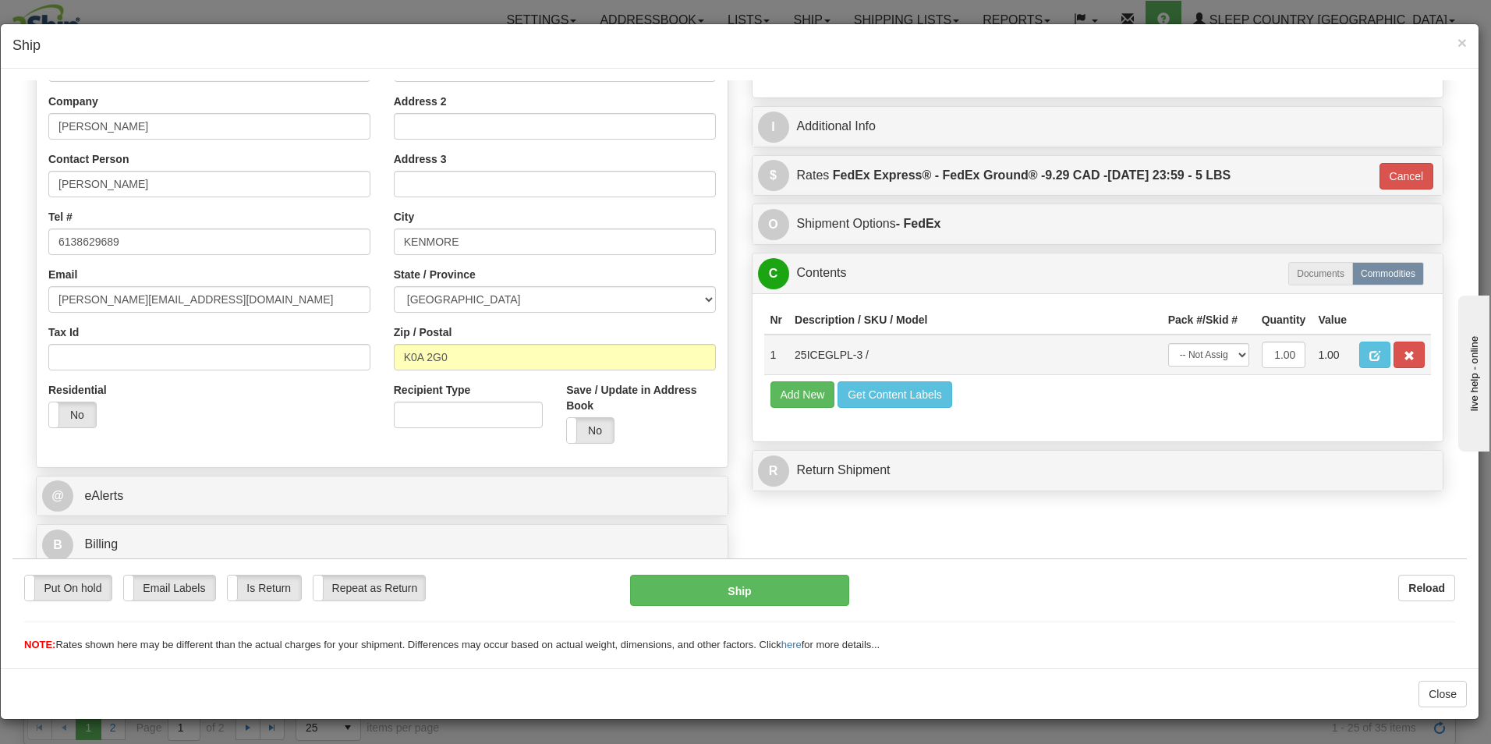
scroll to position [239, 0]
click at [755, 582] on button "Ship" at bounding box center [739, 589] width 219 height 31
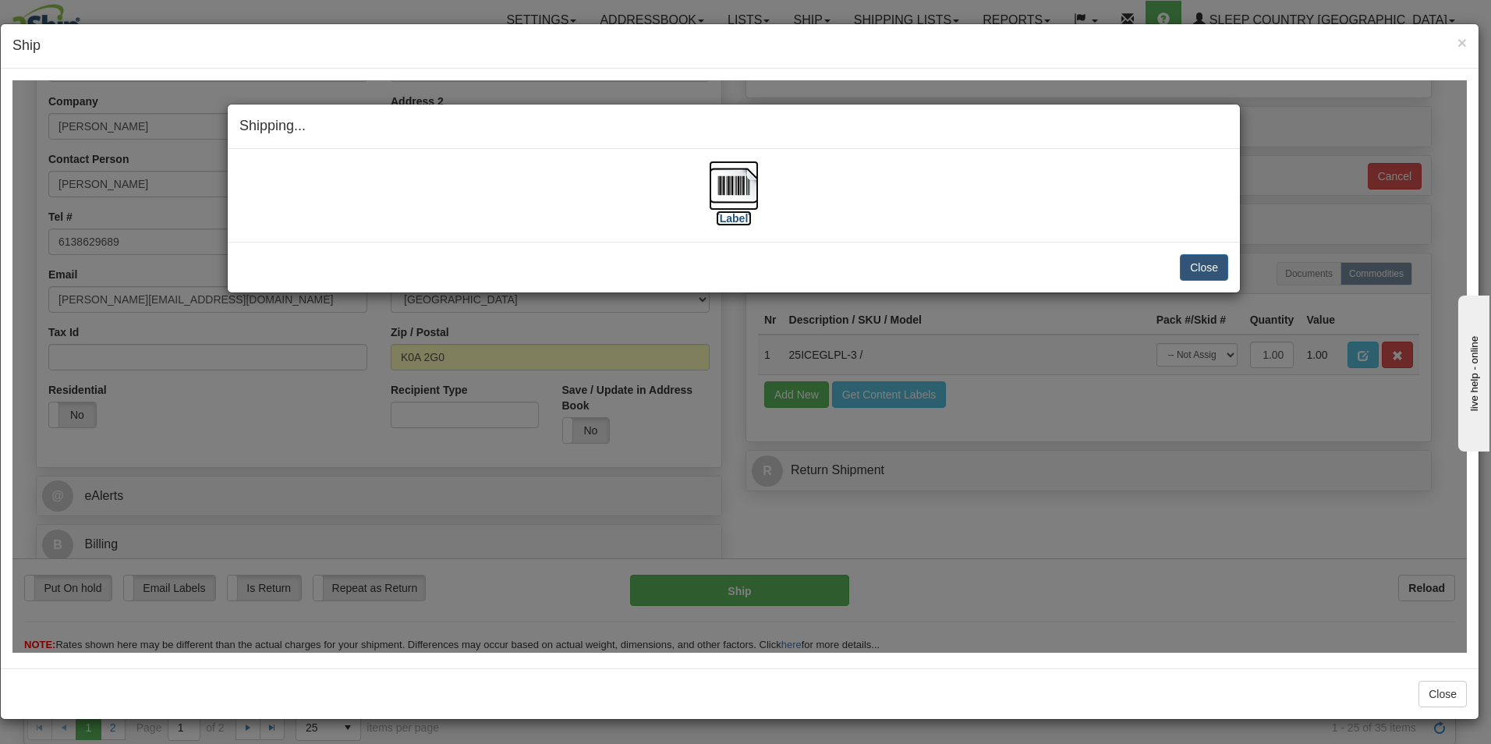
click at [746, 216] on label "[Label]" at bounding box center [734, 218] width 36 height 16
click at [1208, 264] on button "Close" at bounding box center [1204, 266] width 48 height 27
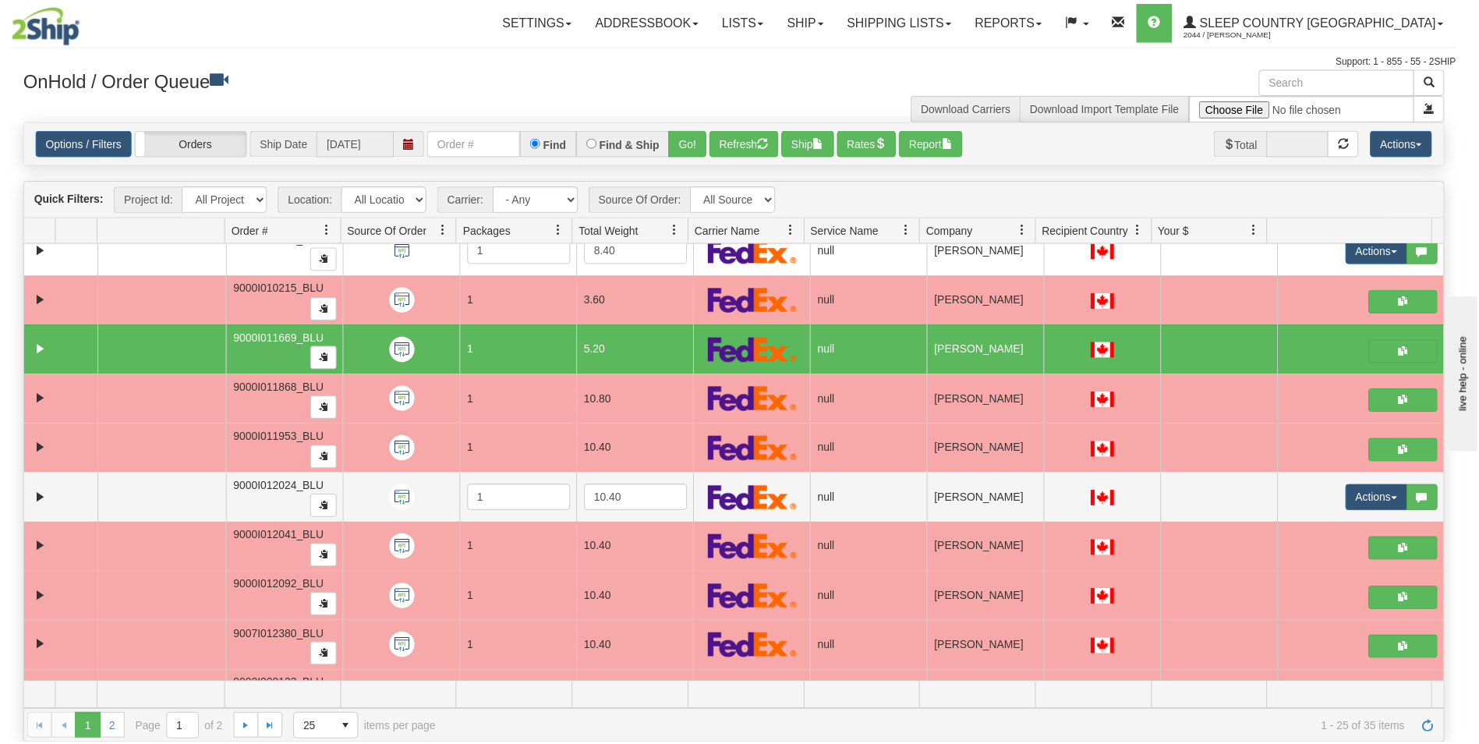
scroll to position [0, 0]
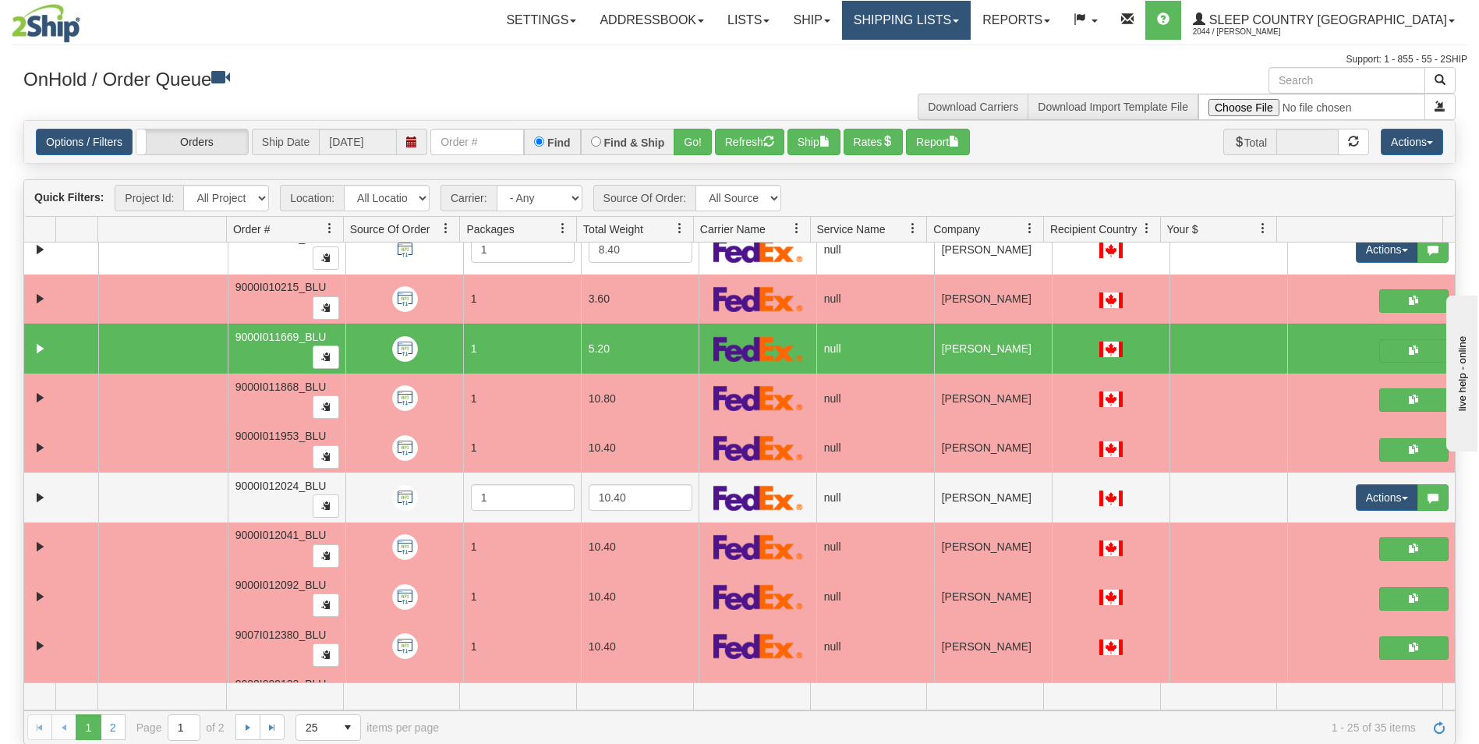
click at [971, 17] on link "Shipping lists" at bounding box center [906, 20] width 129 height 39
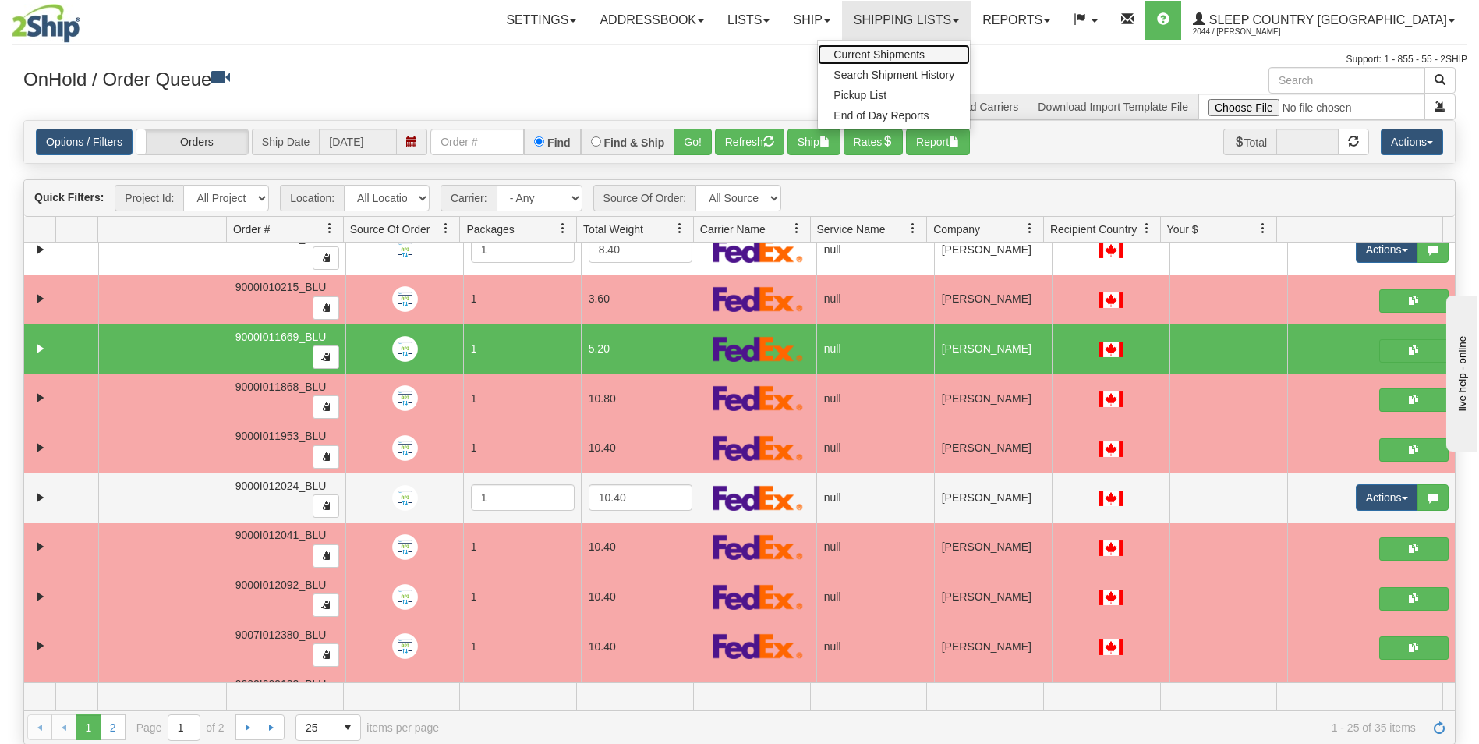
click at [925, 52] on span "Current Shipments" at bounding box center [879, 54] width 91 height 12
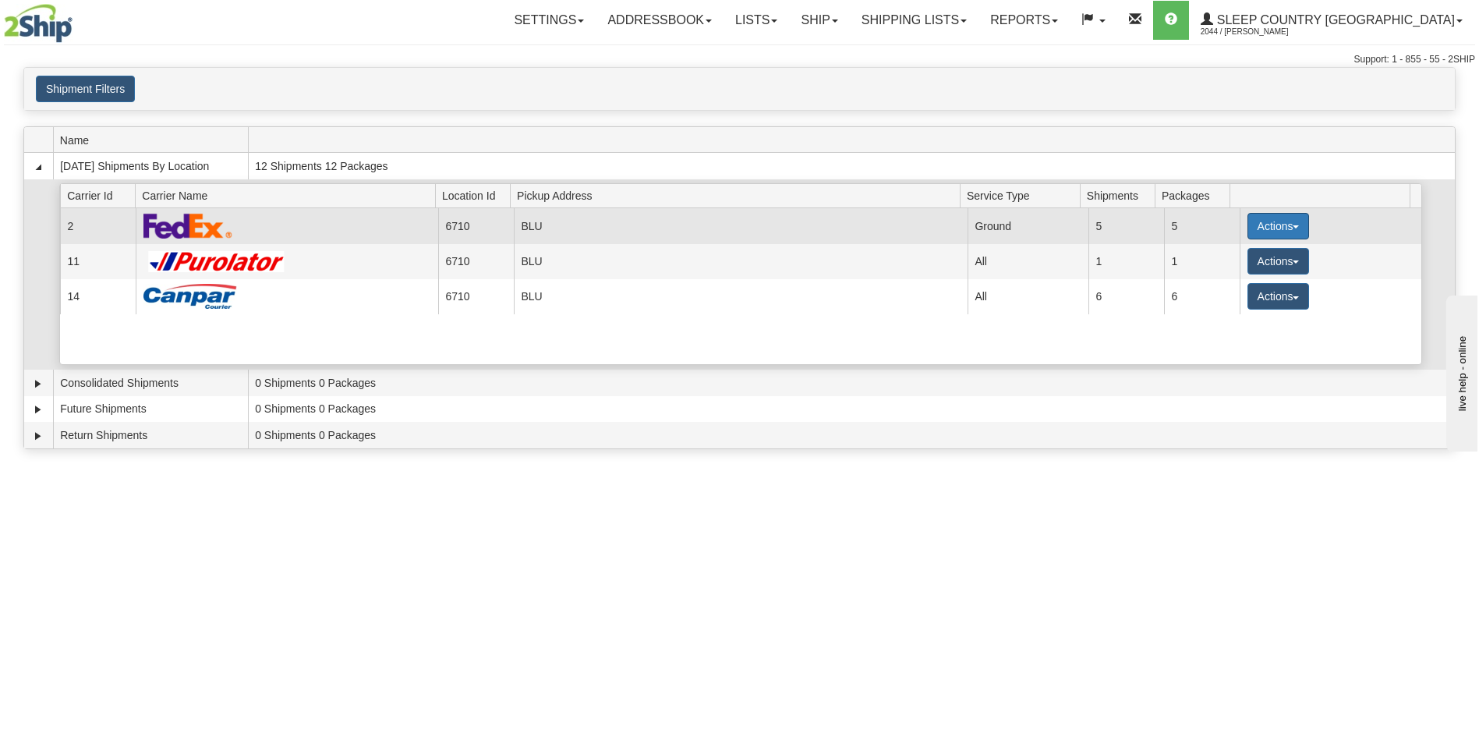
click at [1249, 220] on button "Actions" at bounding box center [1279, 226] width 62 height 27
click at [1225, 293] on span "Pickup" at bounding box center [1219, 295] width 41 height 11
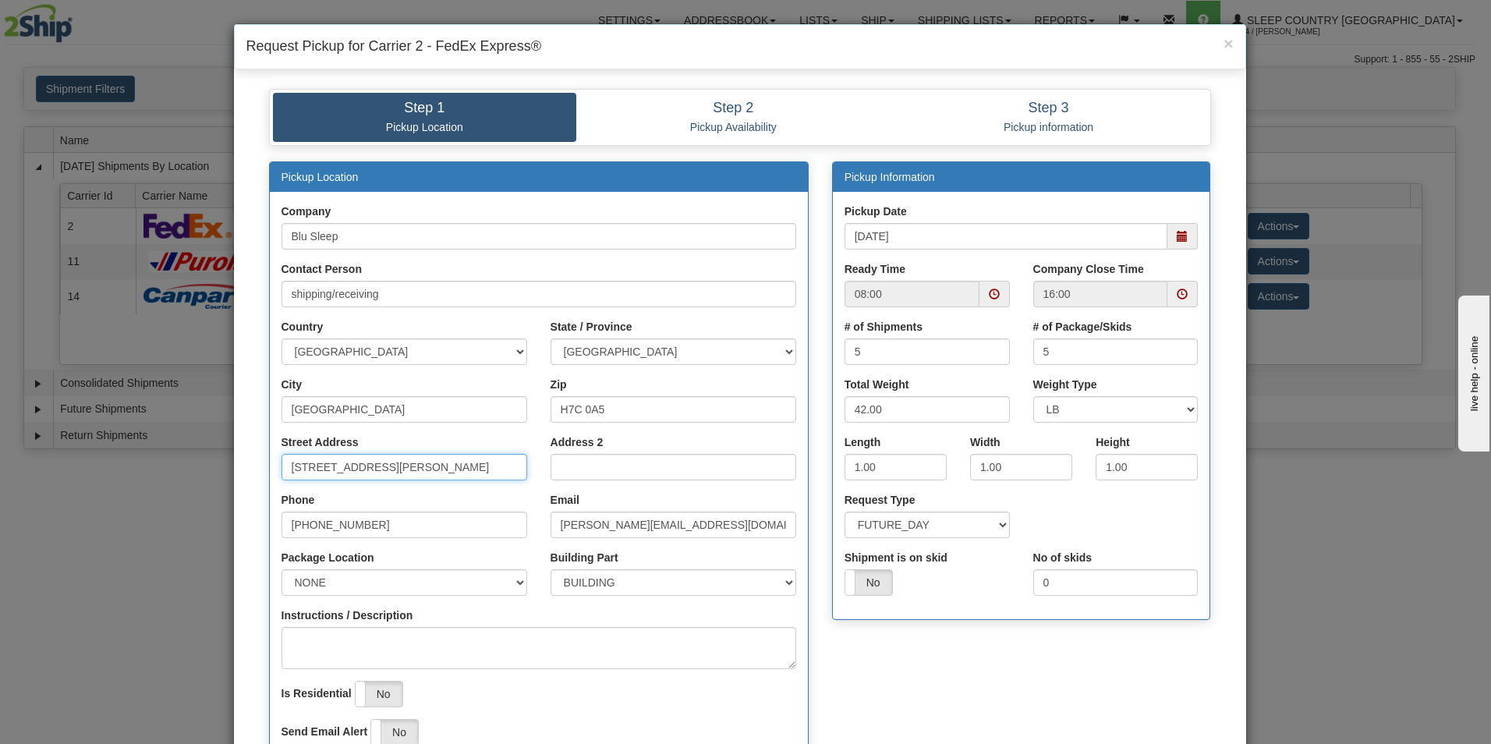
click at [445, 467] on input "[STREET_ADDRESS][PERSON_NAME]" at bounding box center [405, 467] width 246 height 27
type input "1"
type input "3424 Boul. Industriel"
select select "2"
click at [622, 407] on input "H7C 0A5" at bounding box center [674, 409] width 246 height 27
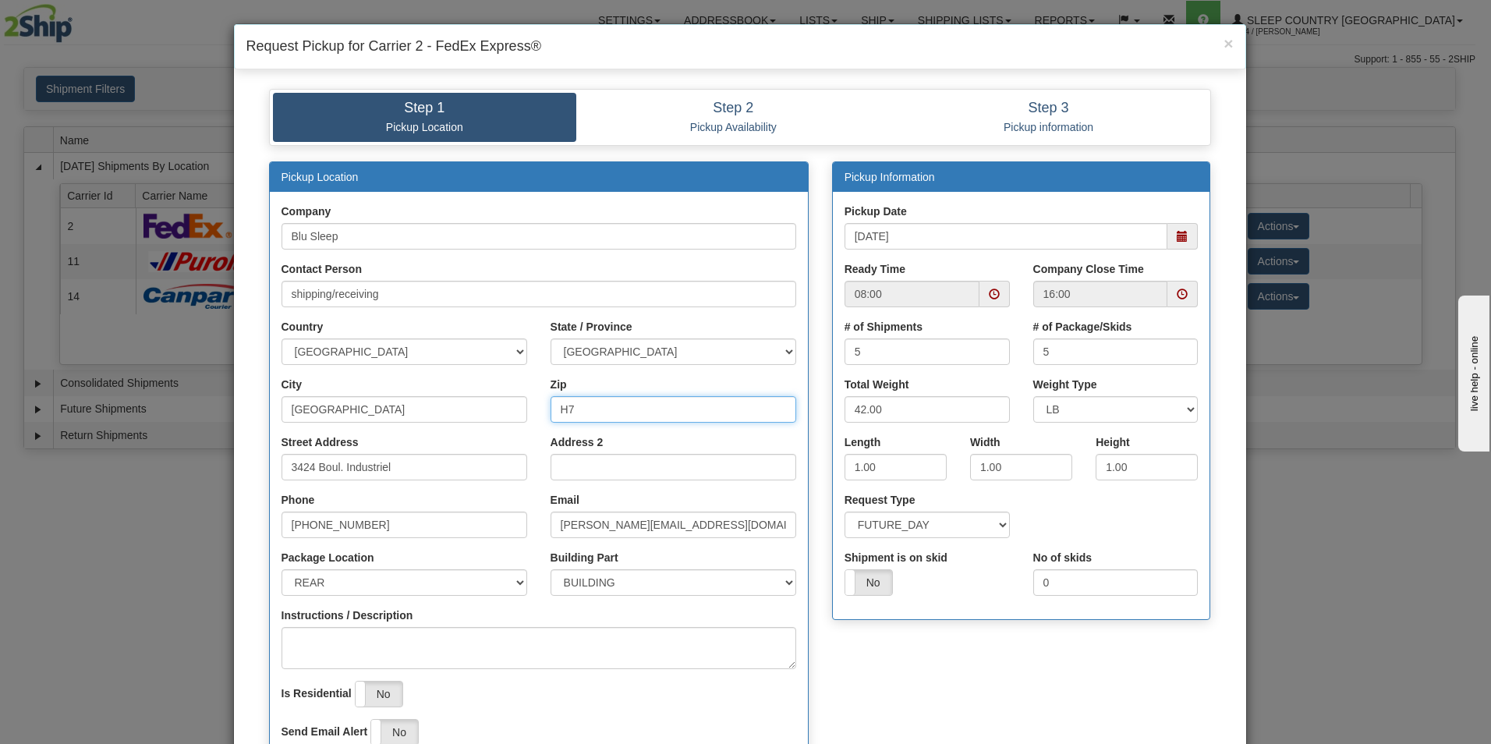
type input "H7L 4R9"
click at [989, 290] on span at bounding box center [994, 294] width 11 height 11
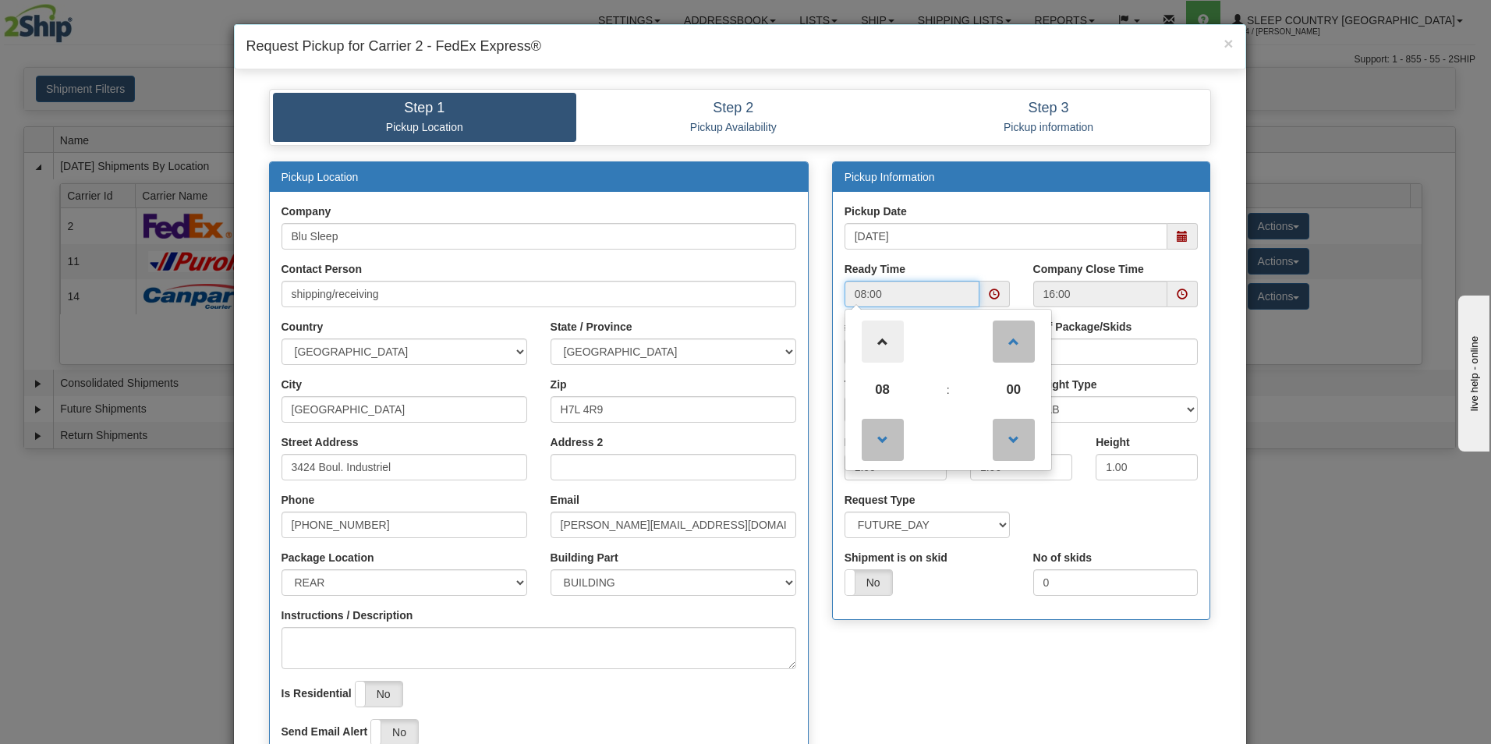
click at [878, 337] on span at bounding box center [883, 342] width 42 height 42
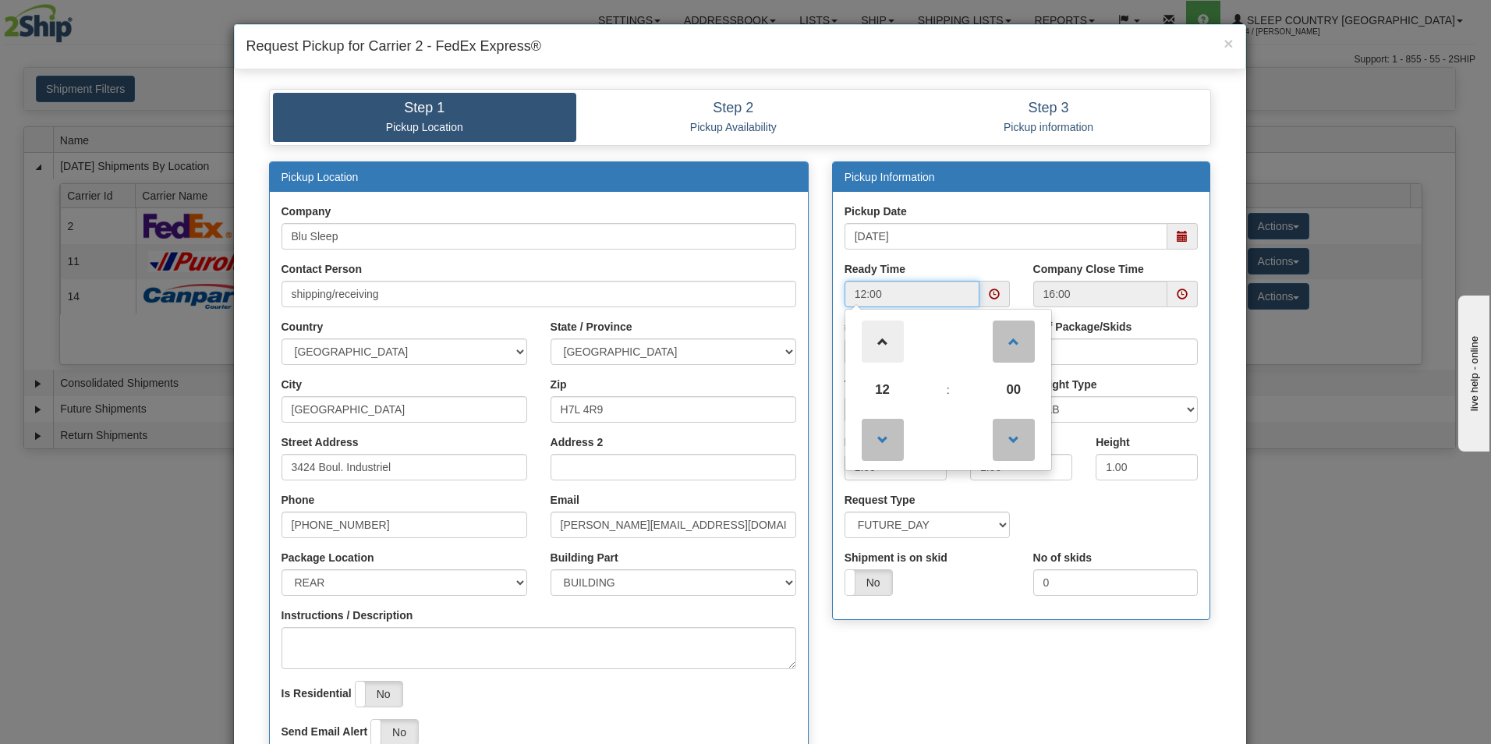
type input "13:00"
click at [1122, 521] on div "Request Type SAME_DAY FUTURE_DAY" at bounding box center [1021, 521] width 377 height 58
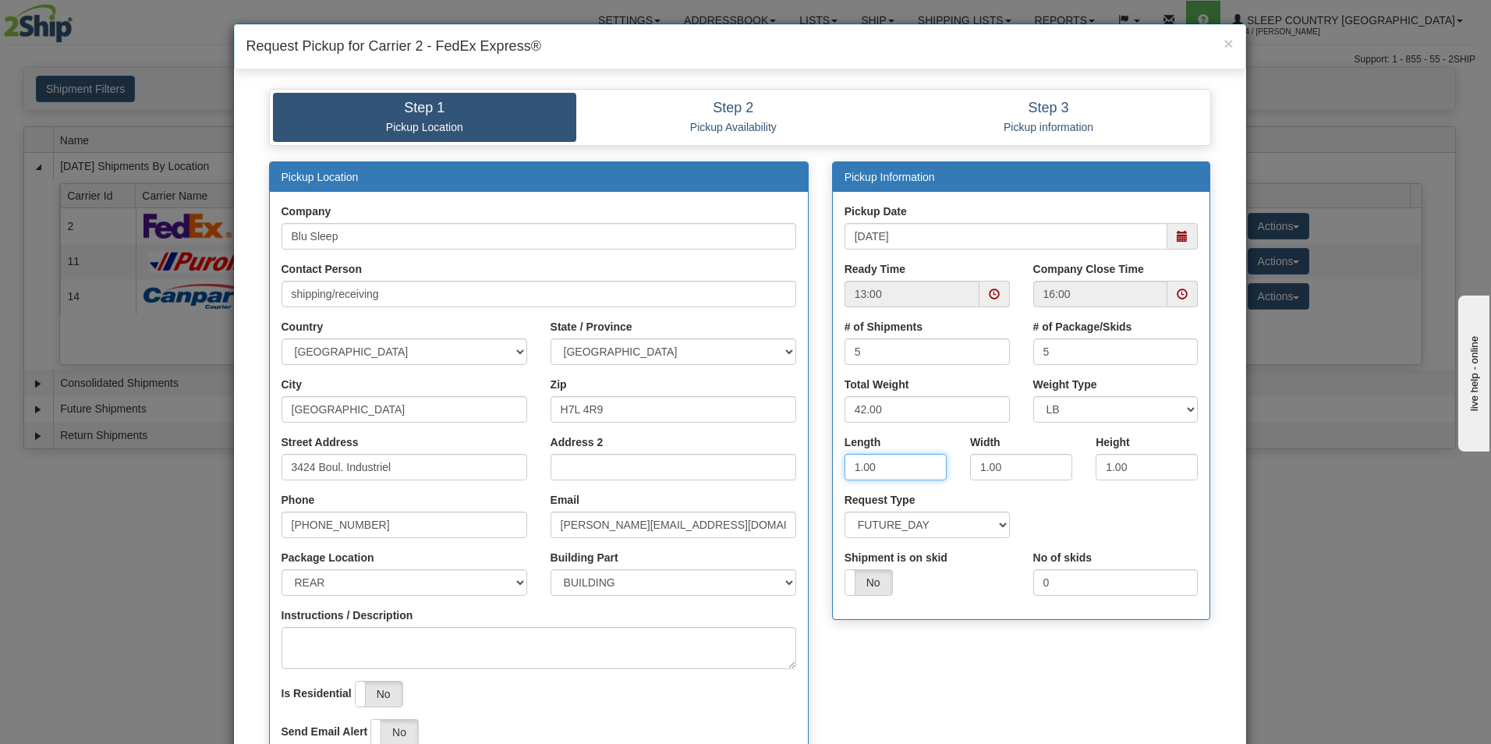
click at [891, 460] on input "1.00" at bounding box center [896, 467] width 102 height 27
type input "1"
type input "17.00"
type input "9.00"
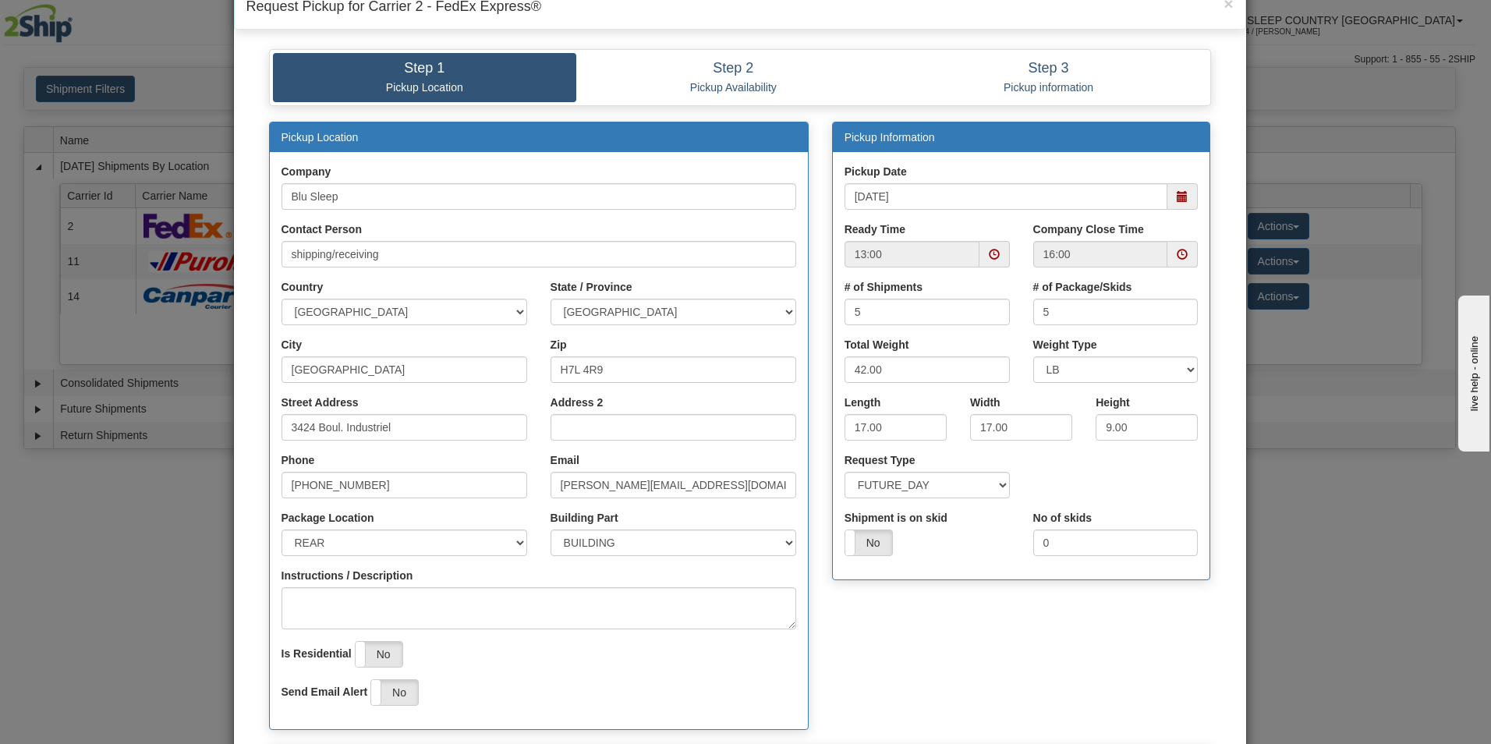
scroll to position [43, 0]
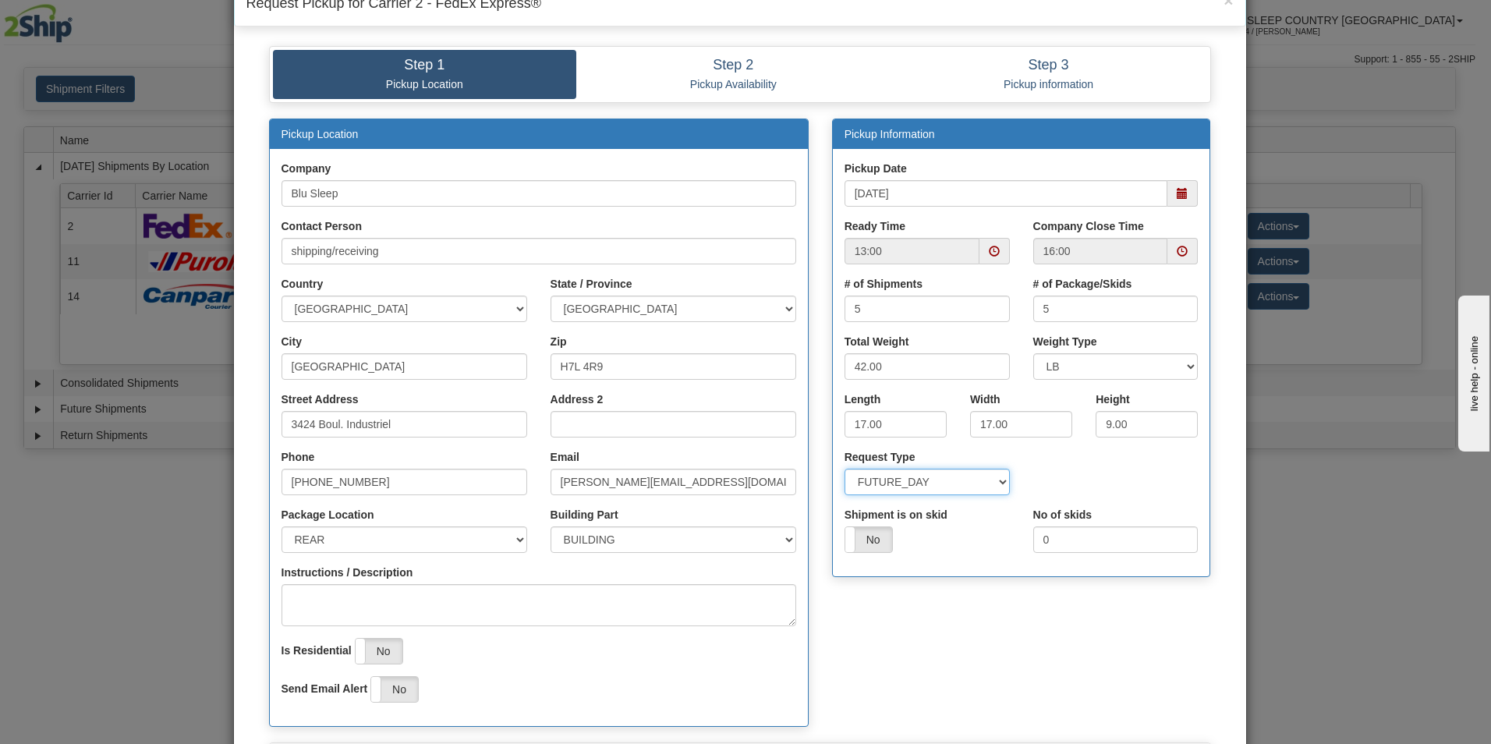
click at [994, 481] on select "SAME_DAY FUTURE_DAY" at bounding box center [927, 482] width 165 height 27
select select "0"
click at [845, 469] on select "SAME_DAY FUTURE_DAY" at bounding box center [927, 482] width 165 height 27
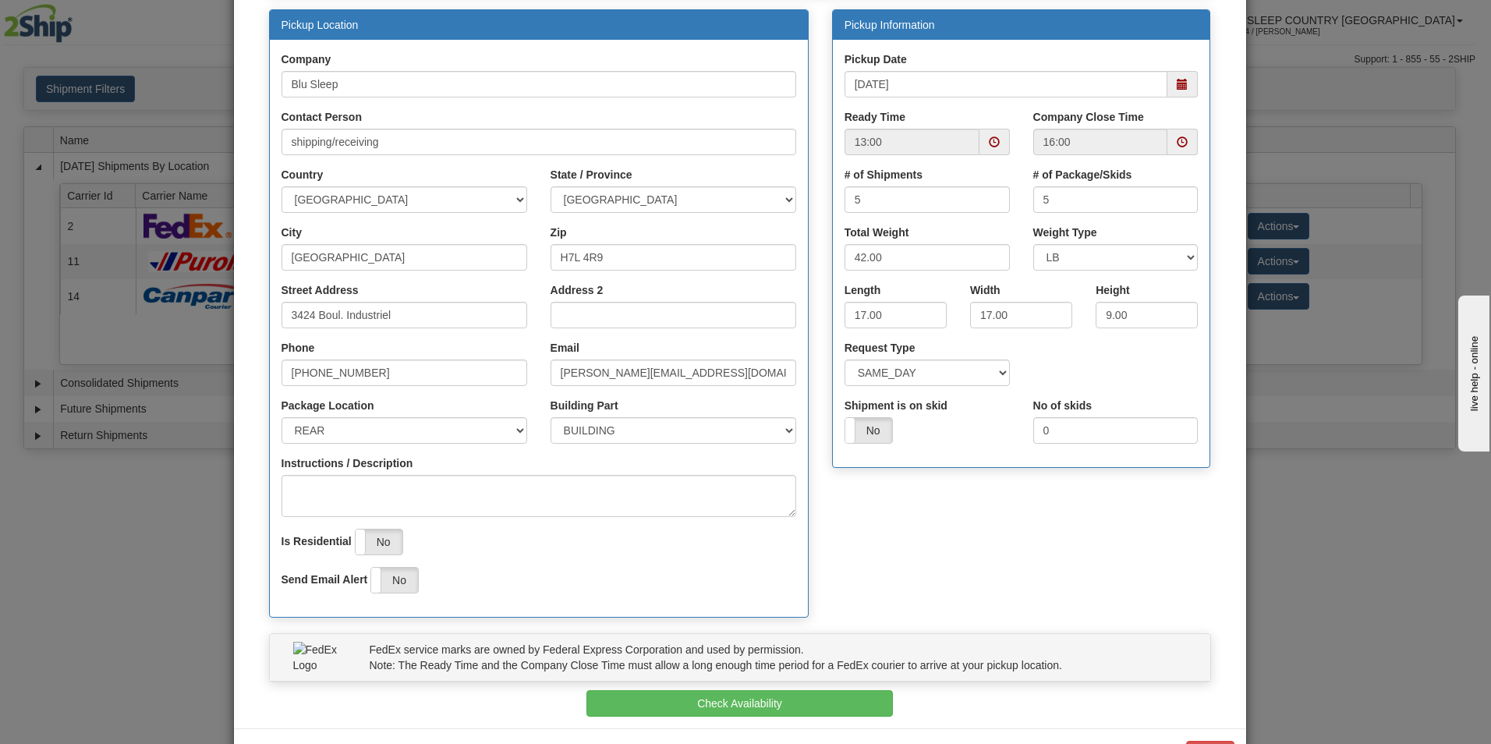
scroll to position [154, 0]
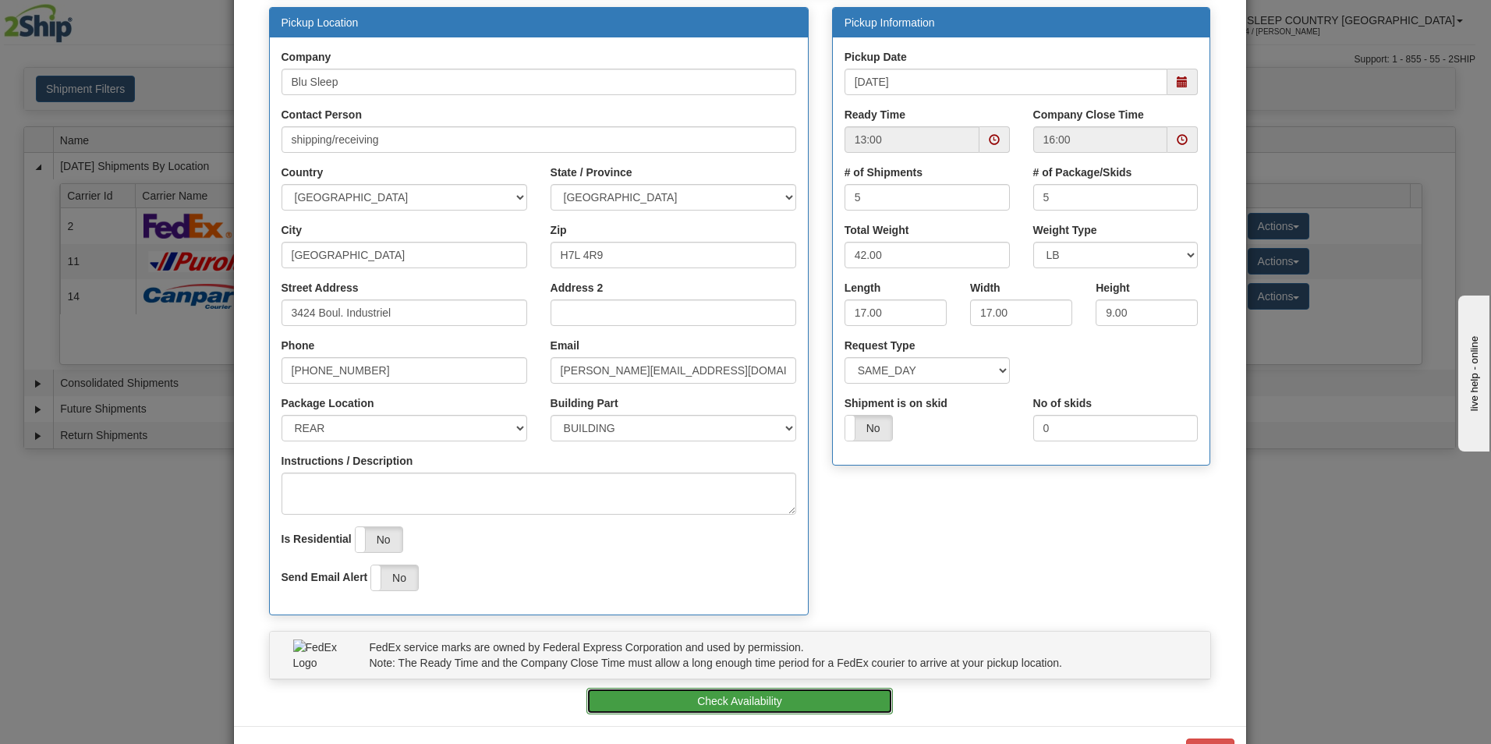
click at [714, 693] on button "Check Availability" at bounding box center [739, 701] width 307 height 27
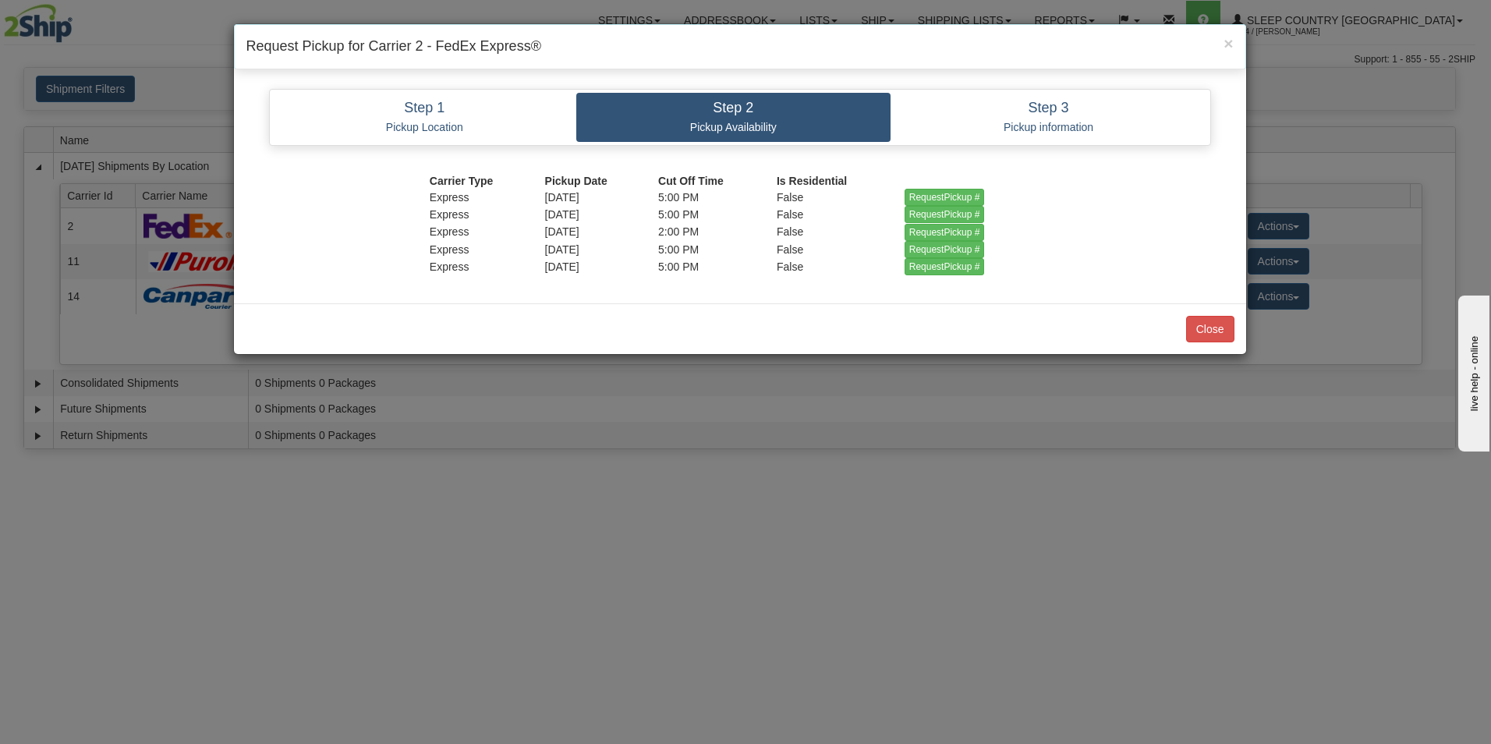
scroll to position [0, 0]
click at [1195, 321] on button "Close" at bounding box center [1210, 329] width 48 height 27
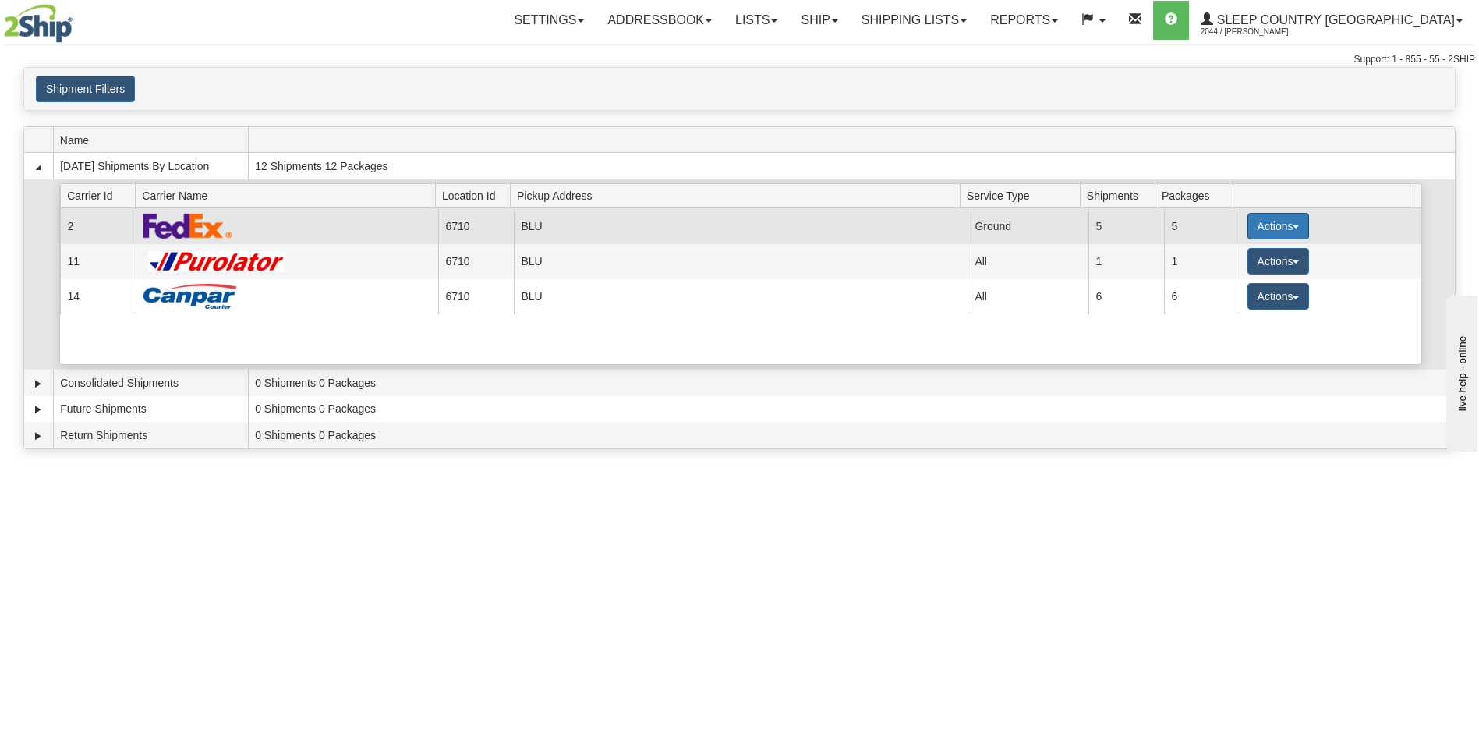
click at [1270, 224] on button "Actions" at bounding box center [1279, 226] width 62 height 27
click at [1231, 295] on span "Pickup" at bounding box center [1219, 295] width 41 height 11
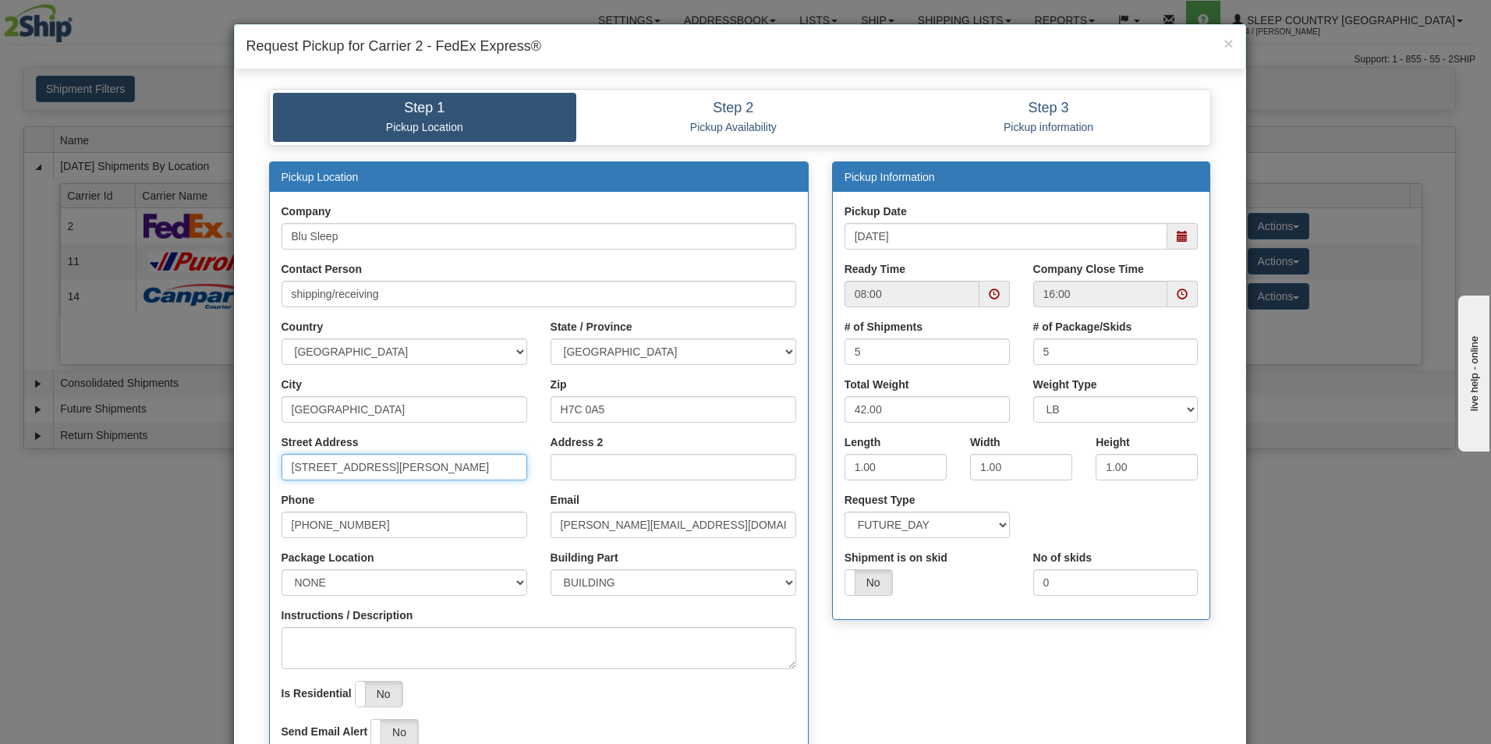
click at [444, 470] on input "[STREET_ADDRESS][PERSON_NAME]" at bounding box center [405, 467] width 246 height 27
type input "1"
click at [994, 523] on select "SAME_DAY FUTURE_DAY" at bounding box center [927, 525] width 165 height 27
select select "0"
click at [845, 512] on select "SAME_DAY FUTURE_DAY" at bounding box center [927, 525] width 165 height 27
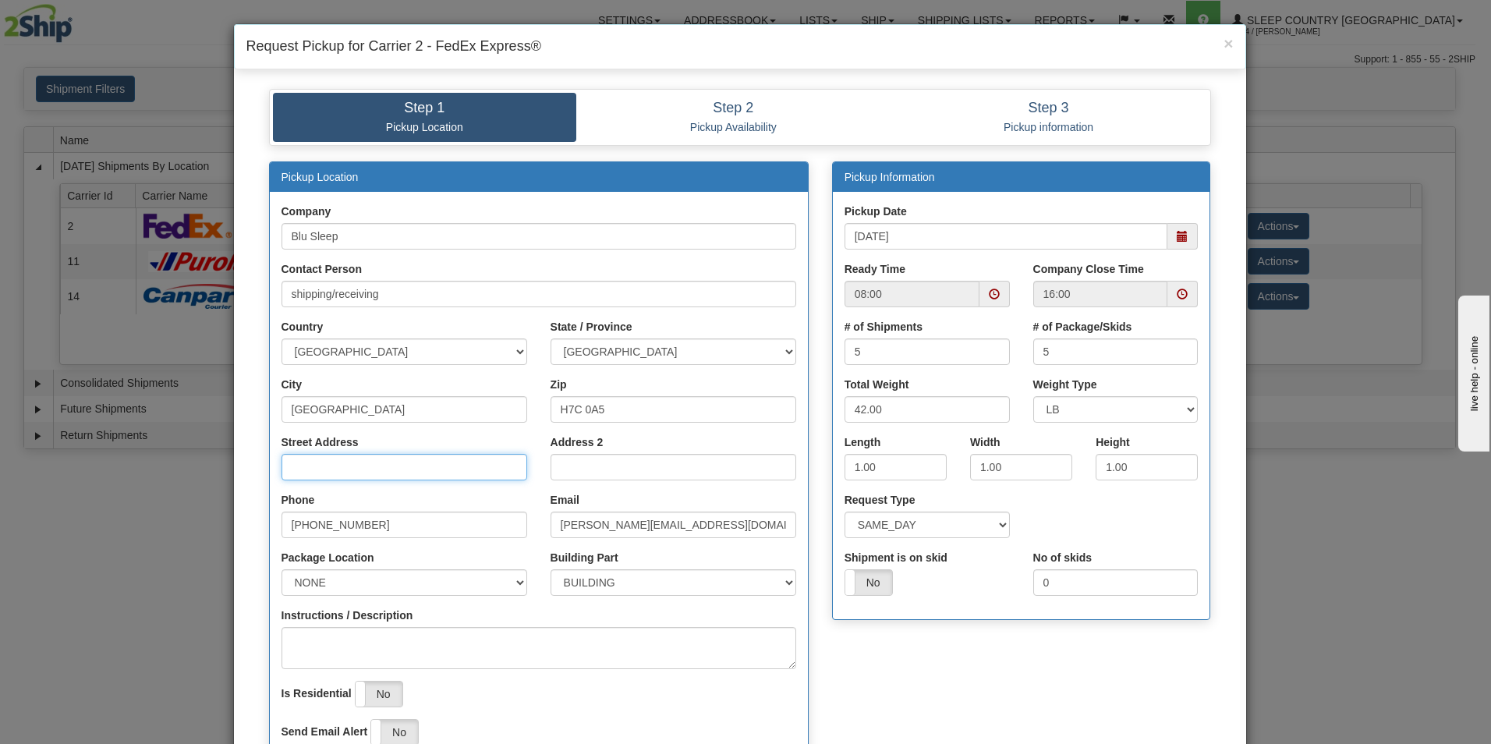
click at [365, 462] on input "Street Address" at bounding box center [405, 467] width 246 height 27
type input "3424 Boul. Industriel"
select select "2"
click at [622, 413] on input "H7C 0A5" at bounding box center [674, 409] width 246 height 27
type input "H"
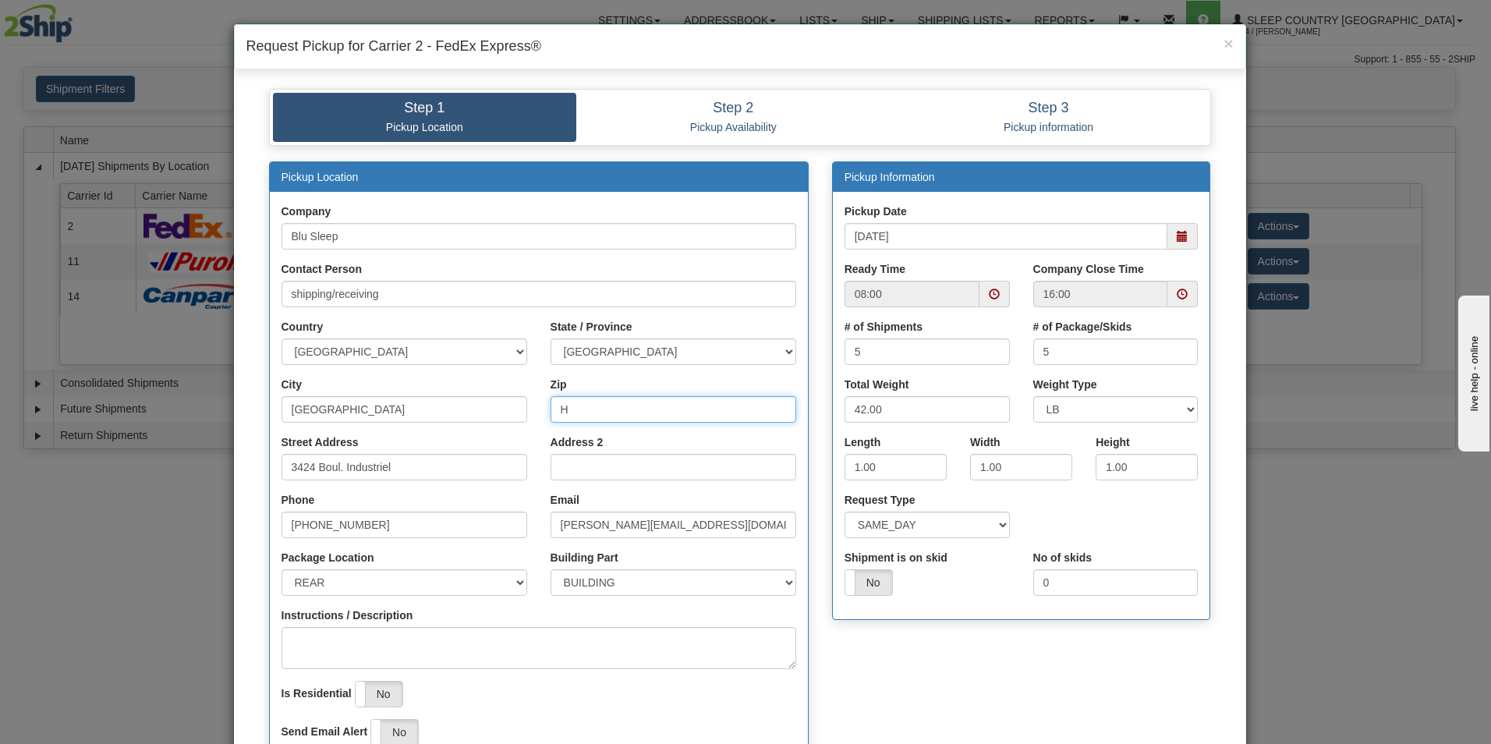
type input "H7L 4R9"
click at [989, 293] on span at bounding box center [994, 294] width 11 height 11
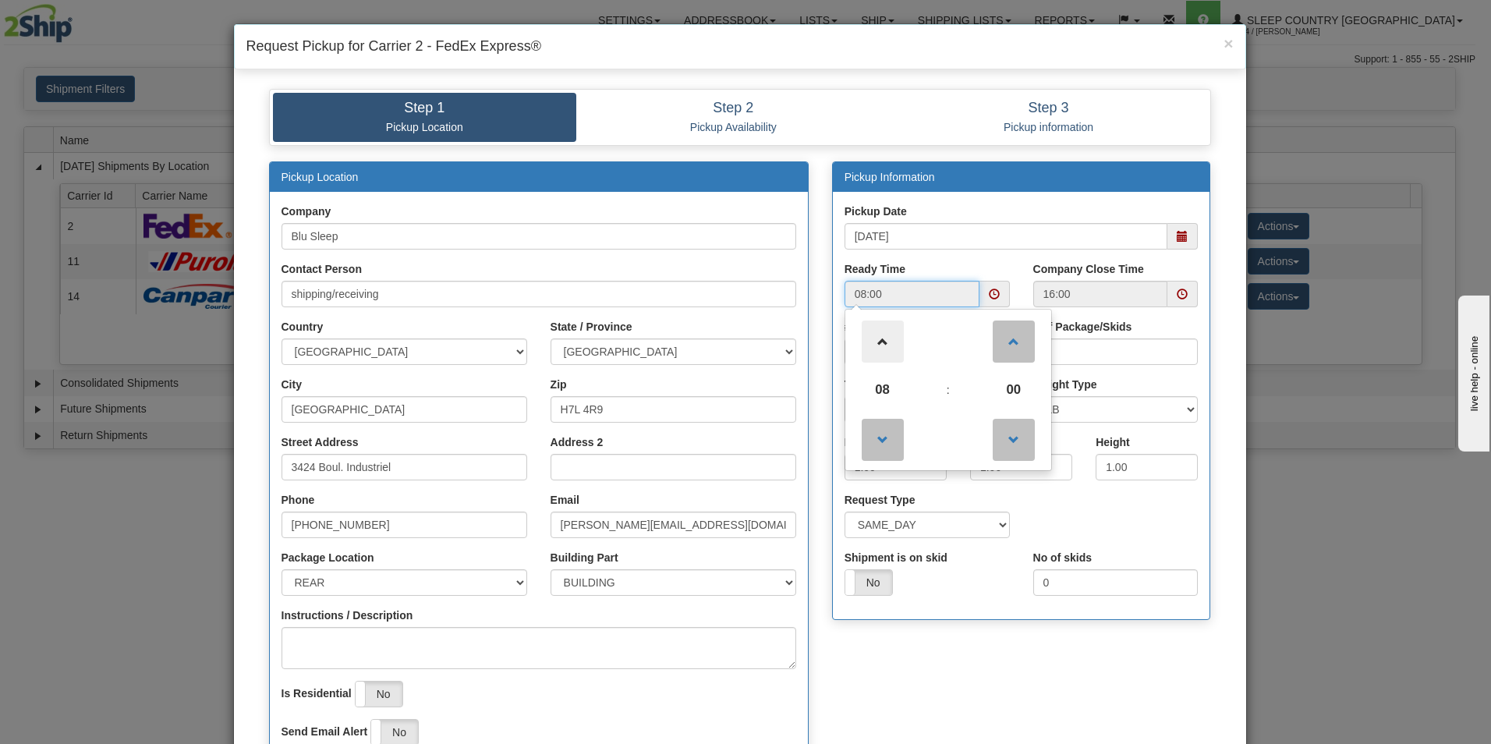
click at [877, 338] on span at bounding box center [883, 342] width 42 height 42
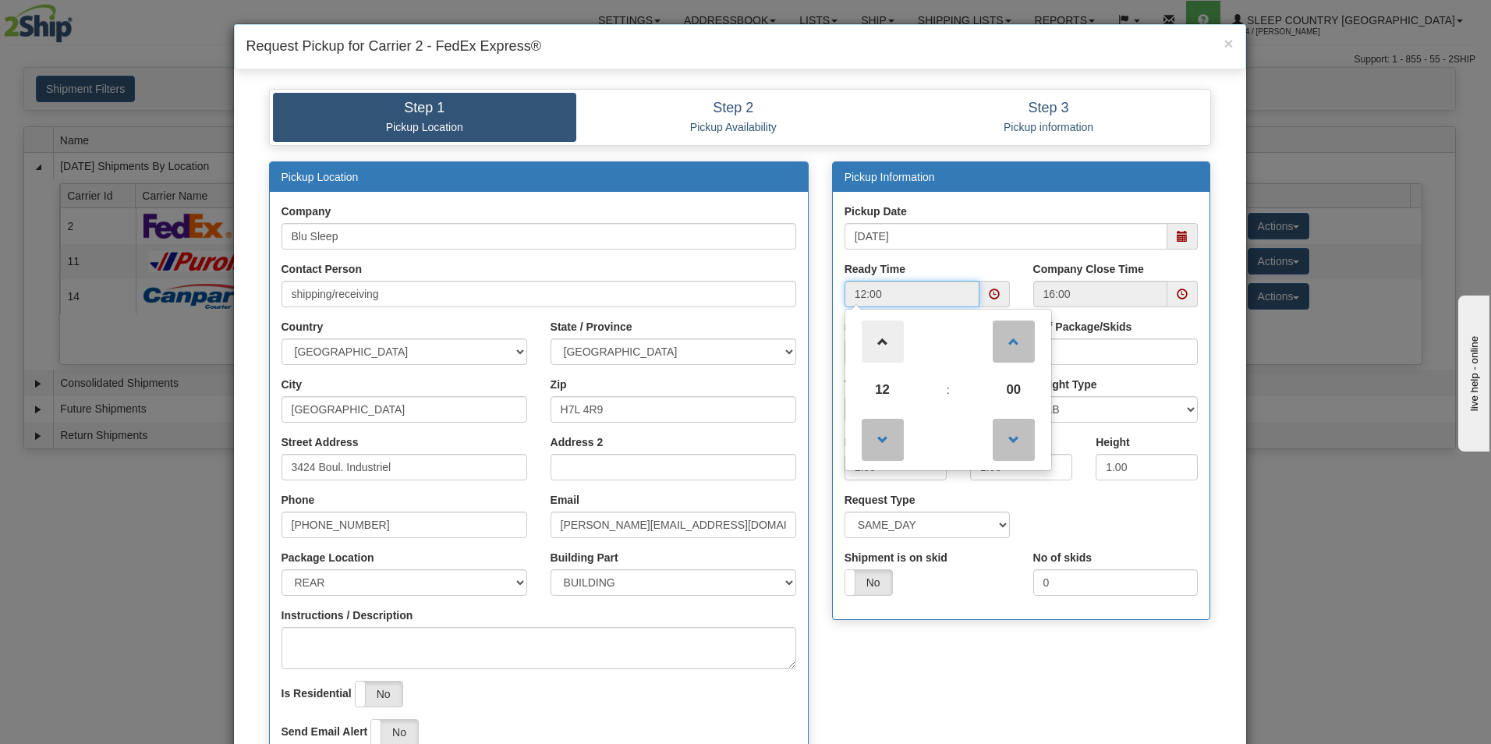
type input "13:00"
click at [1164, 526] on div "Request Type SAME_DAY FUTURE_DAY" at bounding box center [1021, 521] width 377 height 58
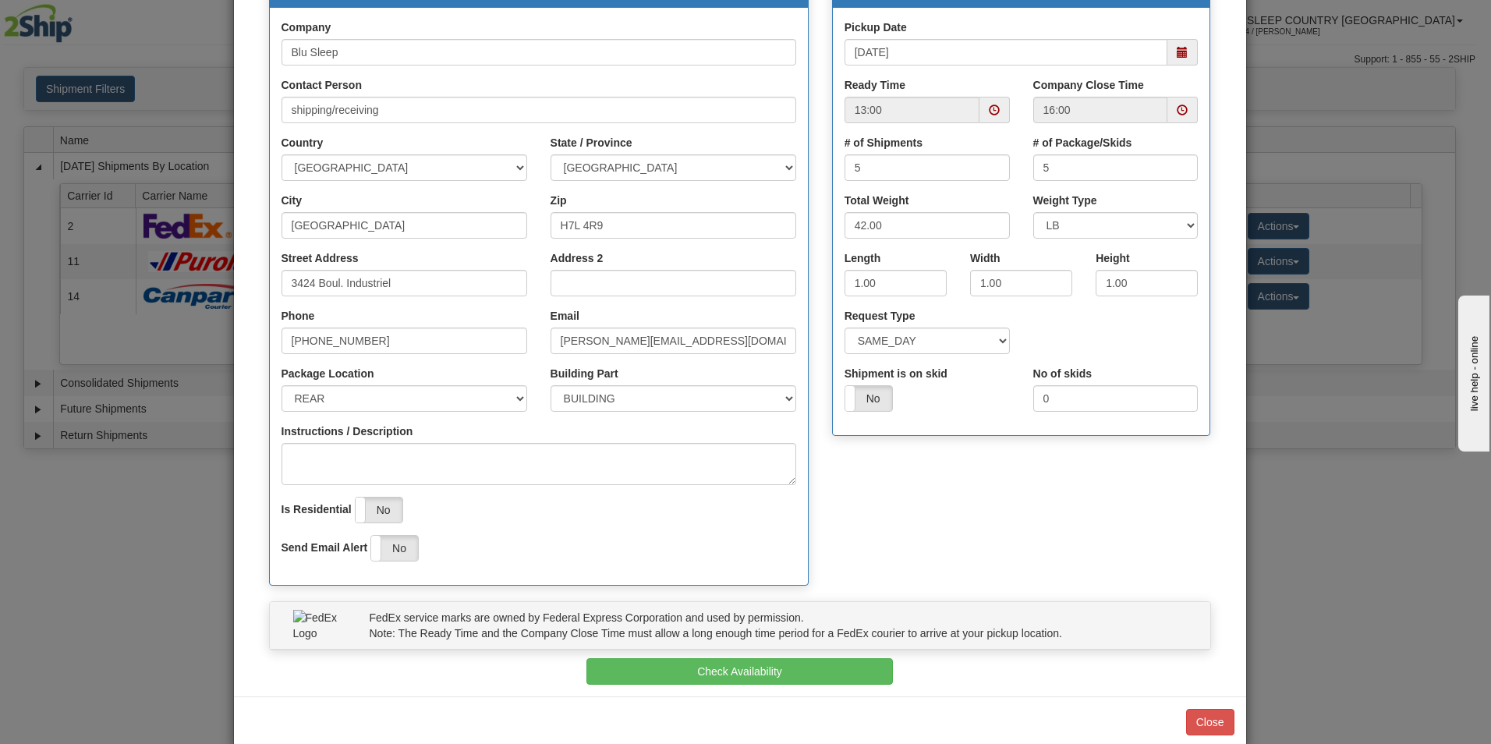
scroll to position [211, 0]
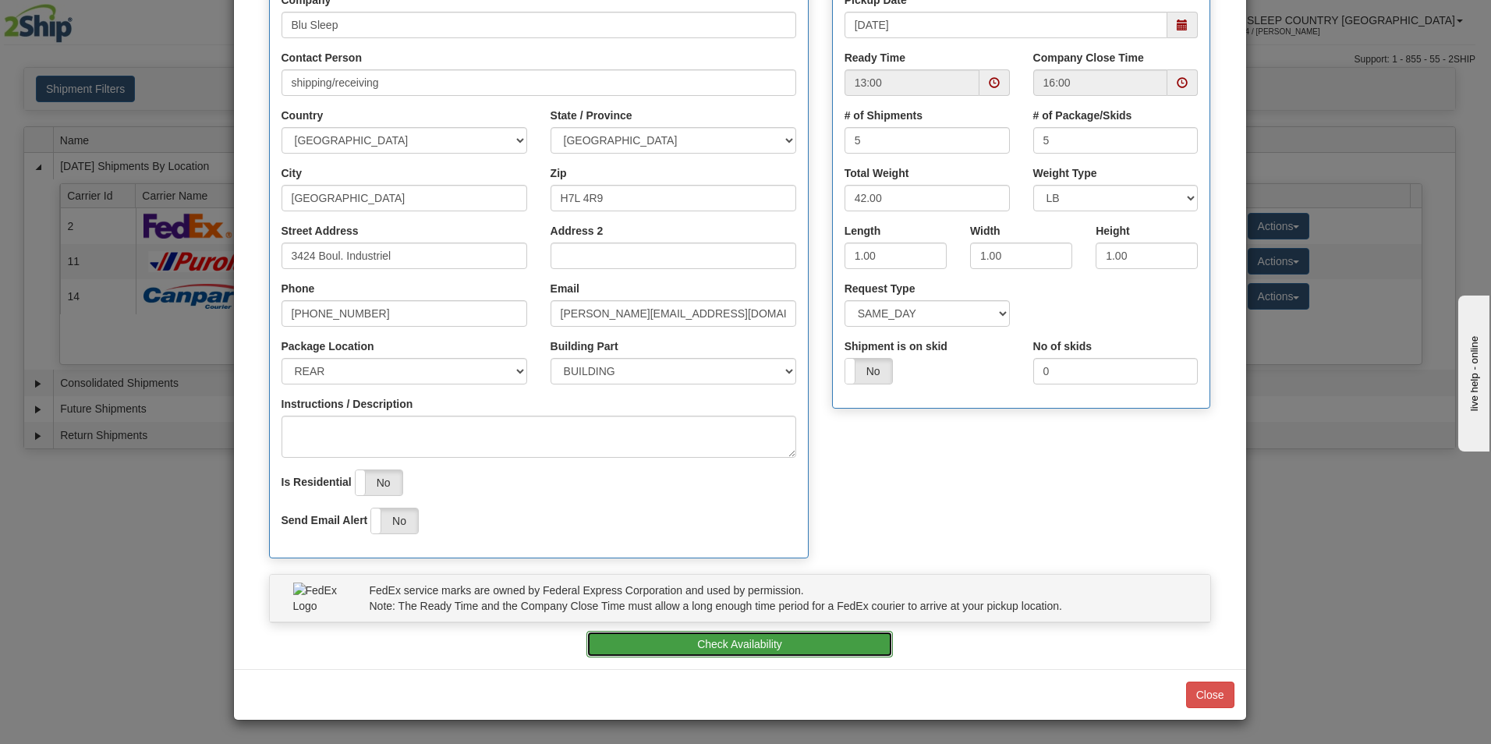
click at [712, 644] on button "Check Availability" at bounding box center [739, 644] width 307 height 27
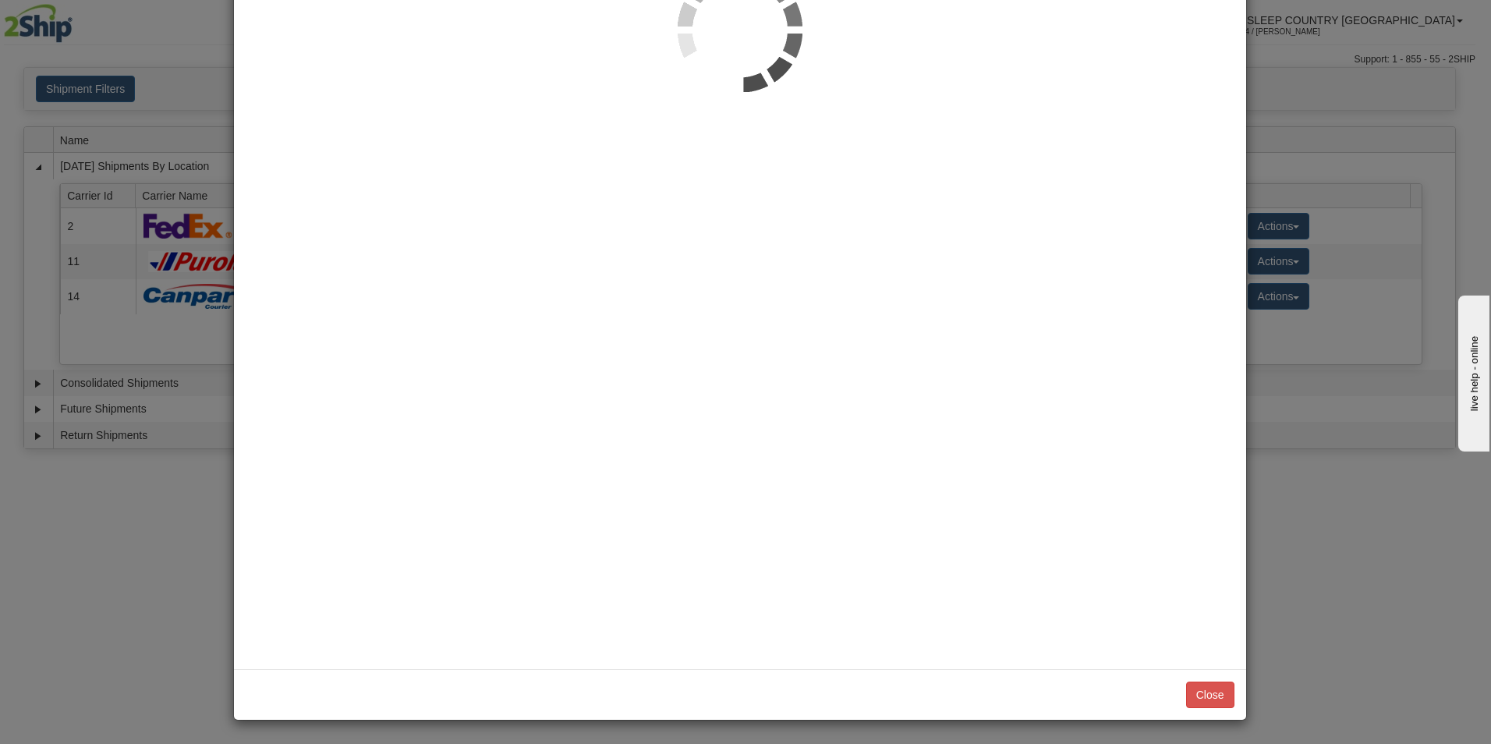
scroll to position [0, 0]
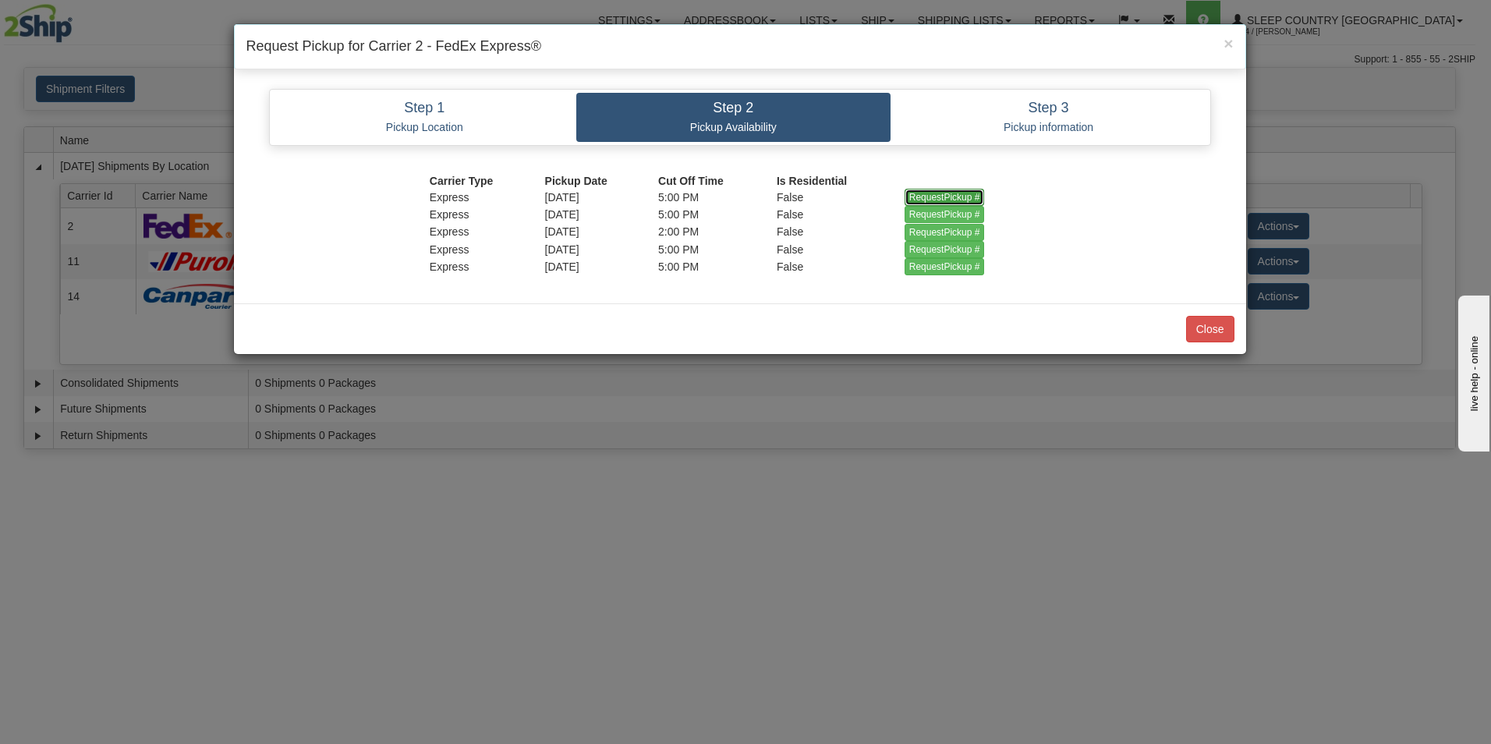
click at [938, 193] on input "RequestPickup #" at bounding box center [945, 197] width 80 height 17
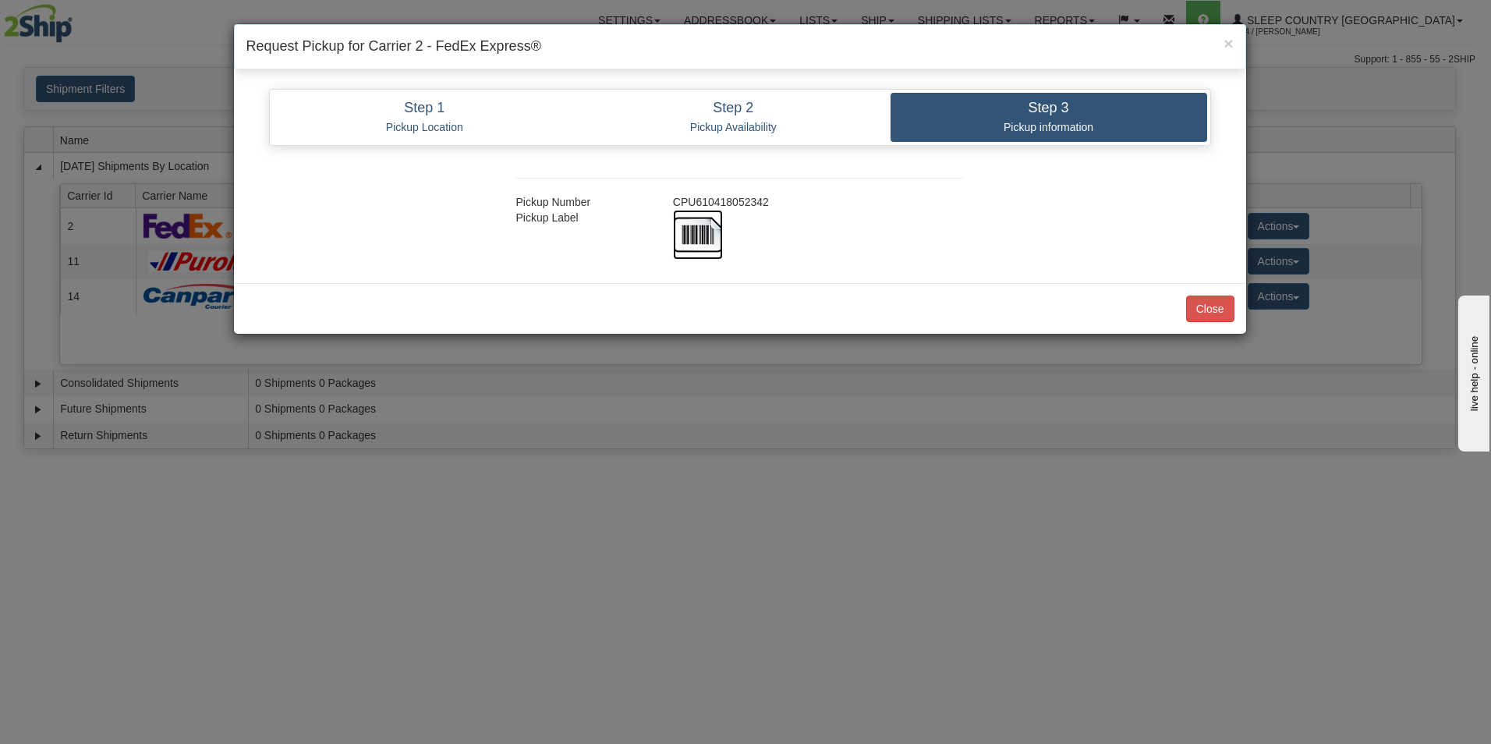
click at [693, 236] on img at bounding box center [698, 235] width 50 height 50
click at [1208, 303] on button "Close" at bounding box center [1210, 309] width 48 height 27
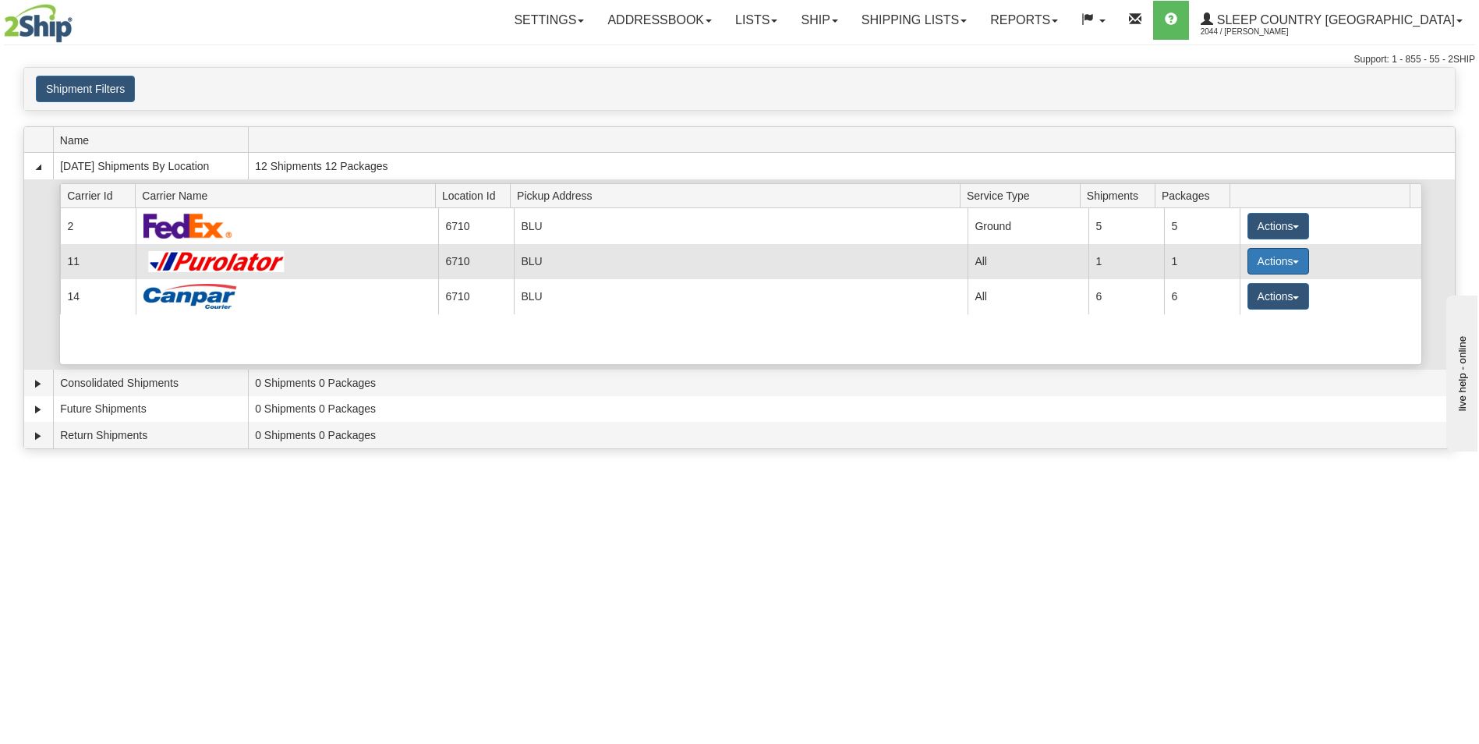
click at [1257, 257] on button "Actions" at bounding box center [1279, 261] width 62 height 27
click at [1224, 330] on span "Pickup" at bounding box center [1219, 330] width 41 height 11
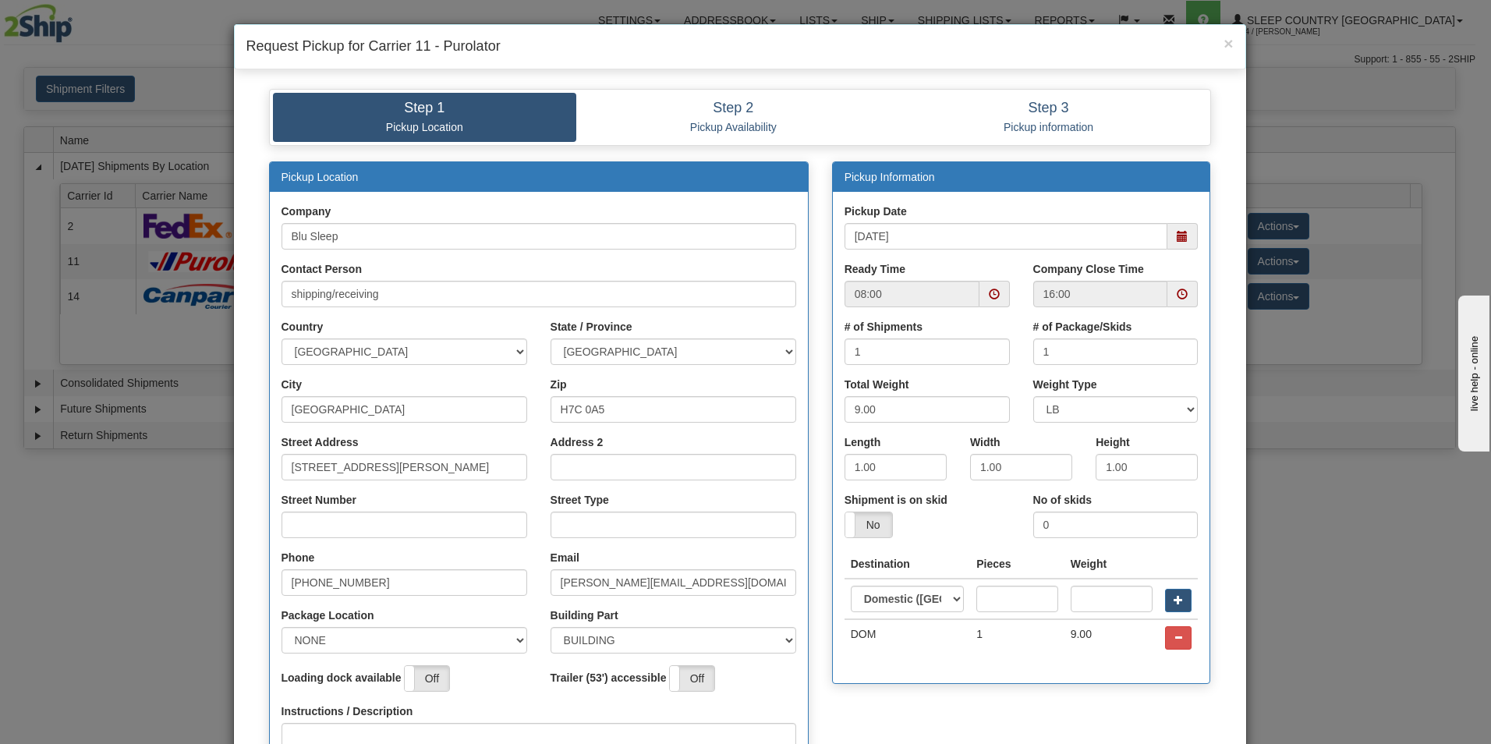
click at [989, 292] on span at bounding box center [994, 294] width 11 height 11
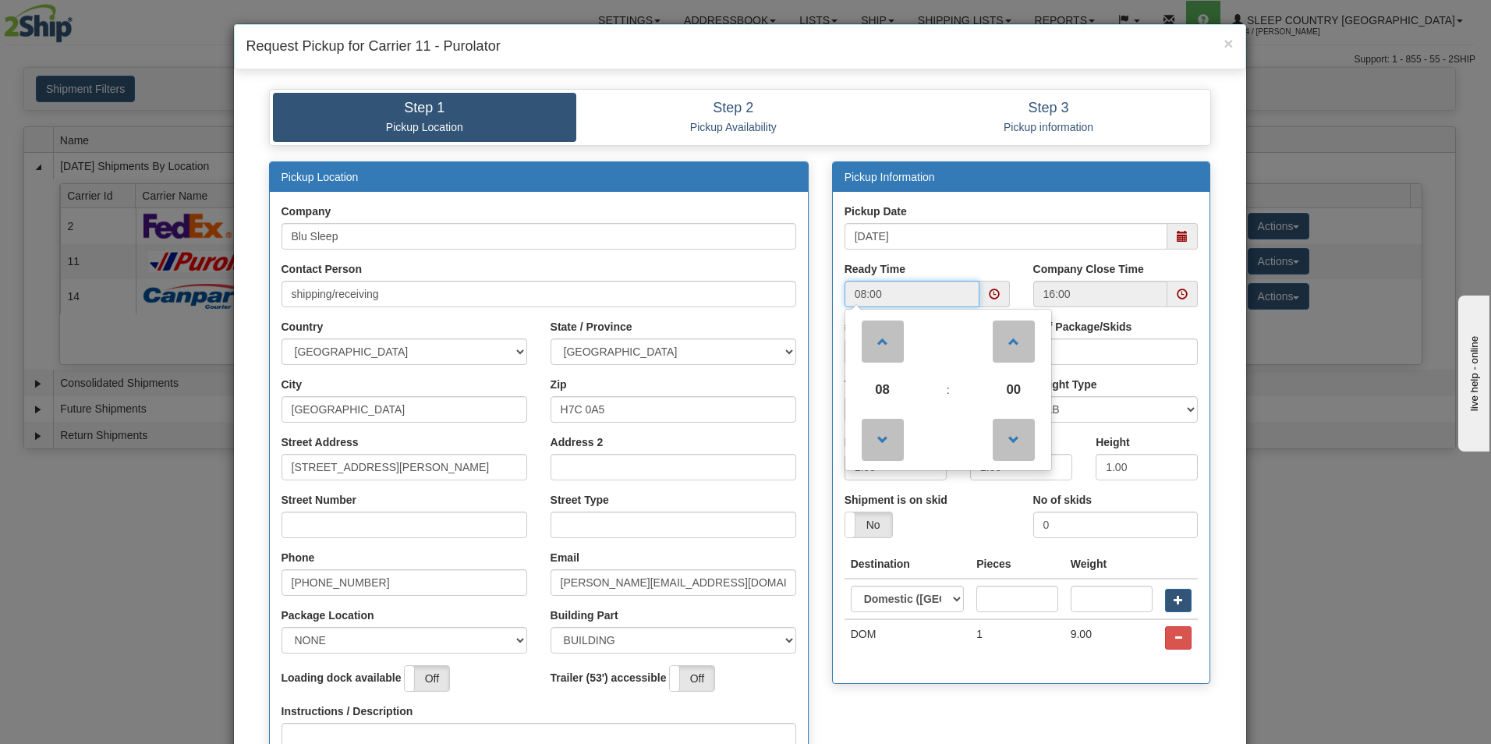
click at [989, 292] on span at bounding box center [994, 294] width 11 height 11
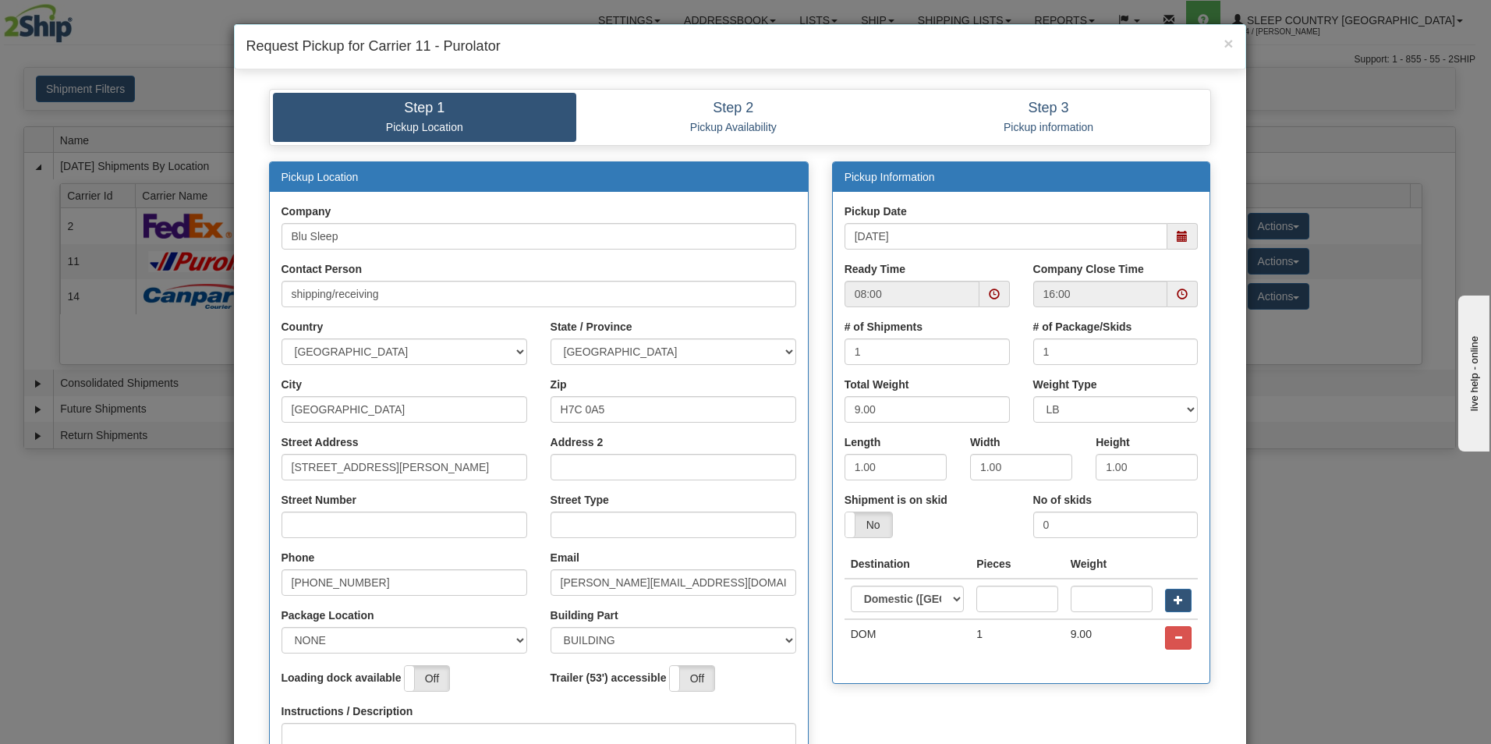
click at [989, 292] on span at bounding box center [994, 294] width 11 height 11
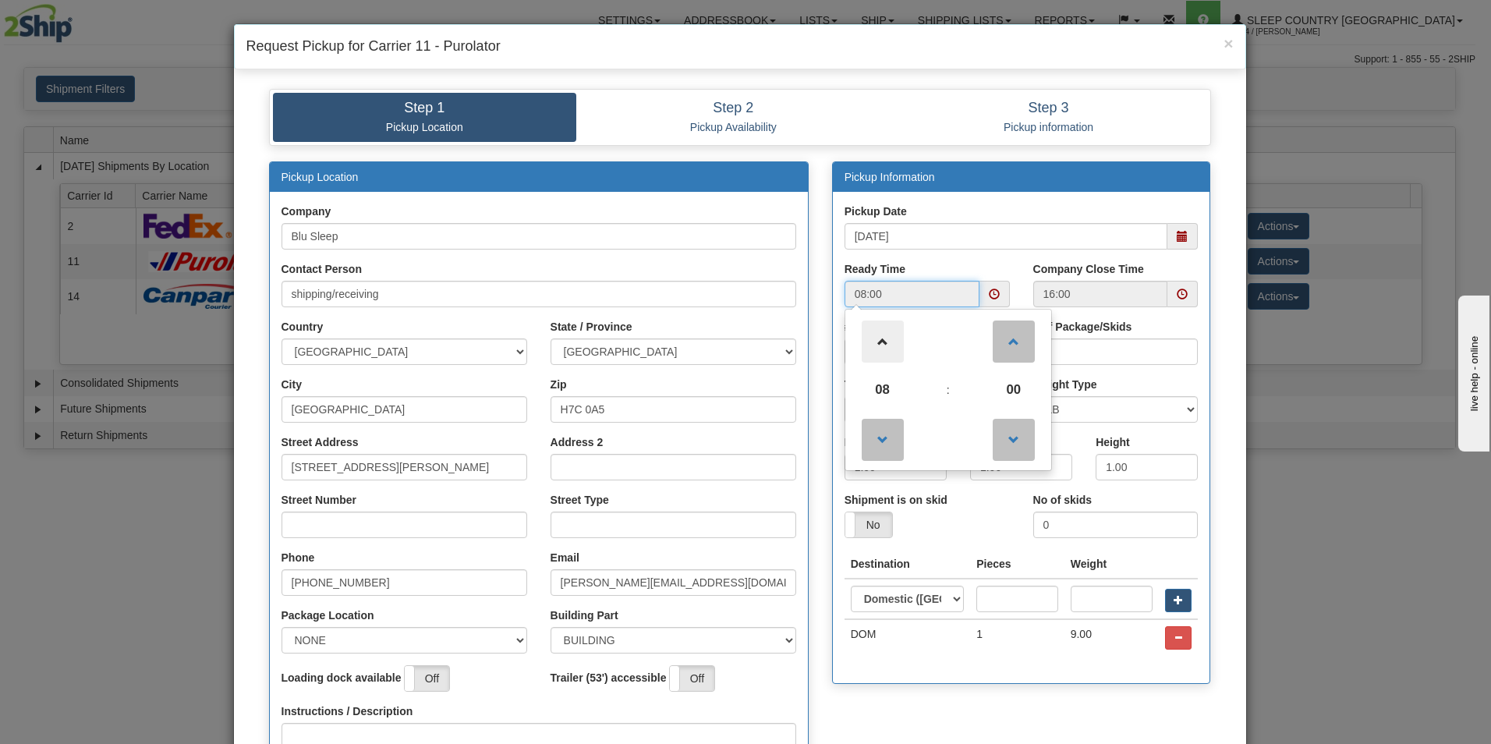
click at [870, 335] on span at bounding box center [883, 342] width 42 height 42
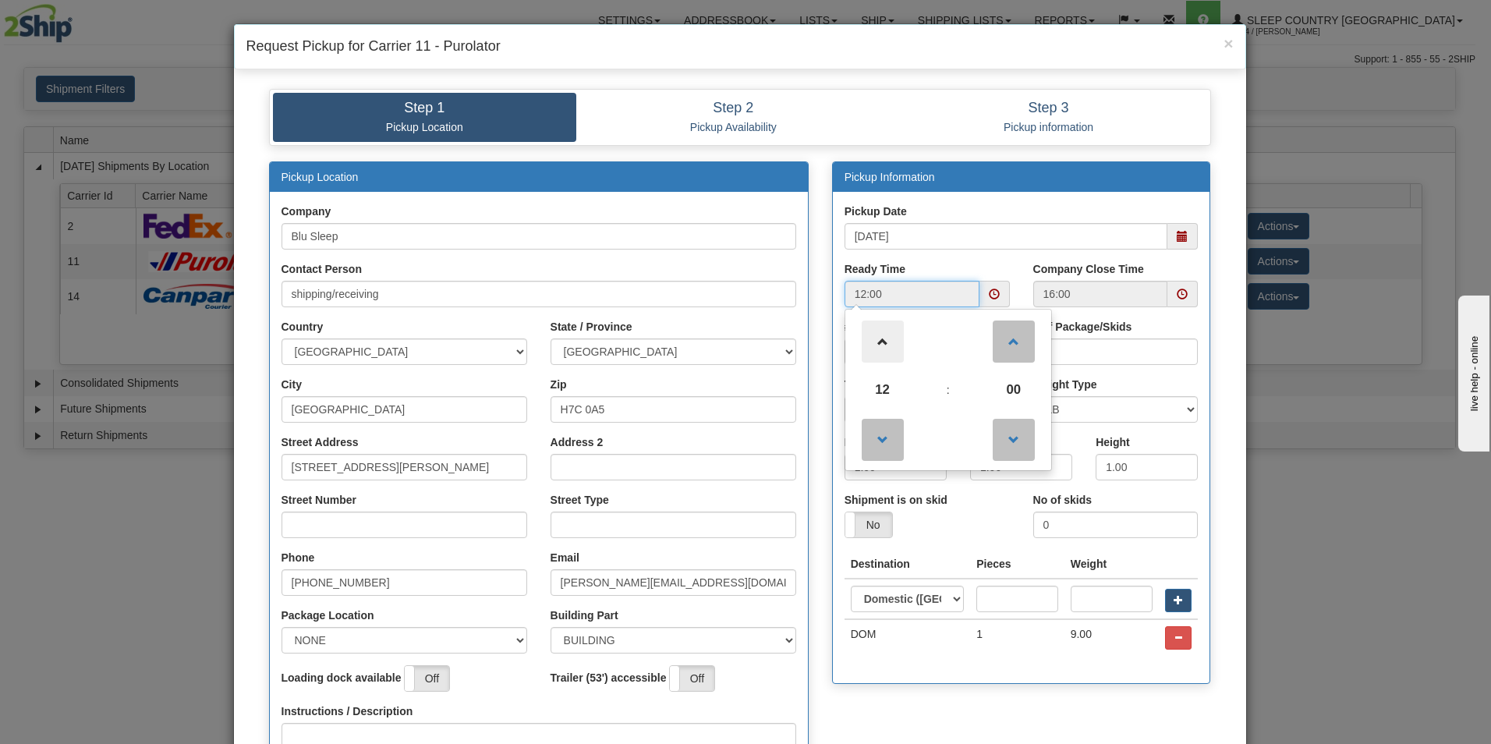
type input "13:00"
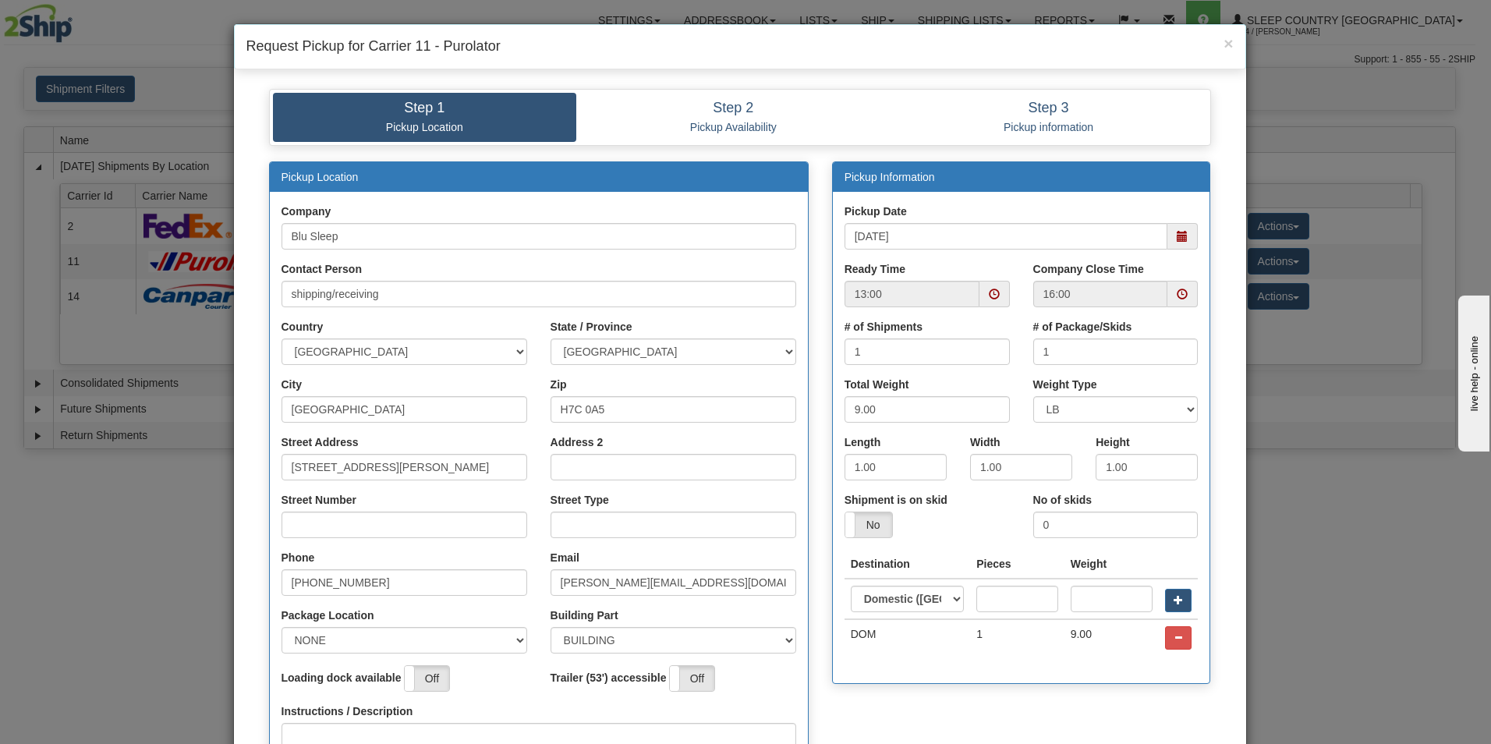
click at [1136, 320] on div "# of Package/Skids 1" at bounding box center [1115, 342] width 165 height 46
click at [423, 464] on input "[STREET_ADDRESS][PERSON_NAME]" at bounding box center [405, 467] width 246 height 27
type input "1"
click at [419, 470] on input "3424" at bounding box center [405, 467] width 246 height 27
click at [402, 466] on input "3424" at bounding box center [405, 467] width 246 height 27
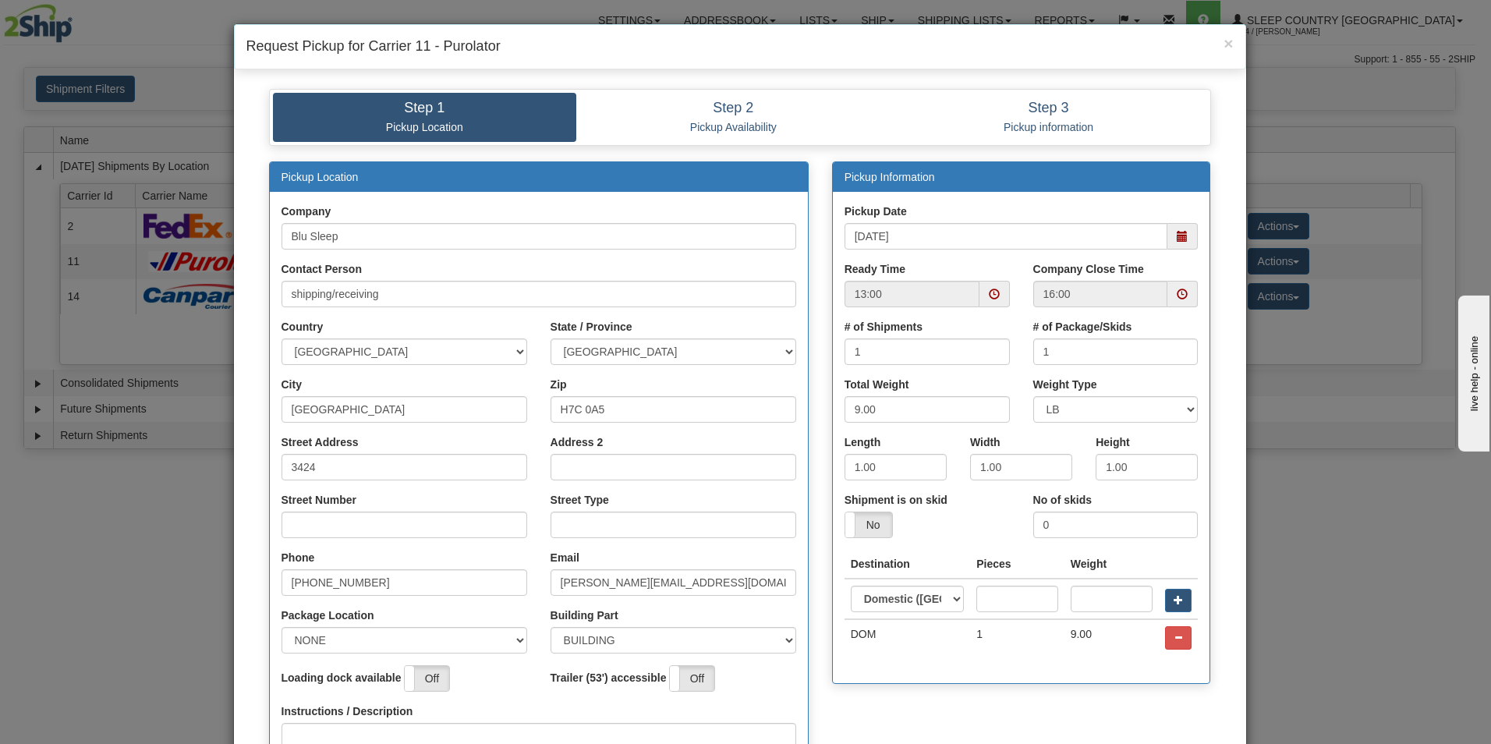
click at [771, 696] on div "Trailer (53') accessible On Off" at bounding box center [673, 684] width 269 height 38
click at [326, 471] on input "3424" at bounding box center [405, 467] width 246 height 27
type input "3"
type input "i"
type input "Industriel"
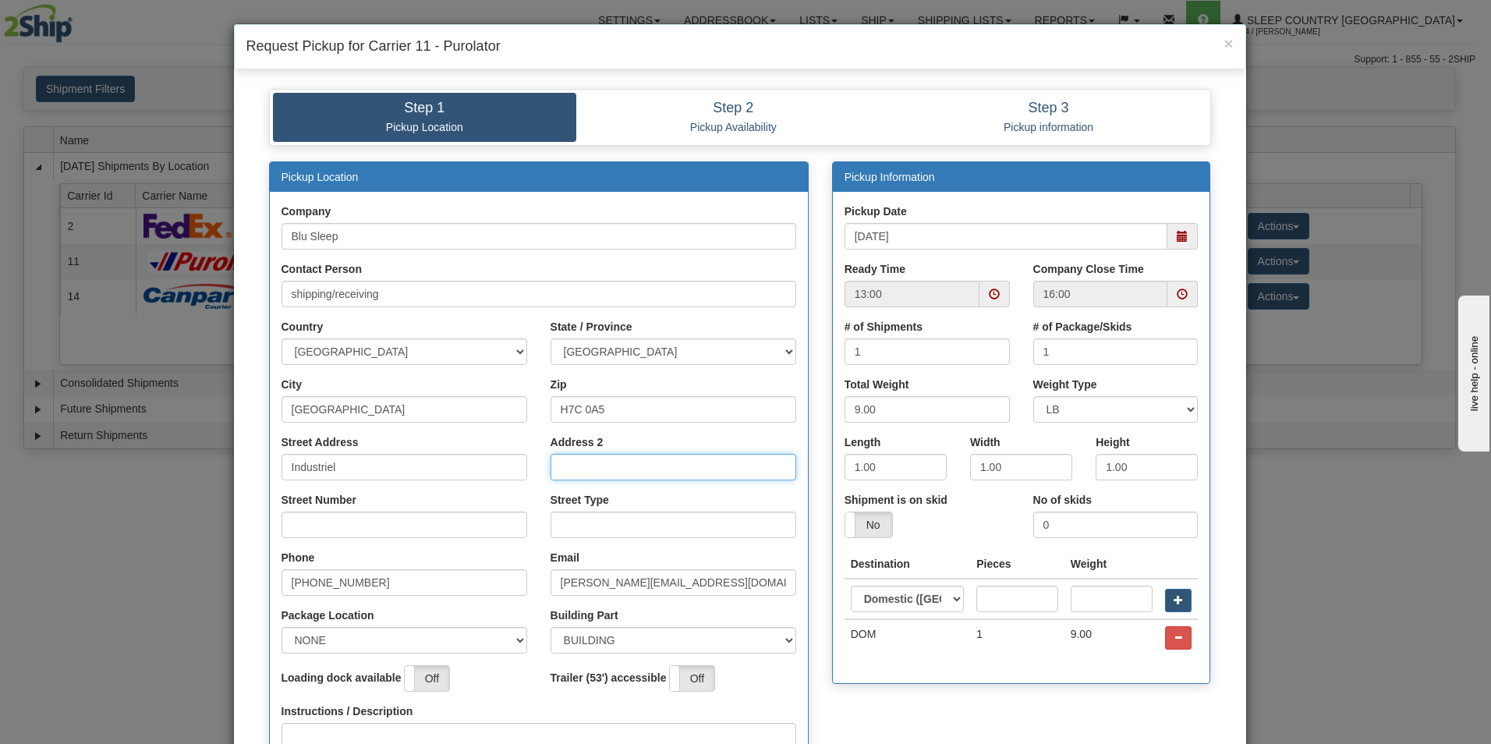
type input "3424"
type input "boulevard"
select select "2"
click at [626, 408] on input "H7C 0A5" at bounding box center [674, 409] width 246 height 27
type input "H7L 4R9"
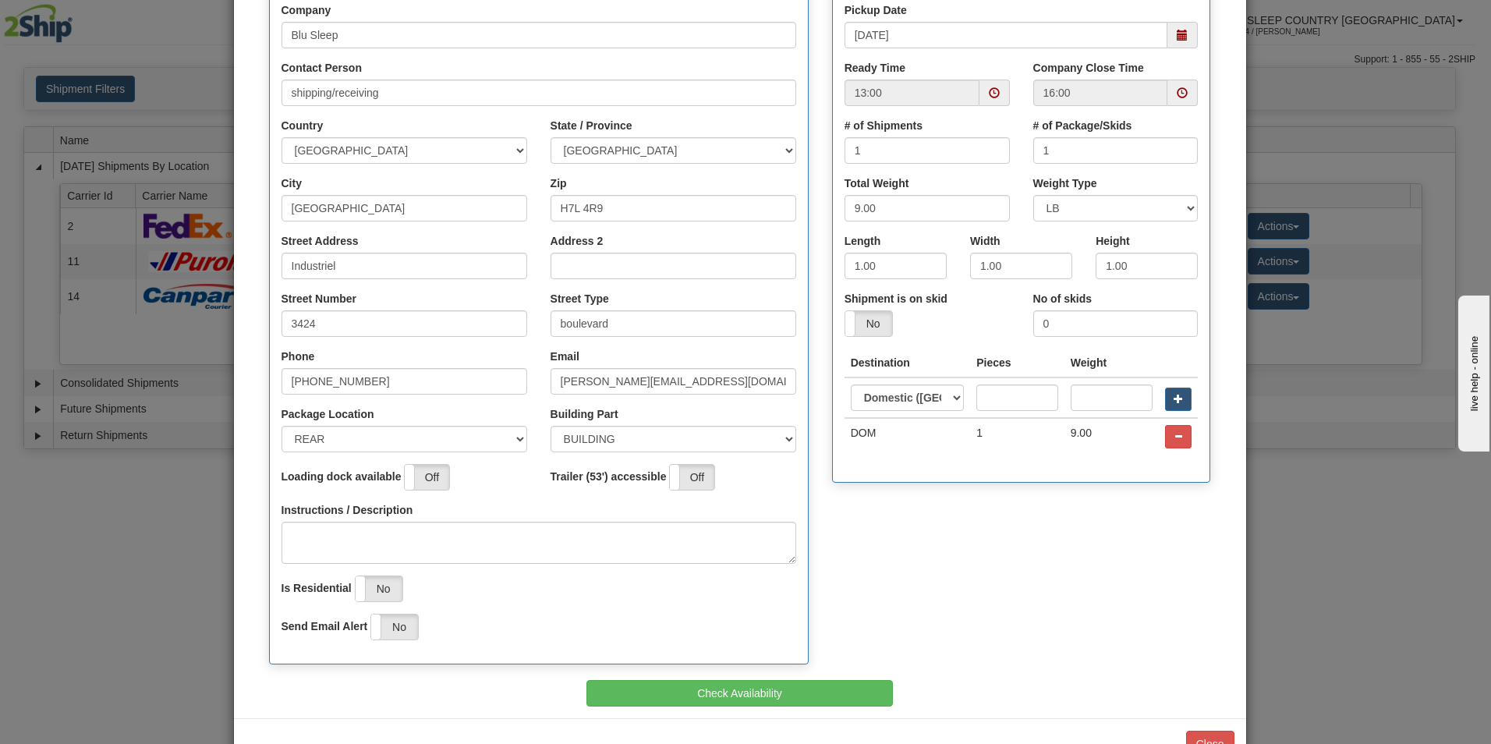
scroll to position [222, 0]
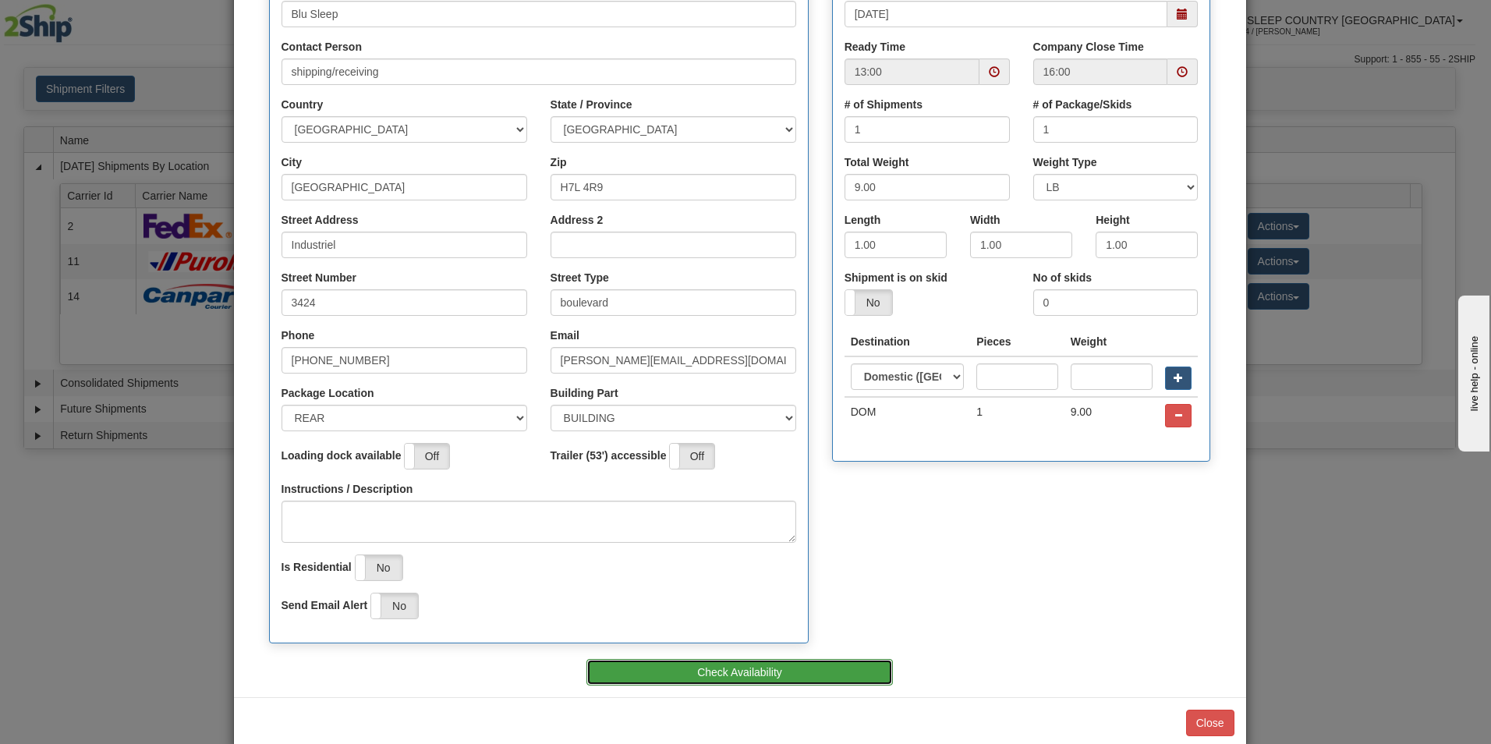
click at [691, 668] on button "Check Availability" at bounding box center [739, 672] width 307 height 27
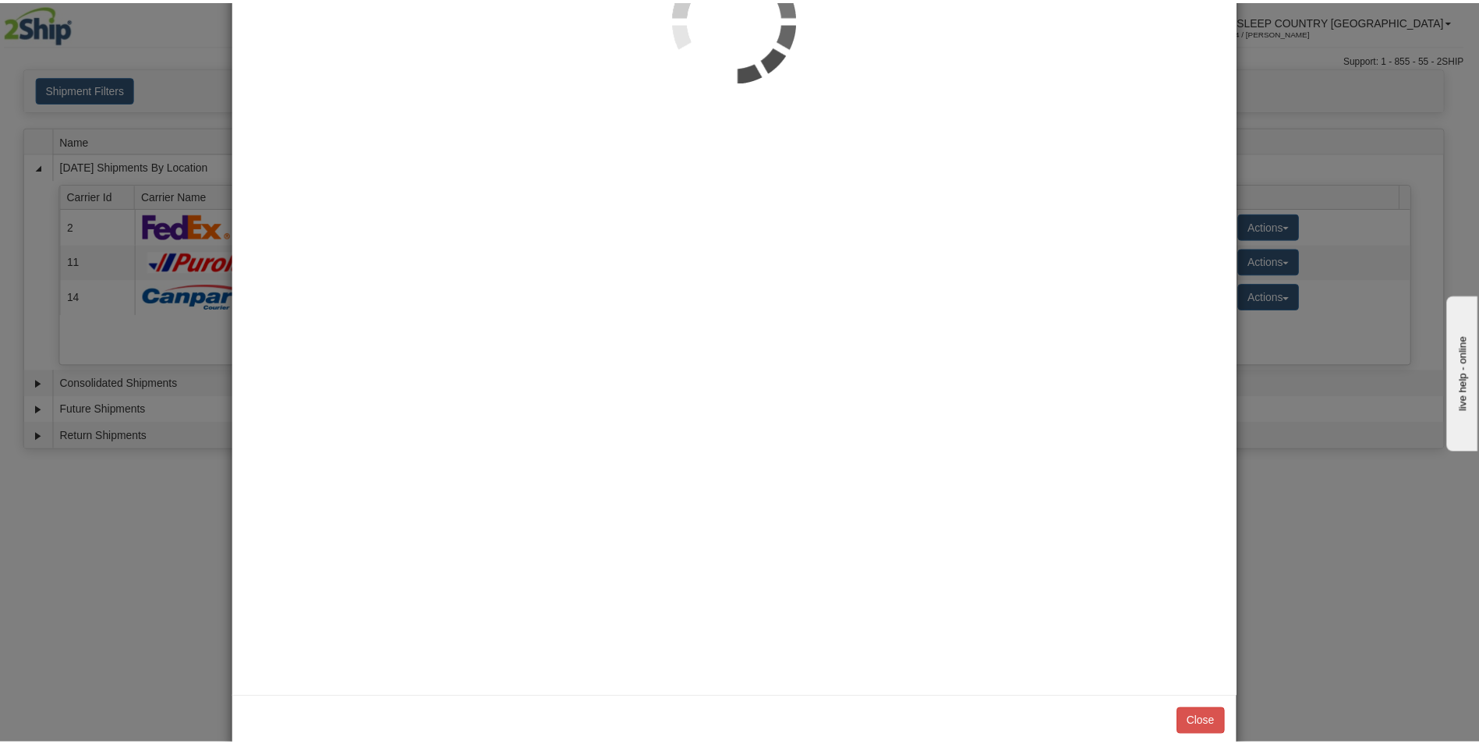
scroll to position [0, 0]
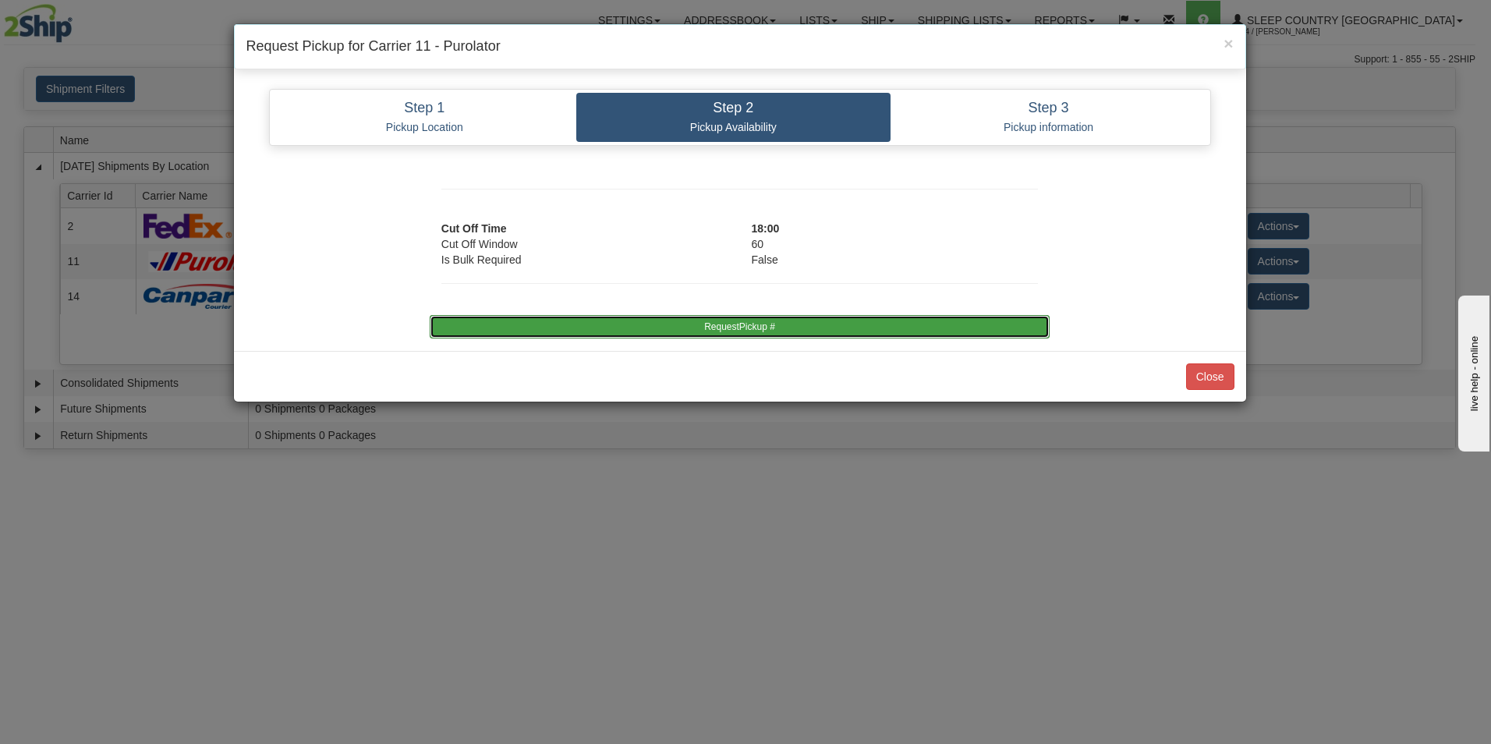
click at [732, 324] on button "RequestPickup #" at bounding box center [740, 326] width 620 height 23
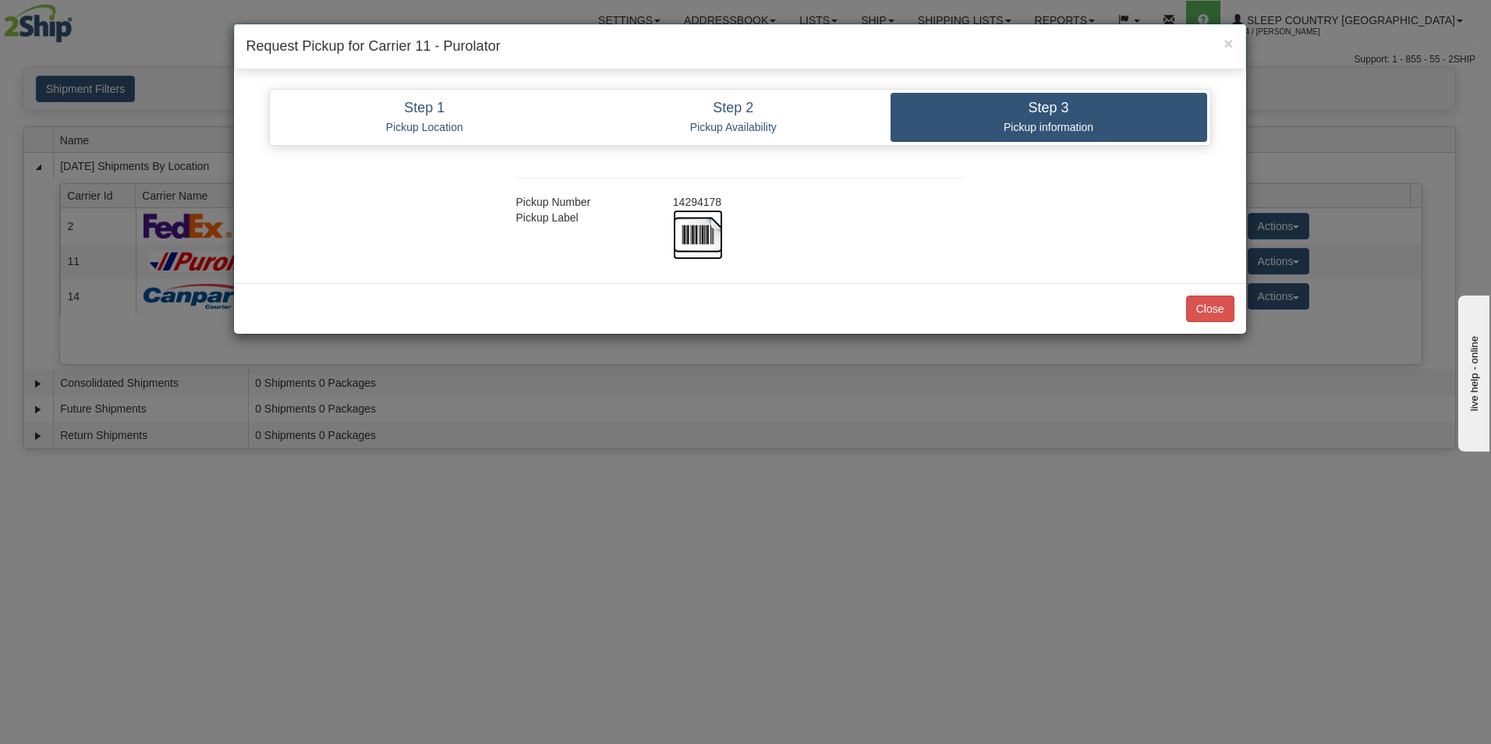
click at [708, 237] on img at bounding box center [698, 235] width 50 height 50
drag, startPoint x: 1210, startPoint y: 305, endPoint x: 1203, endPoint y: 310, distance: 9.5
click at [1210, 305] on button "Close" at bounding box center [1210, 309] width 48 height 27
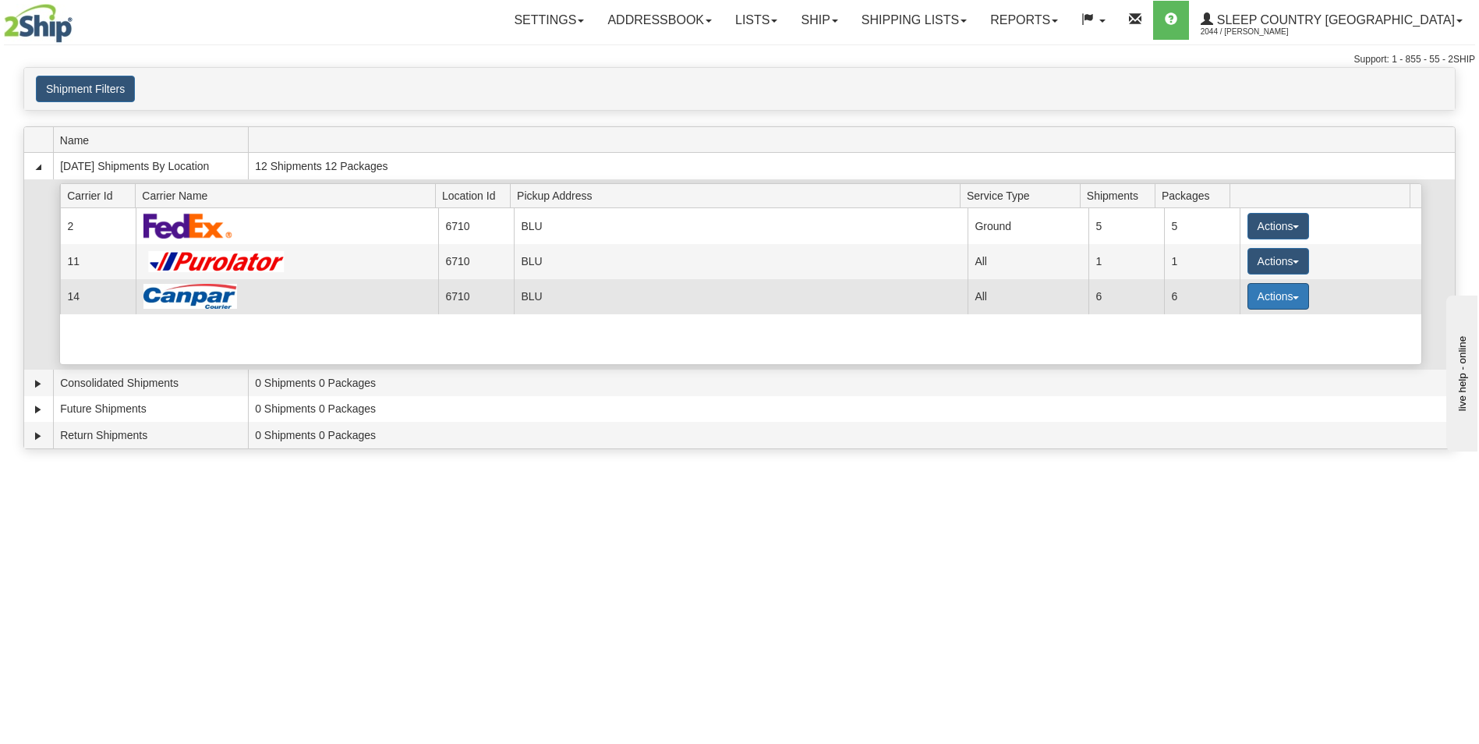
click at [1273, 292] on button "Actions" at bounding box center [1279, 296] width 62 height 27
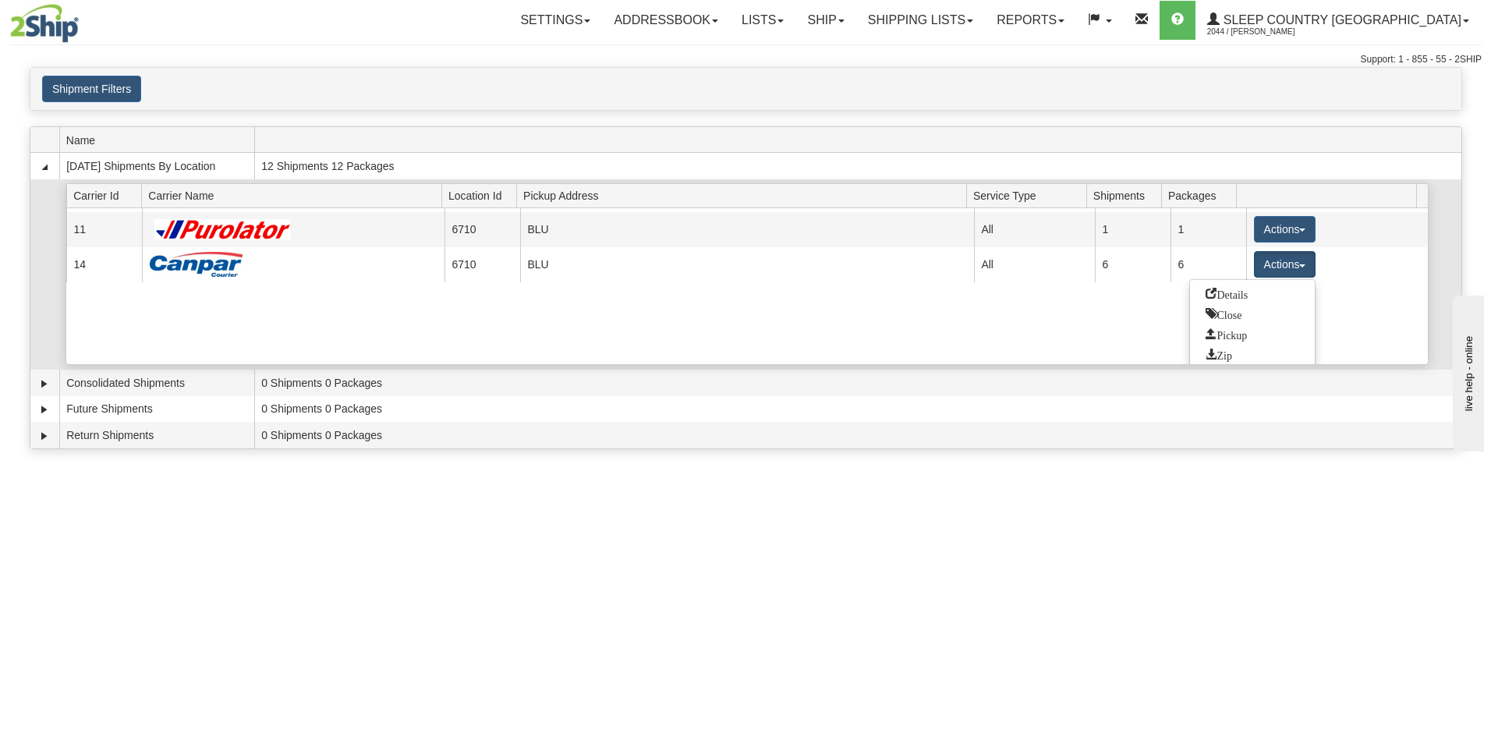
scroll to position [41, 0]
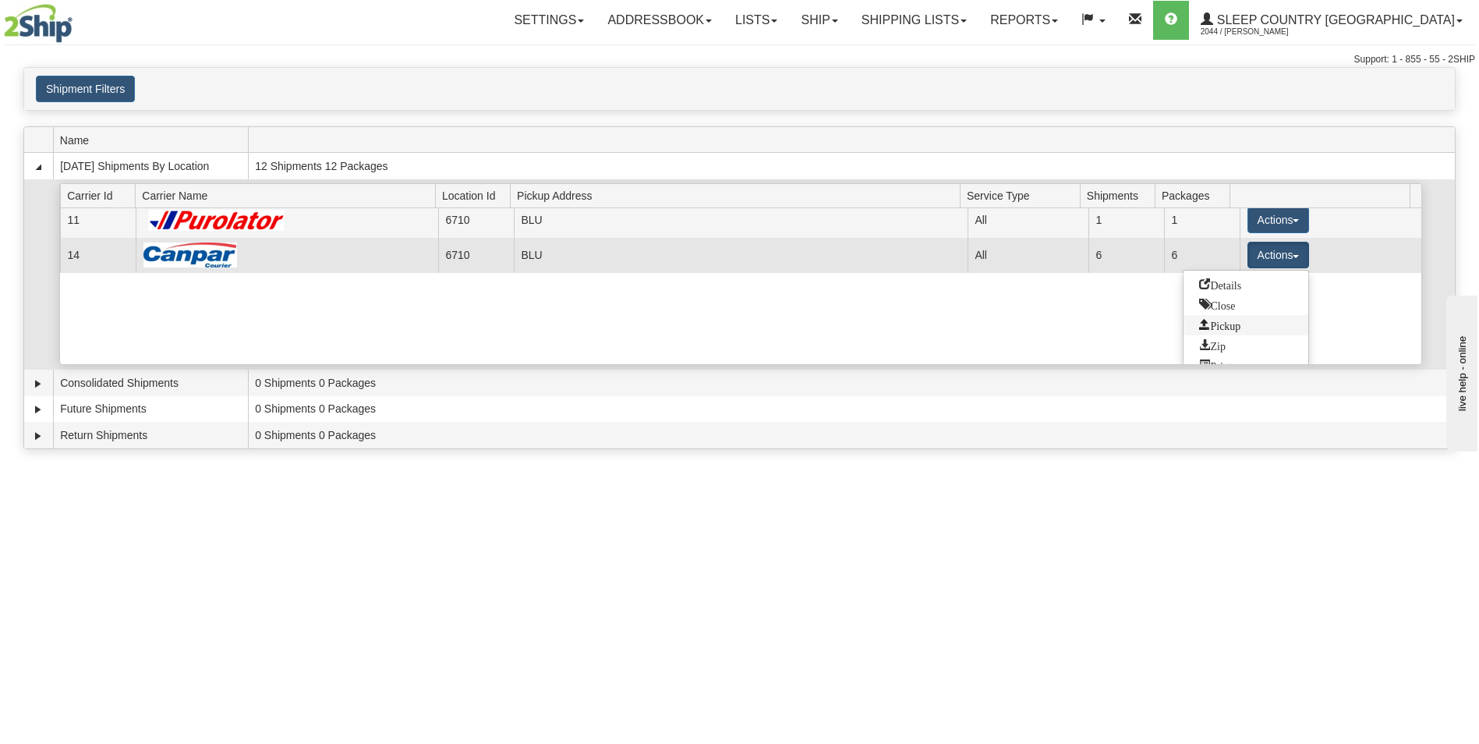
click at [1217, 324] on span "Pickup" at bounding box center [1219, 324] width 41 height 11
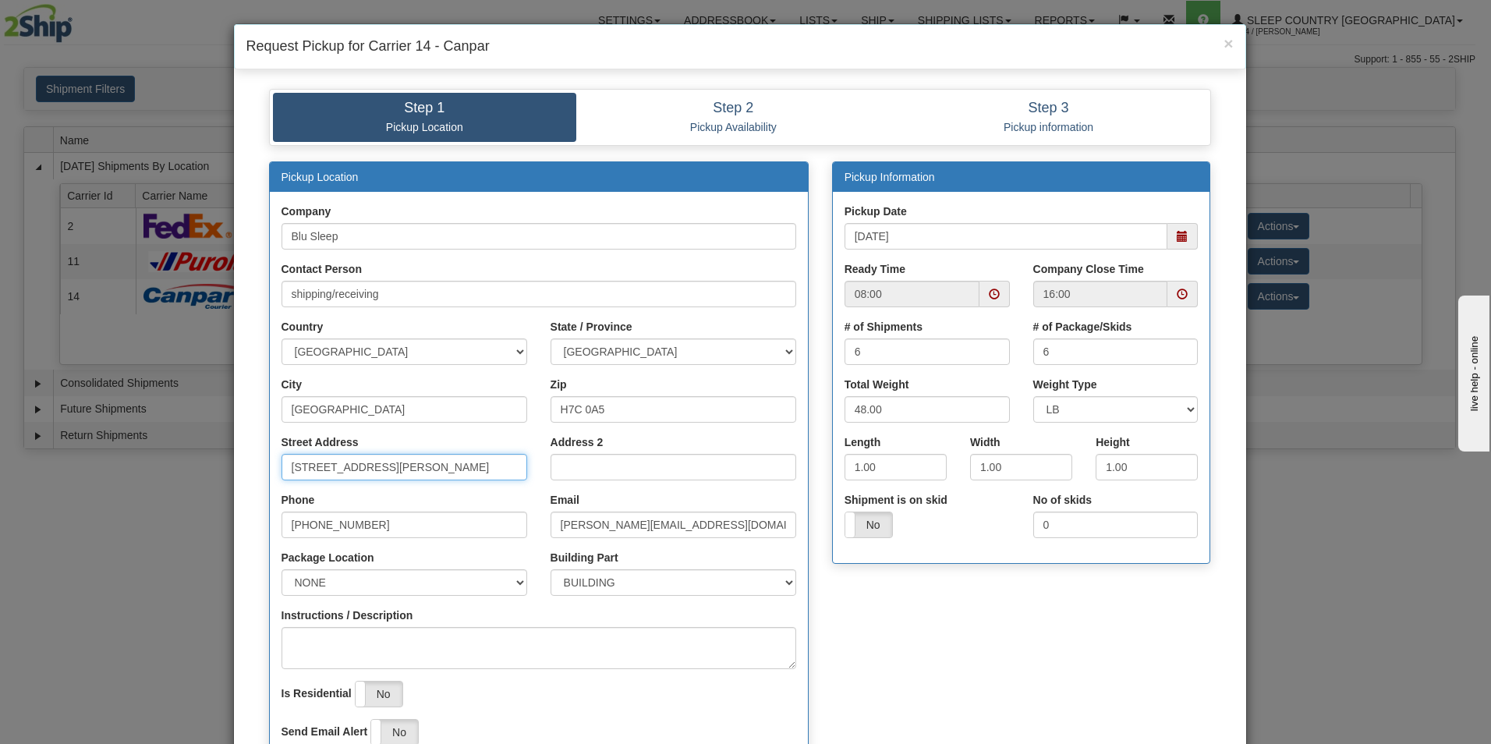
click at [422, 466] on input "[STREET_ADDRESS][PERSON_NAME]" at bounding box center [405, 467] width 246 height 27
type input "1"
type input "3424 Boul. Industriel"
click at [608, 413] on input "H7C 0A5" at bounding box center [674, 409] width 246 height 27
type input "H7L 4R9"
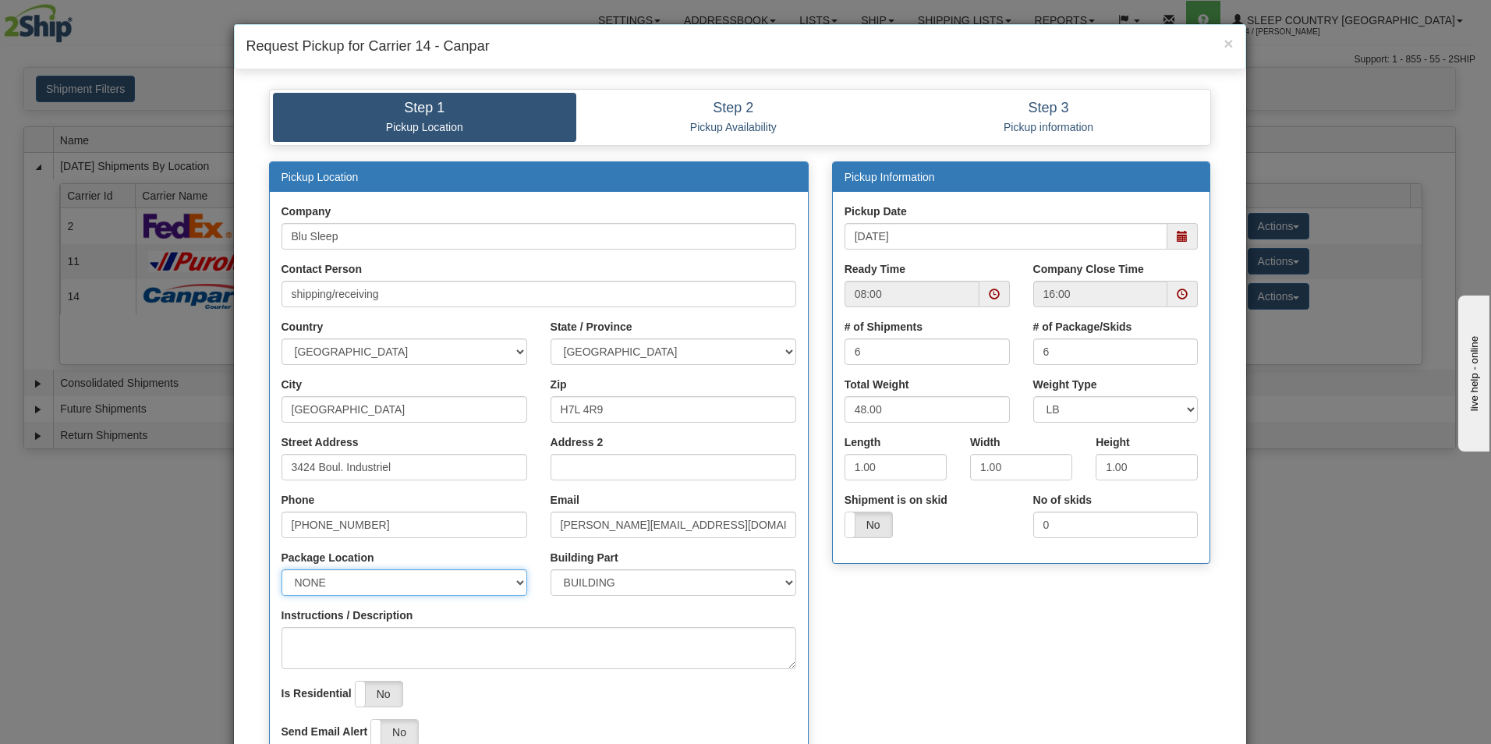
select select "2"
click at [989, 296] on span at bounding box center [994, 294] width 11 height 11
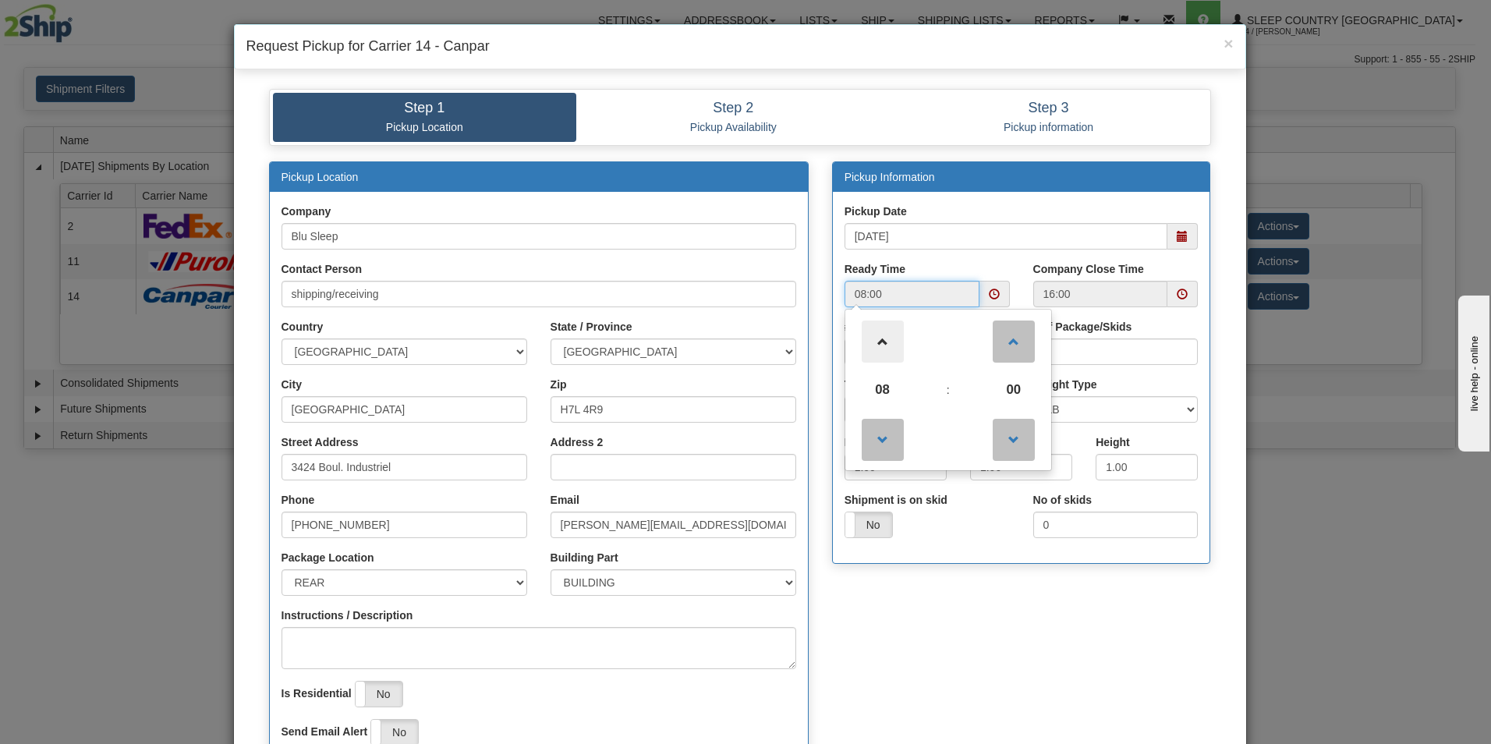
click at [876, 341] on span at bounding box center [883, 342] width 42 height 42
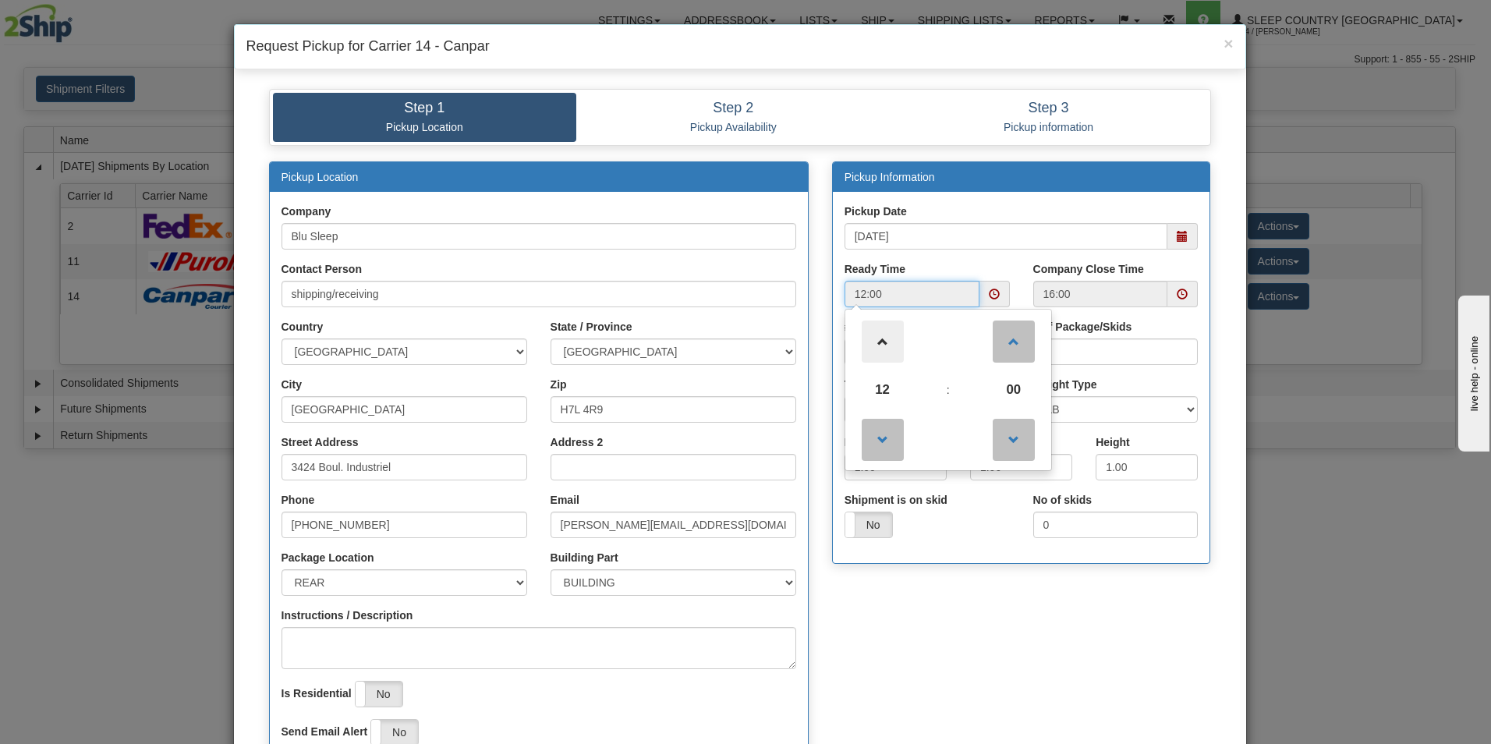
type input "13:00"
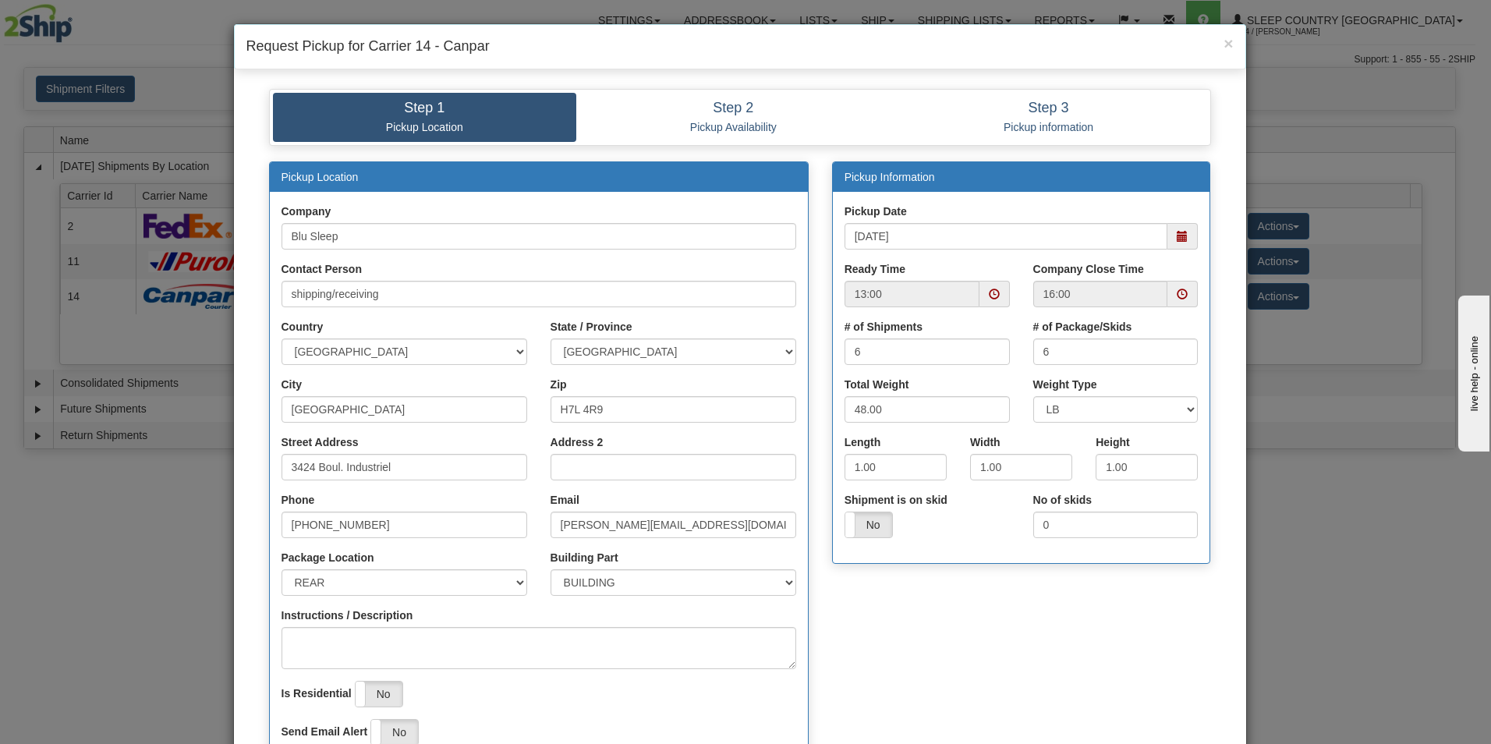
click at [1125, 547] on div "No of skids 0" at bounding box center [1116, 521] width 189 height 58
click at [900, 462] on input "1.00" at bounding box center [896, 467] width 102 height 27
type input "1"
type input "17"
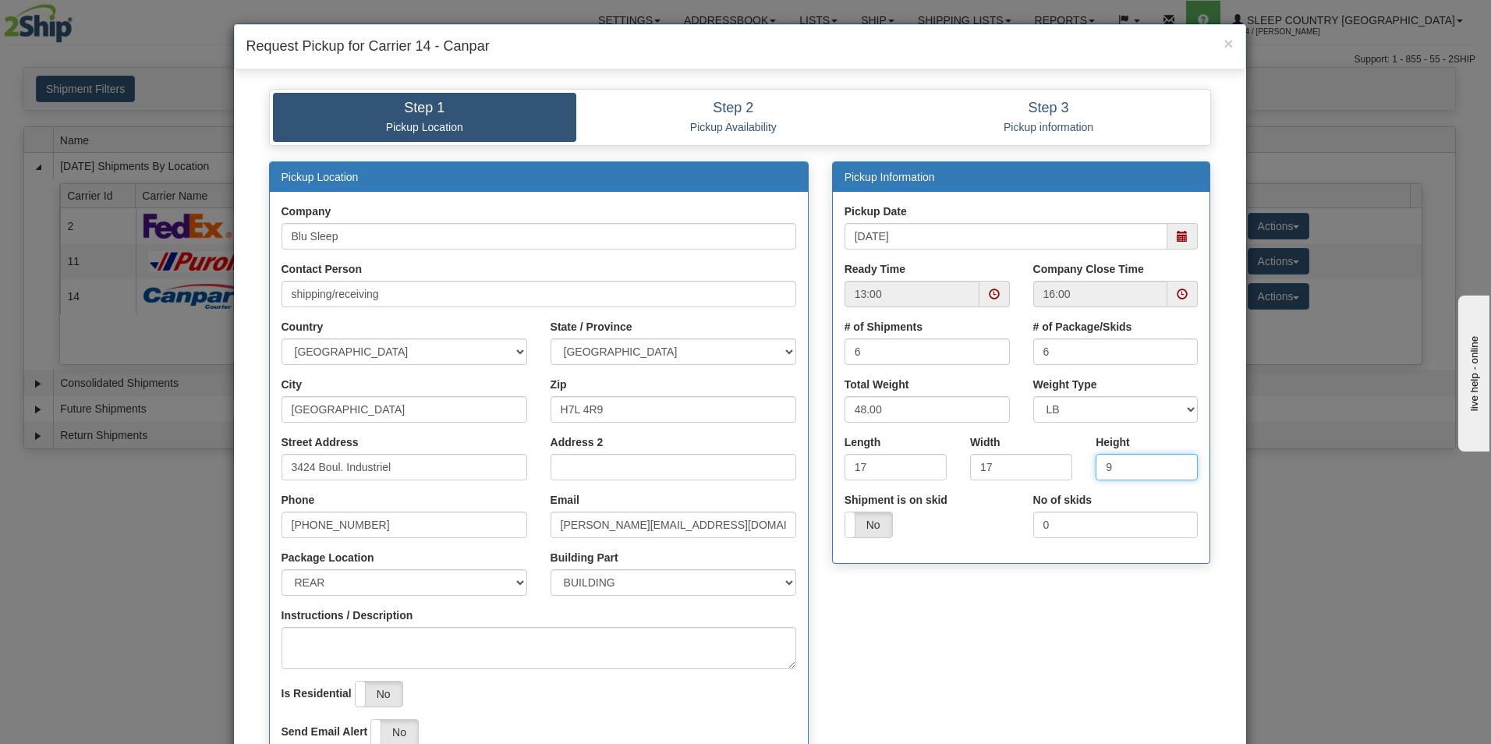
type input "9"
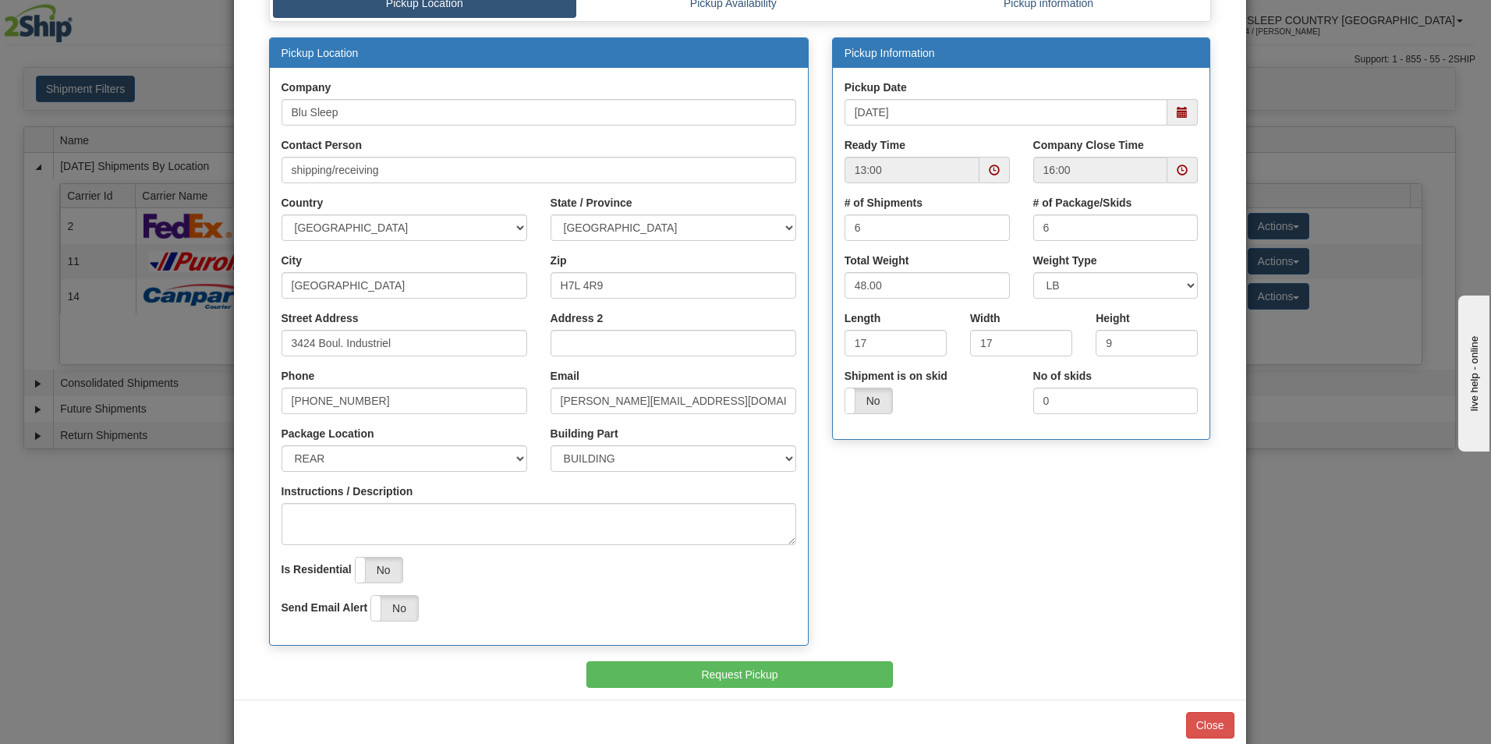
scroll to position [154, 0]
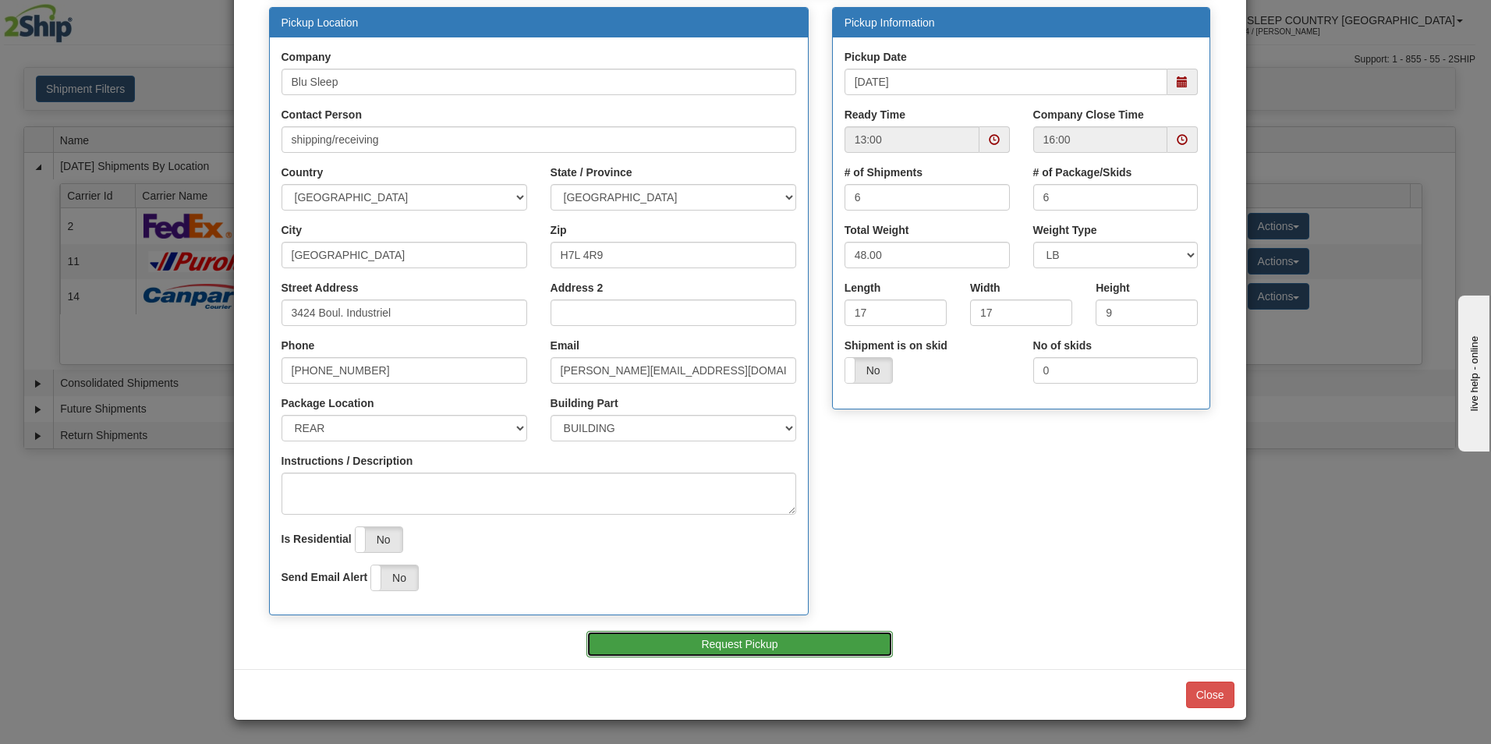
click at [728, 646] on button "Request Pickup" at bounding box center [739, 644] width 307 height 27
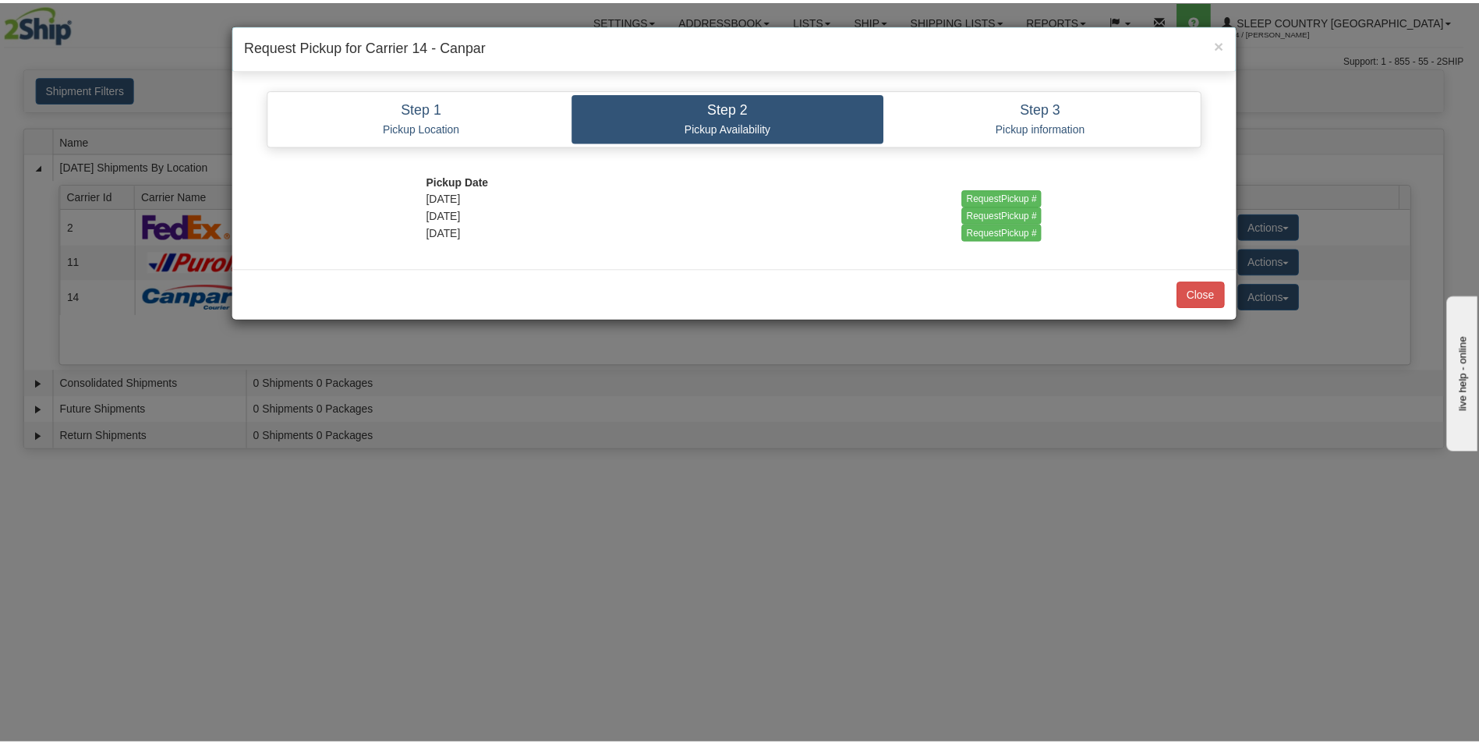
scroll to position [0, 0]
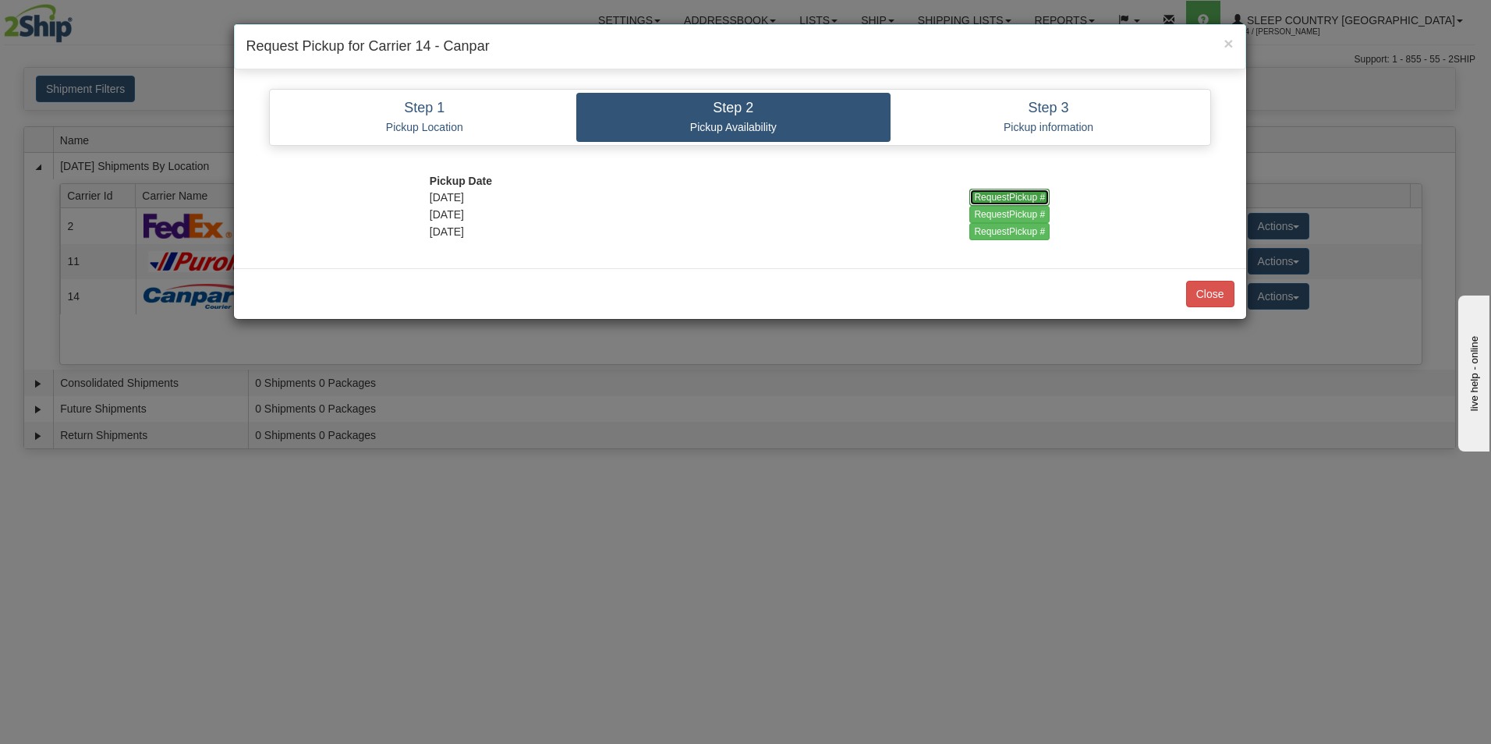
click at [980, 198] on input "RequestPickup #" at bounding box center [1009, 197] width 80 height 17
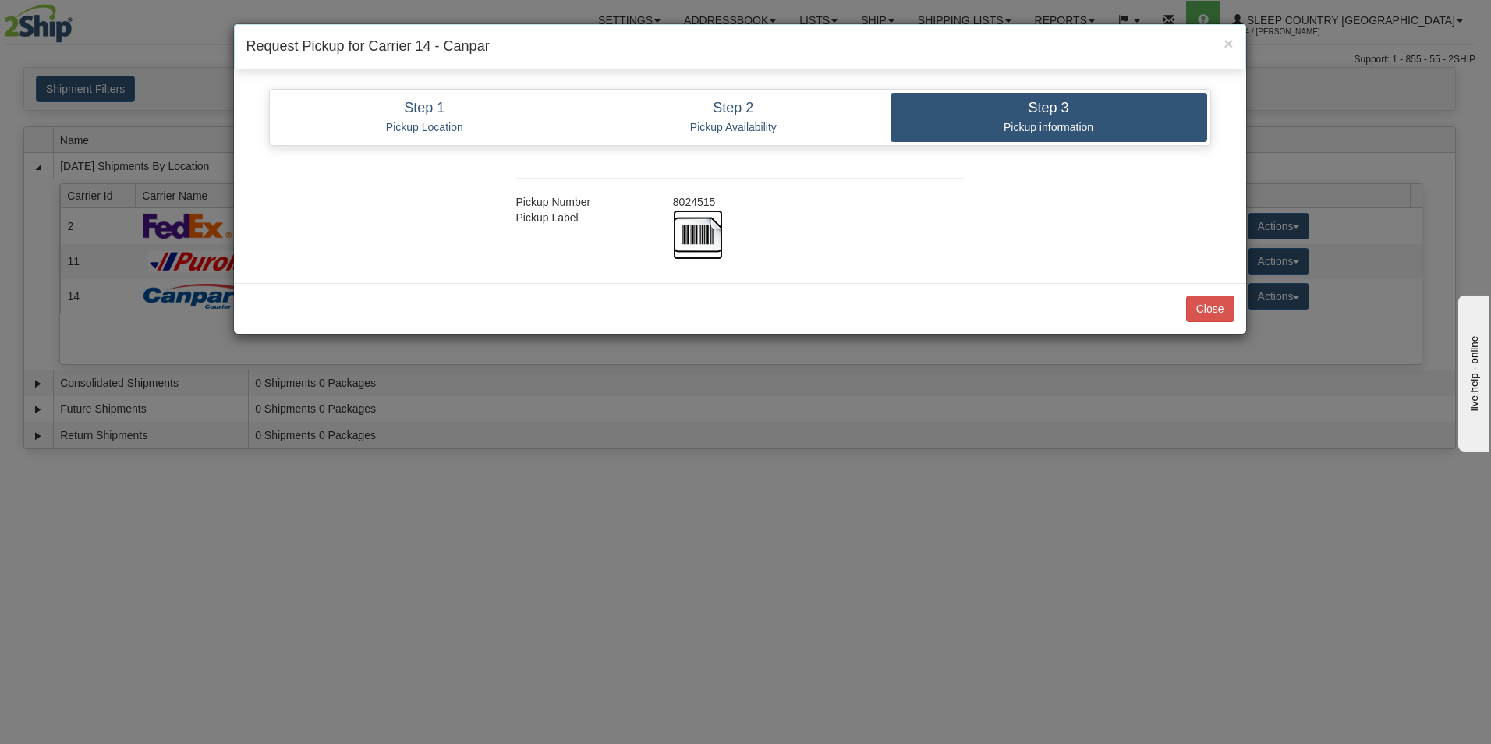
click at [712, 228] on img at bounding box center [698, 235] width 50 height 50
click at [1217, 307] on button "Close" at bounding box center [1210, 309] width 48 height 27
